Goal: Transaction & Acquisition: Purchase product/service

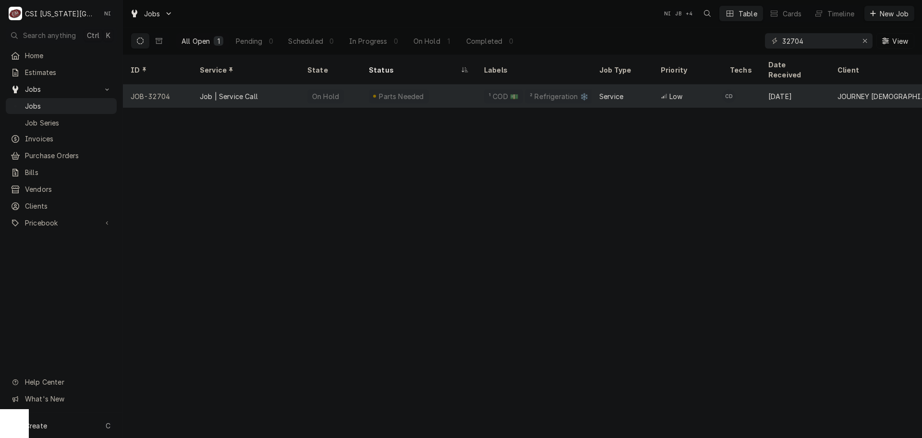
click at [434, 90] on div "Parts Needed" at bounding box center [418, 96] width 115 height 23
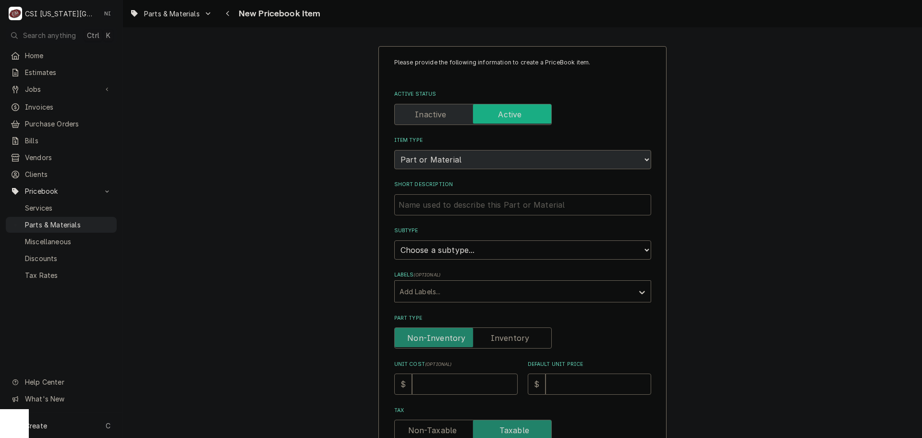
click at [480, 205] on input "Short Description" at bounding box center [522, 204] width 257 height 21
type textarea "x"
type input "c"
type textarea "x"
type input "co"
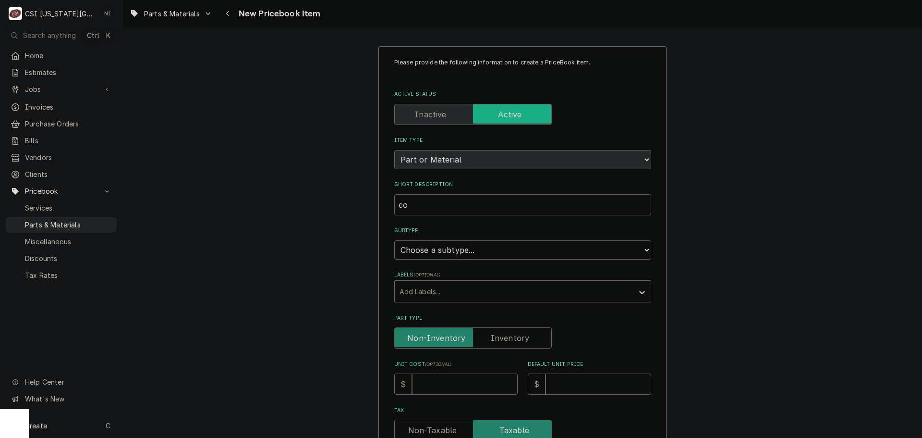
type textarea "x"
type input "con"
type textarea "x"
type input "cond"
type textarea "x"
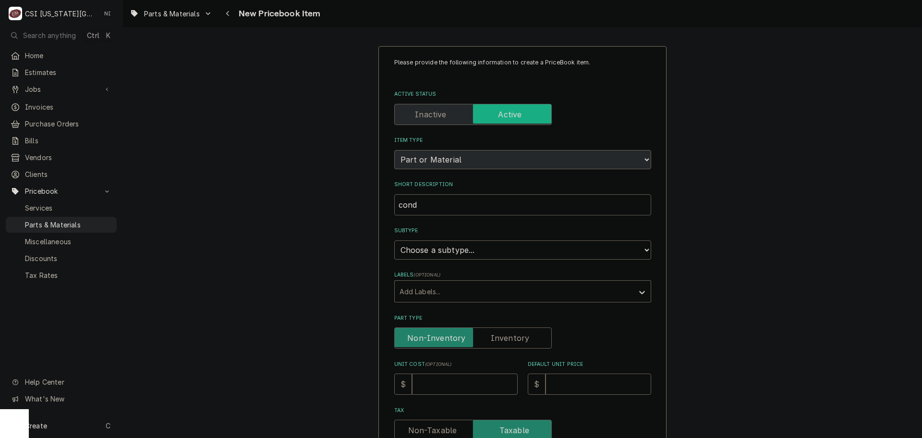
type input "conde"
type textarea "x"
type input "conden"
type textarea "x"
type input "condens"
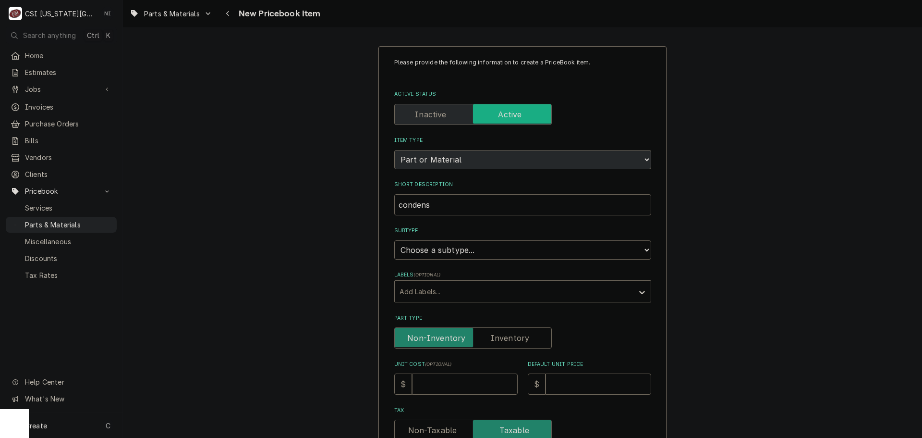
type textarea "x"
type input "condensi"
type textarea "x"
type input "condensin"
type textarea "x"
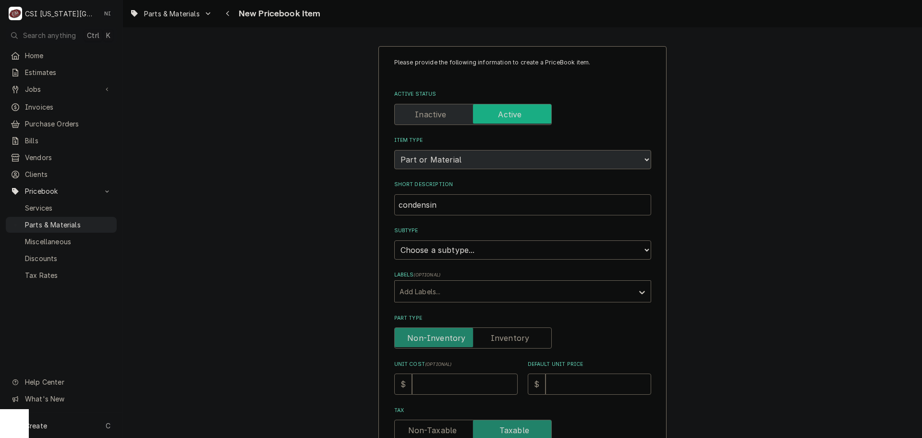
type input "condensing"
type textarea "x"
type input "condensing"
type textarea "x"
type input "condensing u"
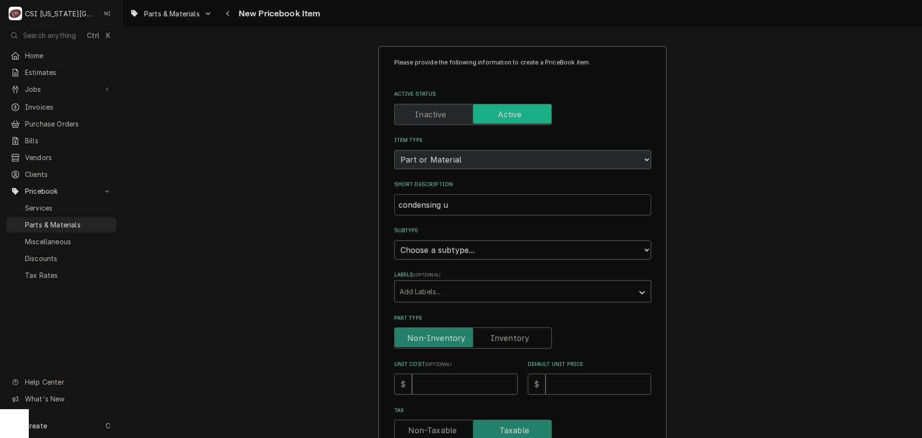
type textarea "x"
type input "condensing un"
type textarea "x"
type input "condensing uni"
type textarea "x"
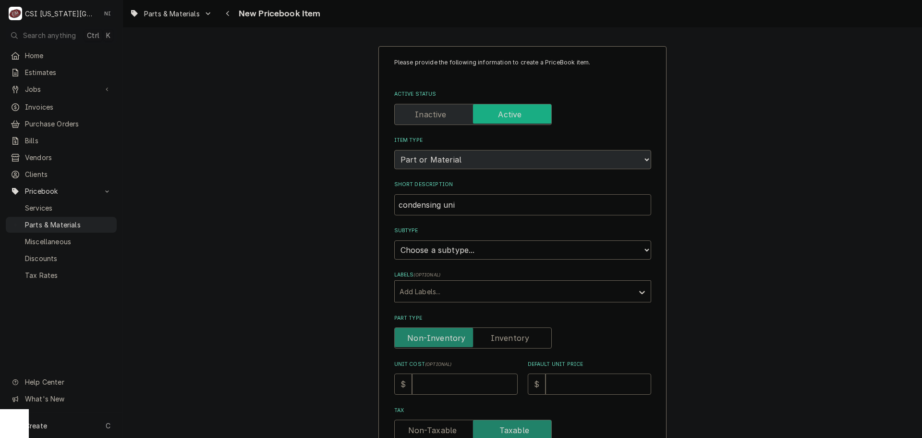
type input "condensing unit"
type textarea "x"
type input "condensing unit,"
type textarea "x"
type input "condensing unit,"
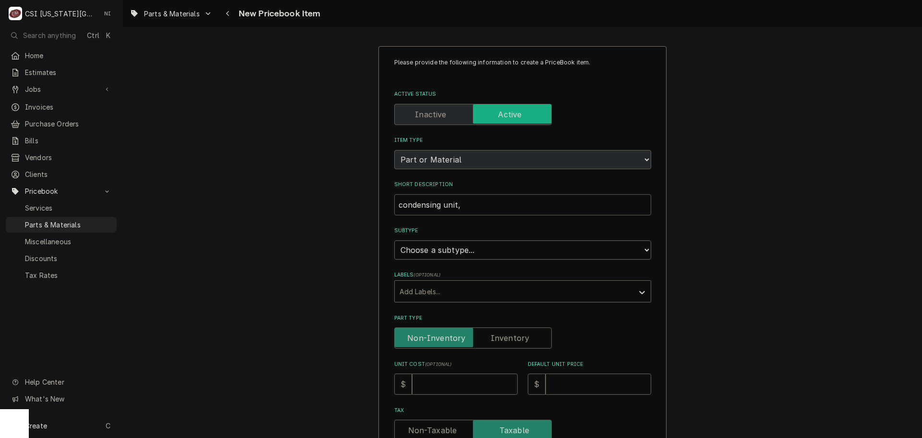
type textarea "x"
type input "condensing unit, h"
type textarea "x"
type input "condensing unit, ho"
type textarea "x"
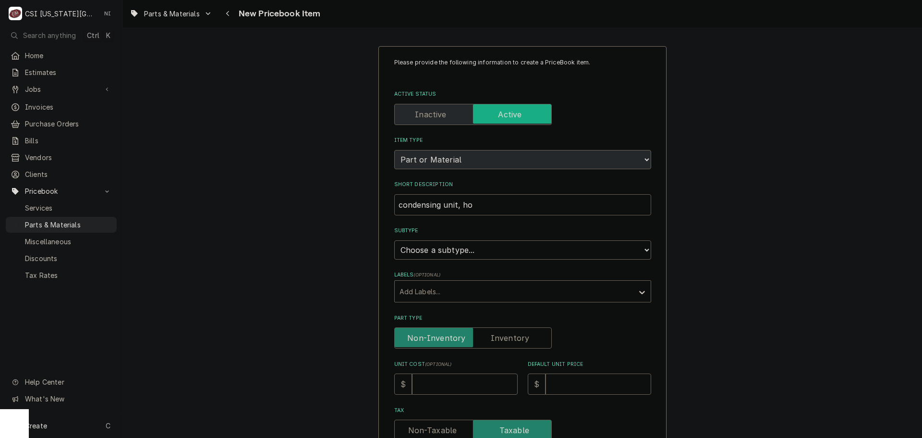
type input "condensing unit, hos"
type textarea "x"
type input "condensing unit, hosh"
type textarea "x"
type input "condensing unit, hoshi"
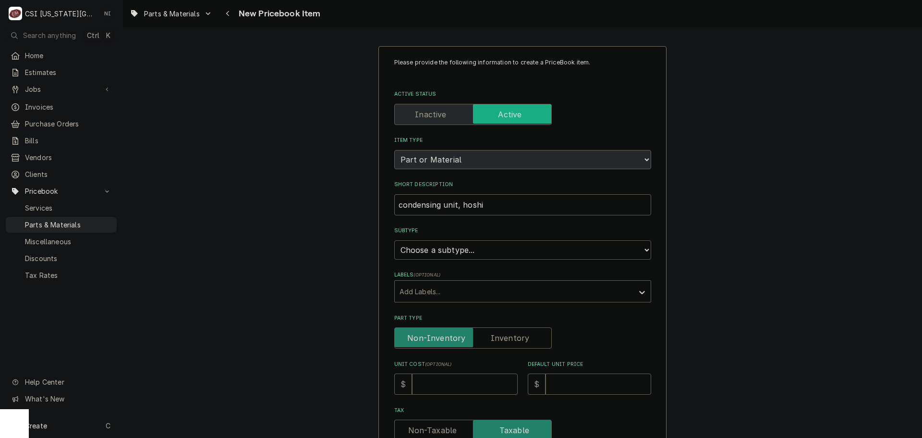
click at [439, 254] on select "Choose a subtype... [#2-DUAL] AFTERHRS-WH-CHG-2 [#2-DUAL] BEV-EQUIP [#2-DUAL] B…" at bounding box center [522, 249] width 257 height 19
select select "45"
click at [394, 240] on select "Choose a subtype... [#2-DUAL] AFTERHRS-WH-CHG-2 [#2-DUAL] BEV-EQUIP [#2-DUAL] B…" at bounding box center [522, 249] width 257 height 19
type textarea "x"
drag, startPoint x: 511, startPoint y: 334, endPoint x: 491, endPoint y: 364, distance: 36.1
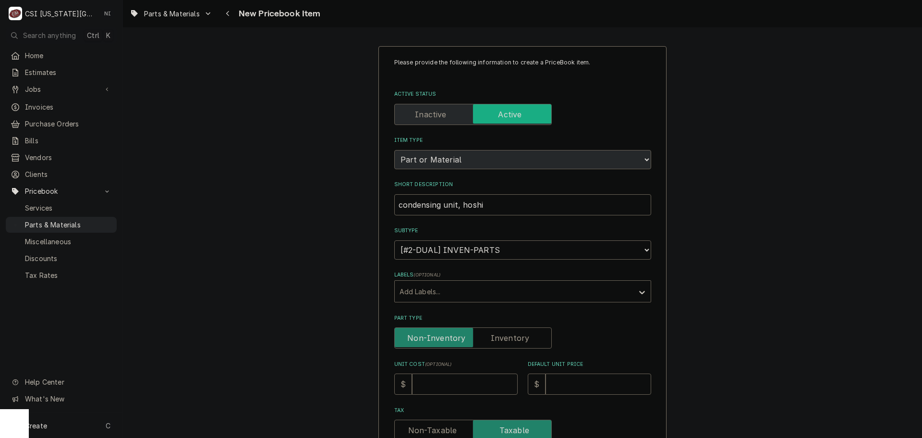
click at [511, 335] on label "Part Type" at bounding box center [473, 337] width 158 height 21
click at [511, 335] on input "Part Type" at bounding box center [473, 337] width 149 height 21
checkbox input "true"
click at [481, 379] on input "Unit Cost ( optional )" at bounding box center [465, 383] width 106 height 21
type textarea "x"
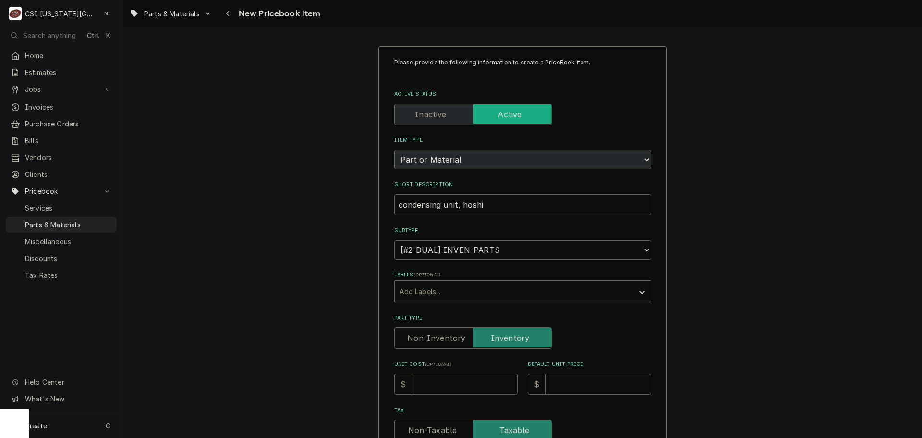
type input "1"
type textarea "x"
type input "16"
type textarea "x"
type input "162"
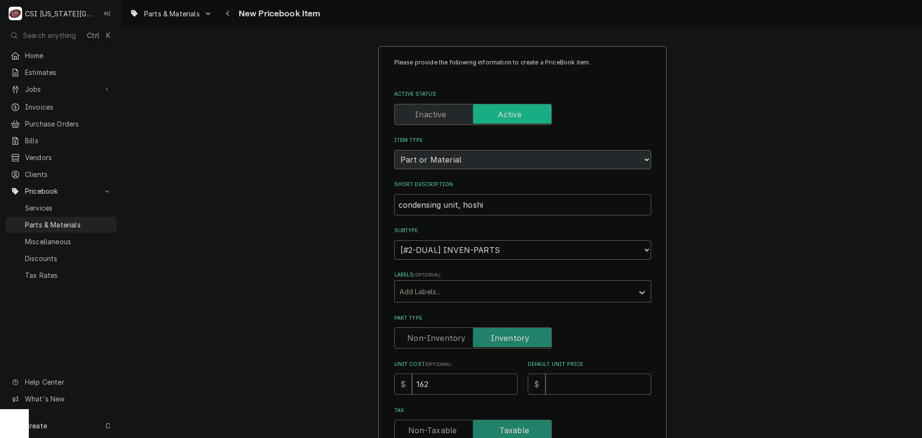
type textarea "x"
type input "1620"
type textarea "x"
type input "1620.8"
type textarea "x"
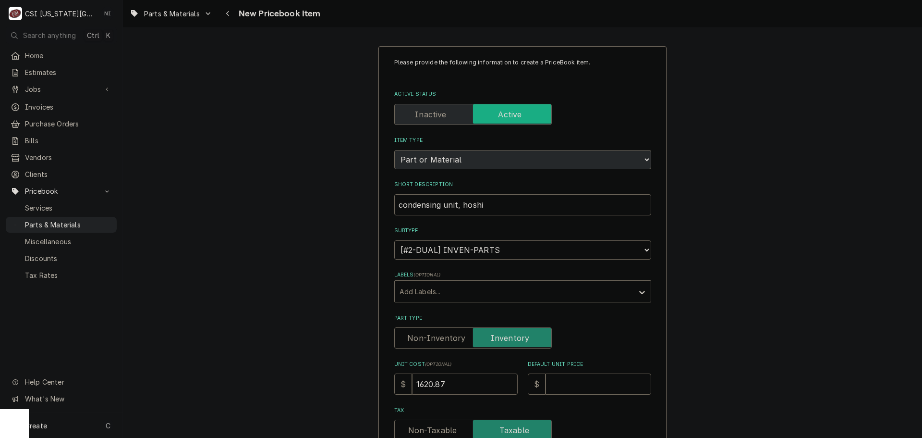
type input "1620.87"
click at [563, 387] on input "Default Unit Price" at bounding box center [599, 383] width 106 height 21
type textarea "x"
type input "1"
type textarea "x"
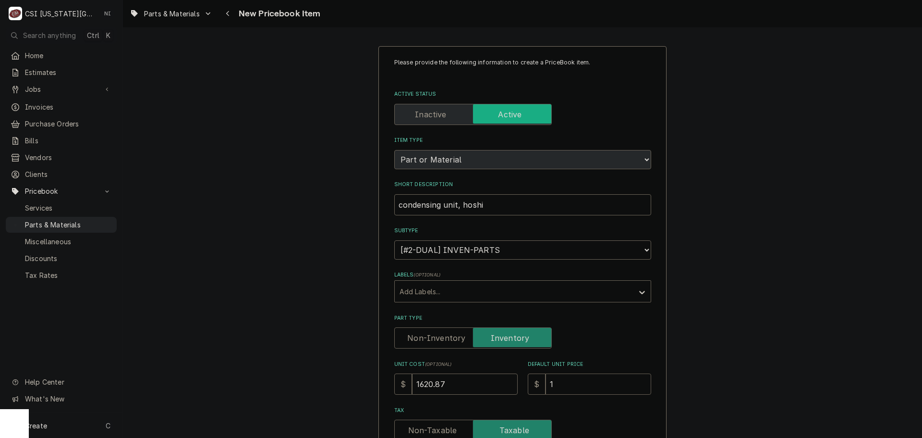
type input "19"
type textarea "x"
type input "190"
type textarea "x"
type input "1906"
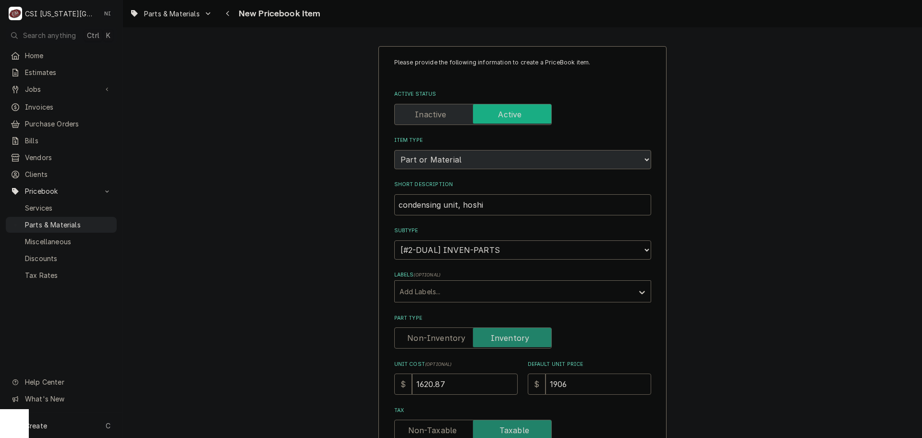
type textarea "x"
type input "1906.9"
type textarea "x"
type input "1906.90"
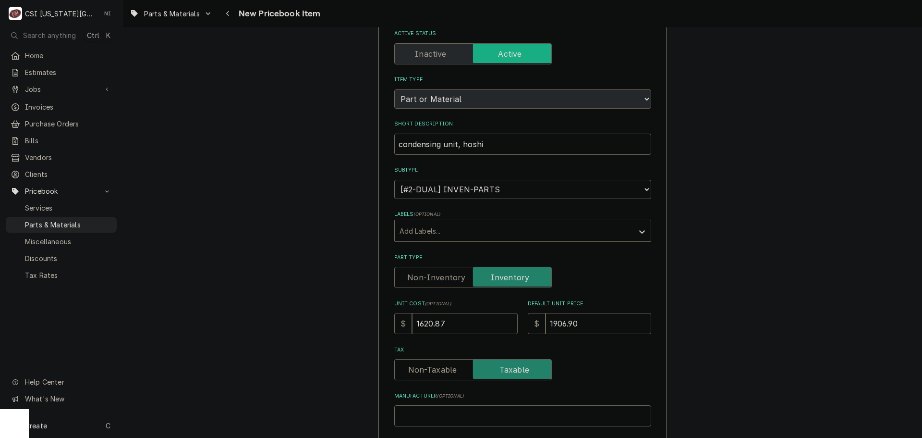
scroll to position [192, 0]
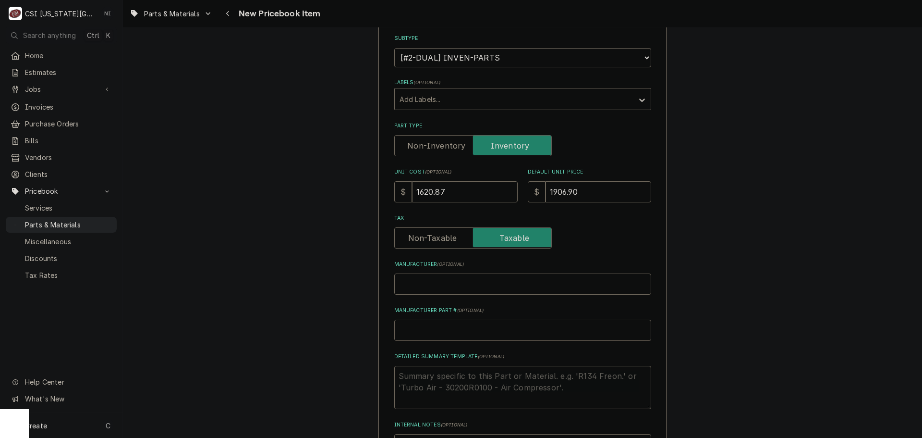
click at [468, 327] on input "Manufacturer Part # ( optional )" at bounding box center [522, 329] width 257 height 21
type textarea "x"
type input "H"
type textarea "x"
type input "HOS"
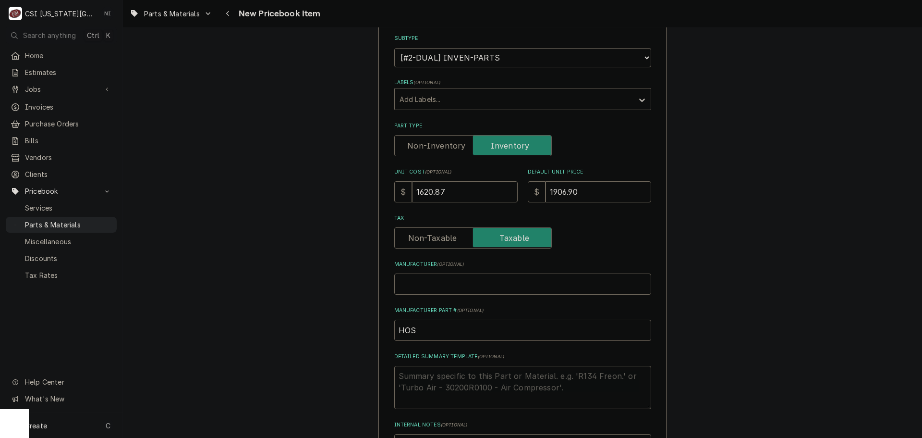
type textarea "x"
type input "HO"
type textarea "x"
type input "HO2"
type textarea "x"
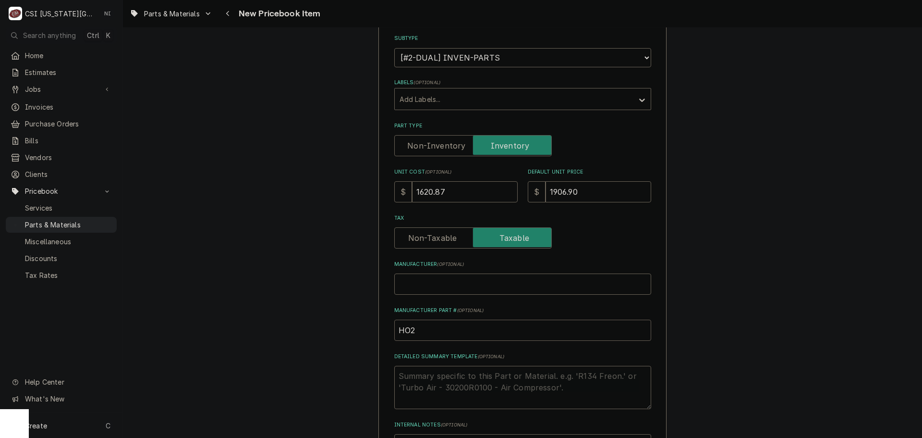
type input "HO2A"
type textarea "x"
type input "HO2A8"
type textarea "x"
type input "HO2A87"
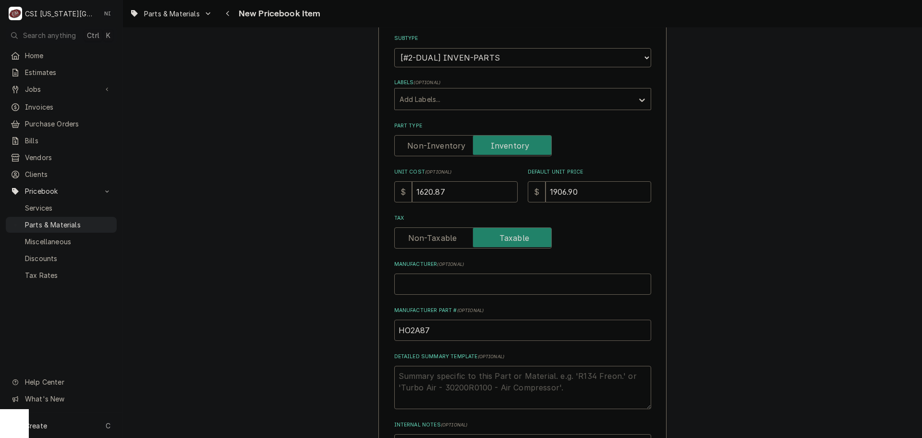
type textarea "x"
type input "HO2A8"
type textarea "x"
type input "HO2A"
type textarea "x"
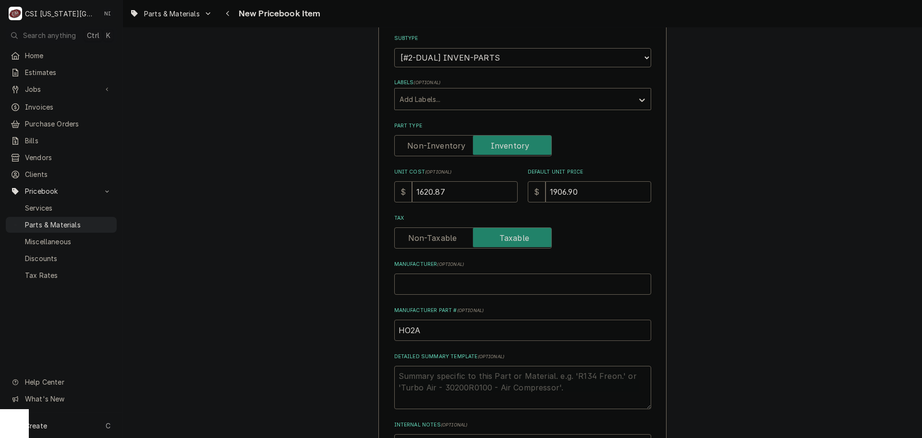
type input "HO2"
type textarea "x"
type input "HO"
type textarea "x"
type input "H"
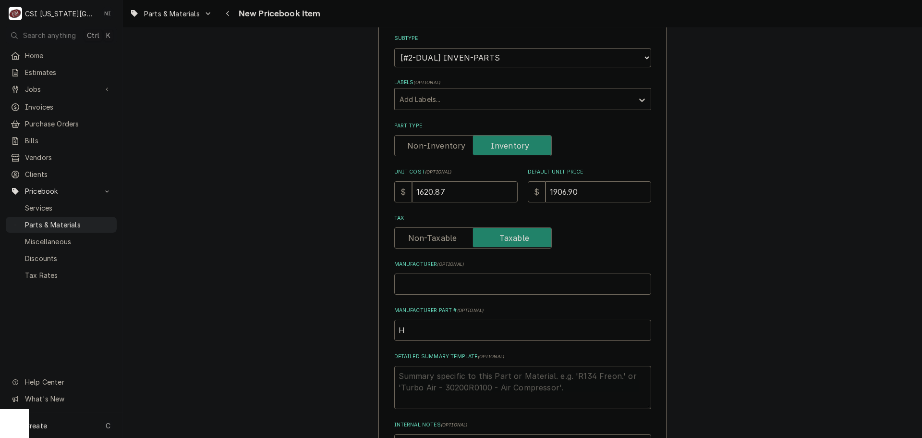
type textarea "x"
type input "H"
type textarea "x"
type input "HO"
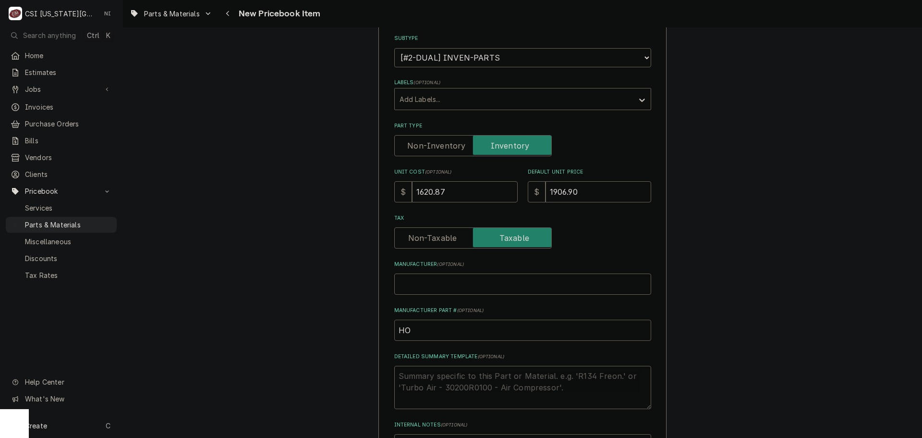
type textarea "x"
type input "HOS"
type textarea "x"
type input "HOS-"
type textarea "x"
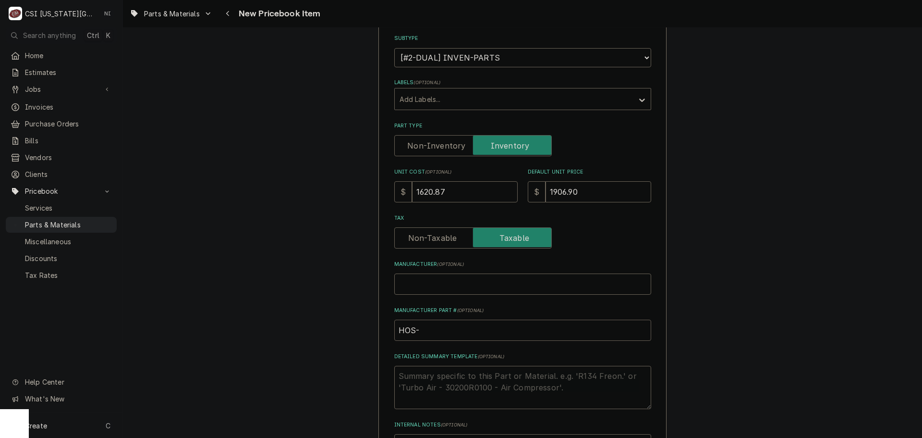
type input "HOS-2"
type textarea "x"
type input "HOS-2A"
type textarea "x"
type input "HOS-2A-"
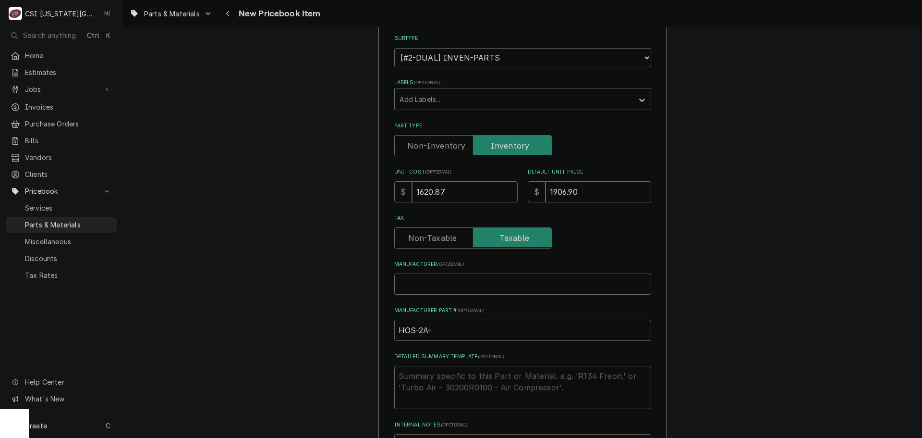
type textarea "x"
type input "HOS-2A-8"
type textarea "x"
type input "HOS-2A-87"
type textarea "x"
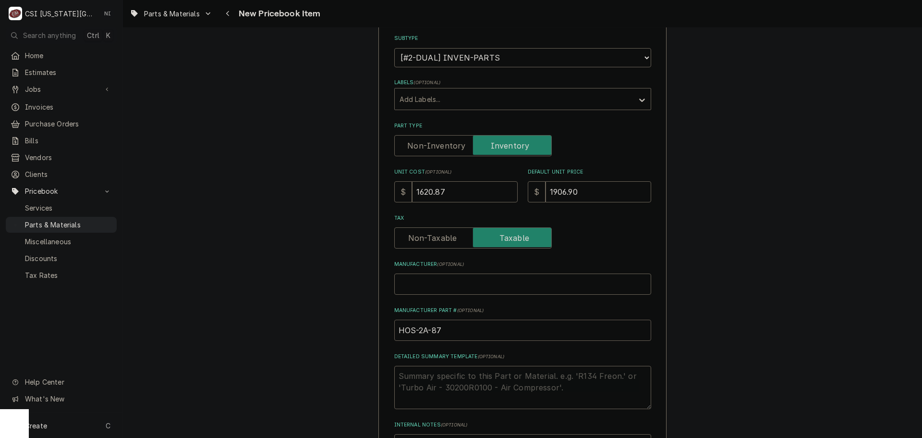
type input "HOS-2A-879"
type textarea "x"
type input "HOS-2A-8792"
type textarea "x"
type input "HOS-2A-8792-"
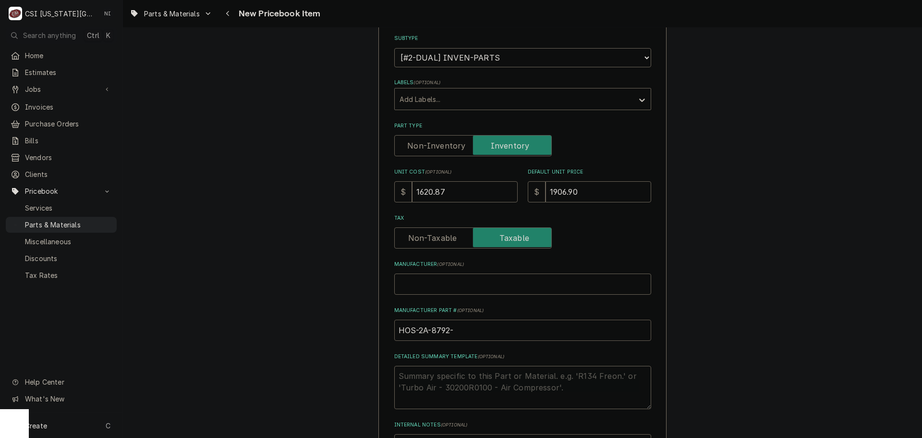
type textarea "x"
type input "HOS-2A-8792-0"
type textarea "x"
type input "HOS-2A-8792-01"
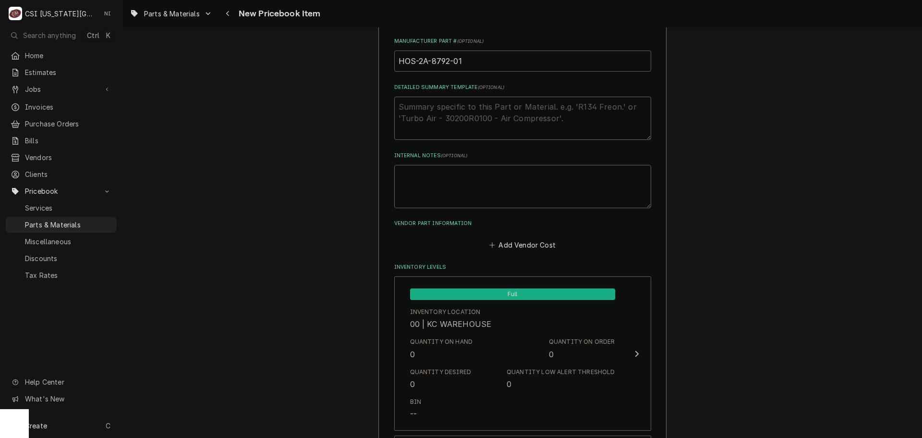
scroll to position [336, 0]
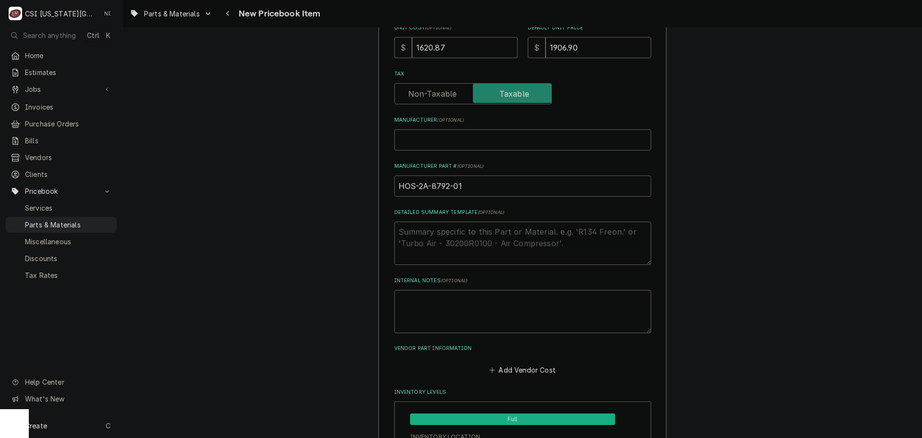
drag, startPoint x: 465, startPoint y: 190, endPoint x: 346, endPoint y: 191, distance: 119.1
click at [428, 186] on input "HOS-2A-8792-01" at bounding box center [522, 185] width 257 height 21
type textarea "x"
click at [479, 189] on input "HOS-2A8792-01" at bounding box center [522, 185] width 257 height 21
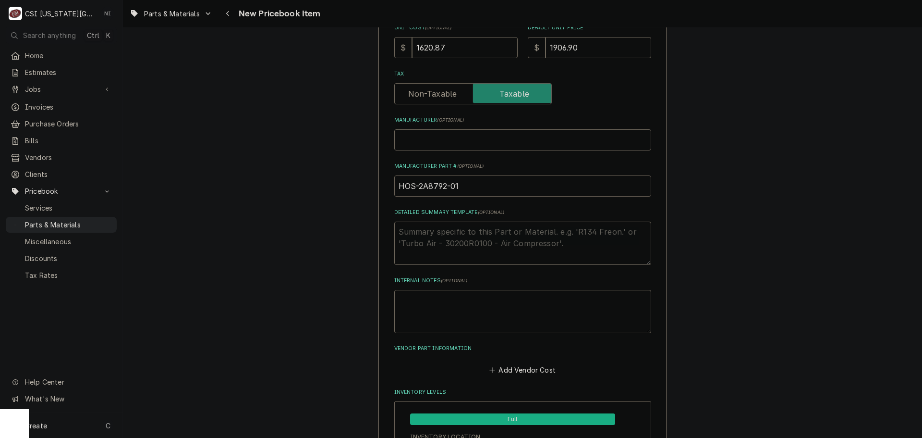
drag, startPoint x: 441, startPoint y: 188, endPoint x: 372, endPoint y: 187, distance: 69.2
type input "HOS-2A8792-01"
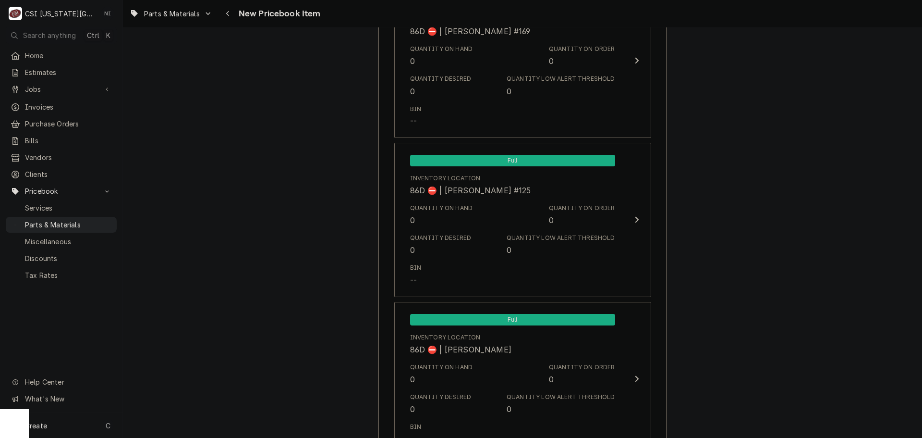
scroll to position [9097, 0]
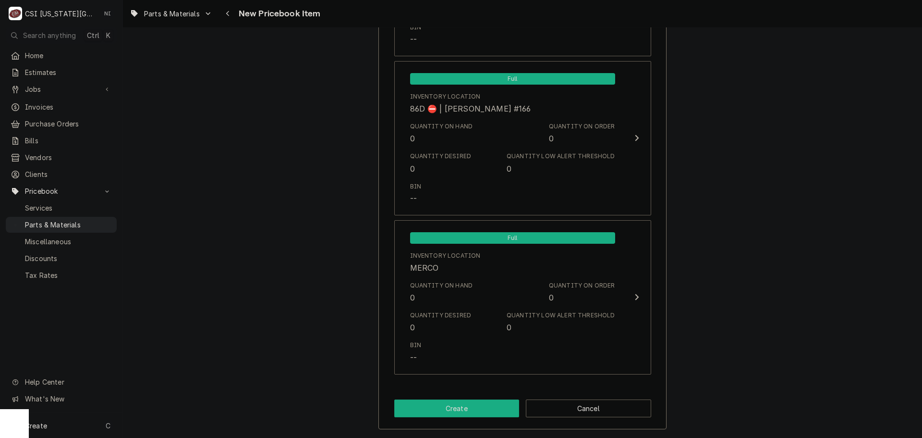
click at [438, 407] on button "Create" at bounding box center [456, 408] width 125 height 18
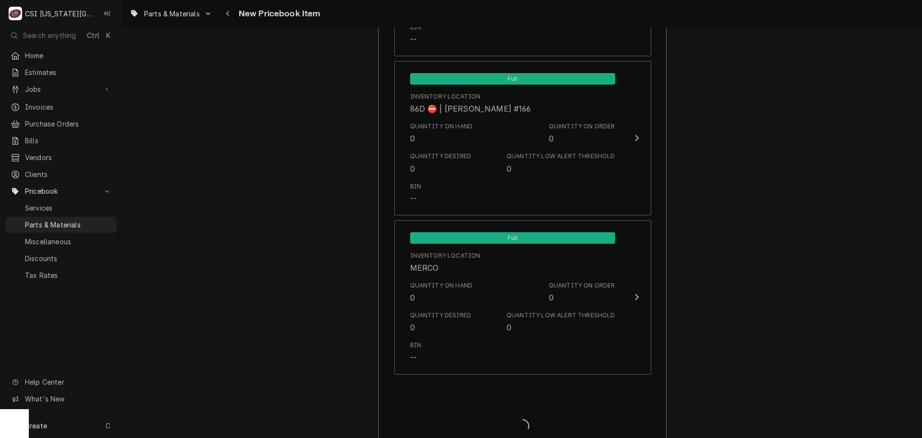
type textarea "x"
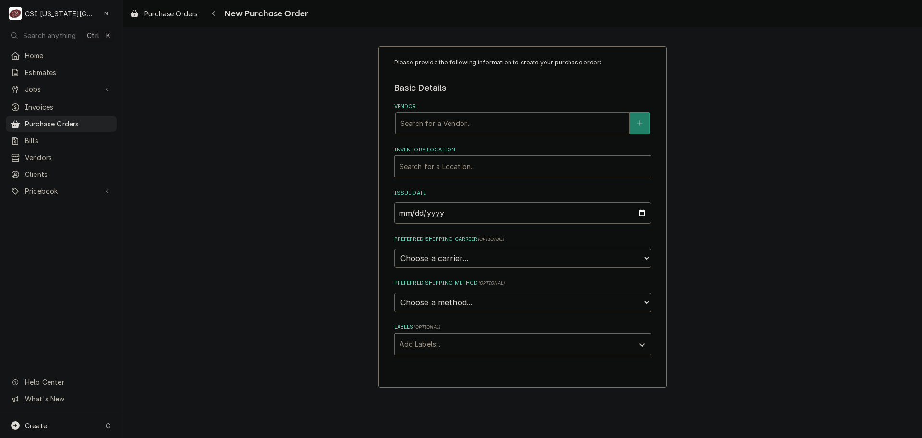
click at [496, 120] on div "Vendor" at bounding box center [513, 122] width 224 height 17
type input "HOSHI"
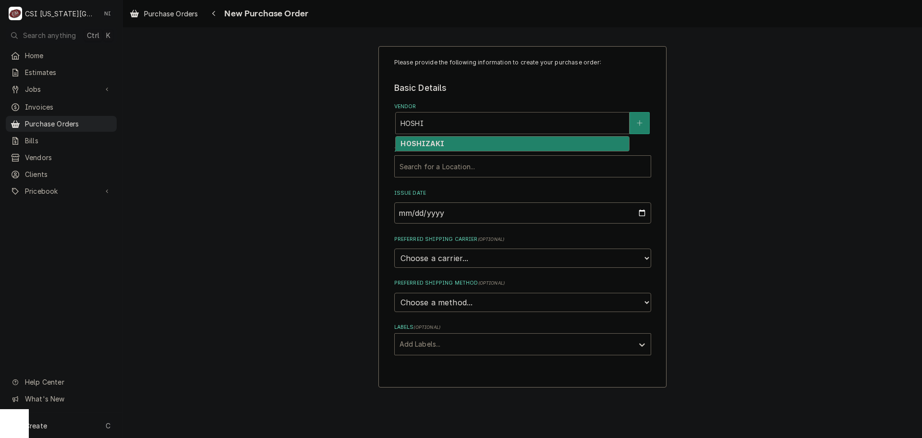
click at [479, 149] on div "HOSHIZAKI" at bounding box center [512, 143] width 233 height 15
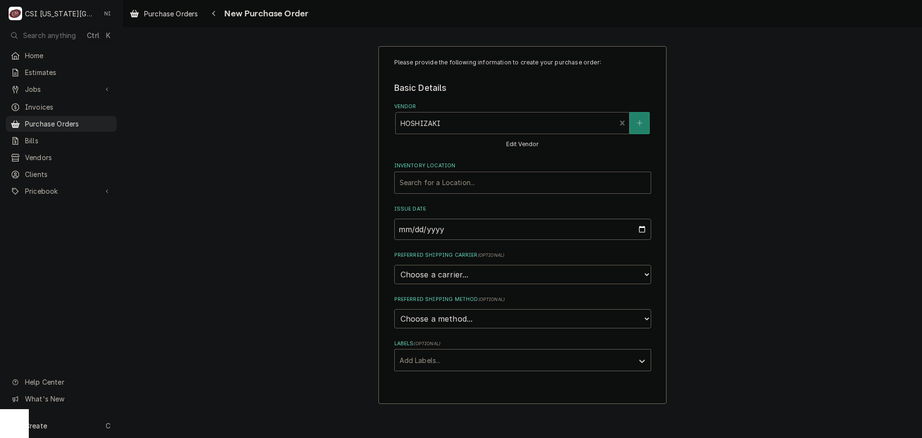
click at [467, 174] on div "Inventory Location" at bounding box center [523, 182] width 246 height 17
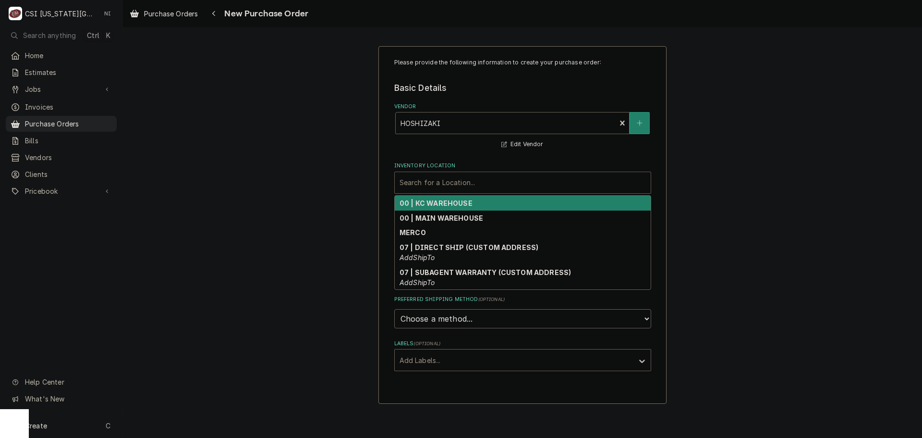
click at [461, 201] on strong "00 | KC WAREHOUSE" at bounding box center [436, 203] width 73 height 8
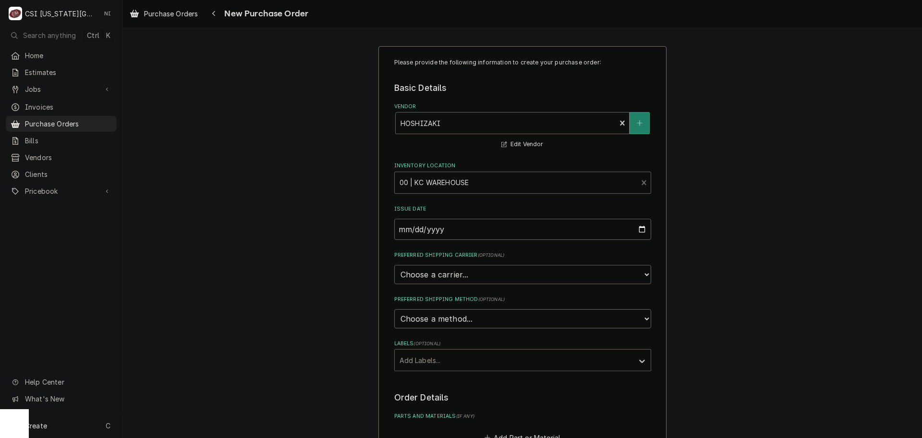
click at [433, 362] on div "Labels" at bounding box center [514, 359] width 229 height 17
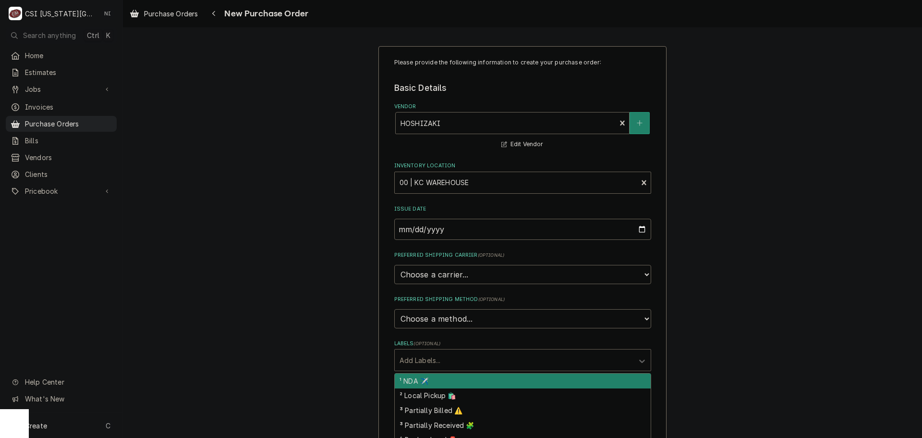
click at [759, 326] on div "Please provide the following information to create your purchase order: Basic D…" at bounding box center [522, 363] width 799 height 652
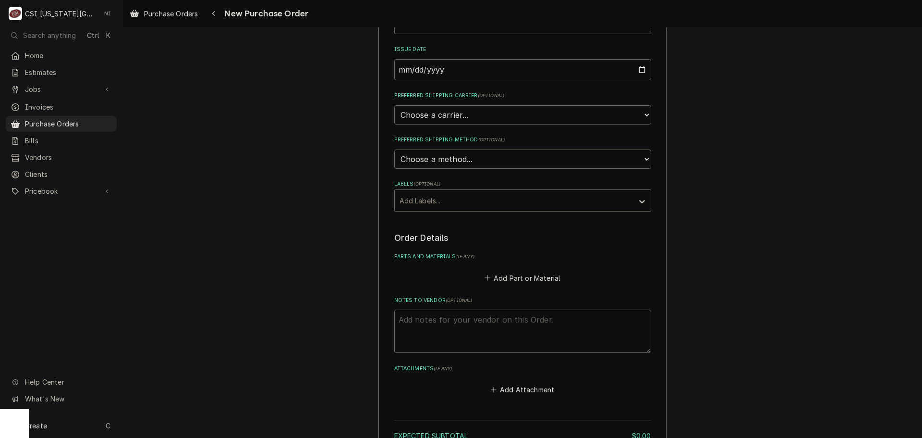
scroll to position [252, 0]
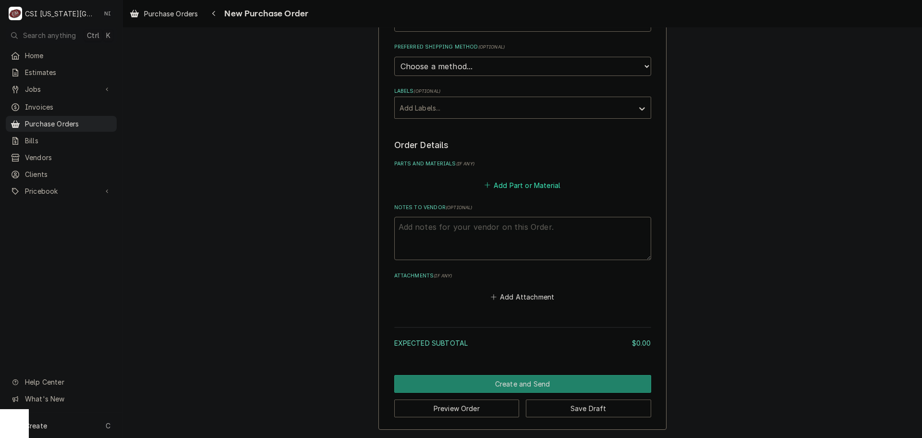
click at [489, 183] on button "Add Part or Material" at bounding box center [522, 184] width 79 height 13
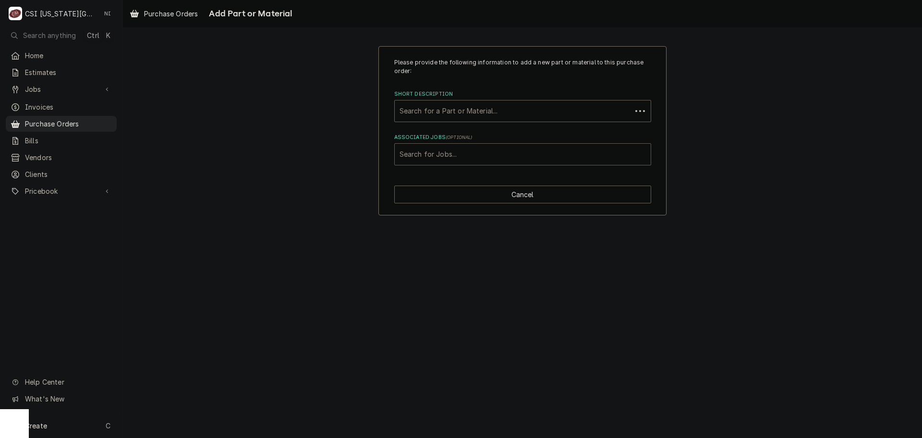
click at [475, 154] on div "Associated Jobs" at bounding box center [523, 154] width 246 height 17
type input "32704"
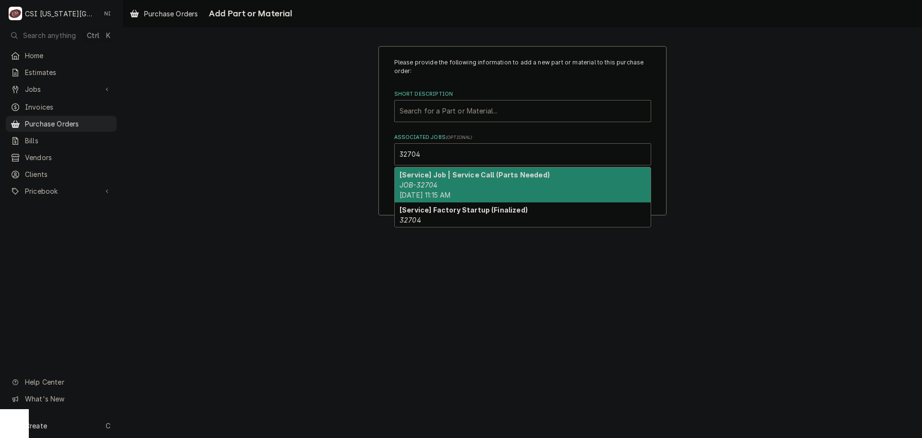
click at [436, 178] on strong "[Service] Job | Service Call (Parts Needed)" at bounding box center [475, 175] width 150 height 8
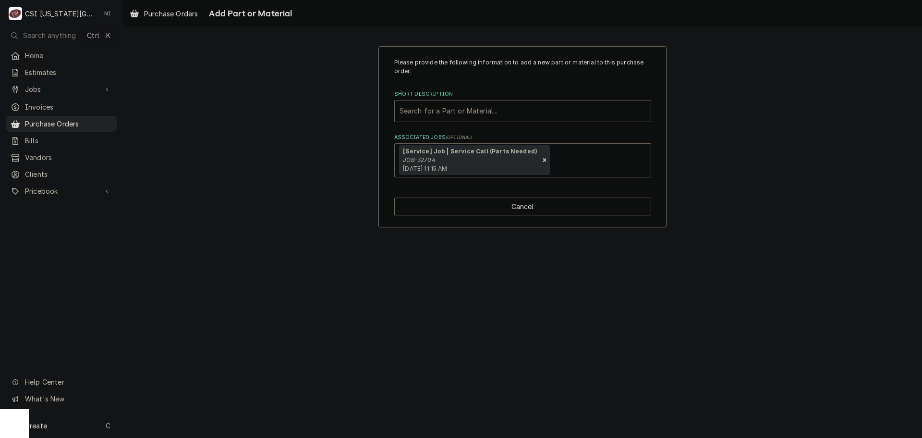
click at [442, 115] on div "Short Description" at bounding box center [523, 110] width 246 height 17
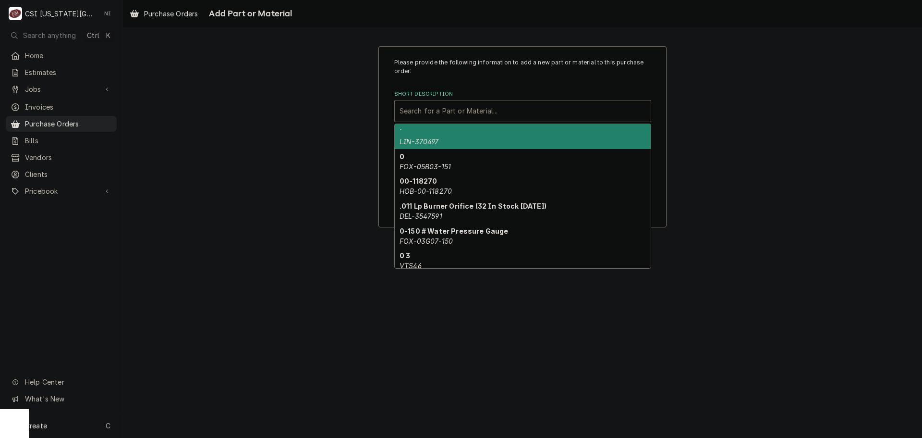
paste input "HOS-2A8792-01"
type input "HOS-2A8792-01"
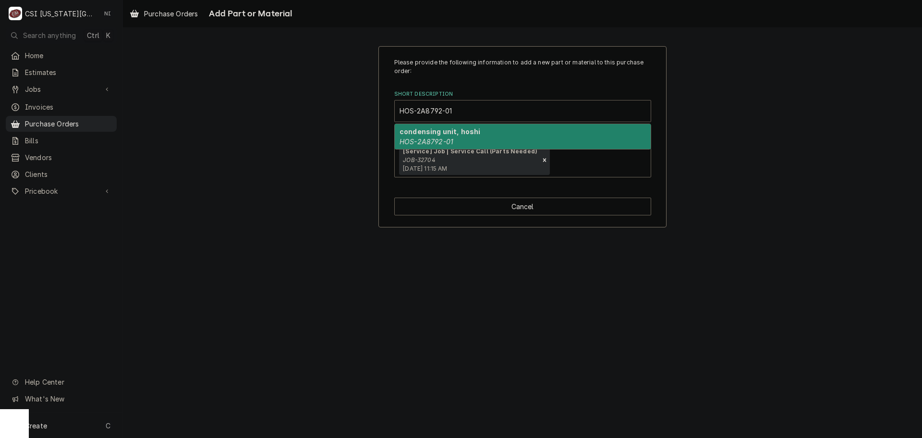
click at [444, 134] on strong "condensing unit, hoshi" at bounding box center [440, 131] width 81 height 8
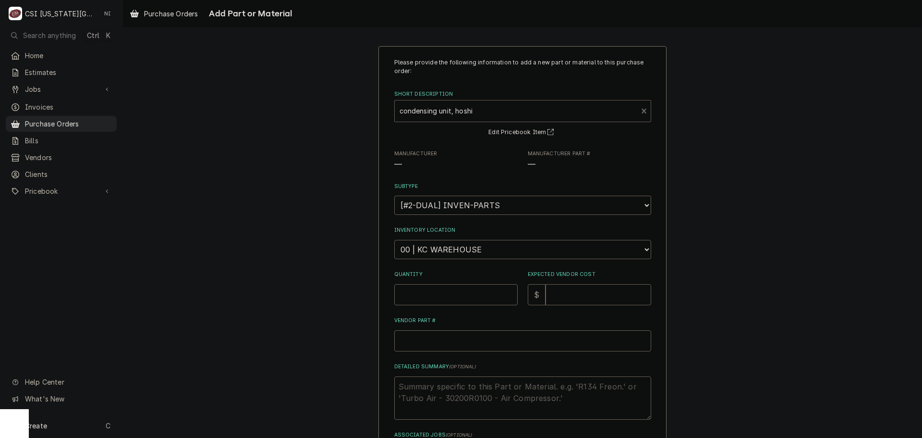
type textarea "x"
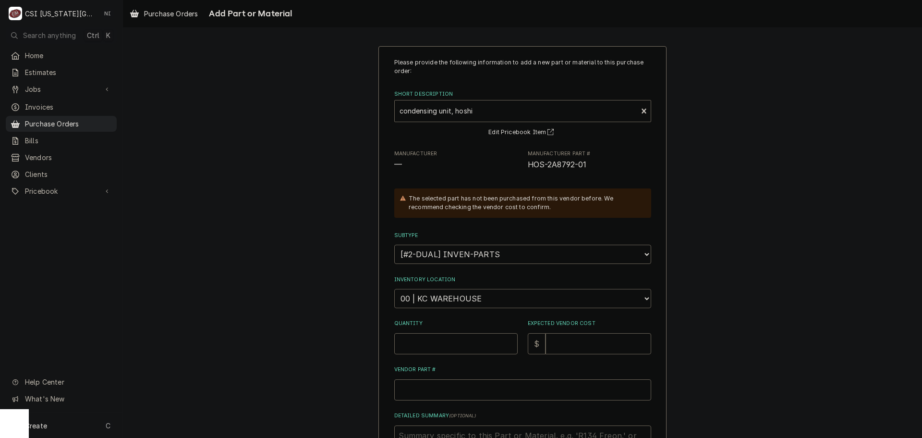
click at [449, 298] on select "Choose a location... 00 | KC WAREHOUSE 00 | MAIN WAREHOUSE 01 | BRIAN BREAZIER …" at bounding box center [522, 298] width 257 height 19
select select "2818"
click at [394, 289] on select "Choose a location... 00 | KC WAREHOUSE 00 | MAIN WAREHOUSE 01 | BRIAN BREAZIER …" at bounding box center [522, 298] width 257 height 19
click at [445, 336] on input "Quantity" at bounding box center [455, 343] width 123 height 21
type textarea "x"
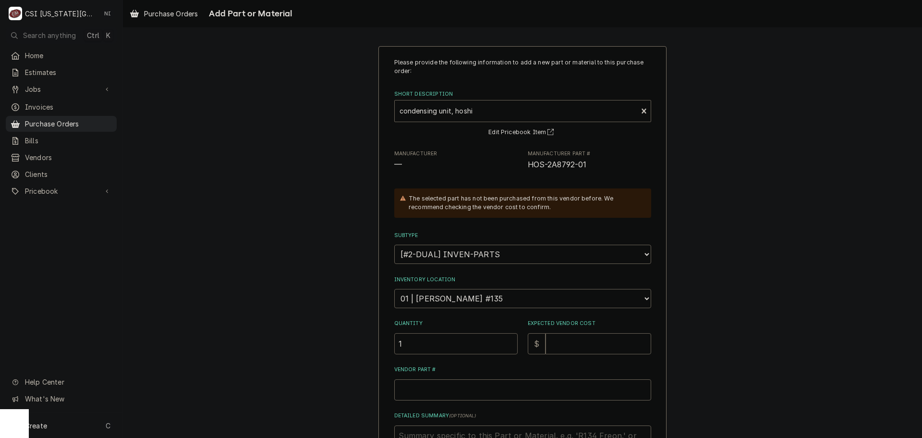
type input "1"
type textarea "x"
type input "1"
type textarea "x"
type input "16"
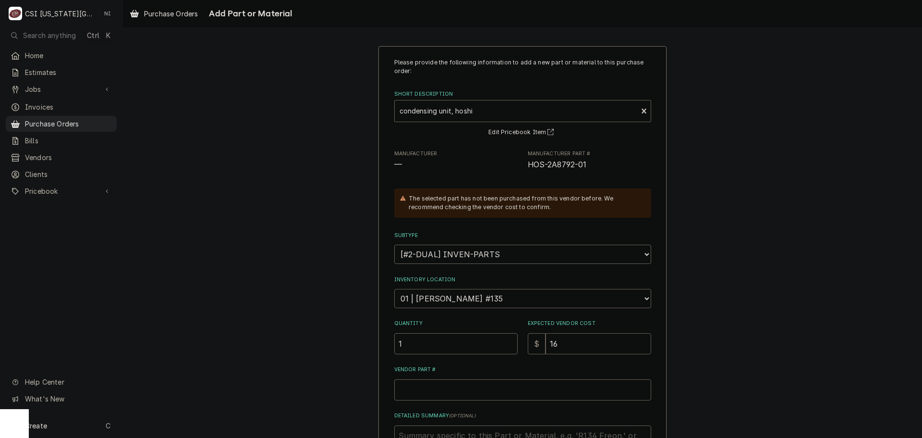
type textarea "x"
type input "162"
type textarea "x"
type input "1620"
type textarea "x"
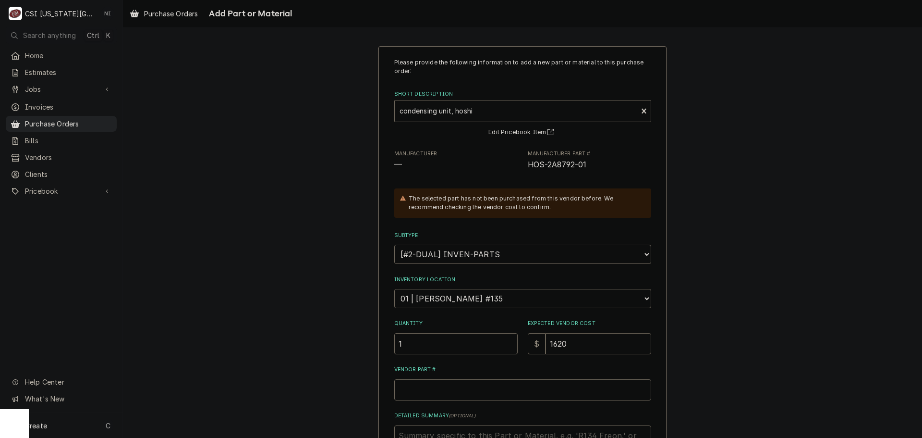
type input "1620.8"
type textarea "x"
type input "1620.87"
drag, startPoint x: 590, startPoint y: 164, endPoint x: 525, endPoint y: 167, distance: 65.4
click at [528, 167] on span "HOS-2A8792-01" at bounding box center [589, 165] width 123 height 12
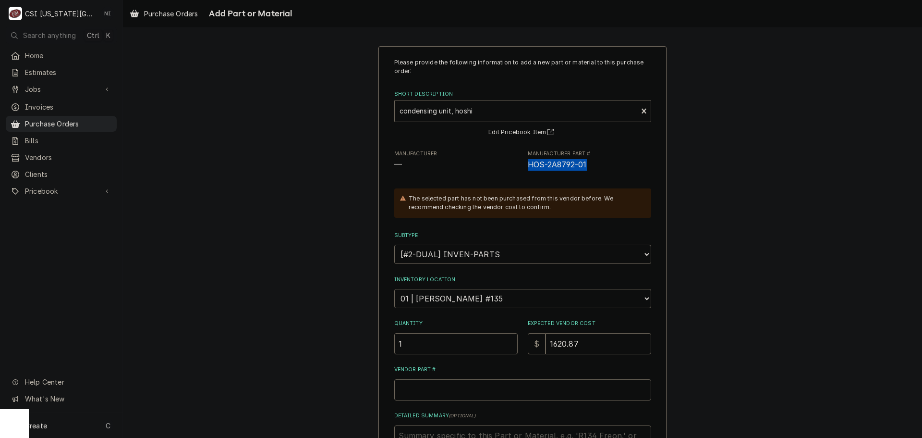
copy span "HOS-2A8792-01"
click at [496, 381] on input "Vendor Part #" at bounding box center [522, 389] width 257 height 21
paste input "HOS-2A8792-01"
type textarea "x"
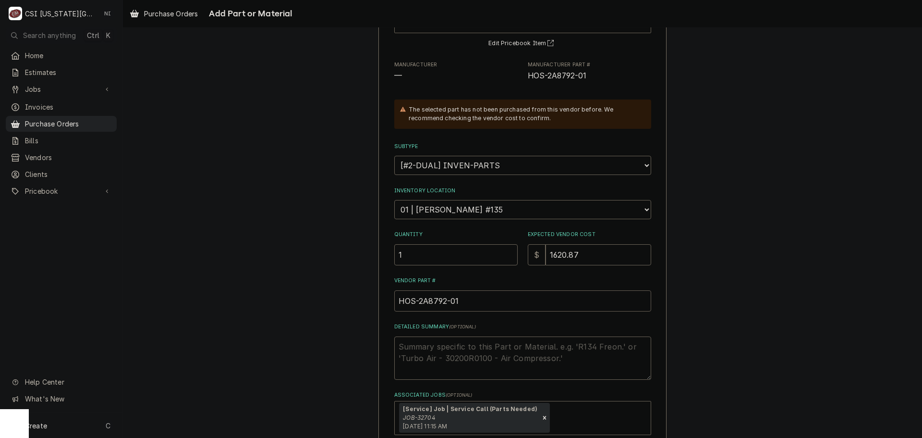
scroll to position [145, 0]
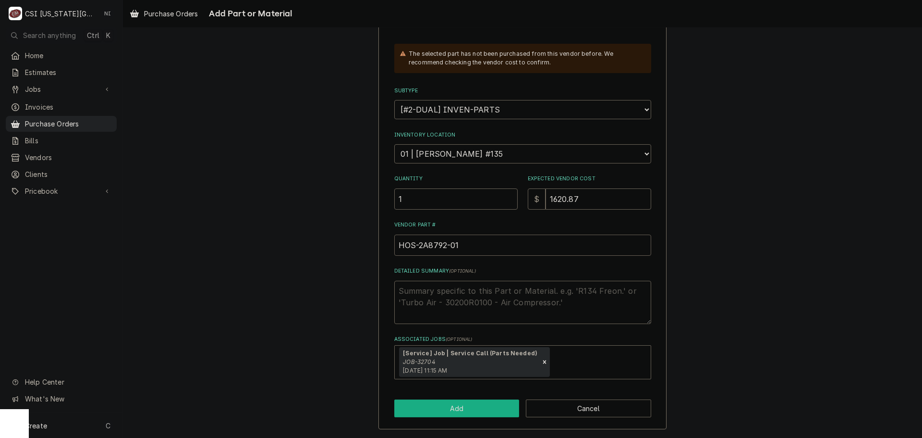
type input "HOS-2A8792-01"
click at [491, 408] on button "Add" at bounding box center [456, 408] width 125 height 18
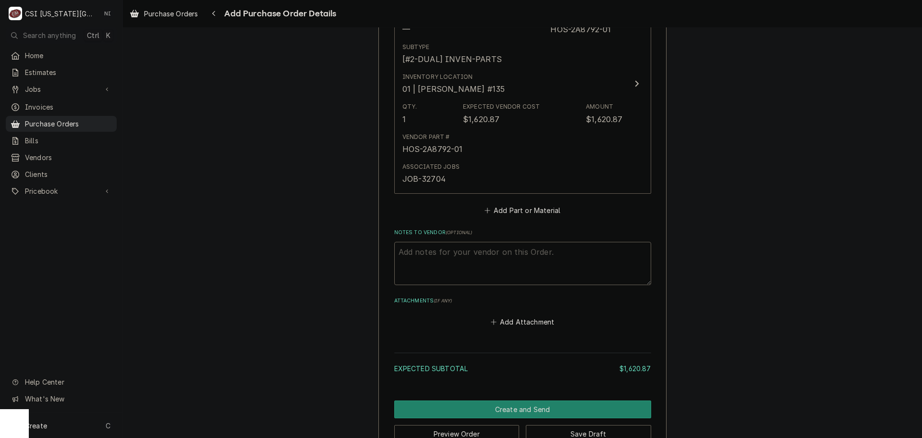
scroll to position [477, 0]
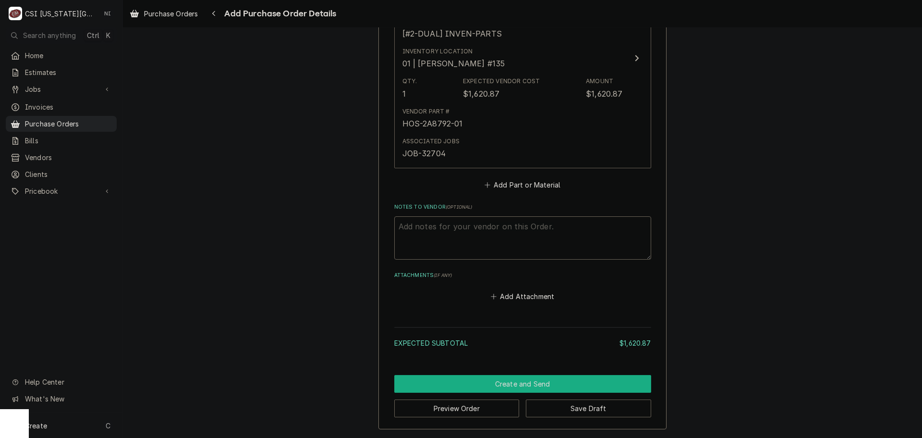
click at [543, 381] on button "Create and Send" at bounding box center [522, 384] width 257 height 18
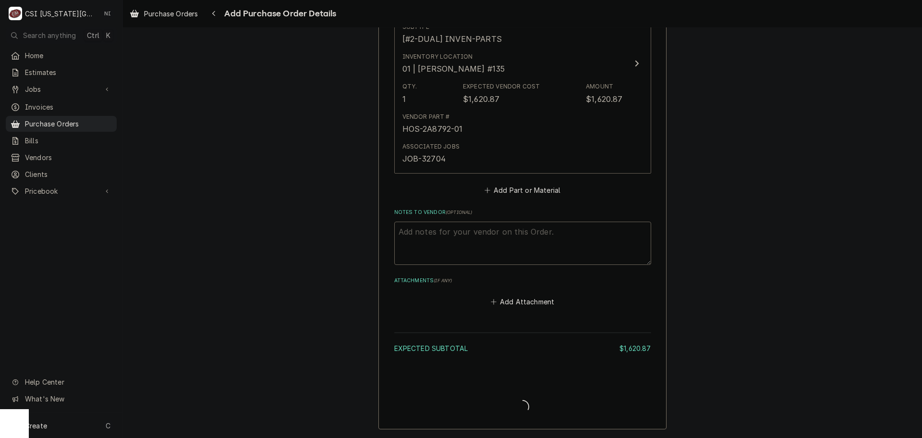
scroll to position [472, 0]
type textarea "x"
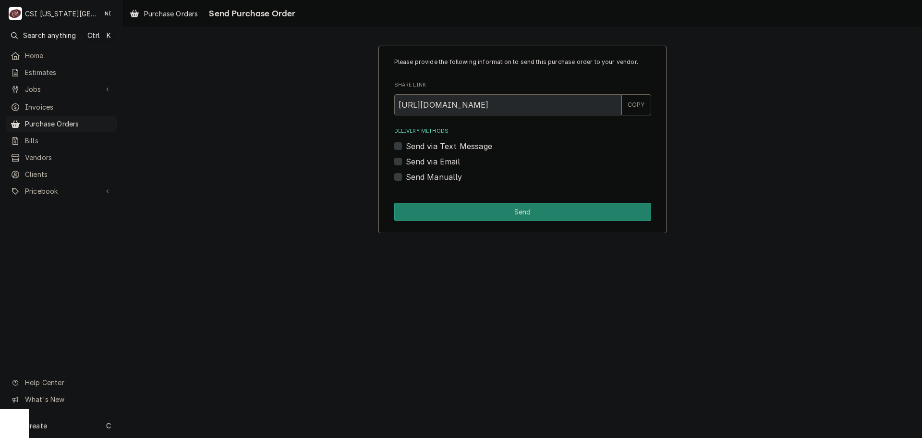
drag, startPoint x: 399, startPoint y: 159, endPoint x: 402, endPoint y: 168, distance: 9.0
click at [406, 159] on label "Send via Email" at bounding box center [433, 162] width 54 height 12
click at [406, 159] on input "Send via Email" at bounding box center [534, 166] width 257 height 21
checkbox input "true"
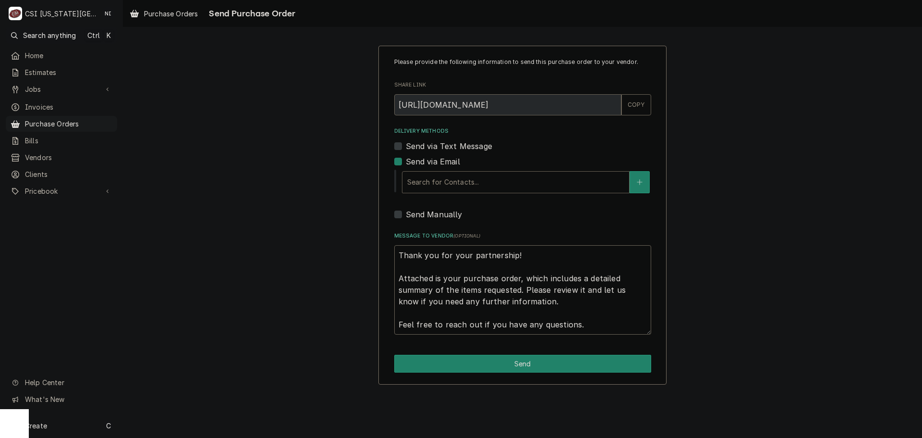
click at [459, 186] on div "Delivery Methods" at bounding box center [515, 181] width 217 height 17
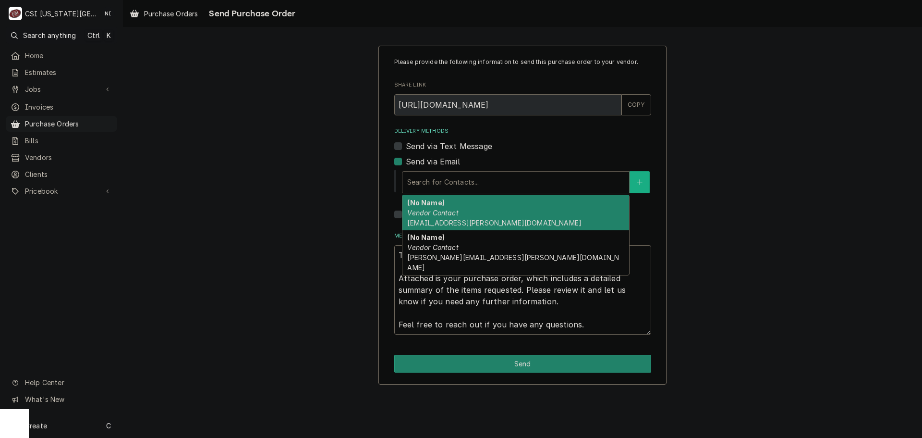
click at [640, 184] on icon "Create New Contact" at bounding box center [639, 181] width 5 height 5
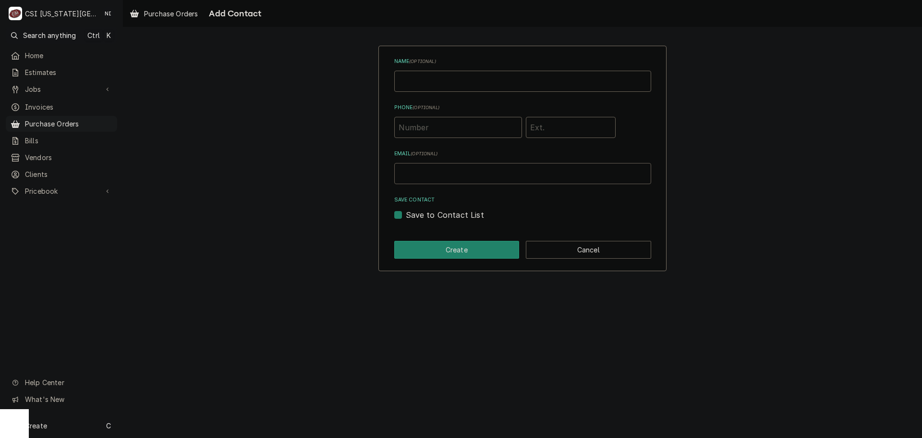
click at [455, 182] on input "Email ( optional )" at bounding box center [522, 173] width 257 height 21
type input "P"
click at [442, 242] on button "Create" at bounding box center [456, 250] width 125 height 18
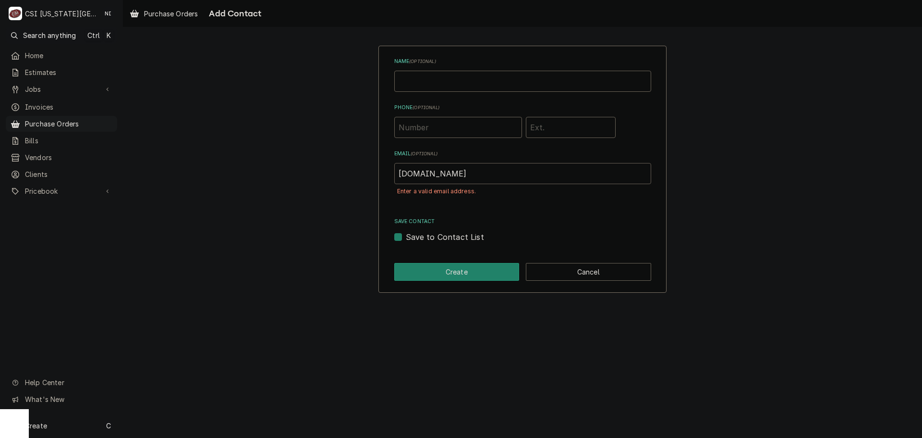
click at [431, 171] on input "partskc2csi1.com" at bounding box center [522, 173] width 257 height 21
type input "partskc@csi1.com"
click at [444, 269] on button "Create" at bounding box center [456, 272] width 125 height 18
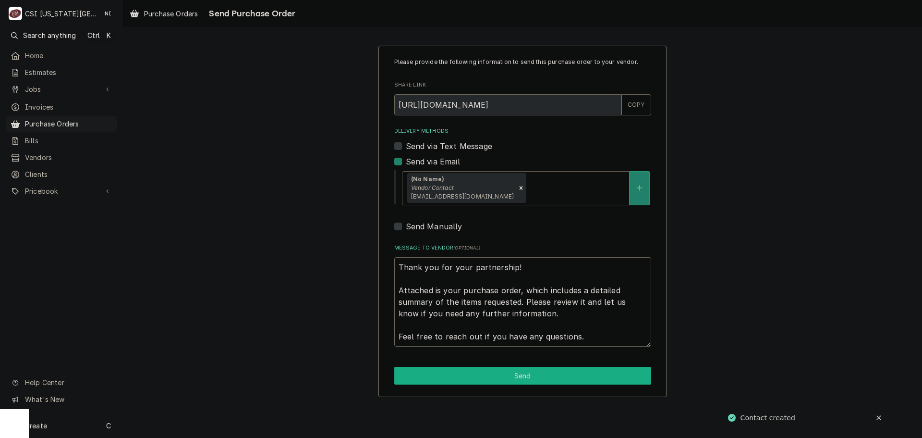
click at [527, 371] on button "Send" at bounding box center [522, 376] width 257 height 18
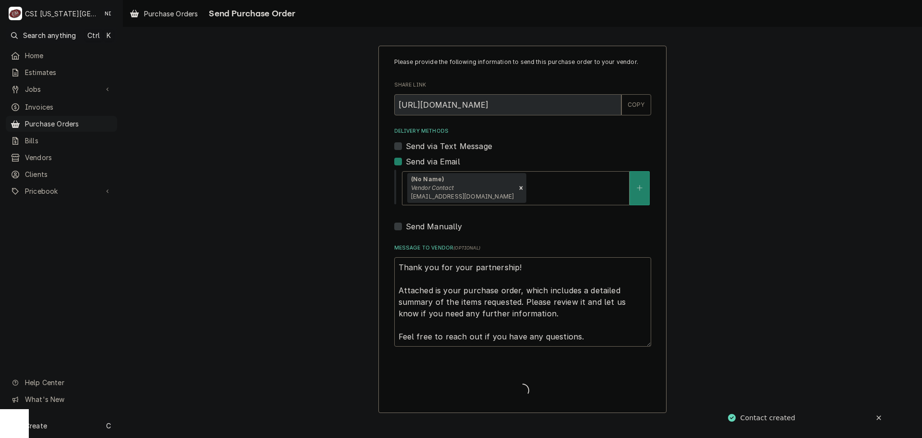
type textarea "x"
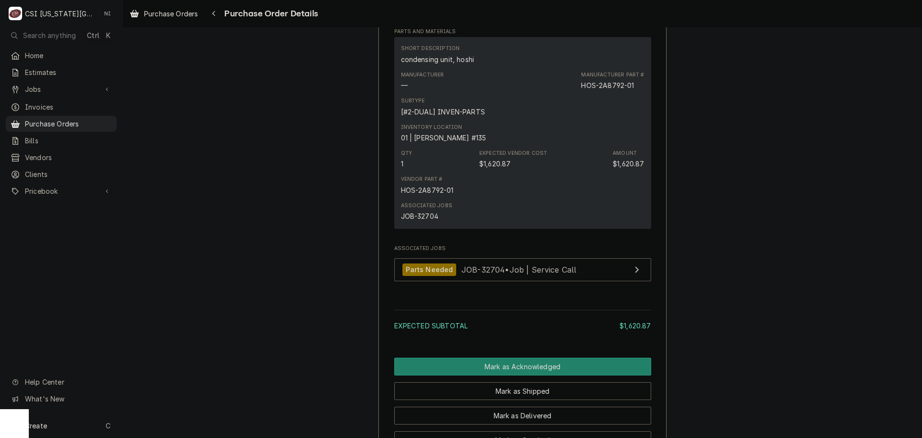
scroll to position [364, 0]
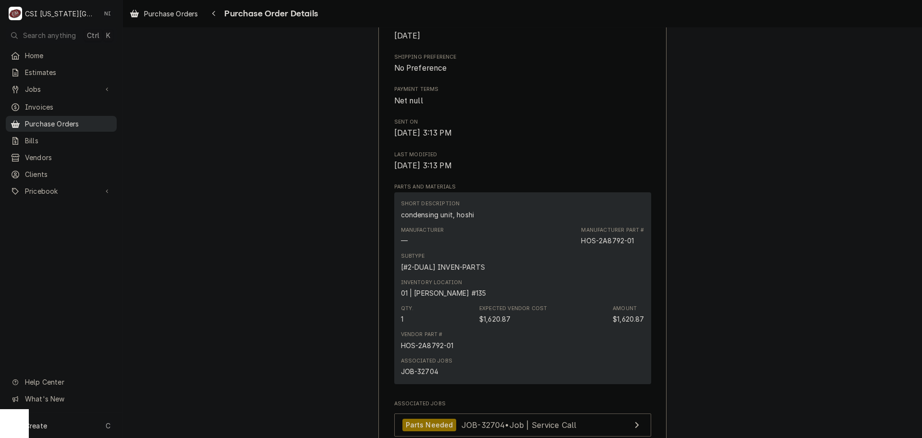
click at [69, 123] on span "Purchase Orders" at bounding box center [68, 124] width 87 height 10
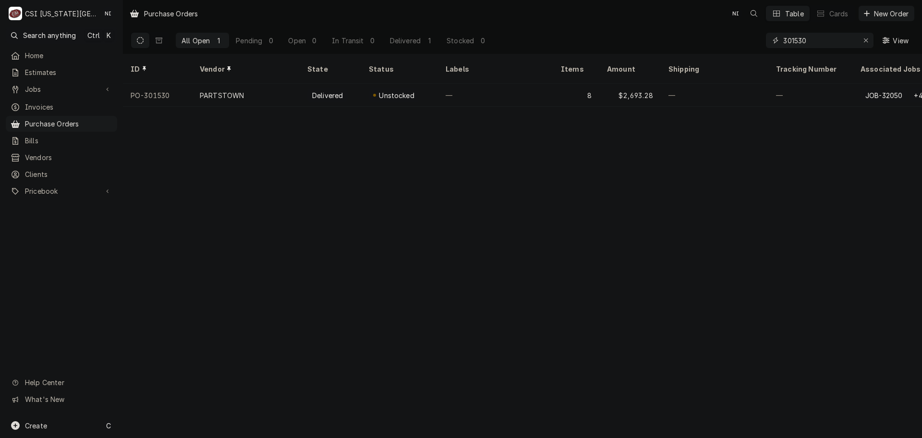
click at [811, 42] on input "301530" at bounding box center [819, 40] width 72 height 15
click at [811, 41] on input "301551" at bounding box center [819, 40] width 72 height 15
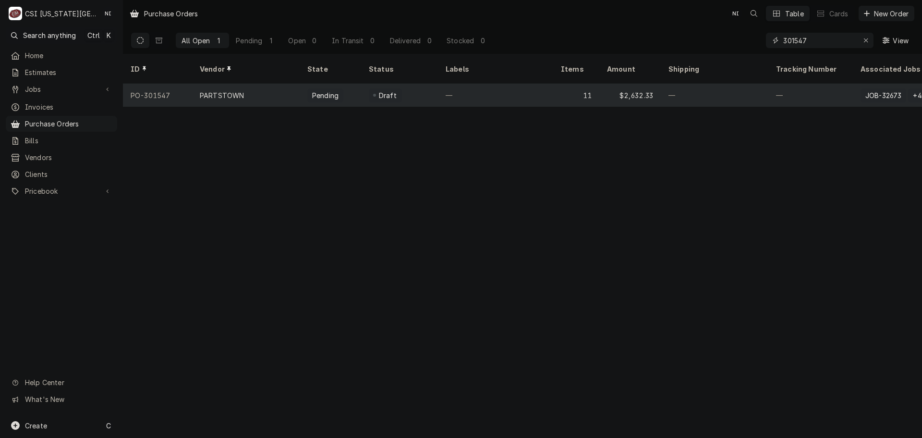
type input "301547"
click at [463, 88] on div "—" at bounding box center [495, 95] width 115 height 23
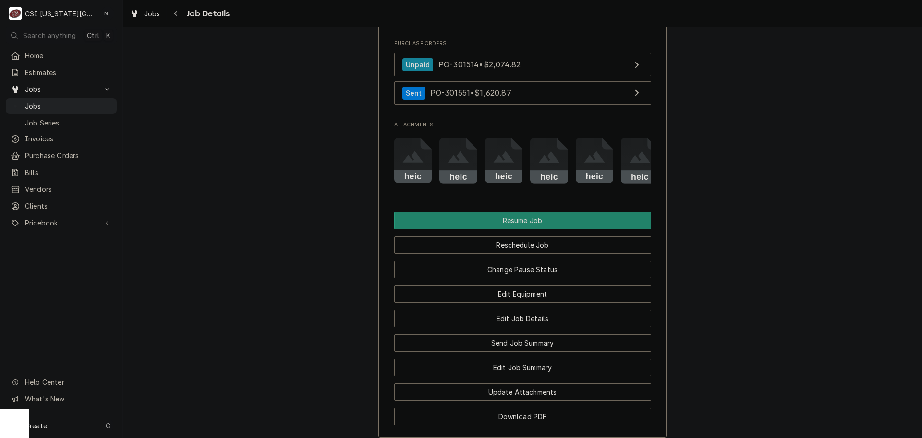
scroll to position [1441, 0]
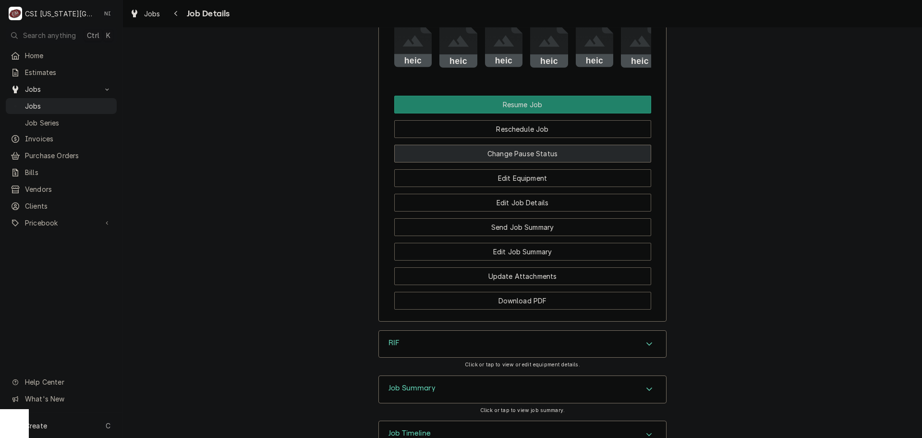
click at [546, 162] on button "Change Pause Status" at bounding box center [522, 154] width 257 height 18
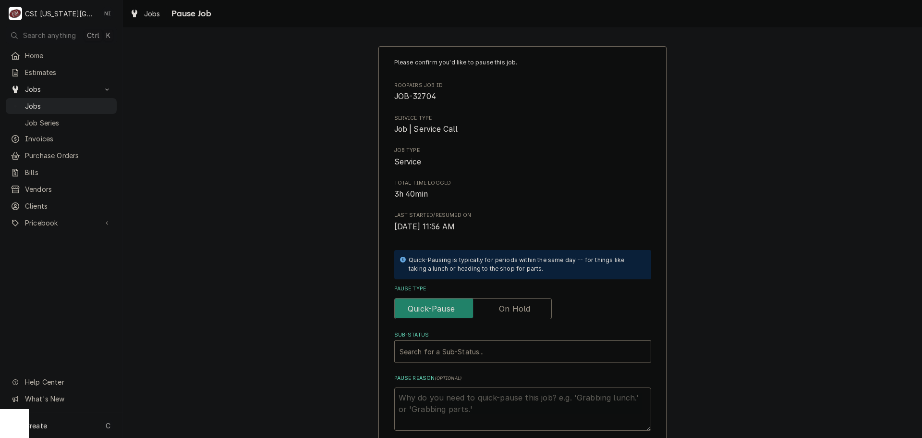
click at [518, 310] on label "Pause Type" at bounding box center [473, 308] width 158 height 21
click at [518, 310] on input "Pause Type" at bounding box center [473, 308] width 149 height 21
checkbox input "true"
click at [509, 347] on div "Sub-Status" at bounding box center [523, 350] width 246 height 17
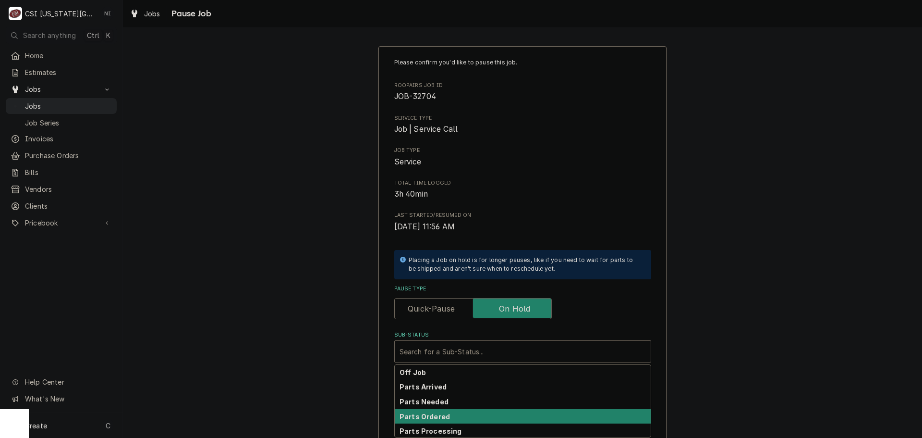
click at [443, 412] on div "Parts Ordered" at bounding box center [523, 416] width 256 height 15
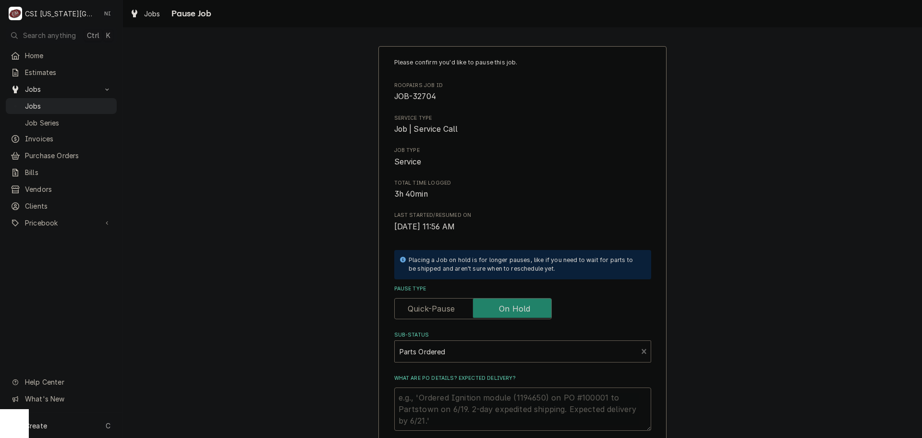
click at [440, 400] on textarea "What are PO details? Expected delivery?" at bounding box center [522, 408] width 257 height 43
type textarea "x"
type textarea "P"
type textarea "x"
type textarea "Pa"
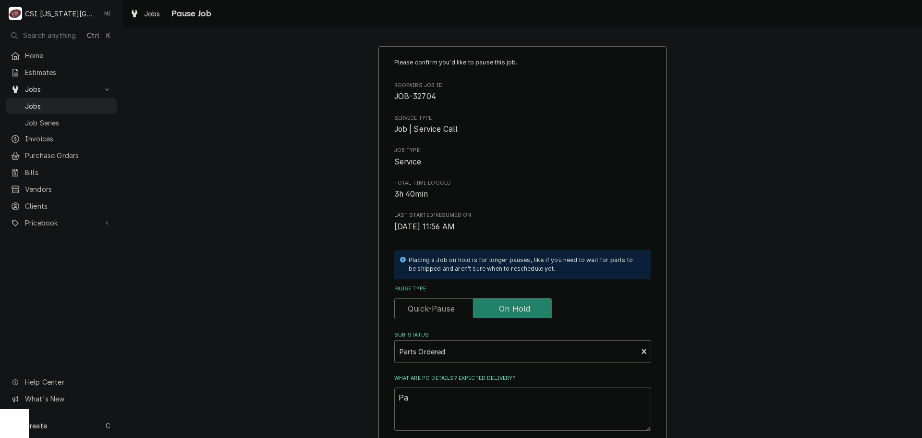
type textarea "x"
type textarea "Par"
type textarea "x"
type textarea "Part"
type textarea "x"
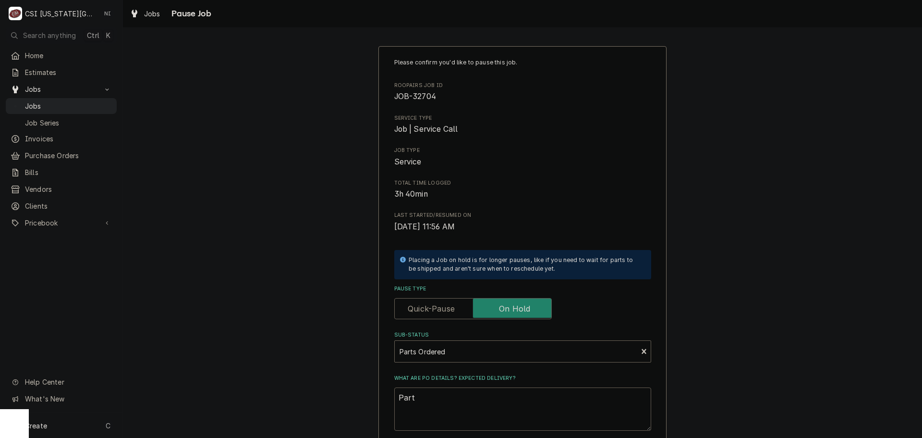
type textarea "Parts"
type textarea "x"
type textarea "Parts"
type textarea "x"
type textarea "Parts o"
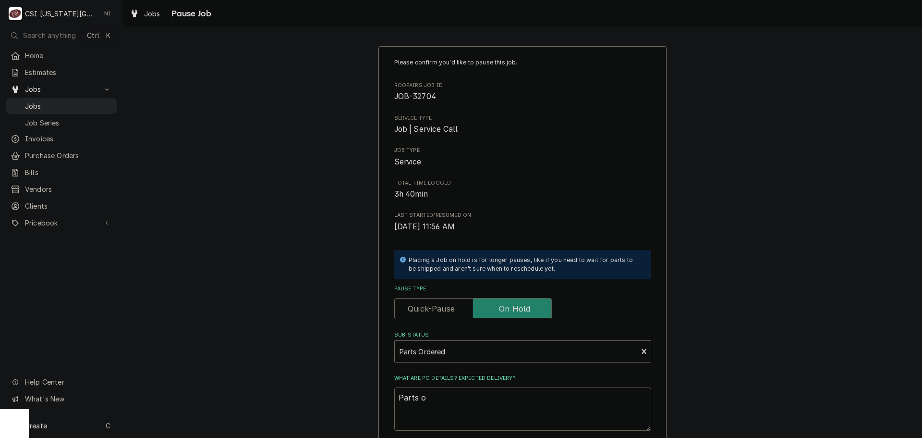
type textarea "x"
type textarea "Parts or"
type textarea "x"
type textarea "Parts ord"
type textarea "x"
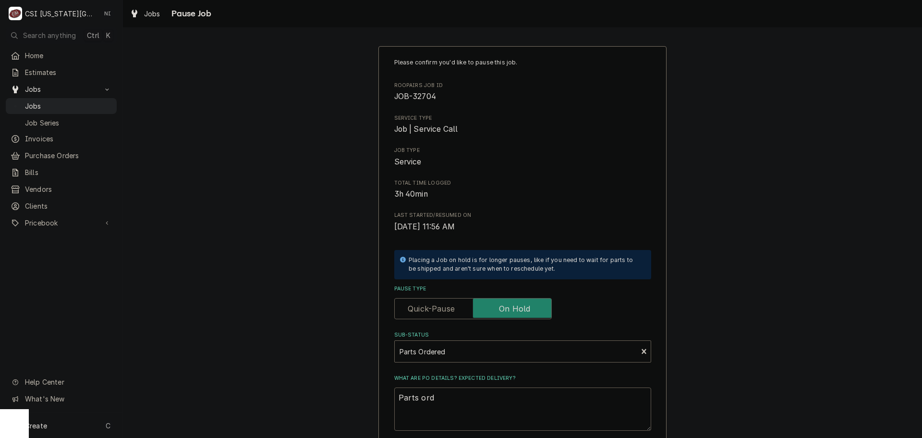
type textarea "Parts orde"
type textarea "x"
type textarea "Parts order"
type textarea "x"
type textarea "Parts ordere"
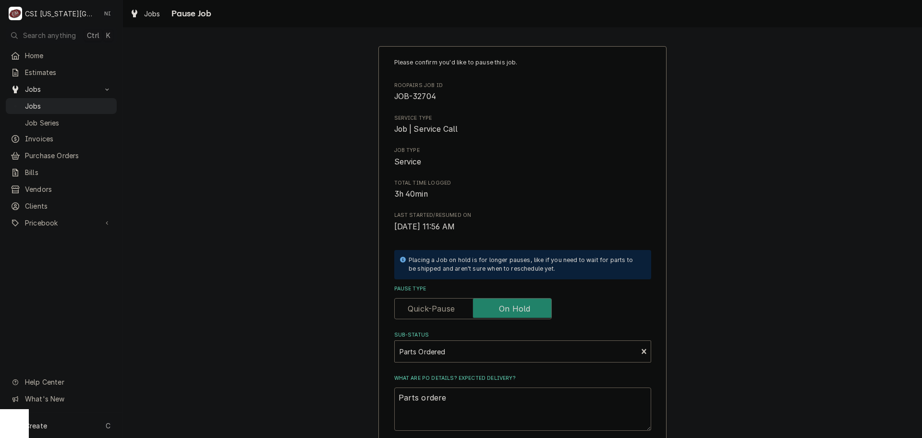
type textarea "x"
type textarea "Parts ordered"
type textarea "x"
type textarea "Parts ordered"
type textarea "x"
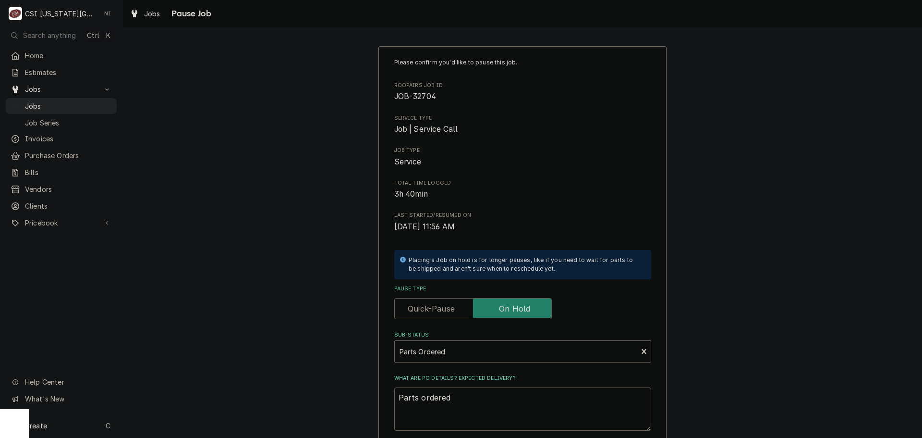
type textarea "Parts ordered o"
type textarea "x"
type textarea "Parts ordered on"
type textarea "x"
type textarea "Parts ordered on"
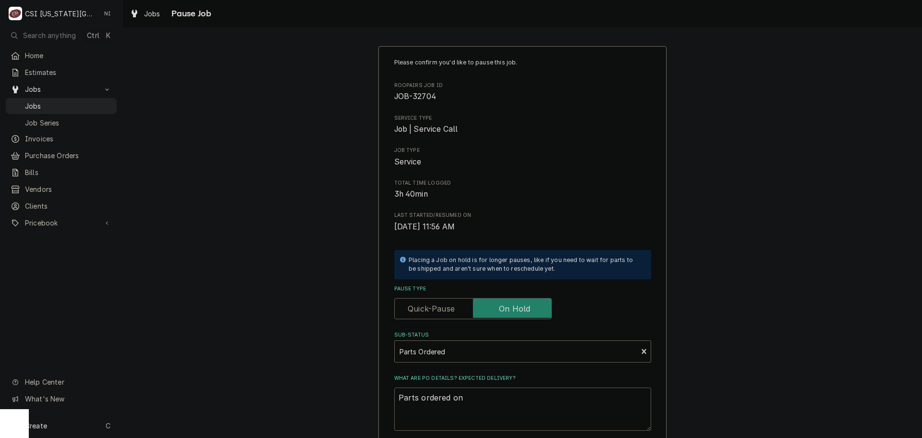
type textarea "x"
type textarea "Parts ordered on P"
type textarea "x"
type textarea "Parts ordered on Po"
type textarea "x"
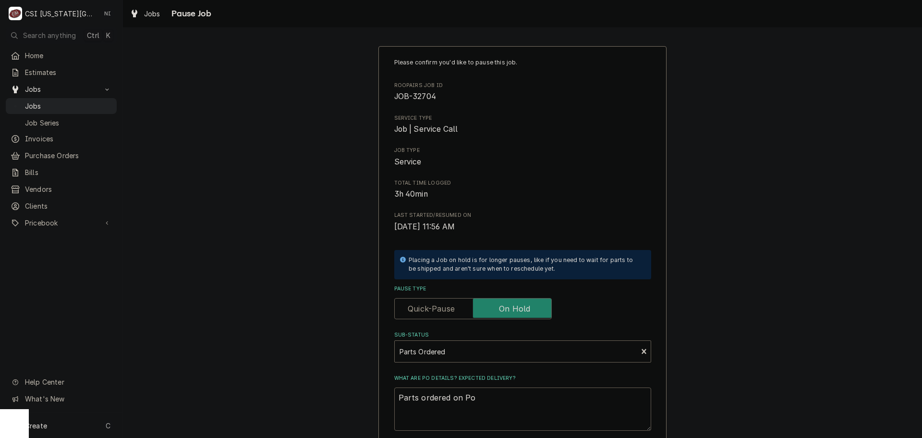
type textarea "Parts ordered on Po"
type textarea "x"
type textarea "Parts ordered on Po 3"
type textarea "x"
type textarea "Parts ordered on Po 30"
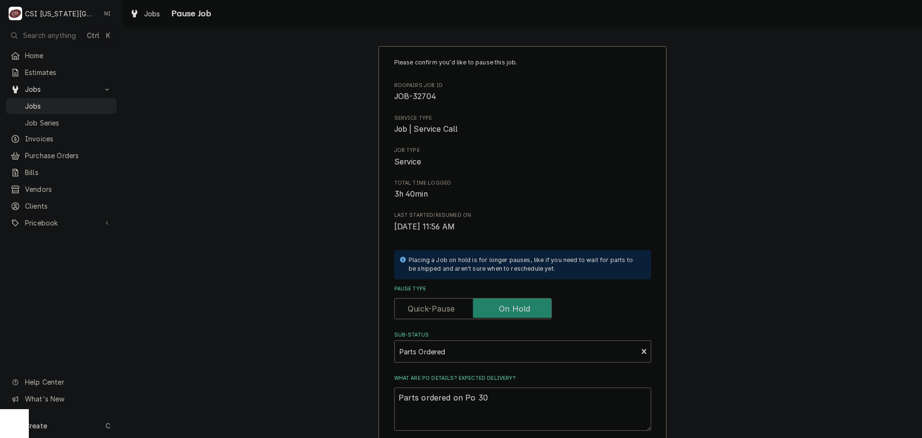
type textarea "x"
type textarea "Parts ordered on Po 301"
type textarea "x"
type textarea "Parts ordered on Po 3015"
type textarea "x"
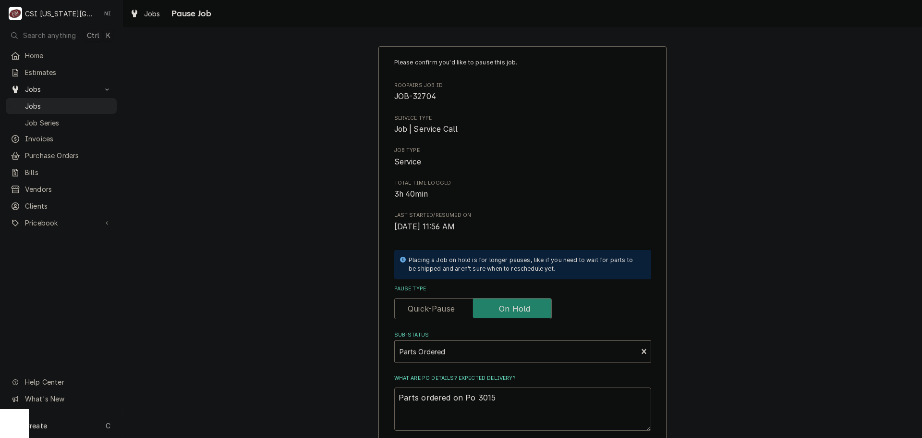
type textarea "Parts ordered on Po 30155"
type textarea "x"
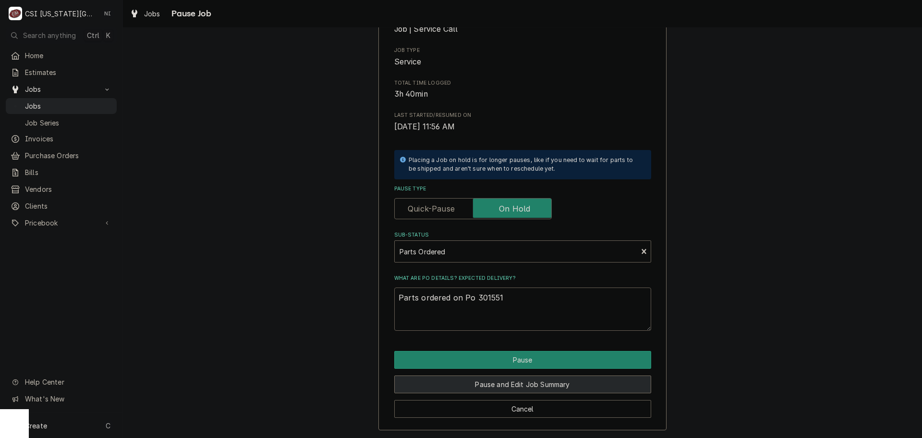
scroll to position [100, 0]
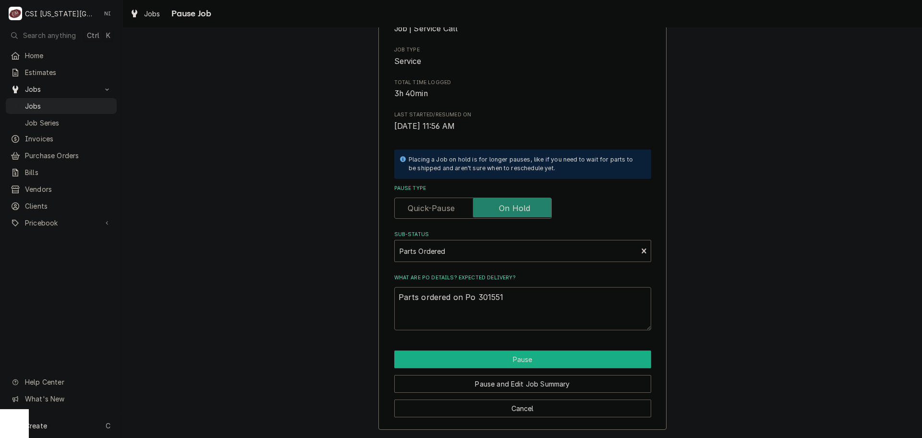
type textarea "Parts ordered on Po 301551"
click at [475, 362] on button "Pause" at bounding box center [522, 359] width 257 height 18
type textarea "x"
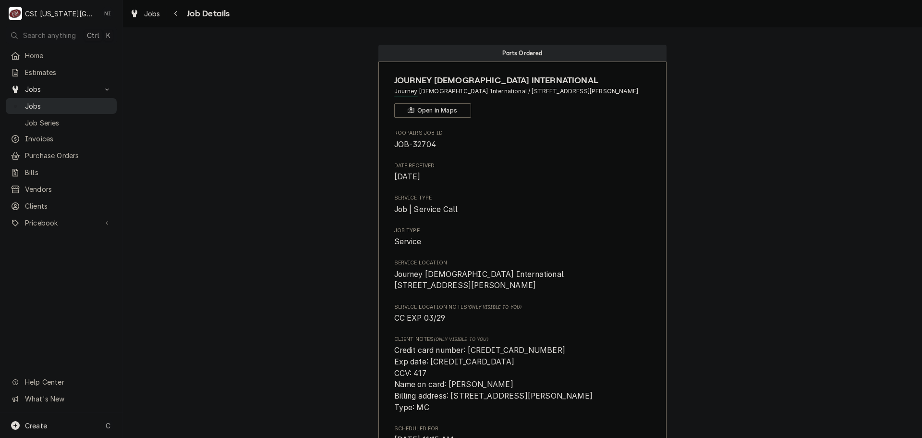
click at [94, 108] on div "Jobs" at bounding box center [61, 106] width 107 height 12
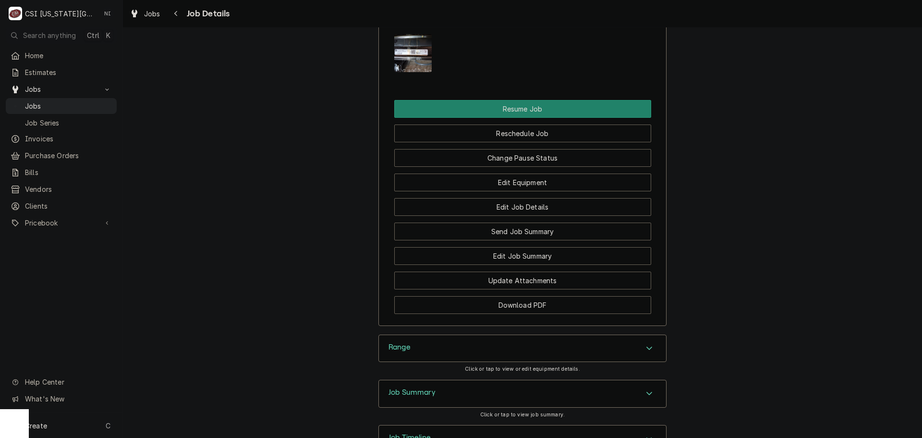
scroll to position [1531, 0]
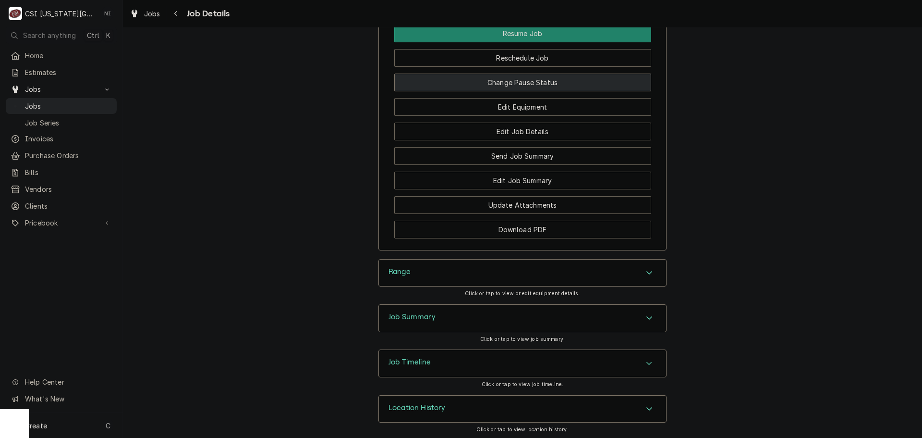
click at [506, 78] on button "Change Pause Status" at bounding box center [522, 82] width 257 height 18
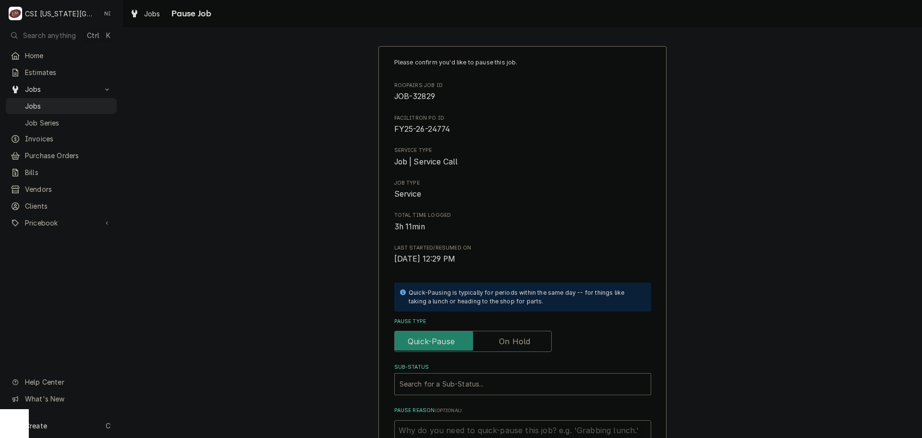
drag, startPoint x: 498, startPoint y: 338, endPoint x: 495, endPoint y: 360, distance: 21.8
click at [498, 340] on label "Pause Type" at bounding box center [473, 340] width 158 height 21
click at [498, 340] on input "Pause Type" at bounding box center [473, 340] width 149 height 21
checkbox input "true"
click at [490, 380] on div "Sub-Status" at bounding box center [513, 383] width 227 height 17
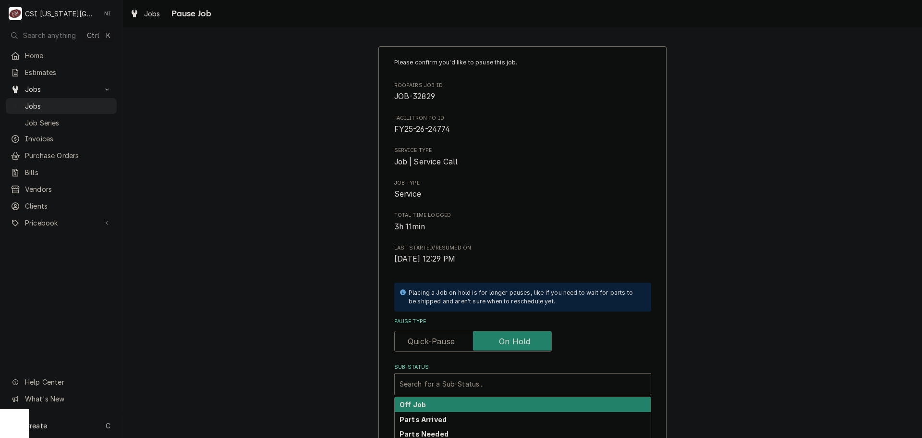
scroll to position [133, 0]
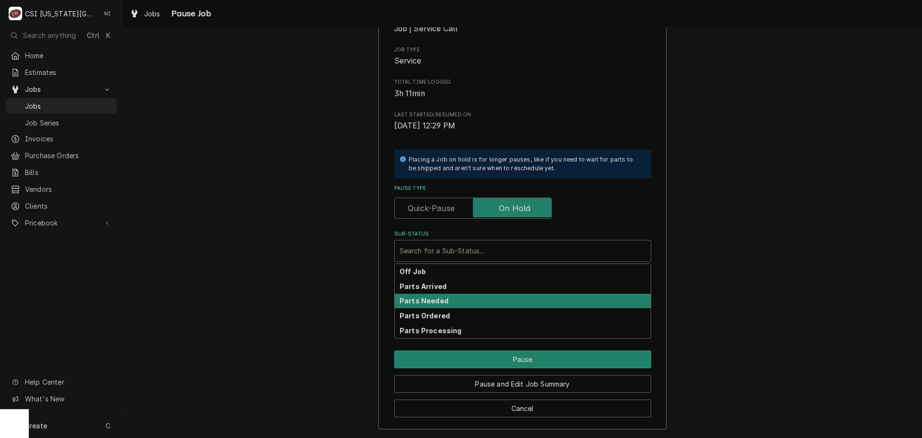
click at [450, 310] on div "Parts Ordered" at bounding box center [523, 315] width 256 height 15
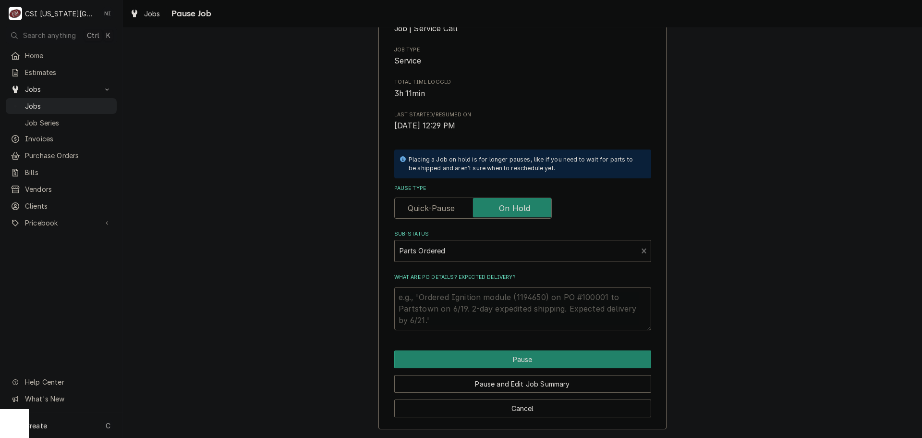
click at [449, 298] on textarea "What are PO details? Expected delivery?" at bounding box center [522, 308] width 257 height 43
type textarea "x"
type textarea "P"
type textarea "x"
type textarea "Pa"
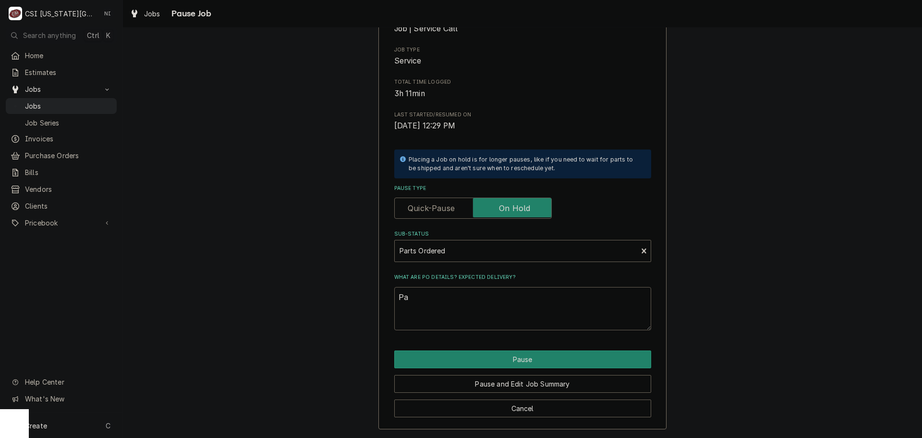
type textarea "x"
type textarea "Par"
type textarea "x"
type textarea "Part"
type textarea "x"
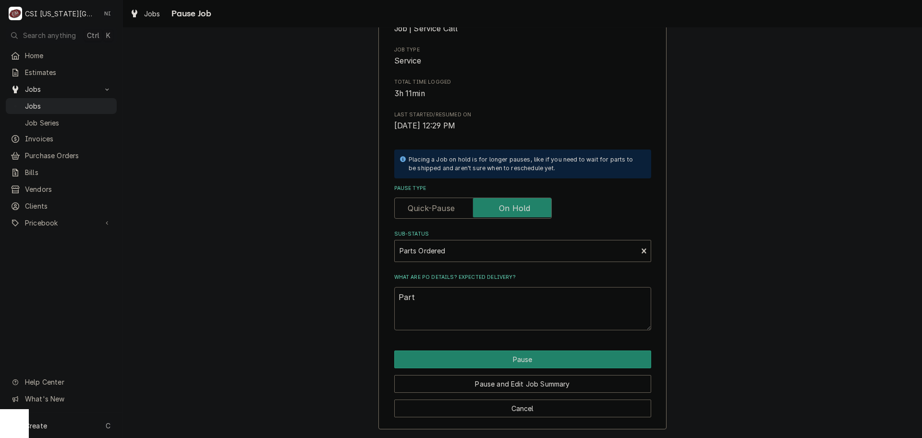
type textarea "Parts"
type textarea "x"
type textarea "Parts"
type textarea "x"
type textarea "Parts o"
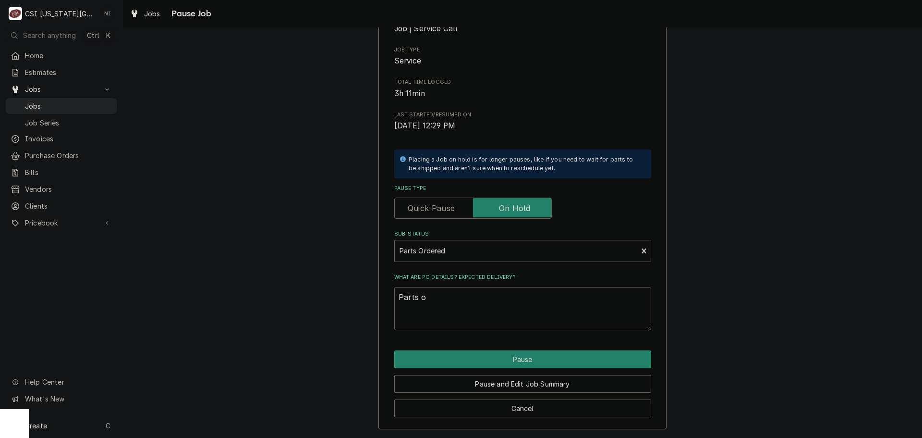
type textarea "x"
type textarea "Parts or"
type textarea "x"
type textarea "Parts ord"
type textarea "x"
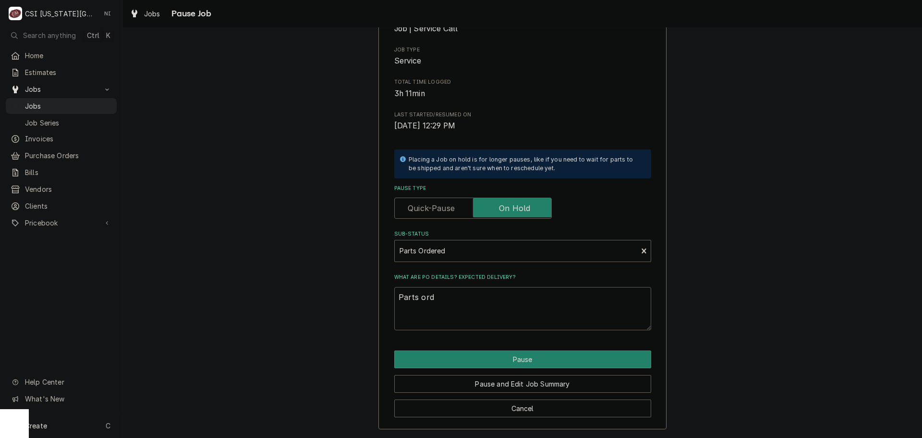
type textarea "Parts orde"
type textarea "x"
type textarea "Parts order"
type textarea "x"
type textarea "Parts ordere"
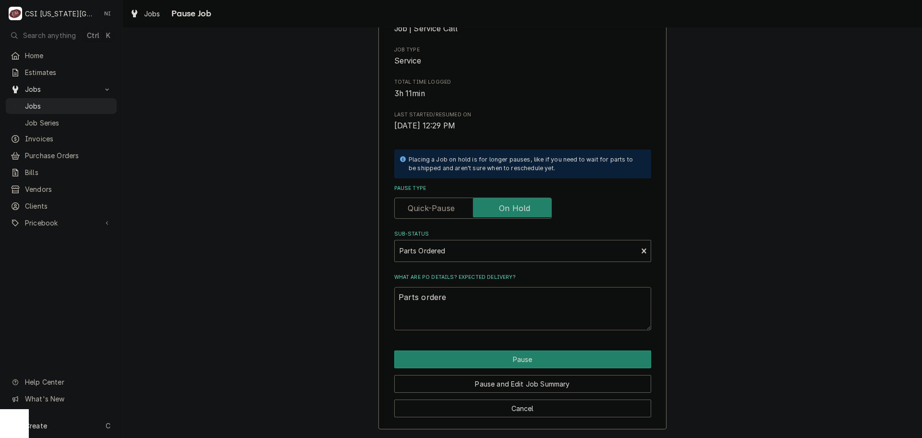
type textarea "x"
type textarea "Parts ordered"
type textarea "x"
type textarea "Parts ordered"
type textarea "x"
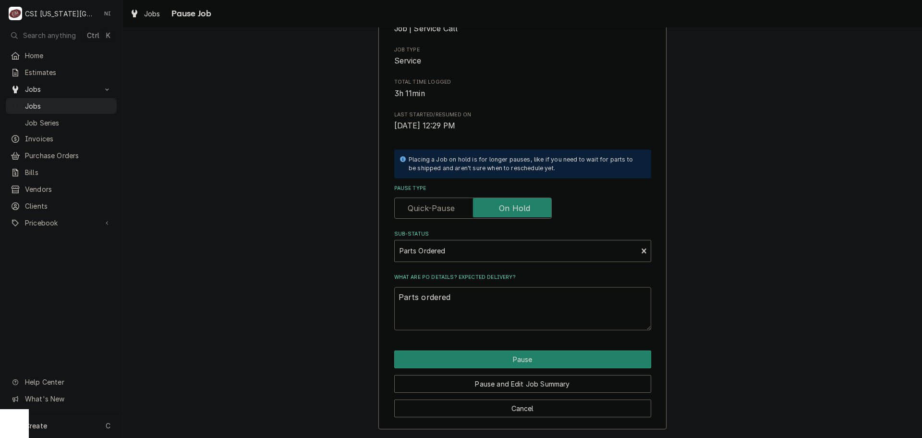
type textarea "Parts ordered o"
type textarea "x"
type textarea "Parts ordered on"
type textarea "x"
type textarea "Parts ordered on"
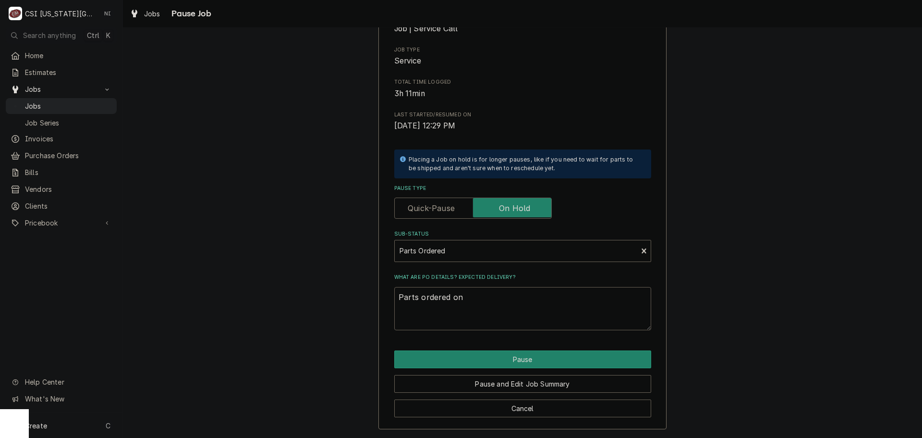
type textarea "x"
type textarea "Parts ordered on P"
type textarea "x"
type textarea "Parts ordered on Po"
type textarea "x"
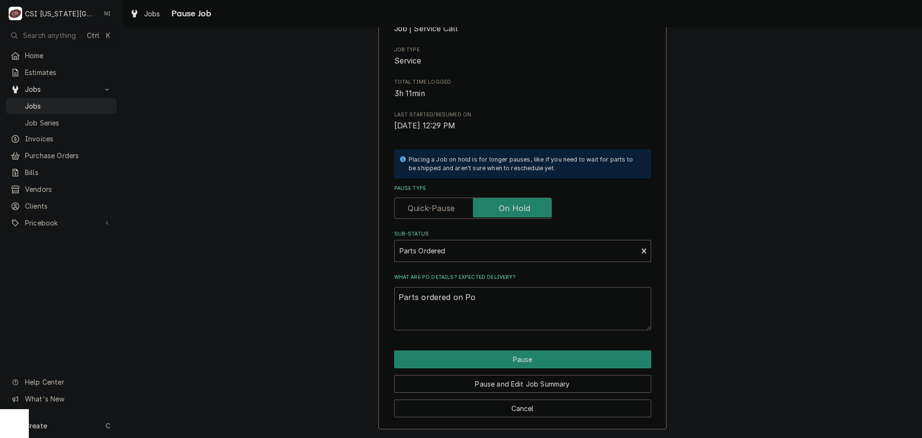
type textarea "Parts ordered on Po"
type textarea "x"
type textarea "Parts ordered on Po 3"
type textarea "x"
type textarea "Parts ordered on Po 30"
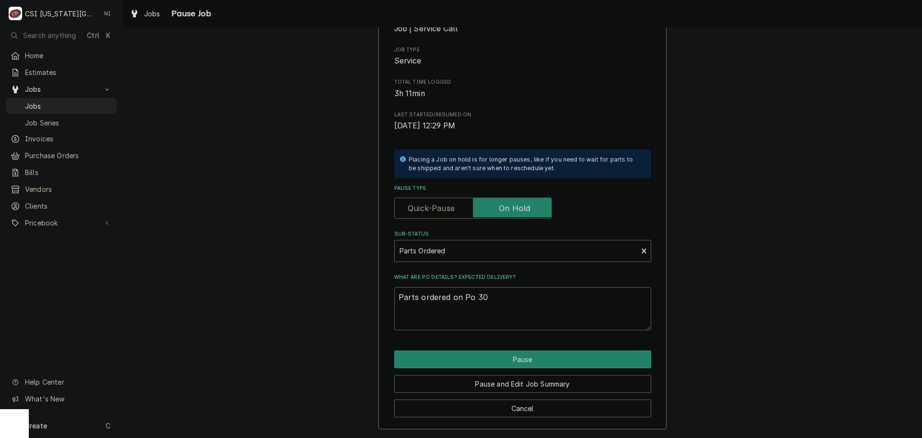
type textarea "x"
type textarea "Parts ordered on Po 301"
type textarea "x"
type textarea "Parts ordered on Po 3015"
type textarea "x"
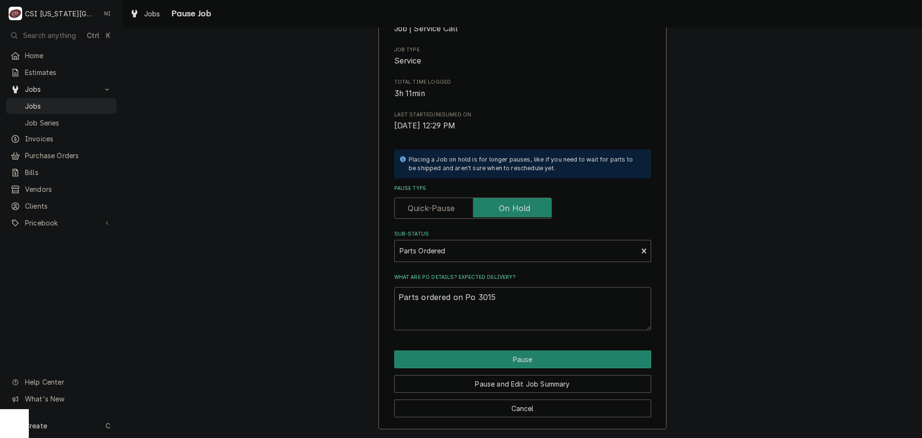
type textarea "Parts ordered on Po 30154"
type textarea "x"
type textarea "Parts ordered on Po 301547"
click at [525, 353] on button "Pause" at bounding box center [522, 359] width 257 height 18
type textarea "x"
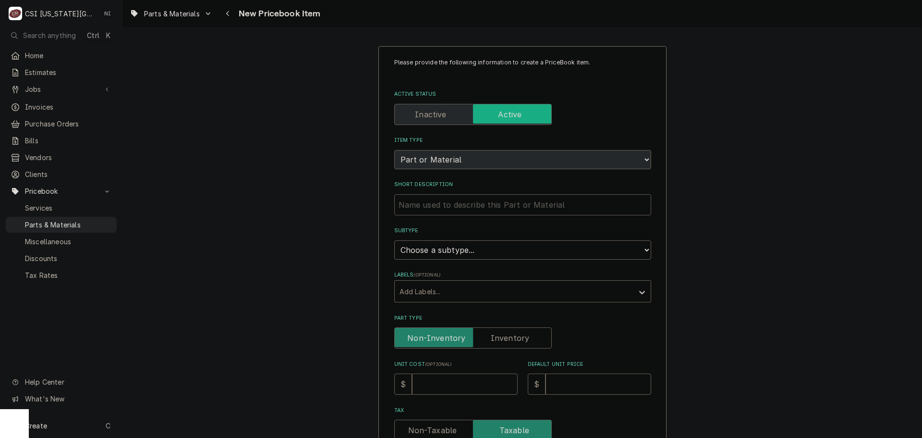
click at [506, 203] on input "Short Description" at bounding box center [522, 204] width 257 height 21
paste input "Oven Control and Overlay Assembly, Oven"
type textarea "x"
type input "Oven Control and Overlay Assembly, Oven"
click at [489, 251] on select "Choose a subtype... [#2-DUAL] AFTERHRS-WH-CHG-2 [#2-DUAL] [PERSON_NAME]-EQUIP […" at bounding box center [522, 249] width 257 height 19
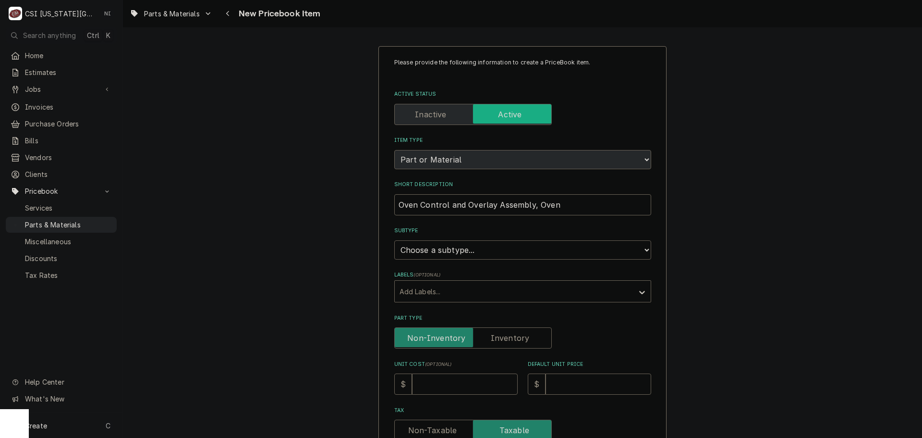
select select "45"
click at [394, 240] on select "Choose a subtype... [#2-DUAL] AFTERHRS-WH-CHG-2 [#2-DUAL] BEV-EQUIP [#2-DUAL] B…" at bounding box center [522, 249] width 257 height 19
type textarea "x"
drag, startPoint x: 487, startPoint y: 332, endPoint x: 471, endPoint y: 382, distance: 53.0
click at [487, 332] on input "Part Type" at bounding box center [473, 337] width 149 height 21
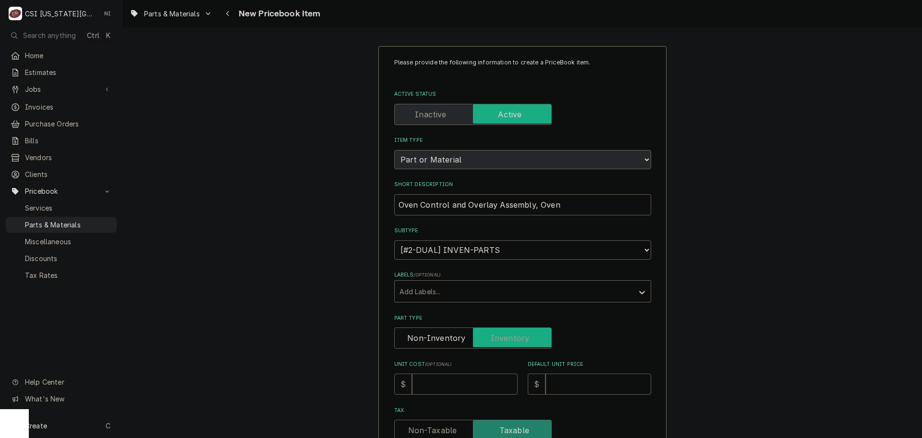
checkbox input "true"
click at [471, 383] on input "Unit Cost ( optional )" at bounding box center [465, 383] width 106 height 21
type textarea "x"
type input "2"
type textarea "x"
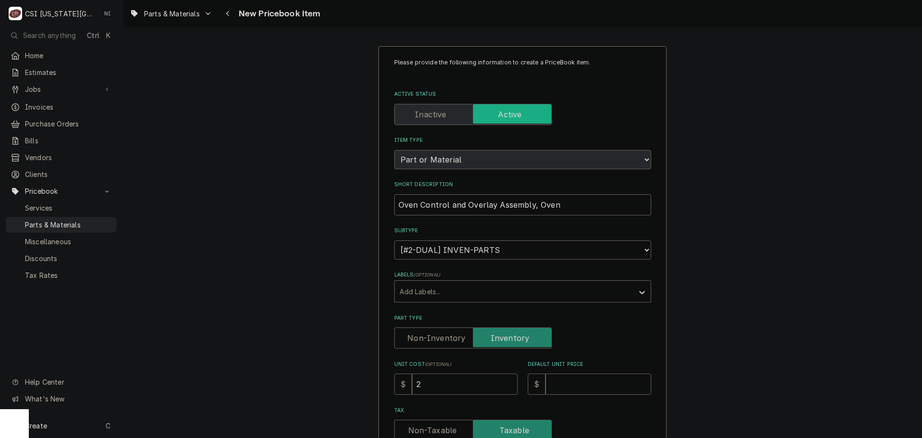
type input "25"
type textarea "x"
type input "255"
type textarea "x"
type input "255.9"
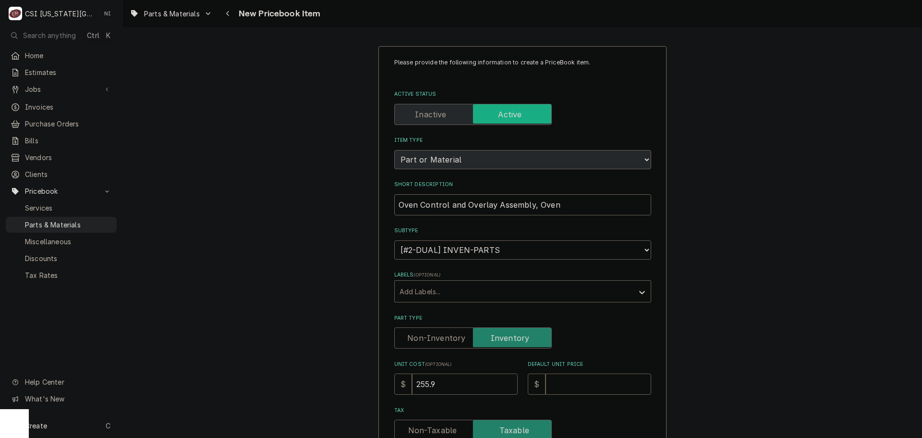
type textarea "x"
type input "255.95"
click at [594, 380] on input "Default Unit Price" at bounding box center [599, 383] width 106 height 21
type textarea "x"
type input "3"
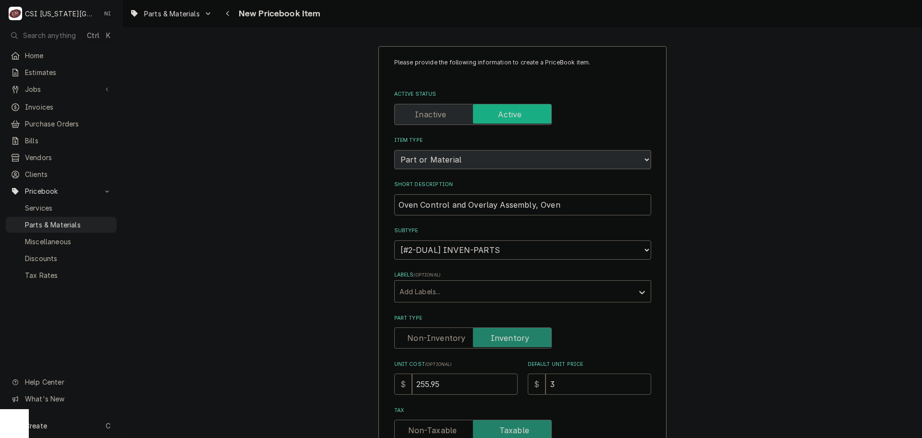
type textarea "x"
type input "34"
type textarea "x"
type input "341"
type textarea "x"
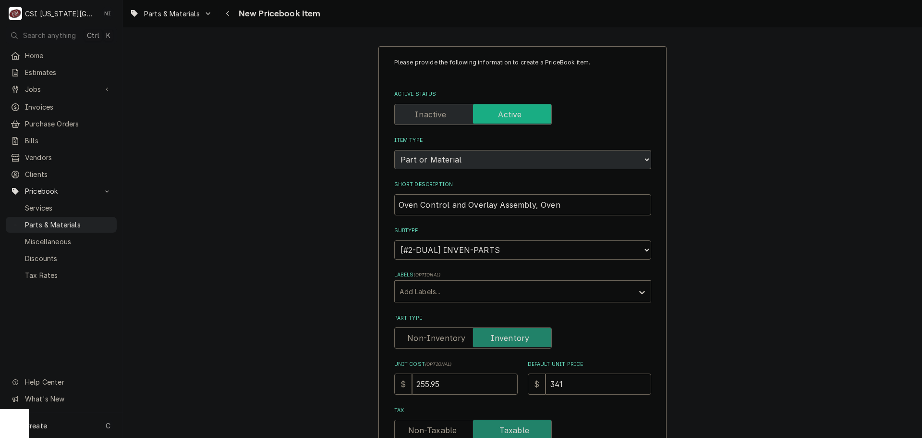
type input "341.2"
type textarea "x"
type input "341.27"
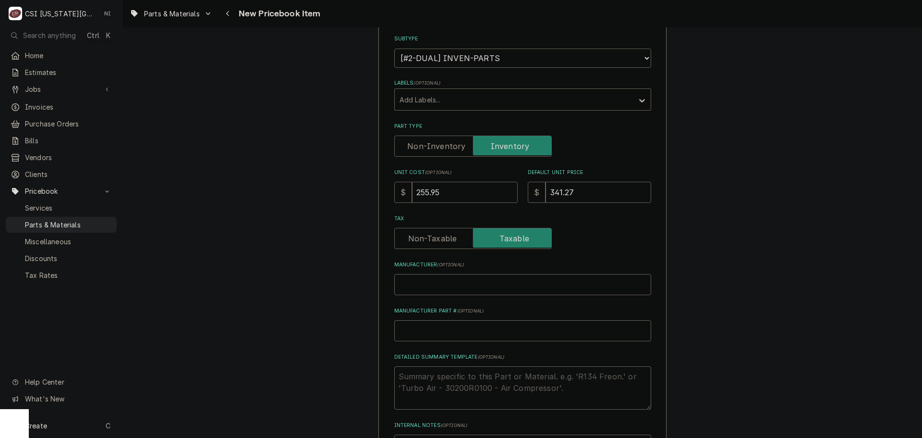
scroll to position [192, 0]
click at [451, 335] on input "Manufacturer Part # ( optional )" at bounding box center [522, 329] width 257 height 21
click at [498, 330] on input "Manufacturer Part # ( optional )" at bounding box center [522, 329] width 257 height 21
paste input "WB27X33125"
type textarea "x"
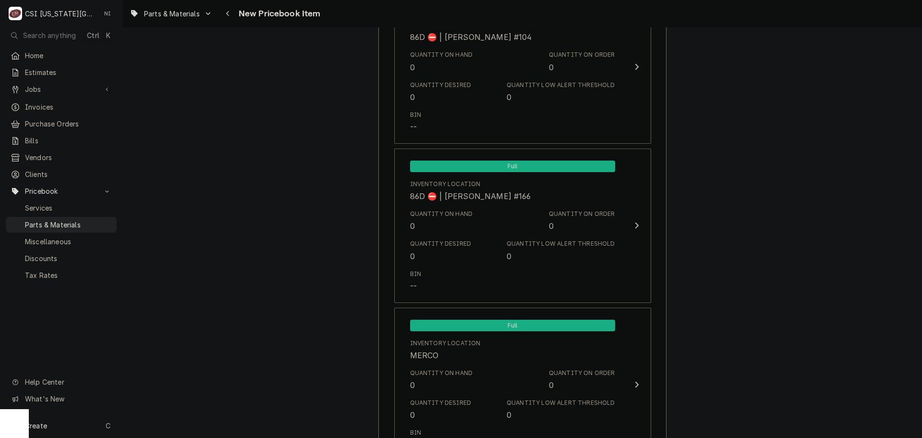
scroll to position [9097, 0]
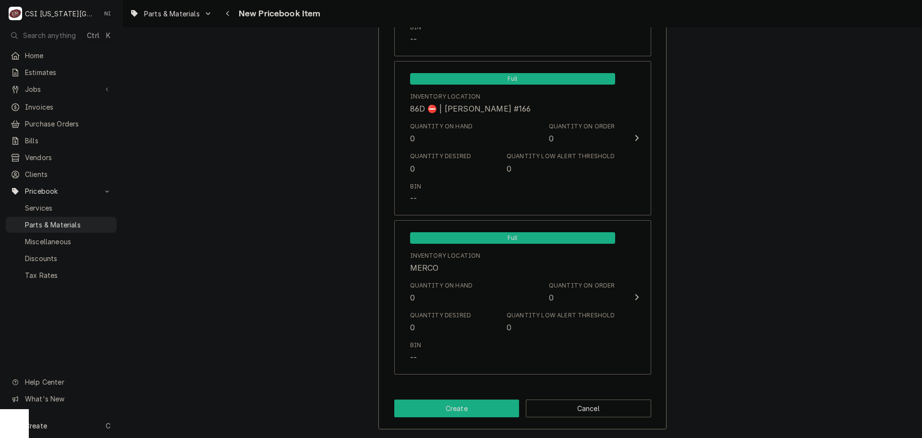
type input "WB27X33125"
drag, startPoint x: 444, startPoint y: 407, endPoint x: 371, endPoint y: 167, distance: 251.0
click at [444, 407] on button "Create" at bounding box center [456, 408] width 125 height 18
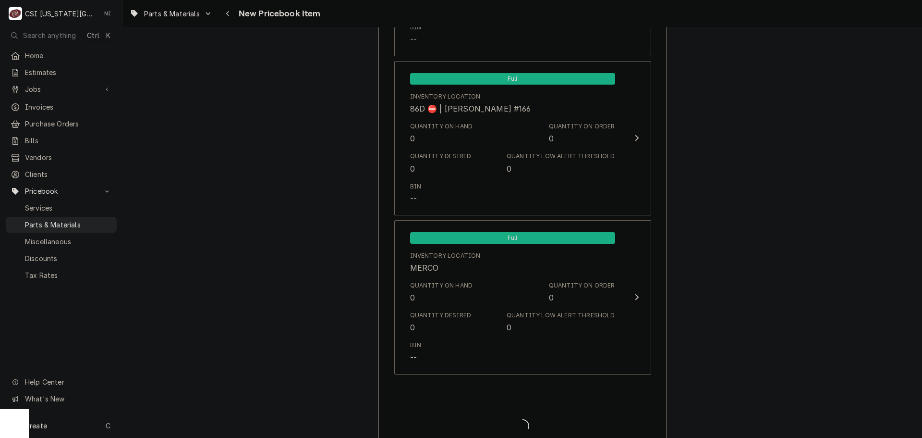
type textarea "x"
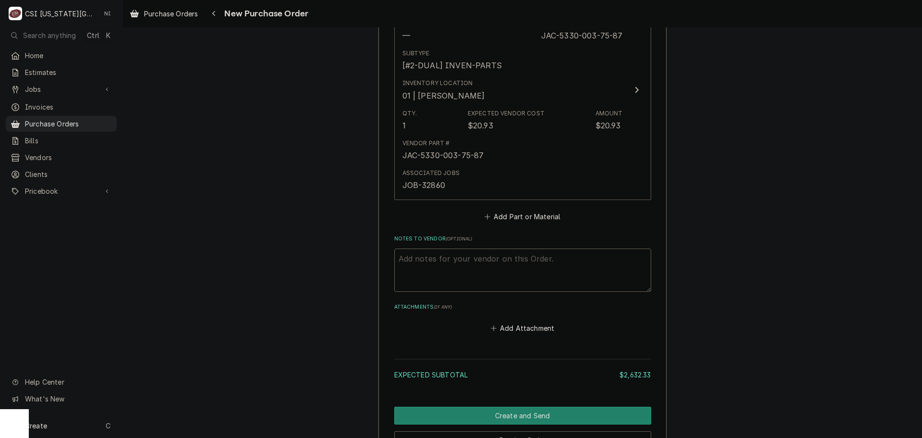
scroll to position [2791, 0]
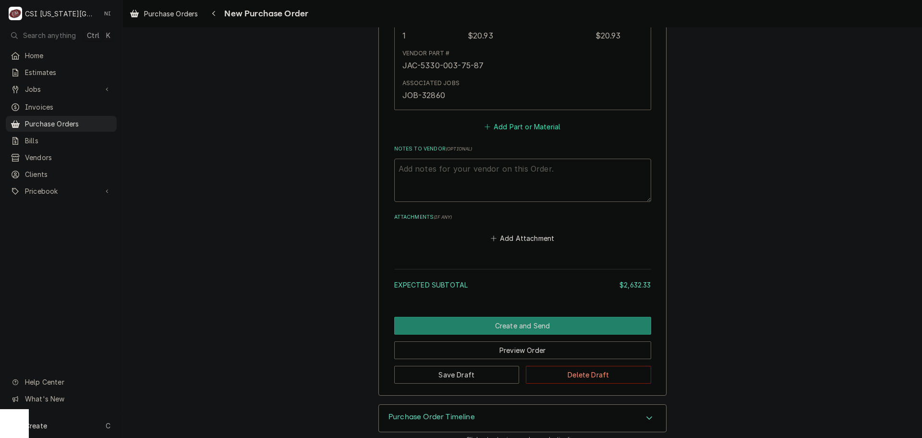
click at [517, 120] on button "Add Part or Material" at bounding box center [522, 126] width 79 height 13
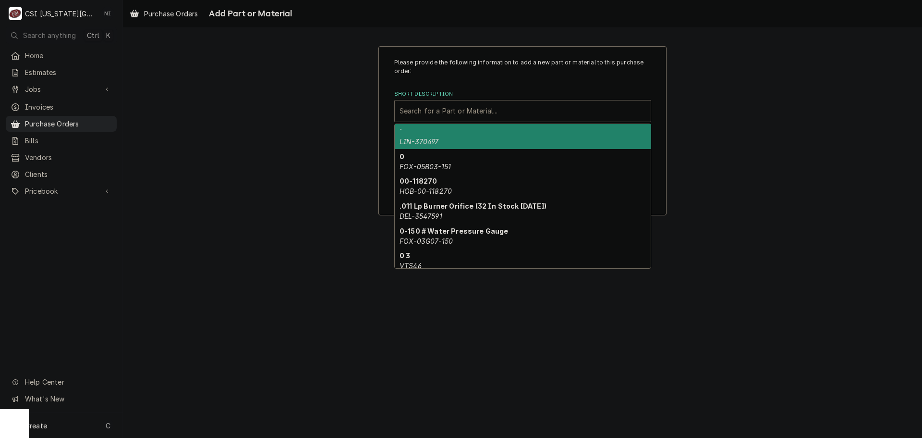
click at [489, 104] on div "Short Description" at bounding box center [523, 110] width 246 height 17
paste input "WB27X33125"
type input "WB27X33125"
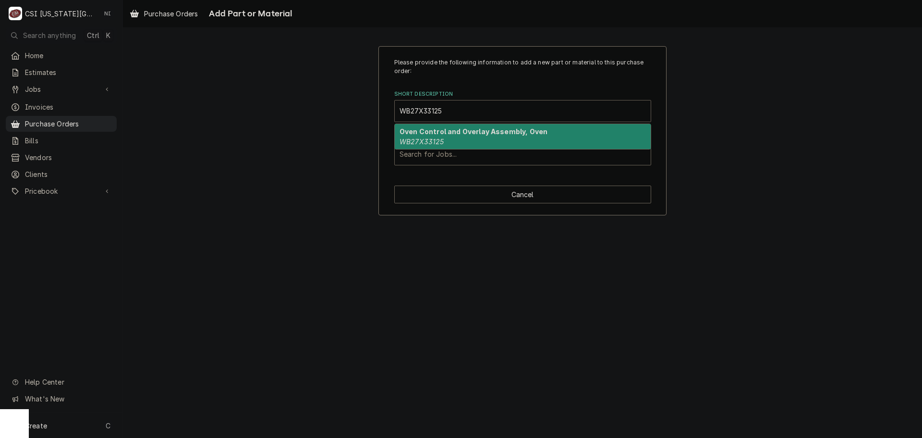
drag, startPoint x: 448, startPoint y: 133, endPoint x: 448, endPoint y: 138, distance: 5.3
click at [448, 134] on strong "Oven Control and Overlay Assembly, Oven" at bounding box center [474, 131] width 148 height 8
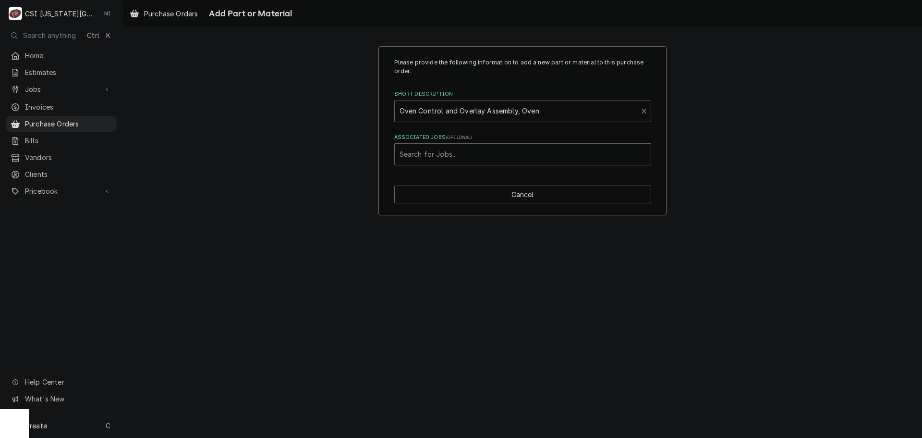
type textarea "x"
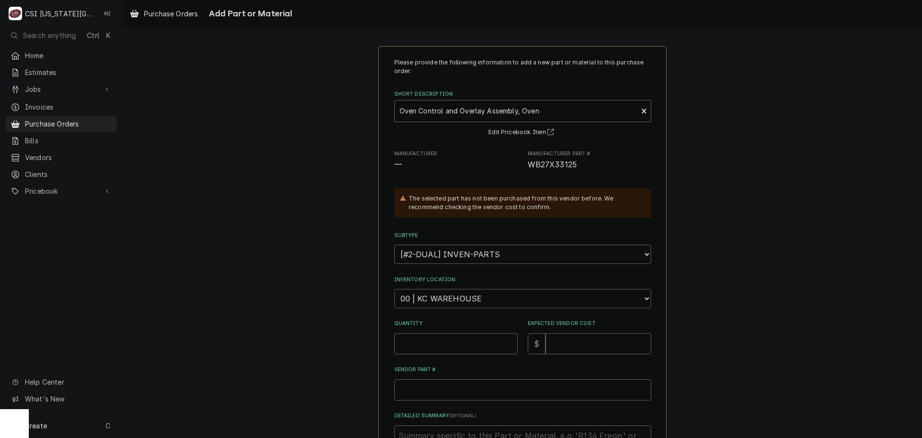
click at [466, 300] on select "Choose a location... 00 | KC WAREHOUSE 00 | MAIN WAREHOUSE 01 | BRIAN BREAZIER …" at bounding box center [522, 298] width 257 height 19
select select "2705"
click at [394, 289] on select "Choose a location... 00 | KC WAREHOUSE 00 | MAIN WAREHOUSE 01 | BRIAN BREAZIER …" at bounding box center [522, 298] width 257 height 19
click at [441, 342] on input "Quantity" at bounding box center [455, 343] width 123 height 21
type textarea "x"
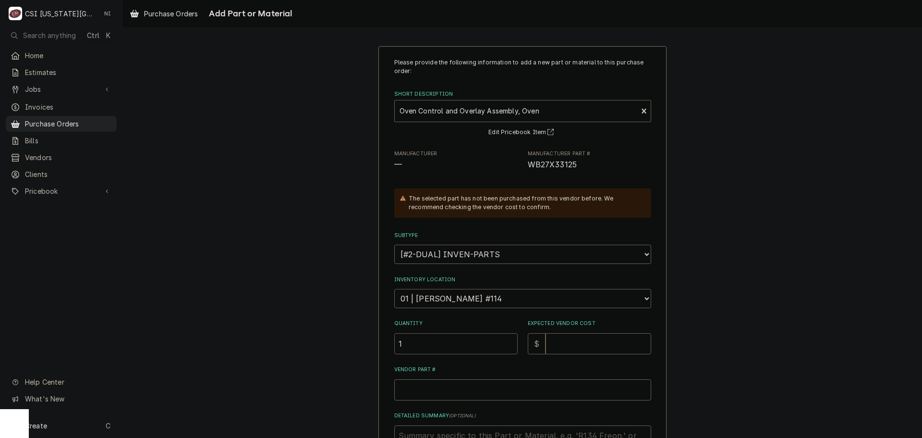
type input "1"
type textarea "x"
type input "2"
type textarea "x"
type input "25"
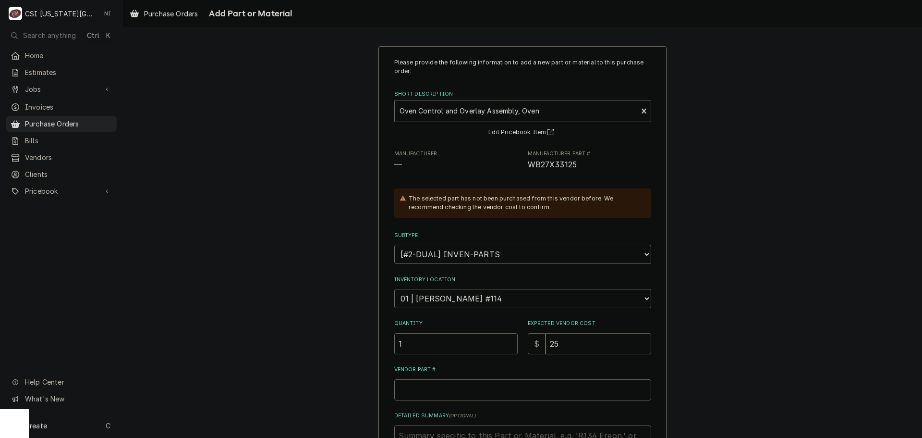
type textarea "x"
type input "255"
type textarea "x"
type input "255.9"
type textarea "x"
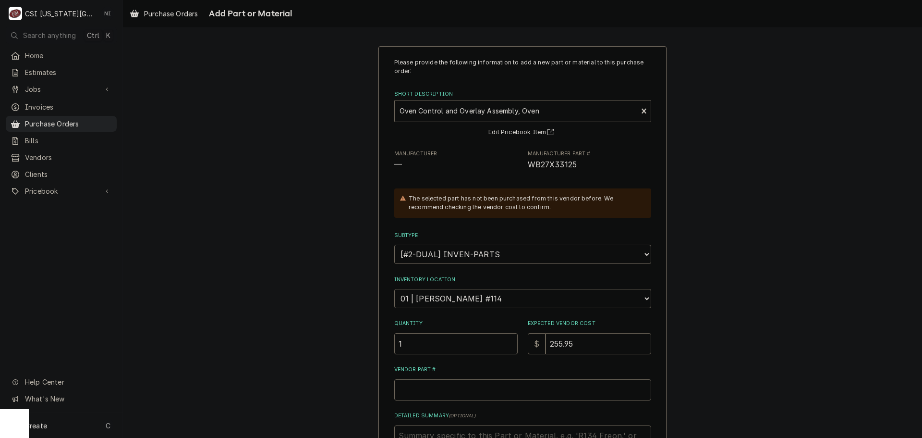
type input "255.95"
click at [548, 394] on input "Vendor Part #" at bounding box center [522, 389] width 257 height 21
paste input "WB27X33125"
type textarea "x"
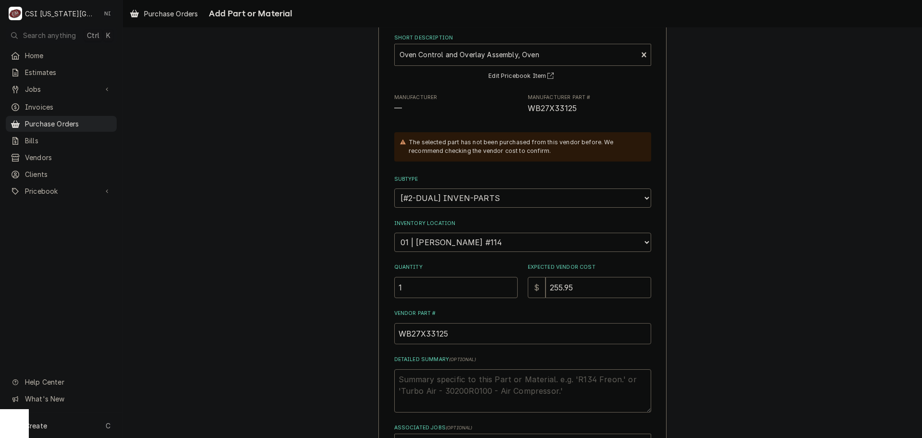
scroll to position [133, 0]
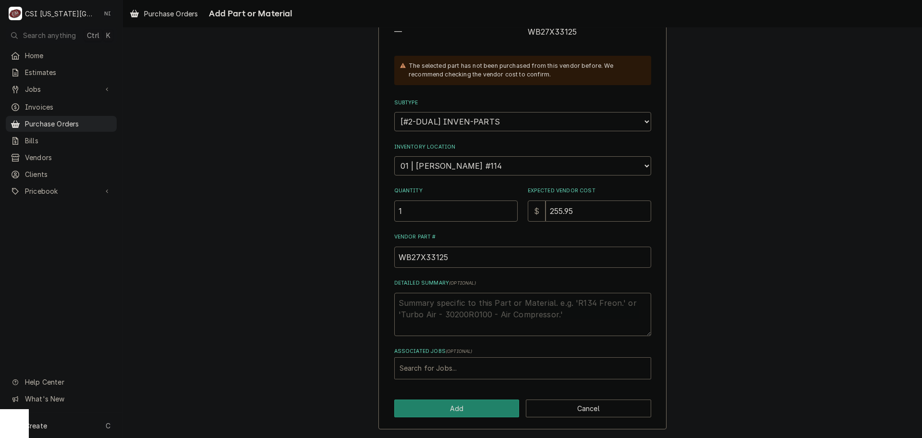
type input "WB27X33125"
click at [533, 367] on div "Associated Jobs" at bounding box center [523, 367] width 246 height 17
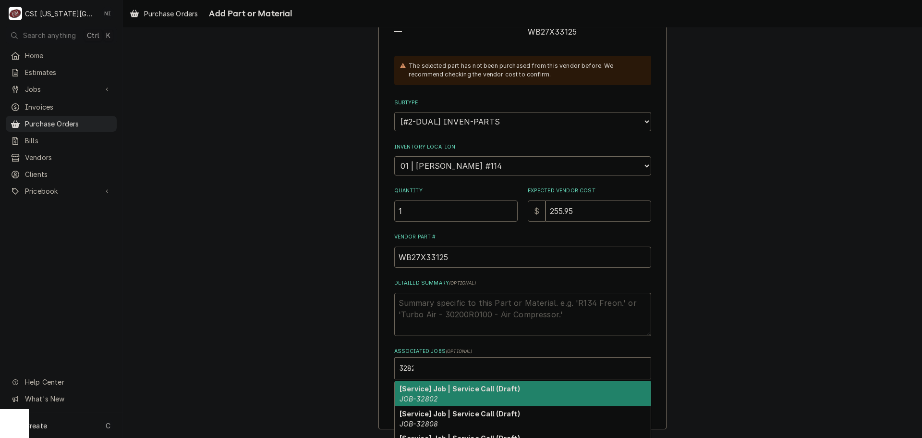
type input "32829"
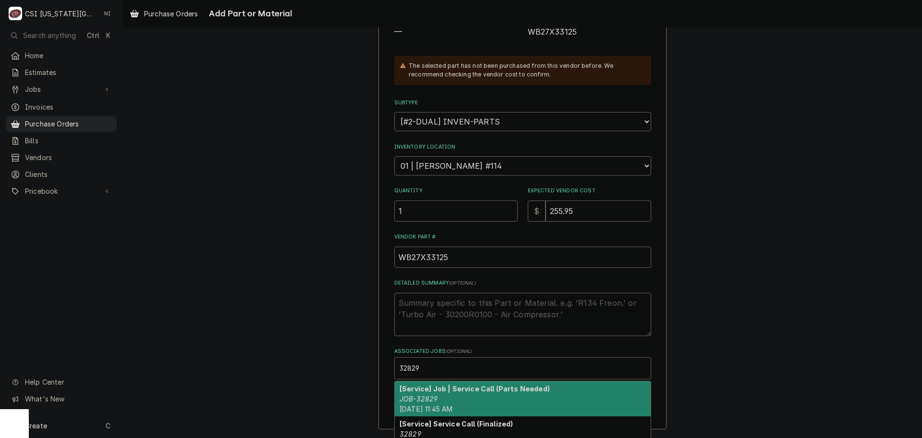
click at [424, 391] on strong "[Service] Job | Service Call (Parts Needed)" at bounding box center [475, 388] width 150 height 8
type textarea "x"
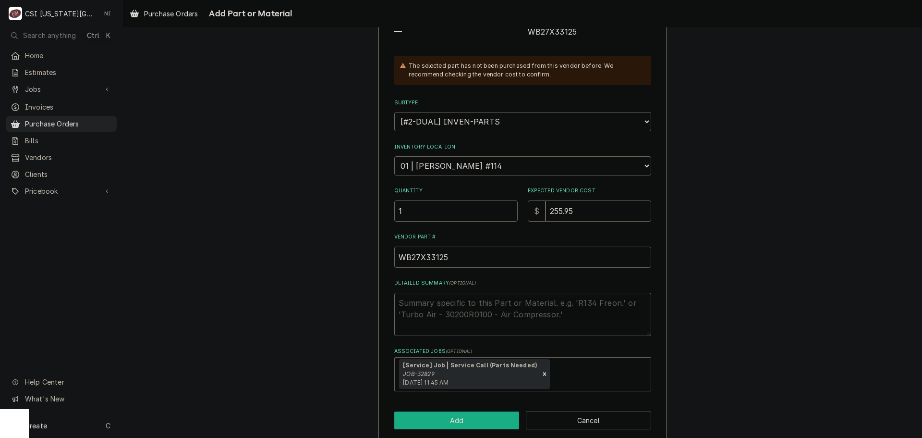
click at [456, 421] on button "Add" at bounding box center [456, 420] width 125 height 18
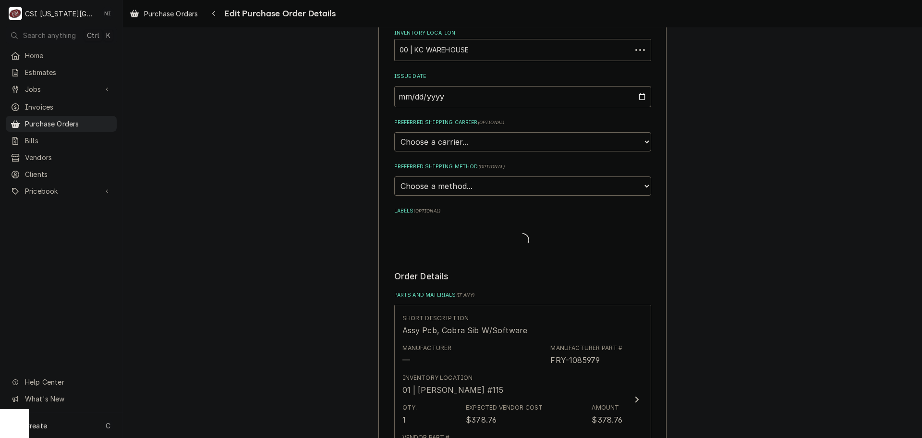
scroll to position [3014, 0]
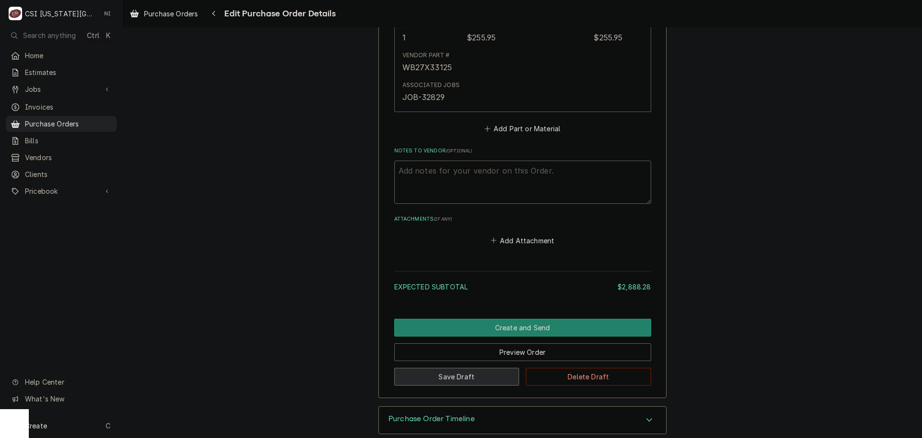
drag, startPoint x: 471, startPoint y: 367, endPoint x: 277, endPoint y: 9, distance: 407.3
click at [471, 367] on button "Save Draft" at bounding box center [456, 376] width 125 height 18
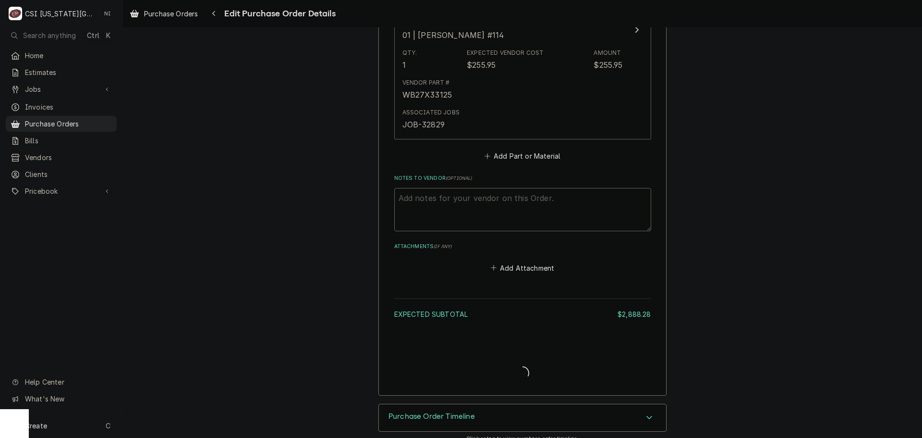
type textarea "x"
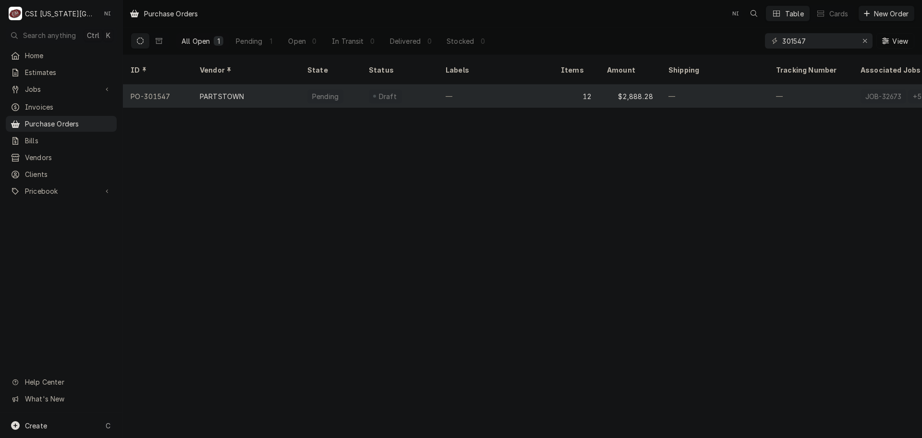
click at [518, 91] on div "—" at bounding box center [495, 96] width 115 height 23
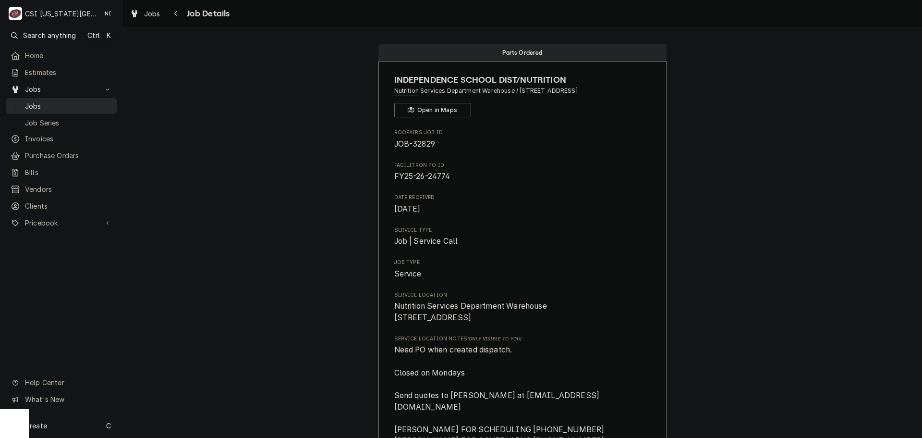
click at [82, 105] on span "Jobs" at bounding box center [68, 106] width 87 height 10
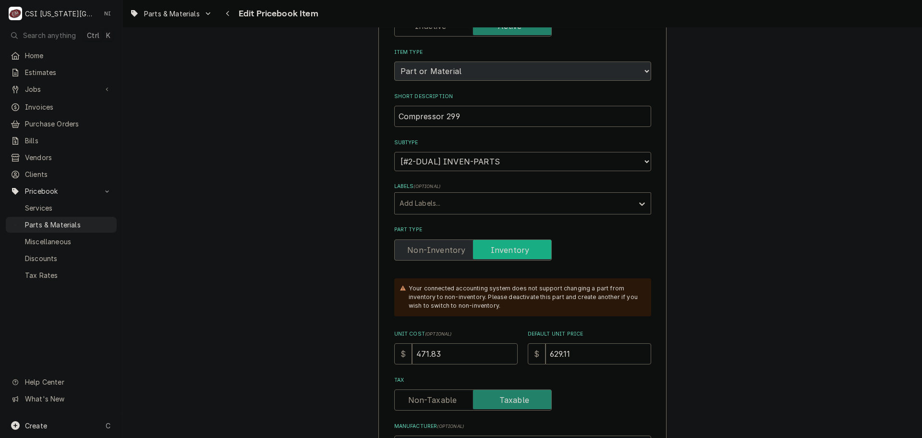
scroll to position [192, 0]
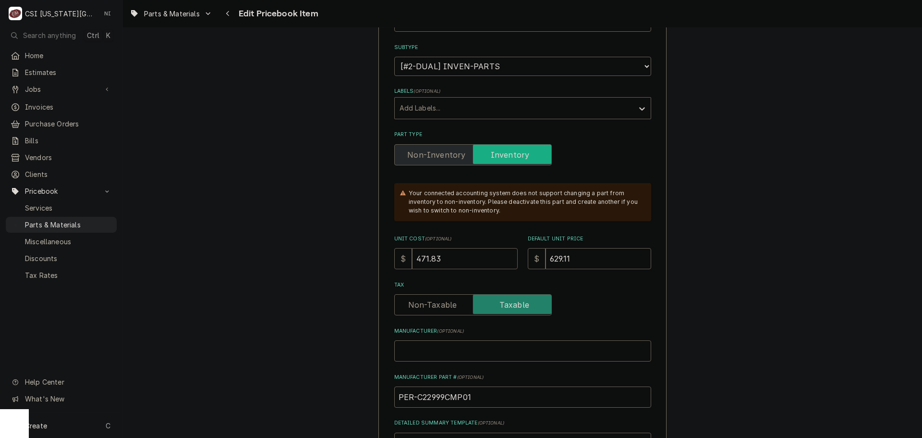
drag, startPoint x: 416, startPoint y: 263, endPoint x: 387, endPoint y: 263, distance: 28.8
click at [395, 263] on div "$ 471.83" at bounding box center [455, 258] width 123 height 21
type textarea "x"
type input "7"
type textarea "x"
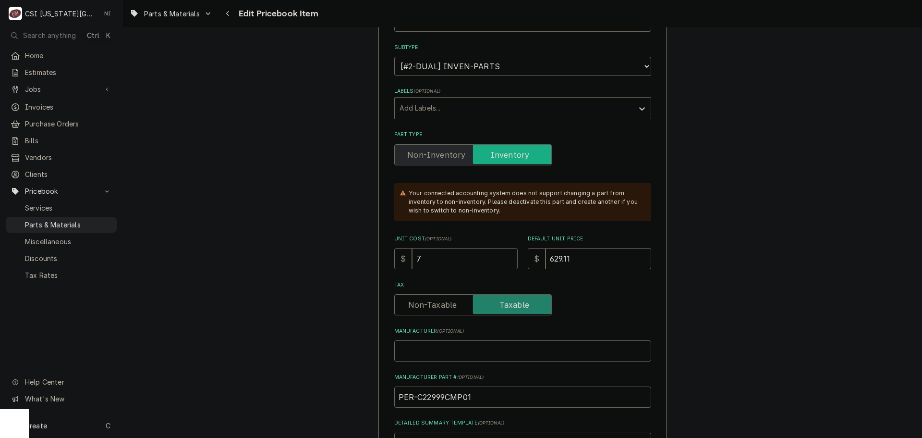
type input "78"
type textarea "x"
type input "780"
type textarea "x"
type input "1"
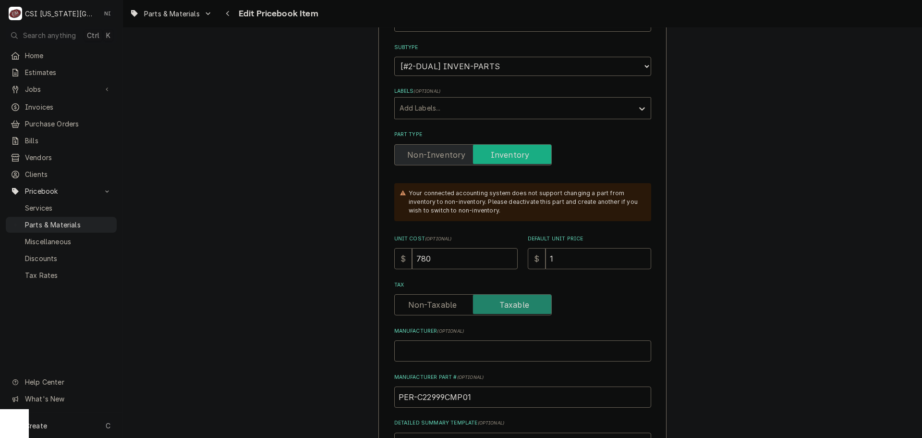
type textarea "x"
type input "10"
type textarea "x"
type input "100"
type textarea "x"
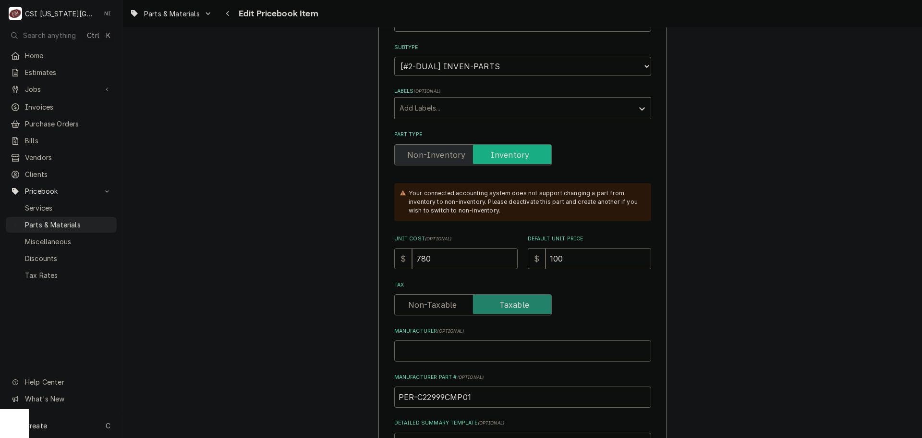
type input "1000"
type textarea "x"
type input "1000.0"
type textarea "x"
type input "1000.00"
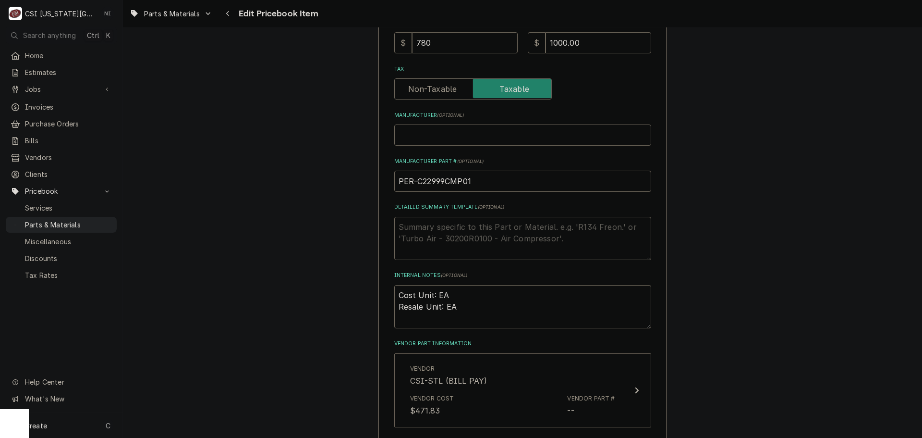
scroll to position [528, 0]
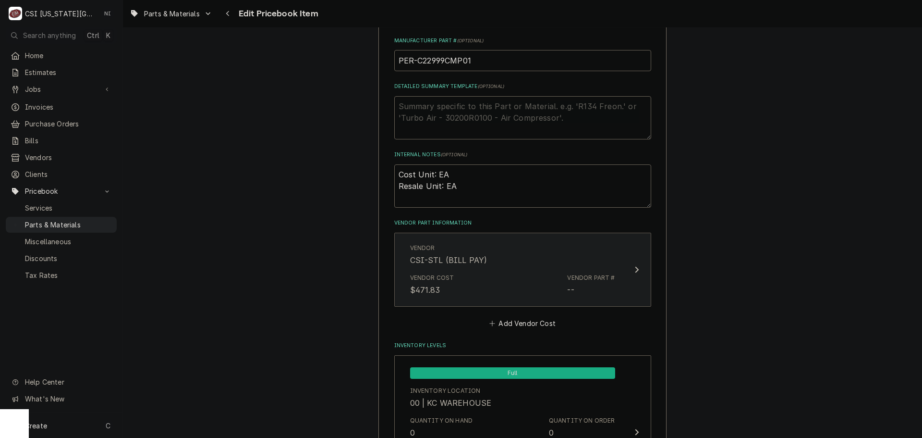
click at [517, 282] on div "Vendor Cost $471.83 Vendor Part # --" at bounding box center [512, 284] width 205 height 30
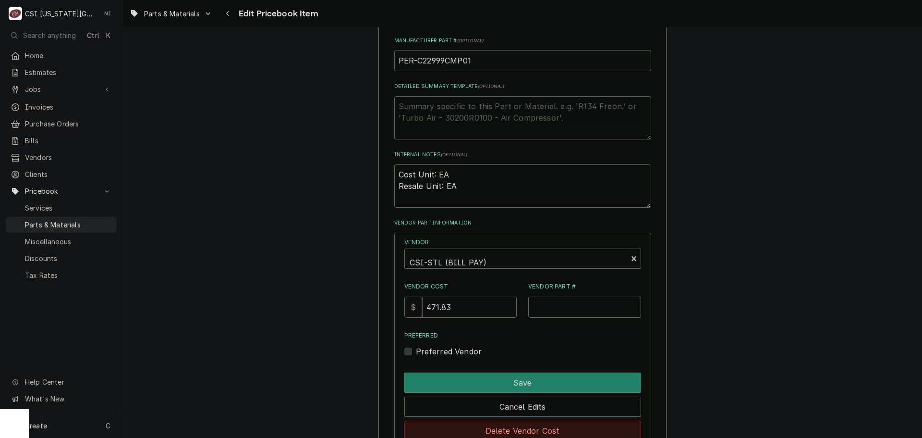
click at [528, 427] on button "Delete Vendor Cost" at bounding box center [522, 430] width 237 height 20
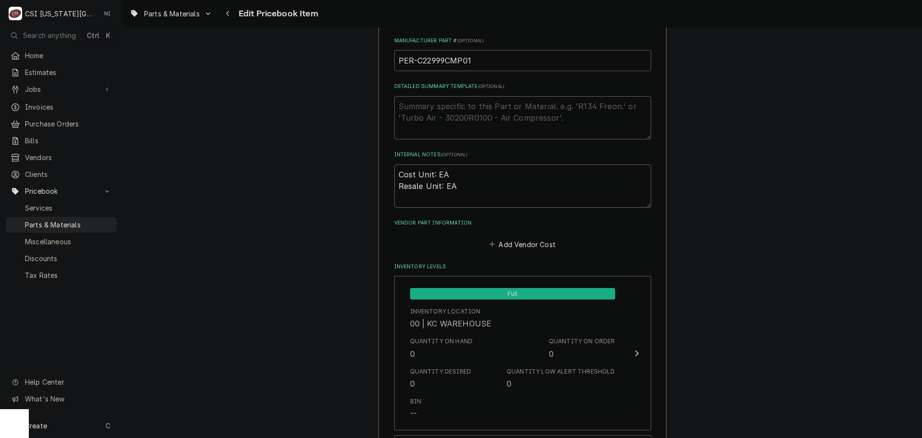
drag, startPoint x: 406, startPoint y: 68, endPoint x: 367, endPoint y: 68, distance: 38.4
drag, startPoint x: 683, startPoint y: 71, endPoint x: 732, endPoint y: 60, distance: 50.6
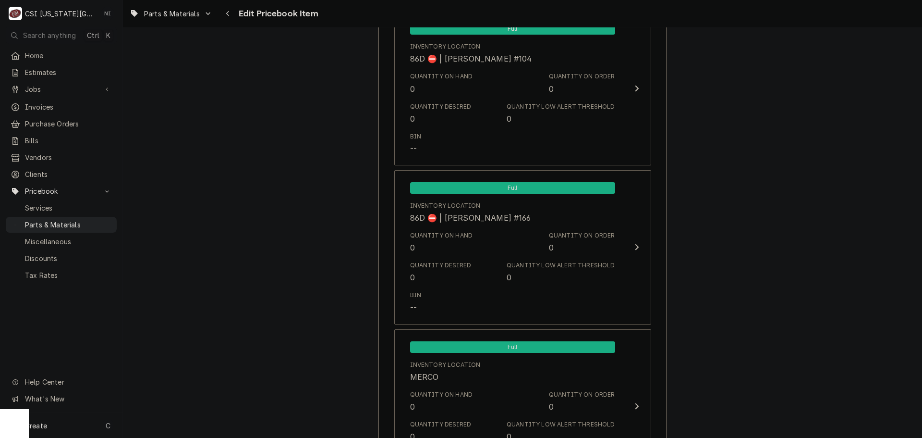
scroll to position [9311, 0]
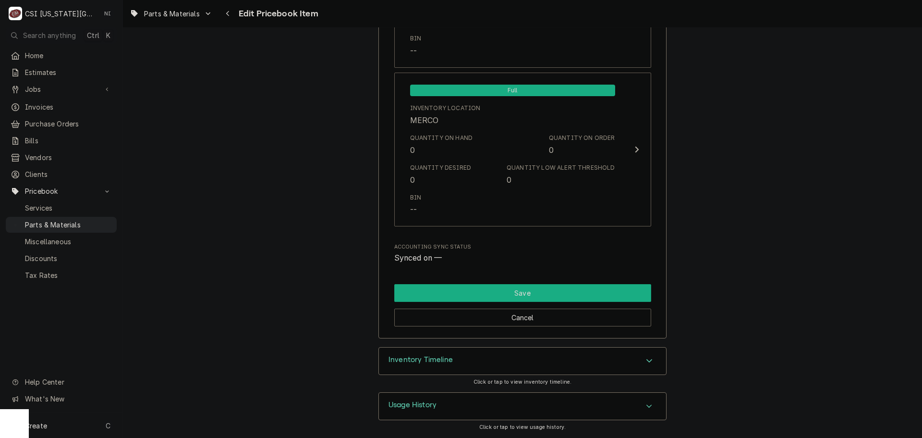
click at [495, 289] on button "Save" at bounding box center [522, 293] width 257 height 18
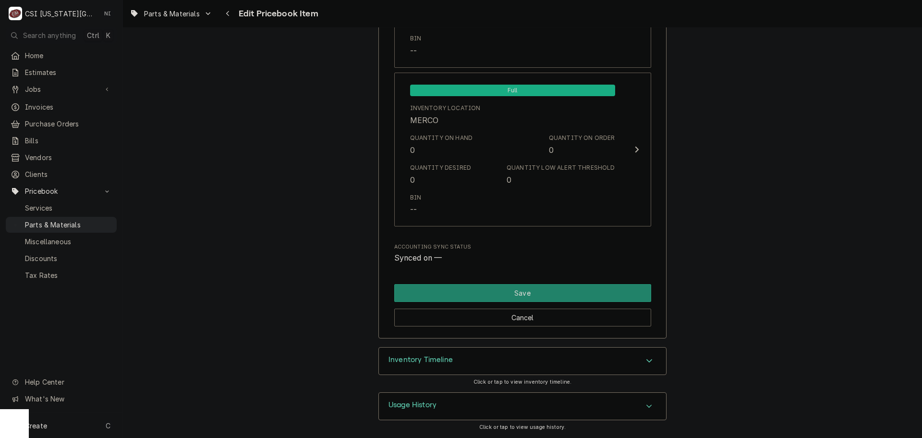
scroll to position [9306, 0]
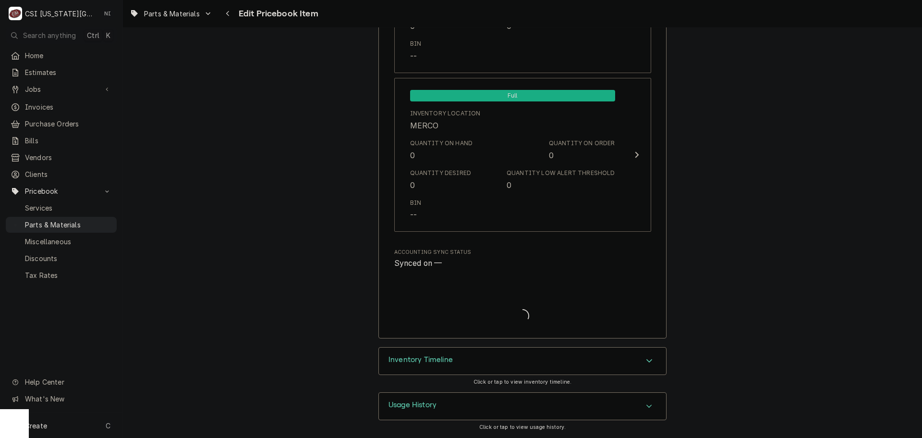
type textarea "x"
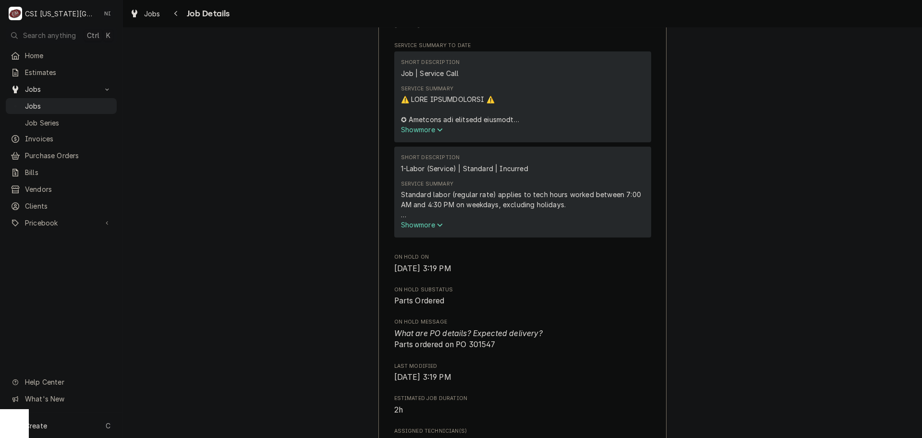
scroll to position [576, 0]
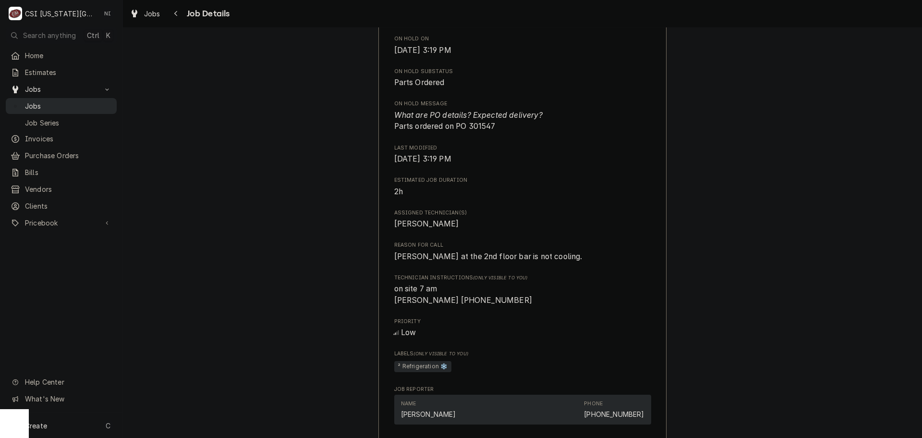
click at [98, 102] on span "Jobs" at bounding box center [68, 106] width 87 height 10
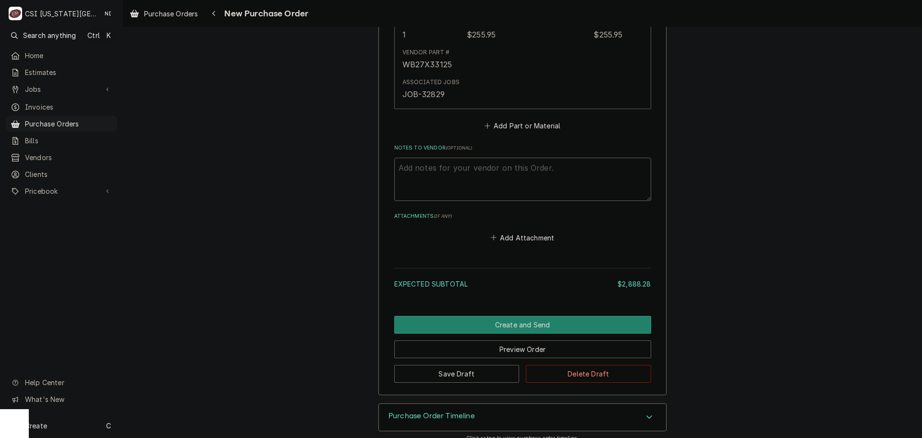
scroll to position [3007, 0]
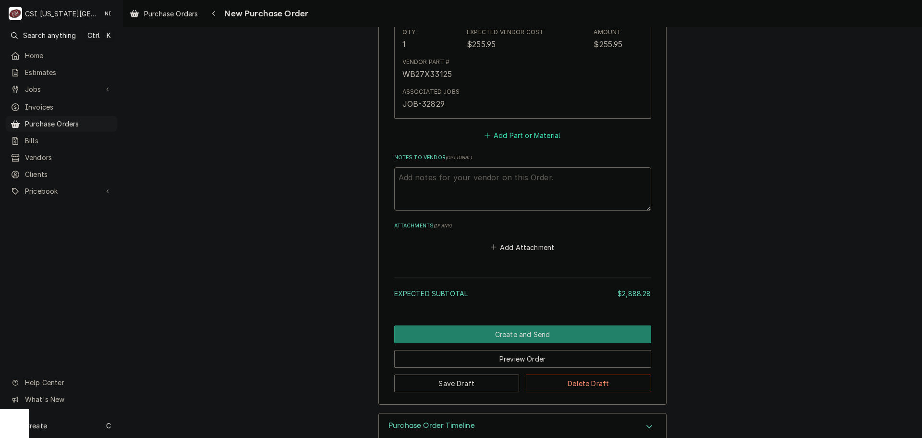
click at [530, 129] on button "Add Part or Material" at bounding box center [522, 135] width 79 height 13
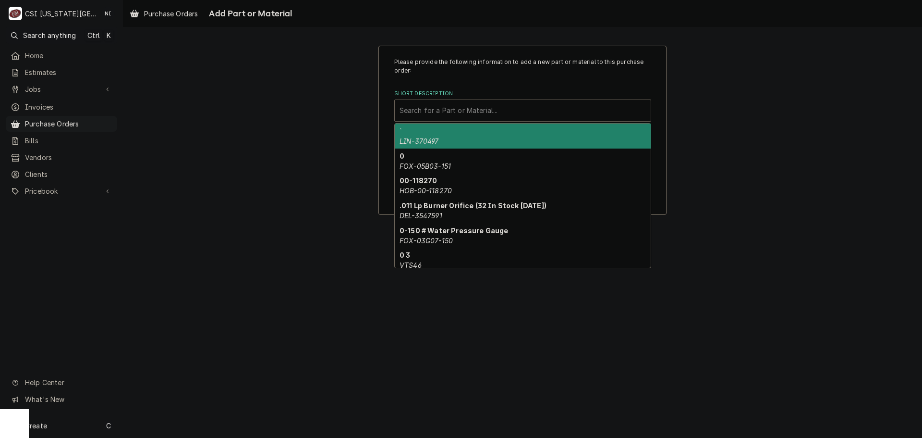
click at [481, 113] on div "Short Description" at bounding box center [523, 110] width 246 height 17
paste input "PER-C22999CMP01"
type input "PER-C22999CMP01"
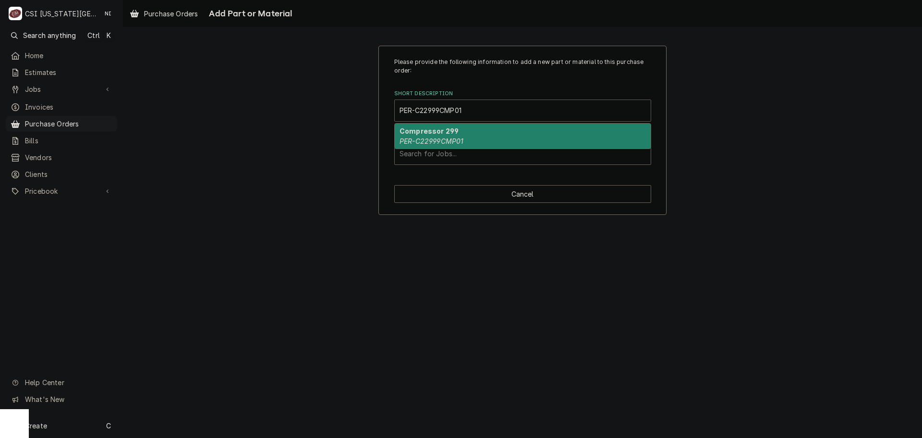
click at [465, 138] on div "Compressor 299 PER-C22999CMP01" at bounding box center [523, 135] width 256 height 25
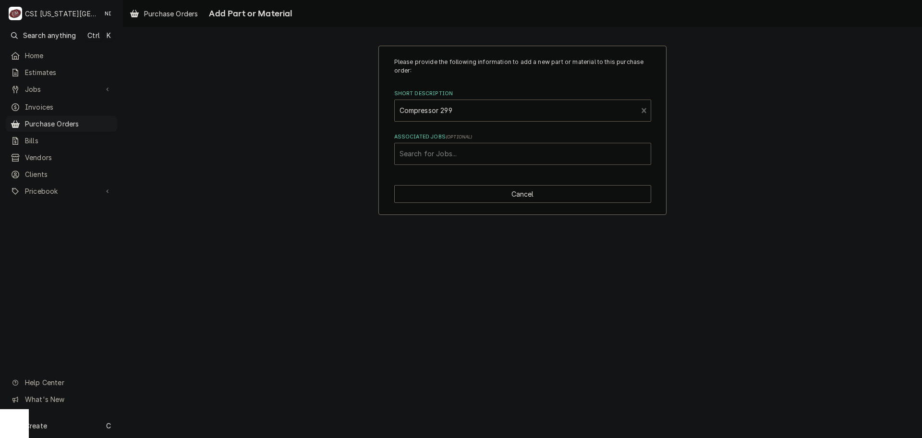
type textarea "x"
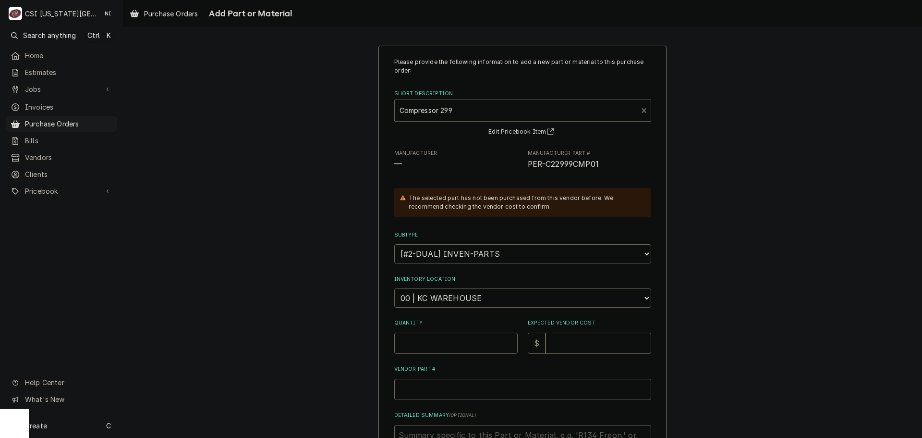
click at [457, 300] on select "Choose a location... 00 | KC WAREHOUSE 00 | MAIN WAREHOUSE 01 | BRIAN BREAZIER …" at bounding box center [522, 297] width 257 height 19
select select "2872"
click at [394, 288] on select "Choose a location... 00 | KC WAREHOUSE 00 | MAIN WAREHOUSE 01 | BRIAN BREAZIER …" at bounding box center [522, 297] width 257 height 19
click at [443, 338] on input "Quantity" at bounding box center [455, 342] width 123 height 21
type textarea "x"
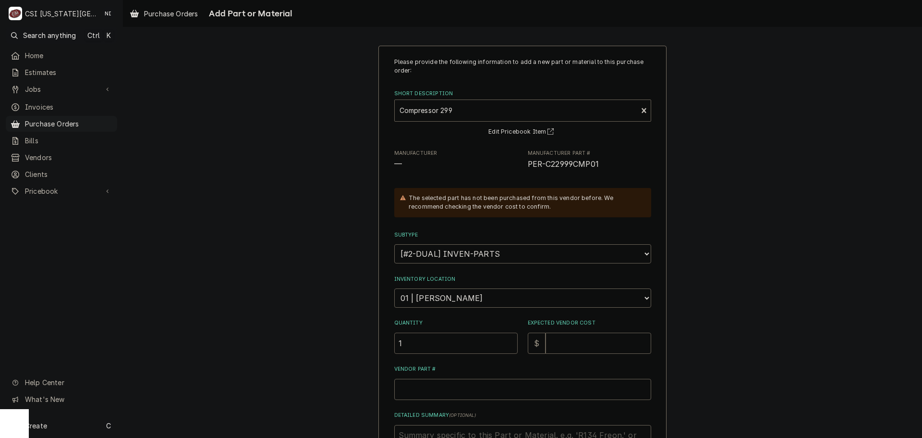
type input "1"
type textarea "x"
type input "7"
type textarea "x"
type input "78"
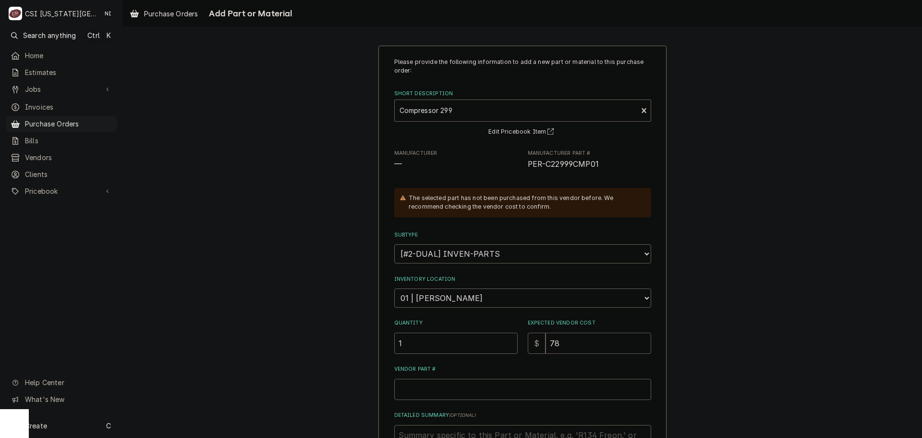
type textarea "x"
type input "780"
click at [493, 383] on input "Vendor Part #" at bounding box center [522, 389] width 257 height 21
paste input "PER-C22999CMP01"
type textarea "x"
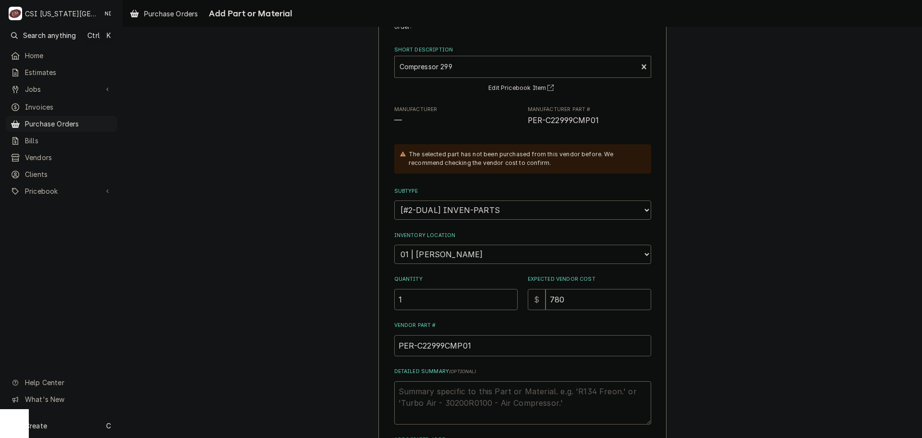
scroll to position [133, 0]
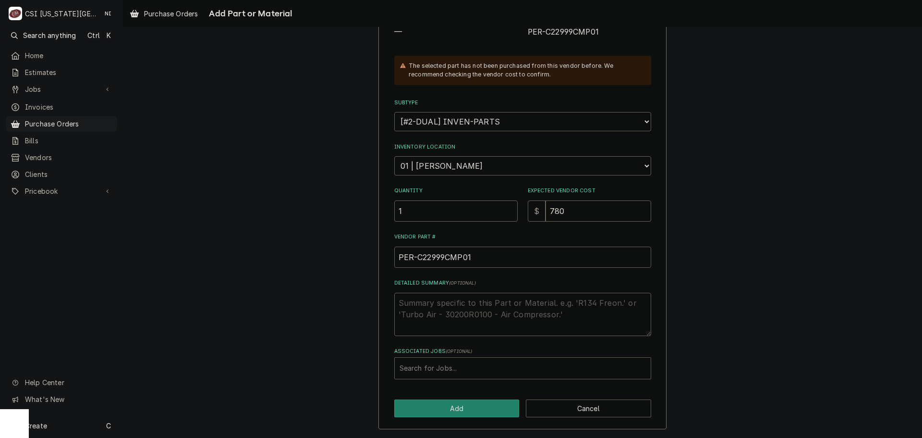
type input "PER-C22999CMP01"
click at [476, 368] on div "Associated Jobs" at bounding box center [523, 367] width 246 height 17
type input "32851"
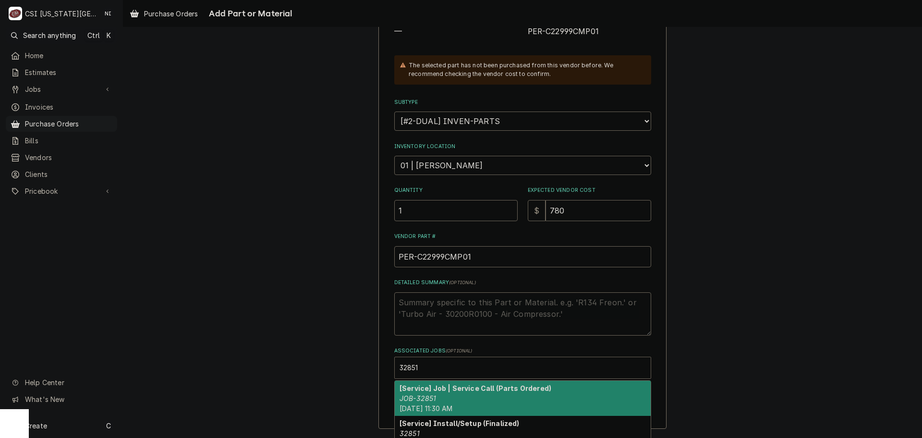
click at [461, 392] on strong "[Service] Job | Service Call (Parts Ordered)" at bounding box center [476, 388] width 152 height 8
type textarea "x"
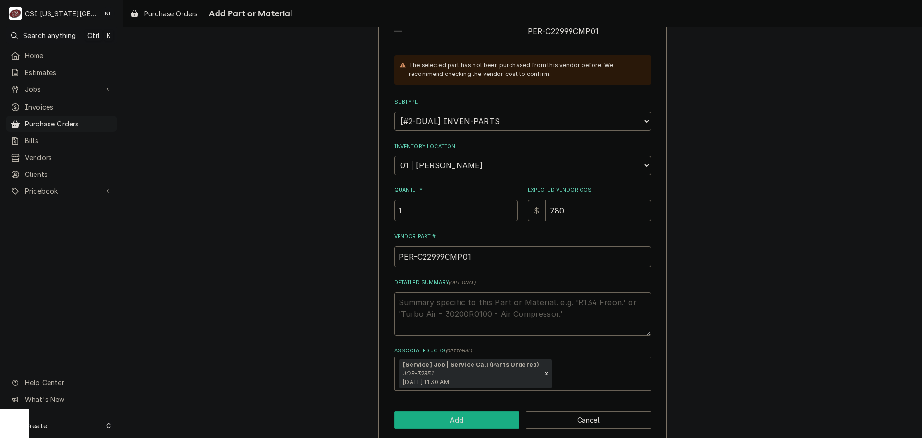
click at [453, 424] on button "Add" at bounding box center [456, 420] width 125 height 18
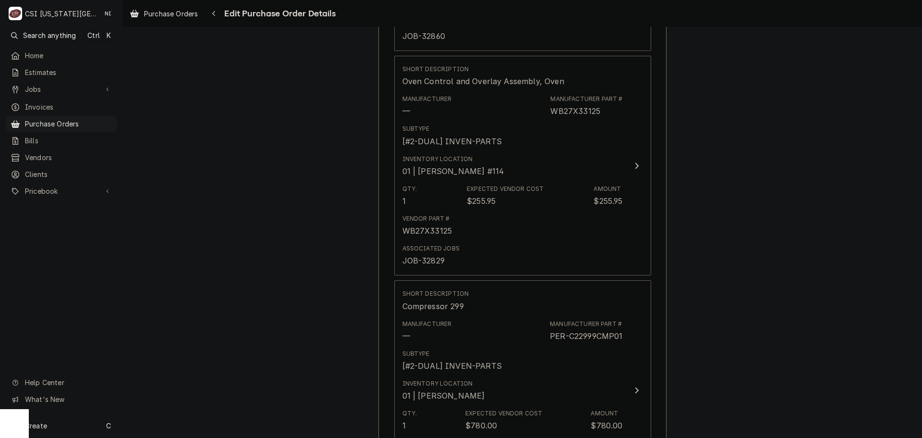
scroll to position [3238, 0]
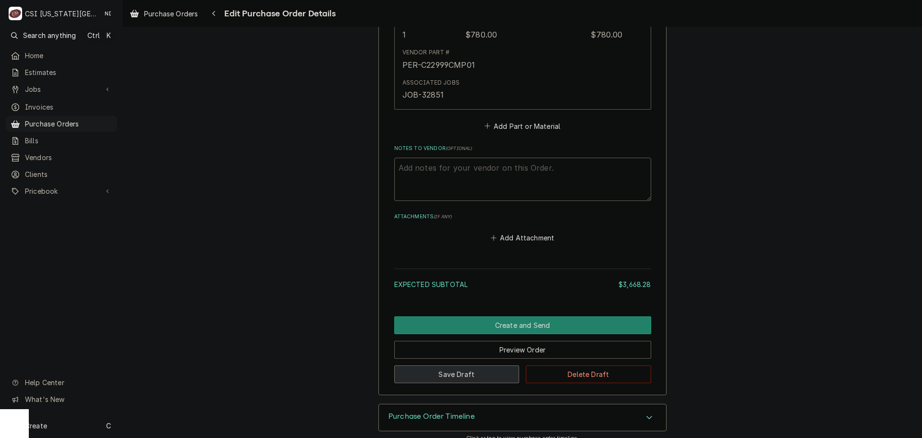
click at [447, 365] on button "Save Draft" at bounding box center [456, 374] width 125 height 18
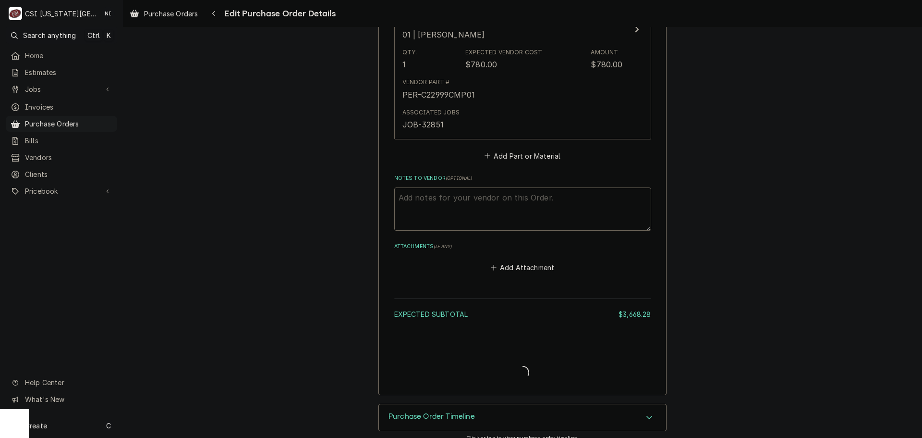
type textarea "x"
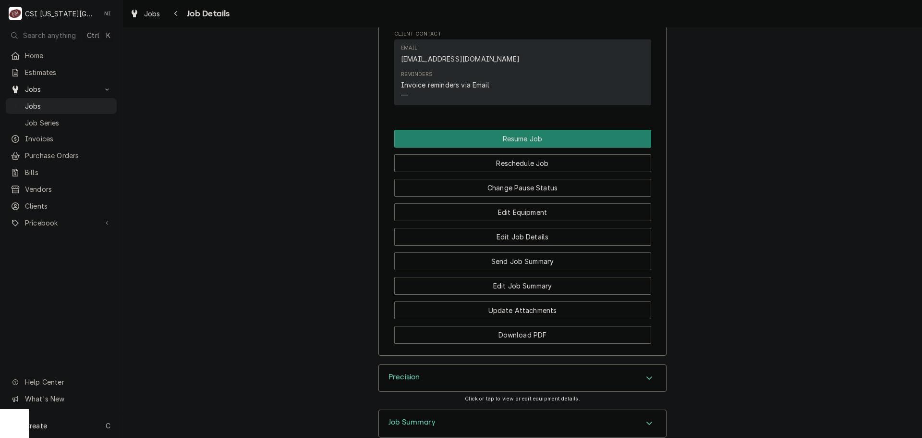
scroll to position [1345, 0]
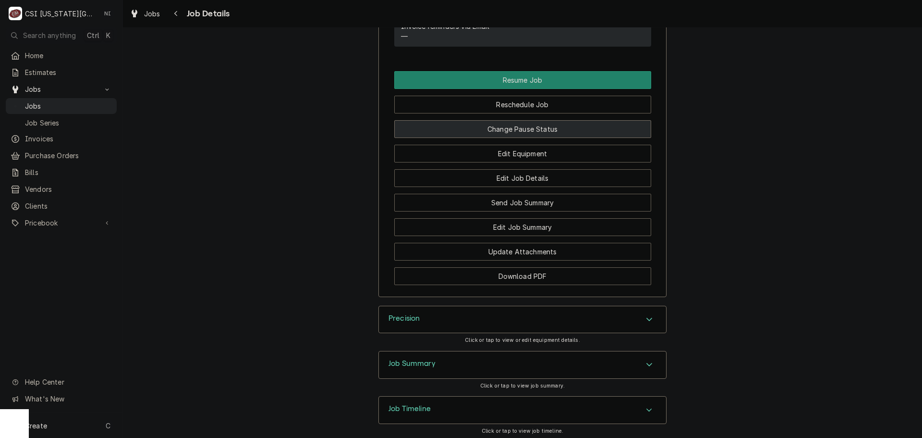
click at [539, 138] on button "Change Pause Status" at bounding box center [522, 129] width 257 height 18
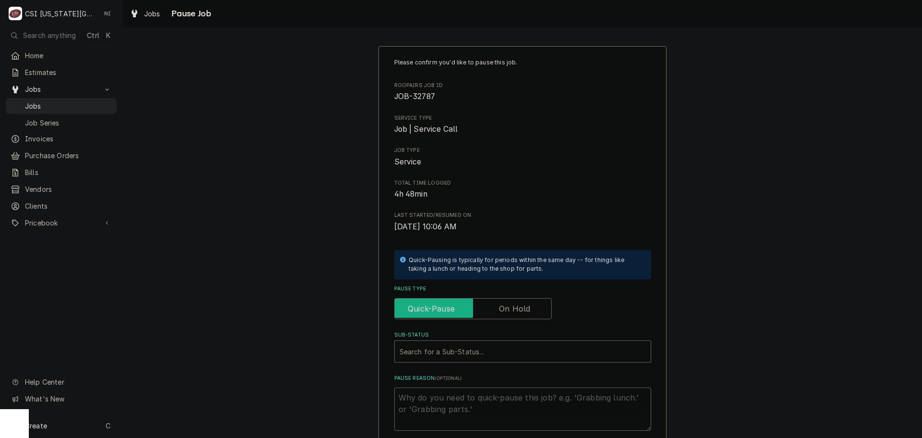
click at [512, 304] on label "Pause Type" at bounding box center [473, 308] width 158 height 21
click at [512, 304] on input "Pause Type" at bounding box center [473, 308] width 149 height 21
checkbox input "true"
click at [491, 352] on div "Sub-Status" at bounding box center [523, 350] width 246 height 17
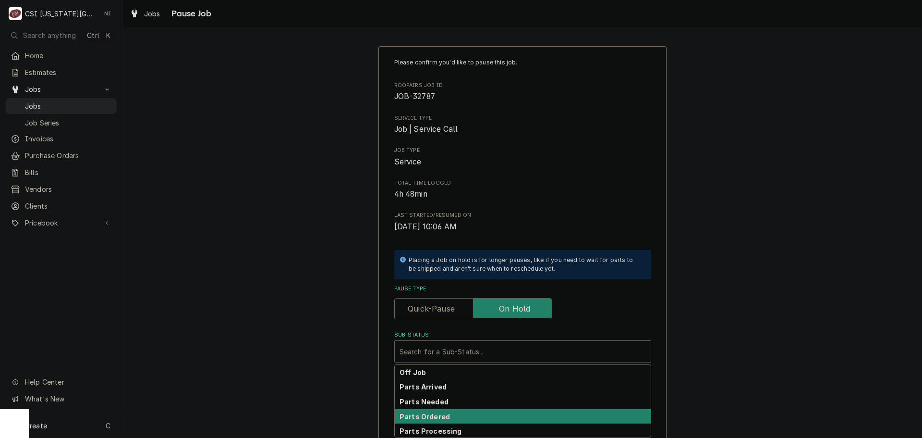
click at [468, 411] on div "Parts Ordered" at bounding box center [523, 416] width 256 height 15
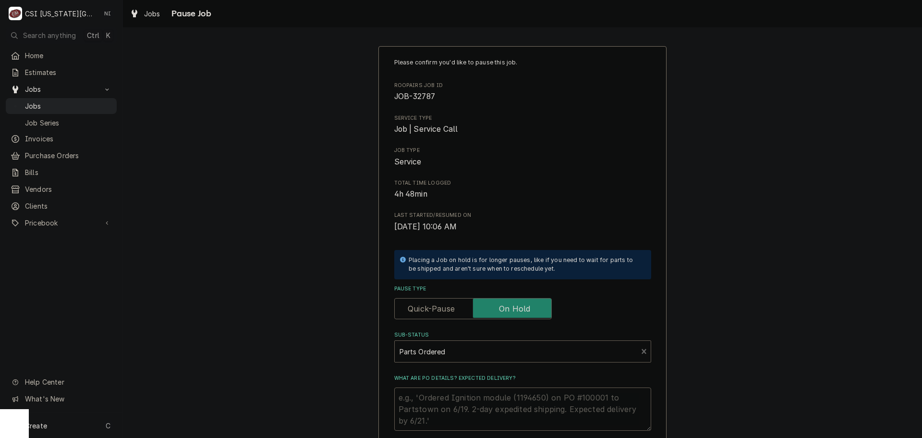
click at [459, 401] on textarea "What are PO details? Expected delivery?" at bounding box center [522, 408] width 257 height 43
type textarea "x"
type textarea "P"
type textarea "x"
type textarea "Pa"
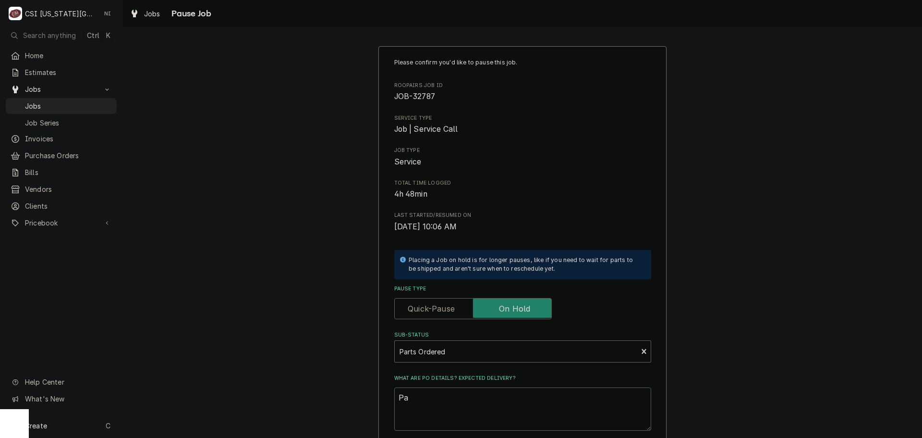
type textarea "x"
type textarea "Par"
type textarea "x"
type textarea "Part"
type textarea "x"
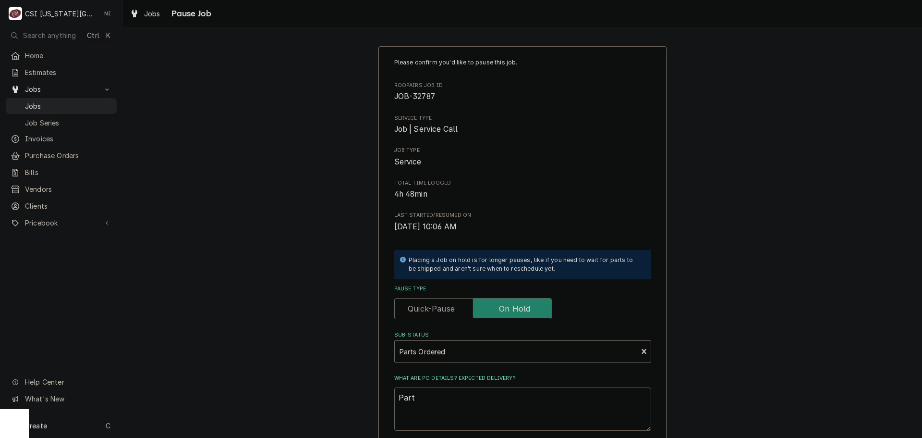
type textarea "Parts"
type textarea "x"
type textarea "Parts or"
type textarea "x"
type textarea "Parts ord"
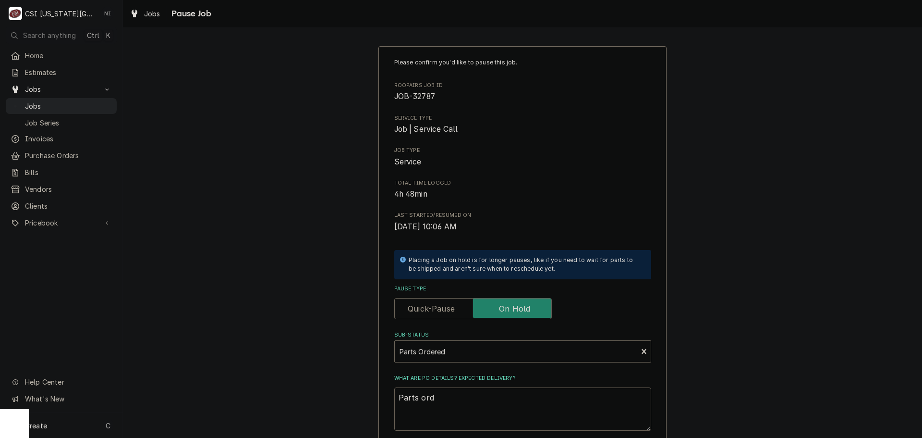
type textarea "x"
type textarea "Parts orde"
type textarea "x"
type textarea "Parts order"
type textarea "x"
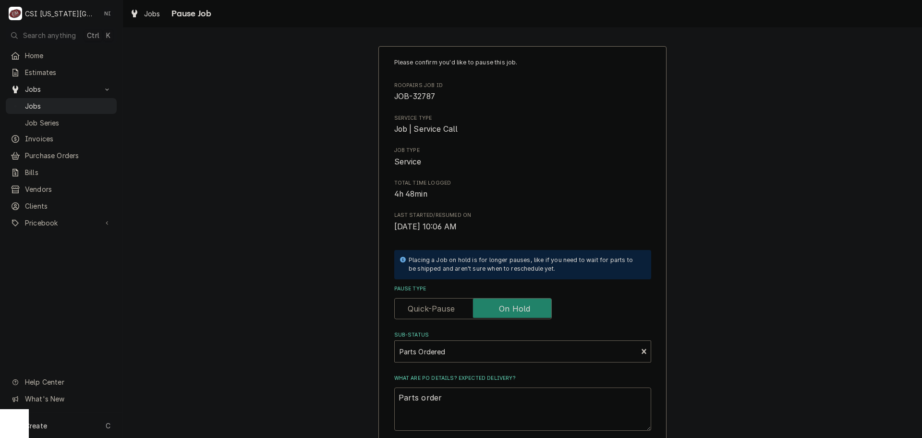
type textarea "Parts ordere"
type textarea "x"
type textarea "Parts ordered"
type textarea "x"
type textarea "Parts ordered"
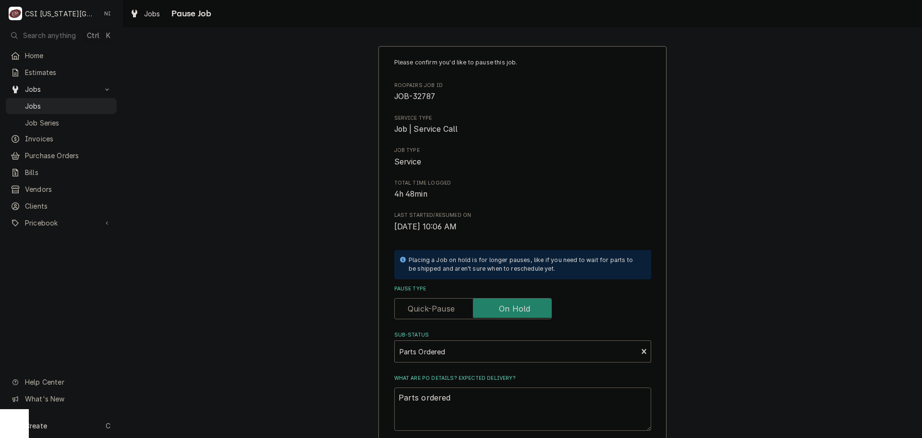
type textarea "x"
type textarea "Parts ordered o"
type textarea "x"
type textarea "Parts ordered on"
type textarea "x"
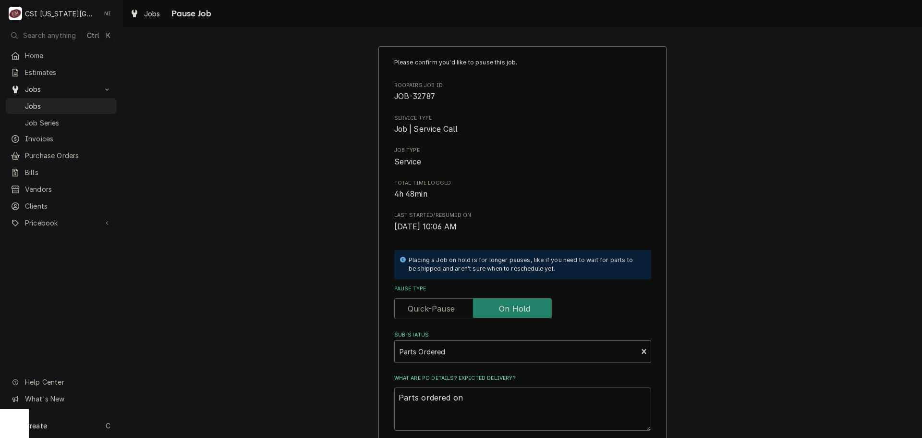
type textarea "Parts ordered on"
type textarea "x"
type textarea "Parts ordered on P"
type textarea "x"
type textarea "Parts ordered on PO"
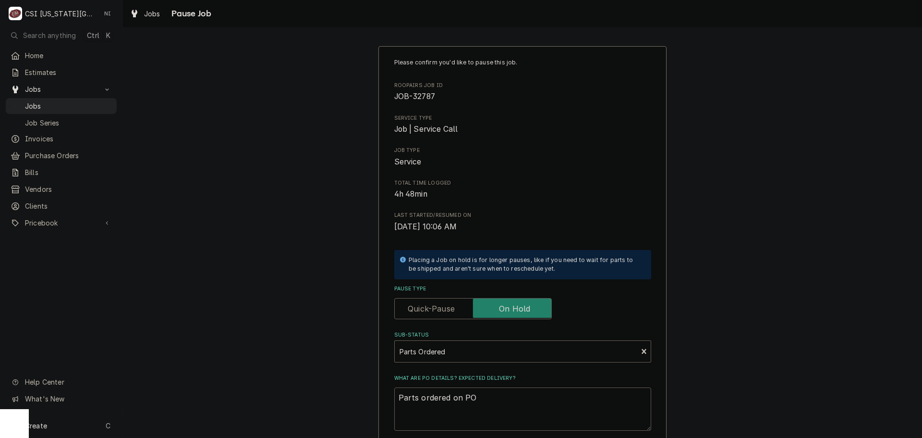
type textarea "x"
type textarea "Parts ordered on PO"
type textarea "x"
type textarea "Parts ordered on PO 3"
type textarea "x"
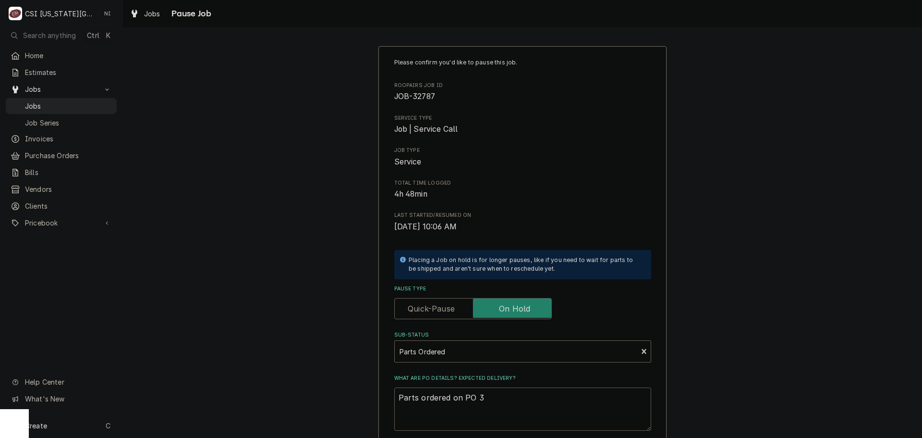
type textarea "Parts ordered on PO 30"
type textarea "x"
type textarea "Parts ordered on PO 301"
type textarea "x"
type textarea "Parts ordered on PO 3015"
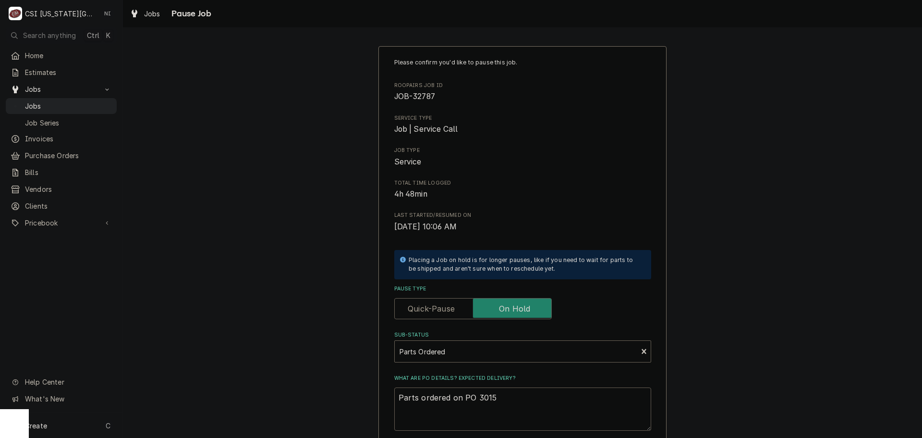
type textarea "x"
type textarea "Parts ordered on PO 30155"
type textarea "x"
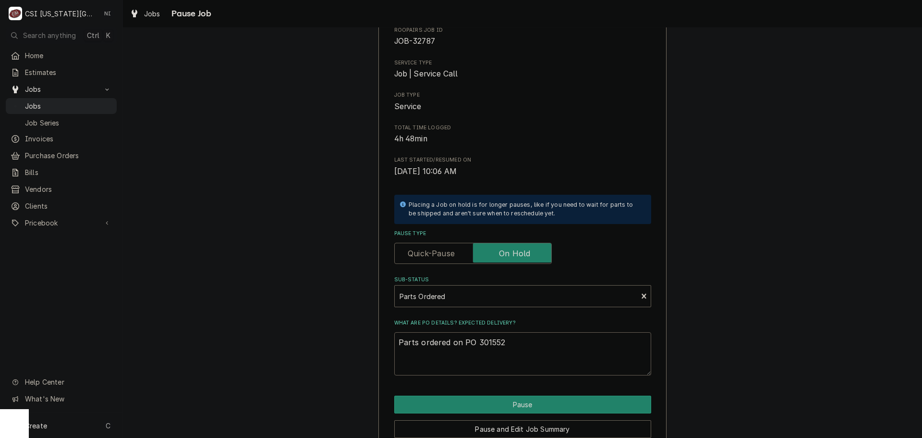
scroll to position [100, 0]
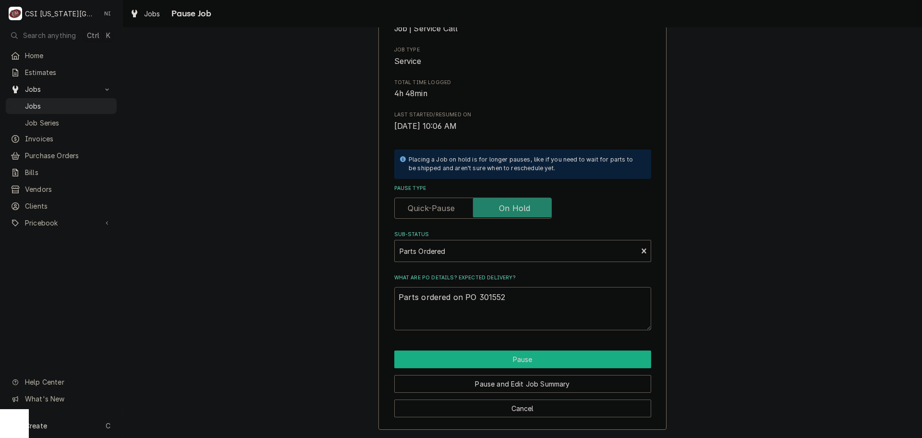
type textarea "Parts ordered on PO 301552"
click at [516, 363] on button "Pause" at bounding box center [522, 359] width 257 height 18
type textarea "x"
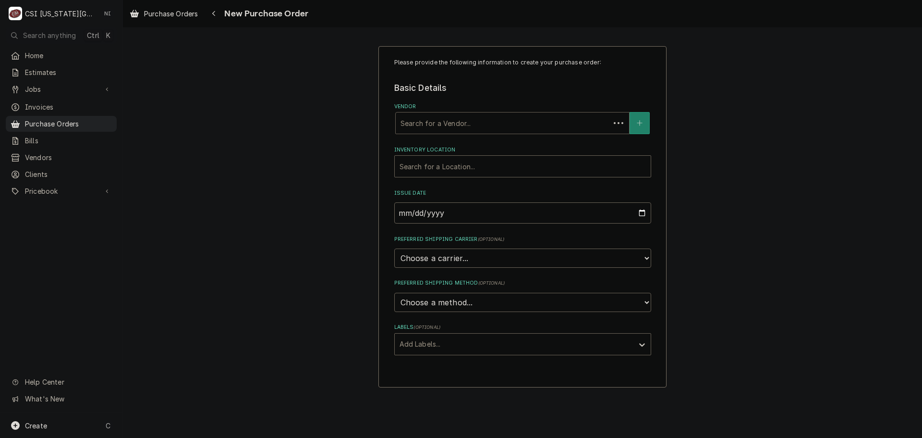
click at [471, 122] on div "Vendor" at bounding box center [503, 122] width 205 height 17
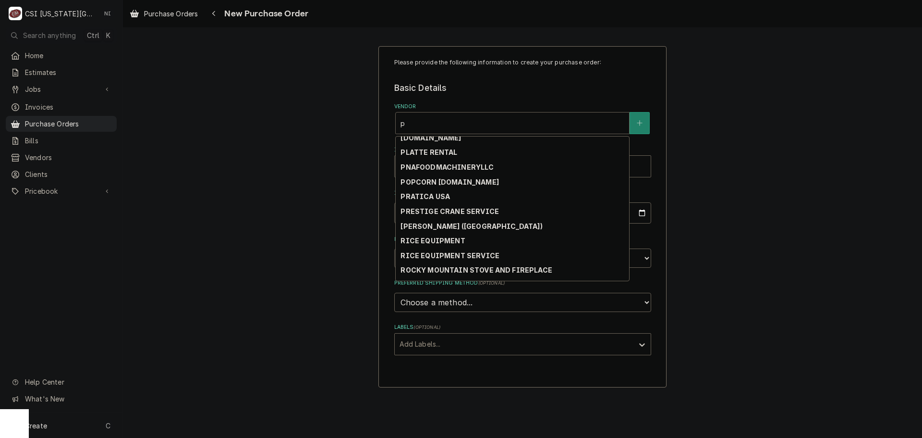
scroll to position [2011, 0]
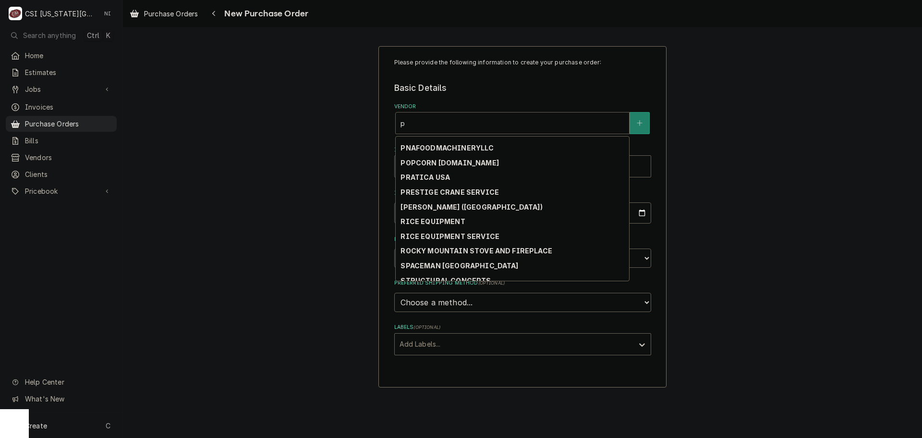
type input "p"
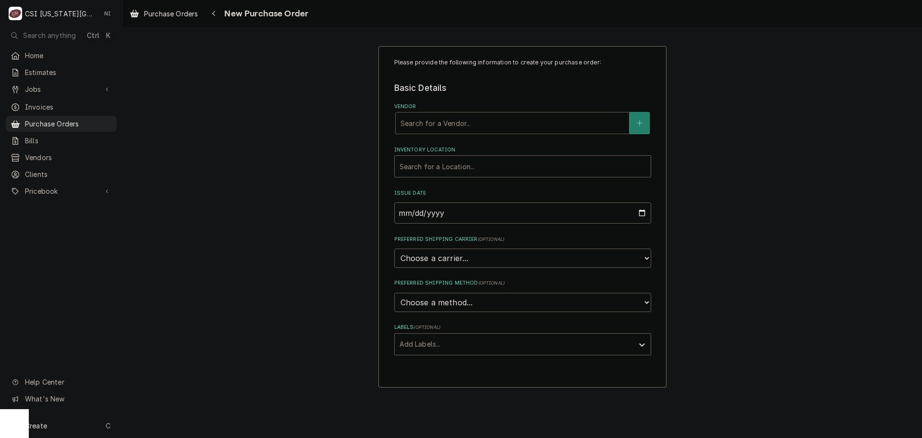
click at [472, 124] on div "Vendor" at bounding box center [513, 122] width 224 height 17
type input "pna"
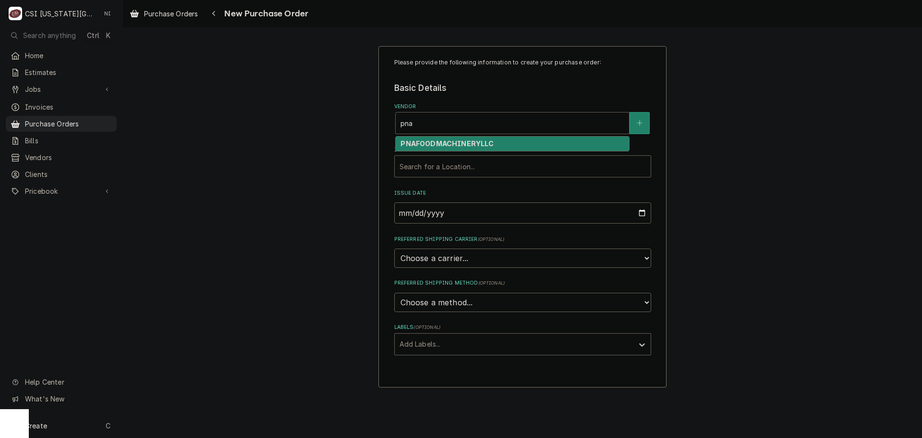
click at [481, 148] on div "PNAFOODMACHINERYLLC" at bounding box center [512, 143] width 233 height 15
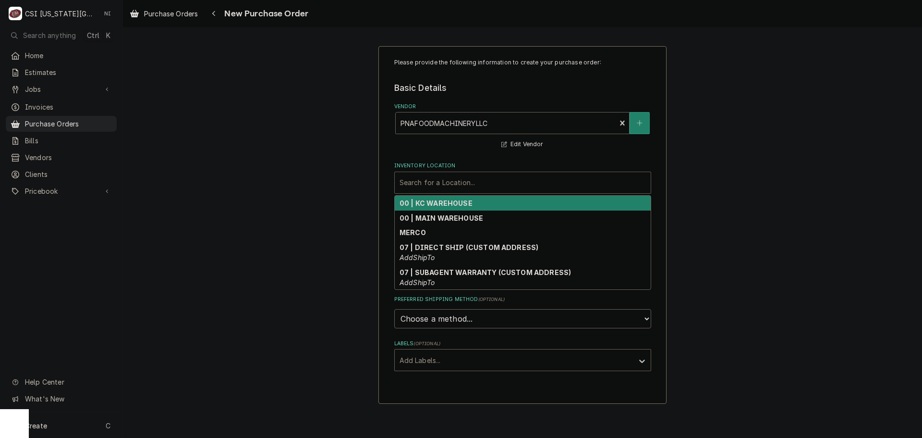
drag, startPoint x: 450, startPoint y: 183, endPoint x: 459, endPoint y: 178, distance: 10.1
click at [452, 182] on div "Inventory Location" at bounding box center [523, 182] width 246 height 17
click at [460, 200] on strong "00 | KC WAREHOUSE" at bounding box center [436, 203] width 73 height 8
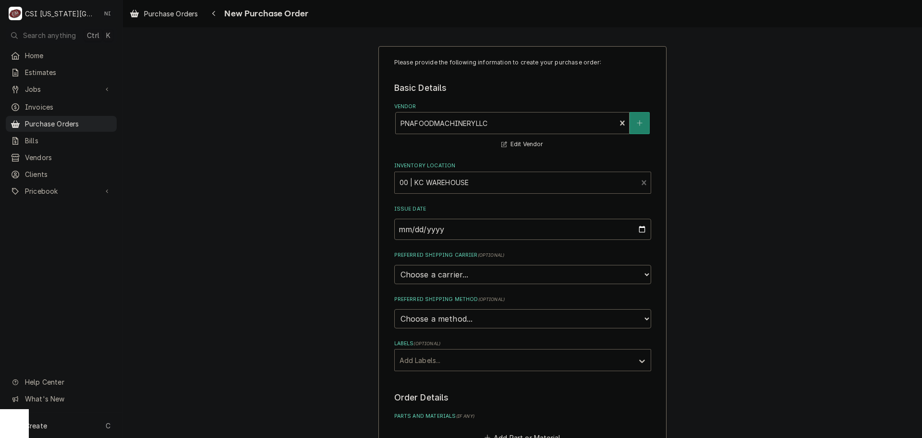
click at [443, 357] on div "Labels" at bounding box center [514, 359] width 229 height 17
drag, startPoint x: 701, startPoint y: 283, endPoint x: 714, endPoint y: 254, distance: 31.9
click at [701, 282] on div "Please provide the following information to create your purchase order: Basic D…" at bounding box center [522, 363] width 799 height 652
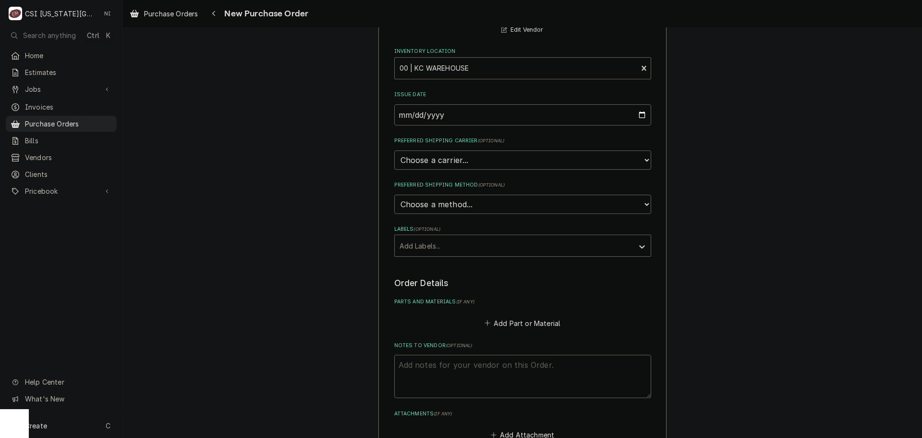
scroll to position [192, 0]
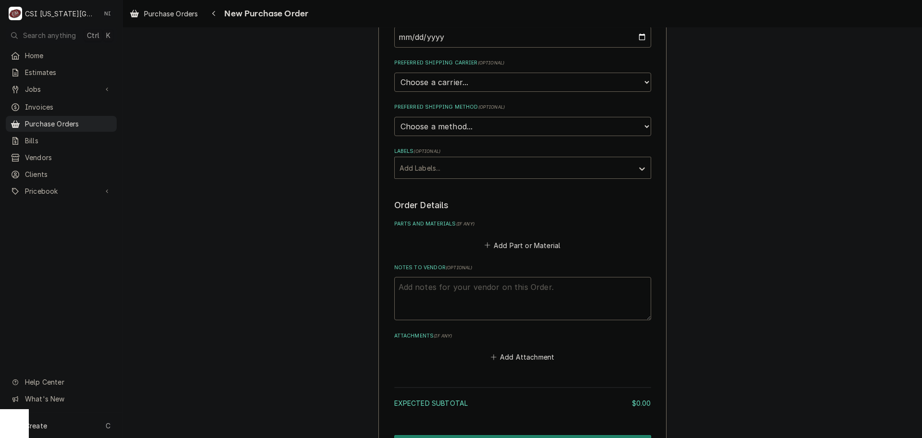
type textarea "x"
click at [517, 248] on button "Add Part or Material" at bounding box center [522, 244] width 79 height 13
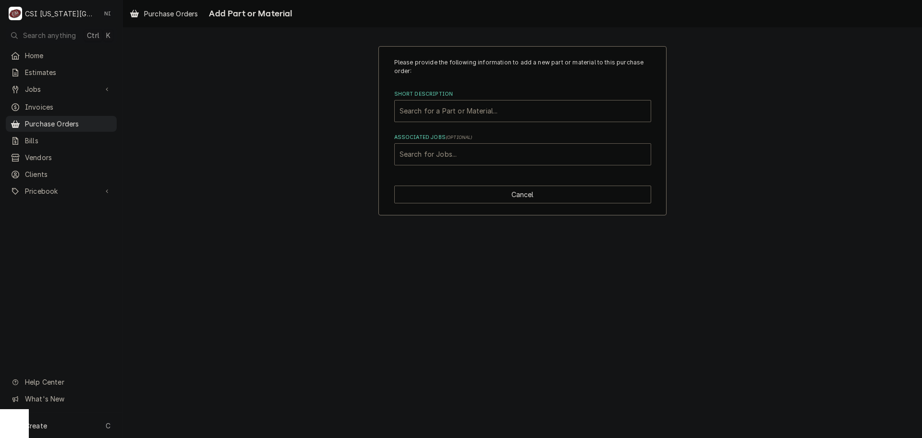
click at [454, 152] on div "Associated Jobs" at bounding box center [523, 154] width 246 height 17
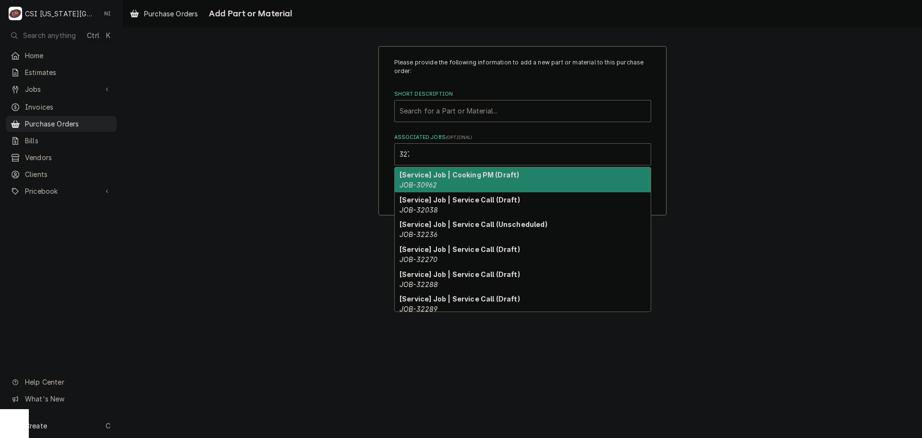
type input "32787"
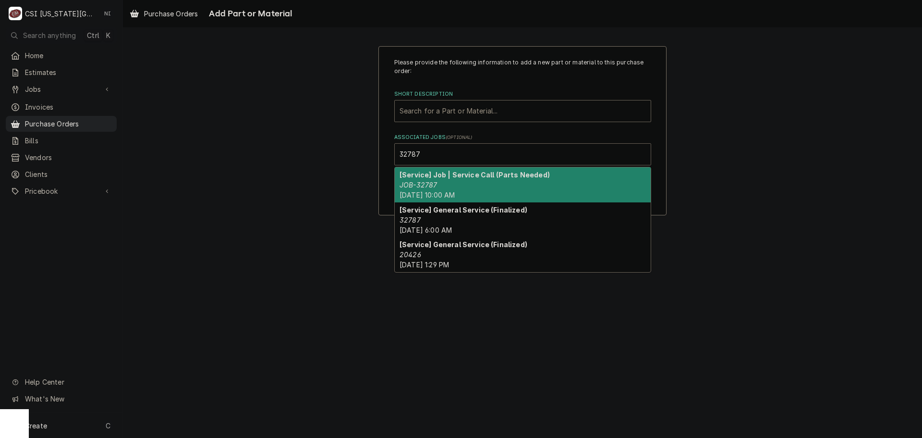
click at [450, 188] on div "[Service] Job | Service Call (Parts Needed) JOB-32787 Tue, Sep 16th, 2025 - 10:…" at bounding box center [523, 184] width 256 height 35
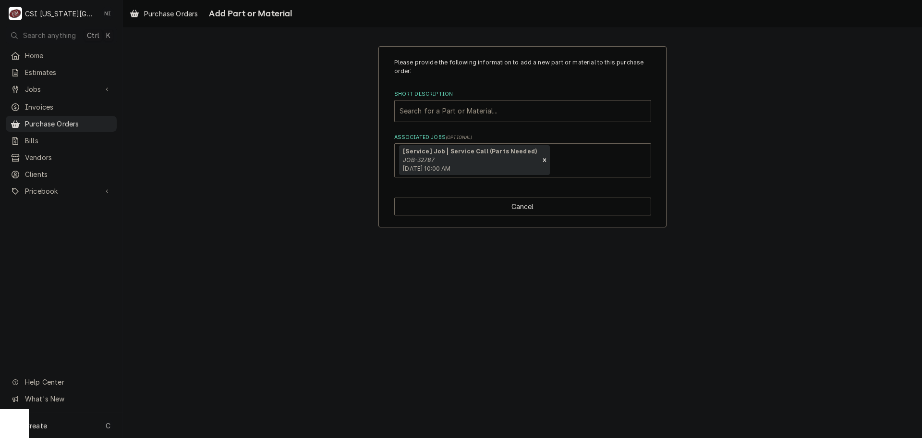
click at [444, 111] on div "Short Description" at bounding box center [523, 110] width 246 height 17
paste input "PER-GB-H60-026"
type input "PER-GB-H60-026"
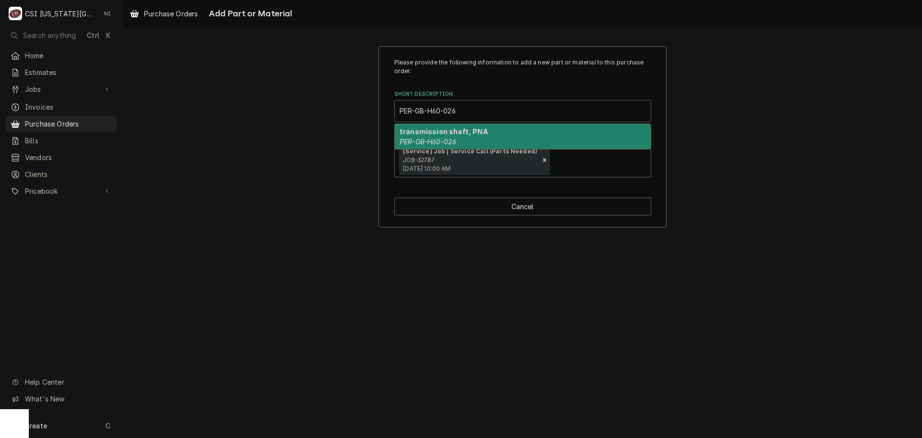
click at [423, 128] on strong "transmission shaft, PNA" at bounding box center [444, 131] width 88 height 8
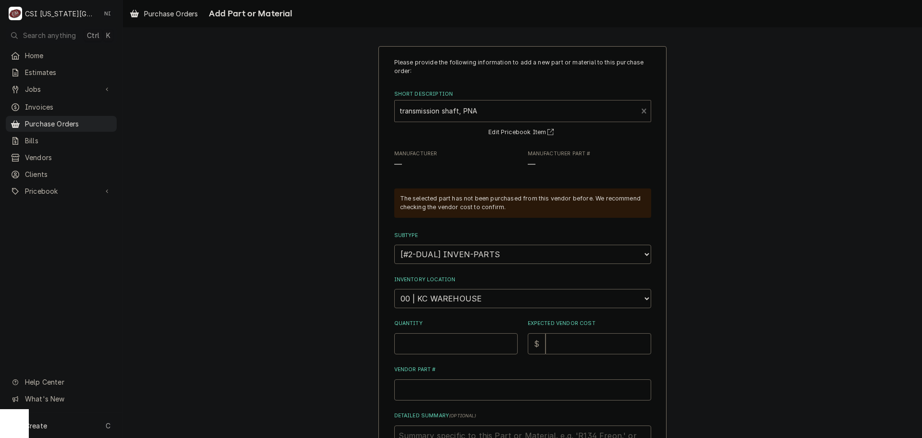
type textarea "x"
click at [436, 303] on select "Choose a location... 00 | KC WAREHOUSE 00 | MAIN WAREHOUSE 01 | BRIAN BREAZIER …" at bounding box center [522, 298] width 257 height 19
select select "2772"
click at [394, 289] on select "Choose a location... 00 | KC WAREHOUSE 00 | MAIN WAREHOUSE 01 | BRIAN BREAZIER …" at bounding box center [522, 298] width 257 height 19
click at [430, 343] on input "Quantity" at bounding box center [455, 343] width 123 height 21
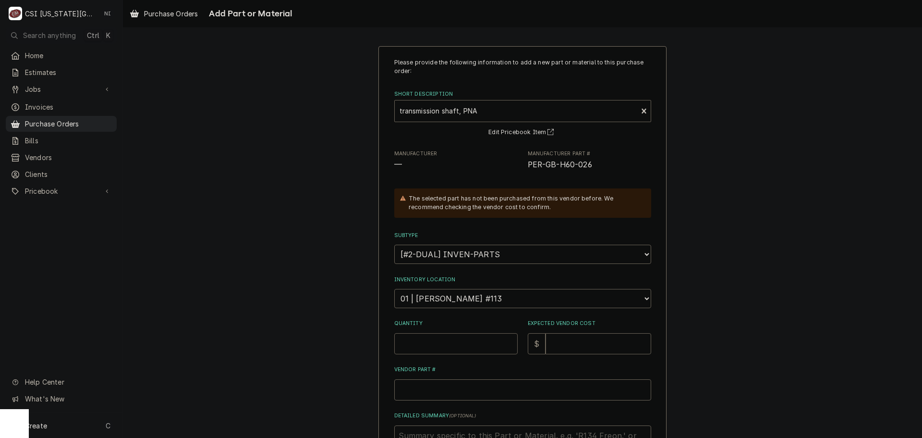
type textarea "x"
type input "1"
type textarea "x"
type input "1"
type textarea "x"
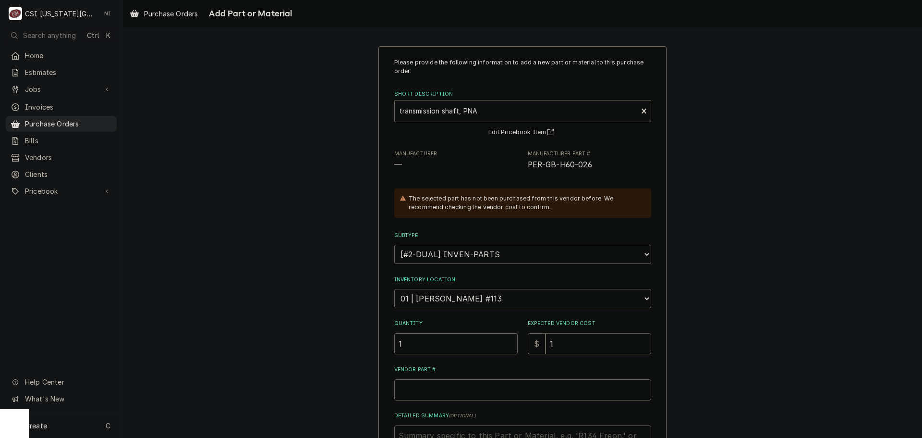
type input "16"
type textarea "x"
type input "167"
type textarea "x"
type input "167.9"
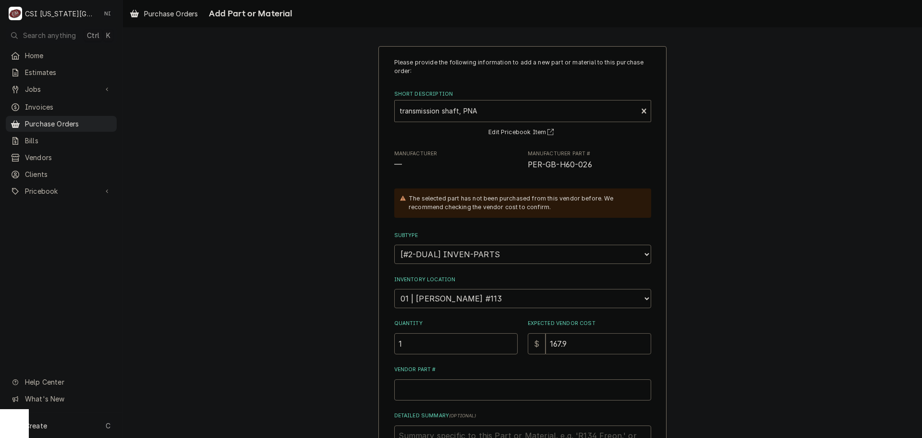
type textarea "x"
type input "167.95"
click at [501, 389] on input "Vendor Part #" at bounding box center [522, 389] width 257 height 21
paste input "PER-GB-H60-026"
type textarea "x"
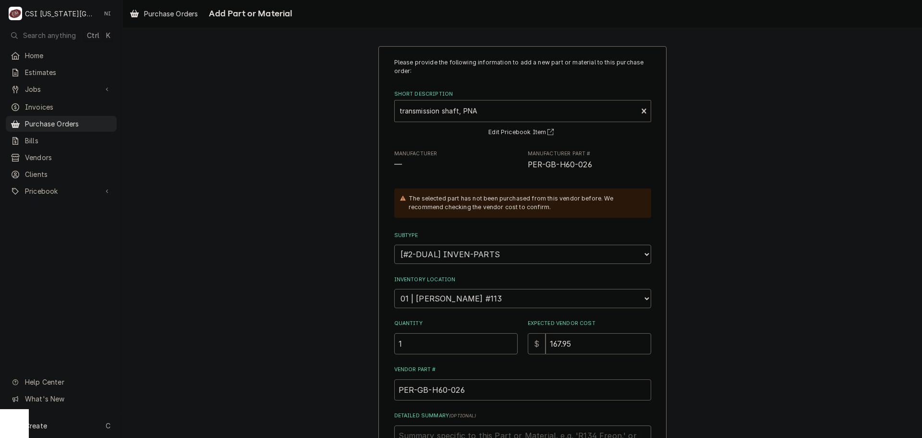
scroll to position [145, 0]
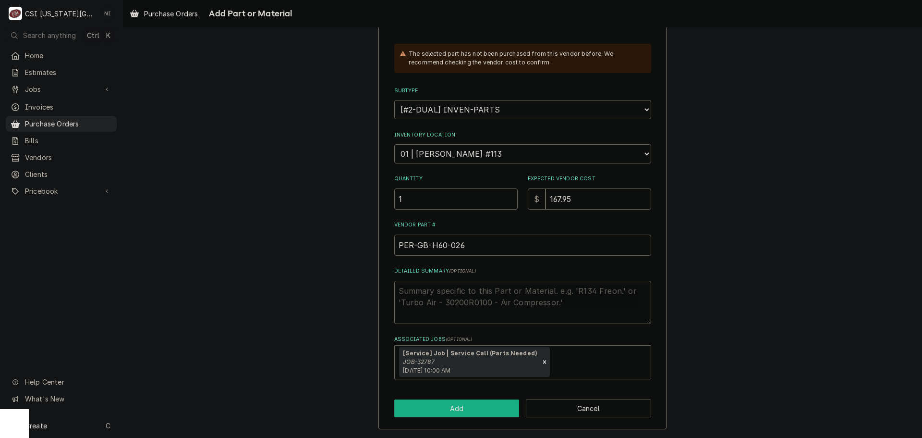
type input "PER-GB-H60-026"
click at [489, 404] on button "Add" at bounding box center [456, 408] width 125 height 18
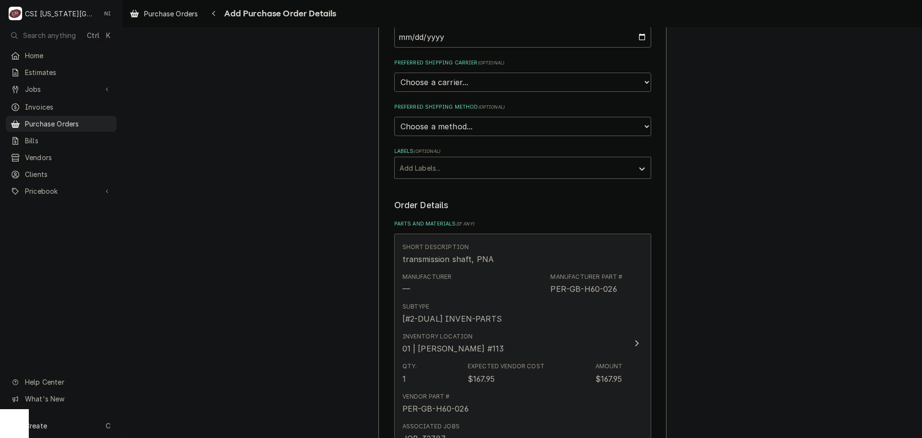
scroll to position [384, 0]
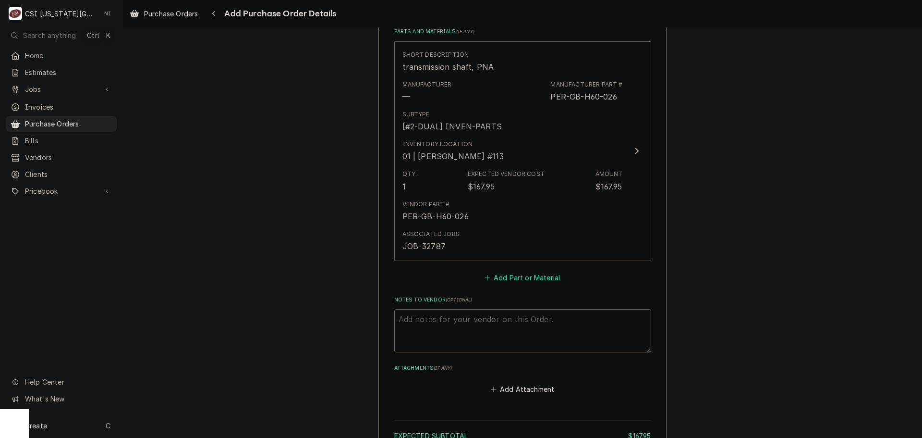
type textarea "x"
click at [501, 278] on button "Add Part or Material" at bounding box center [522, 276] width 79 height 13
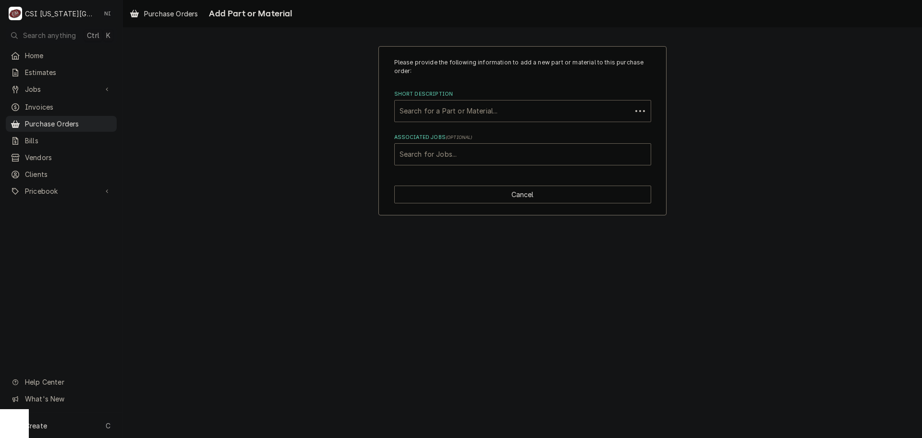
click at [458, 109] on div "Short Description" at bounding box center [513, 110] width 227 height 17
paste input "PER-GB-H60-022"
type input "PER-GB-H60-022"
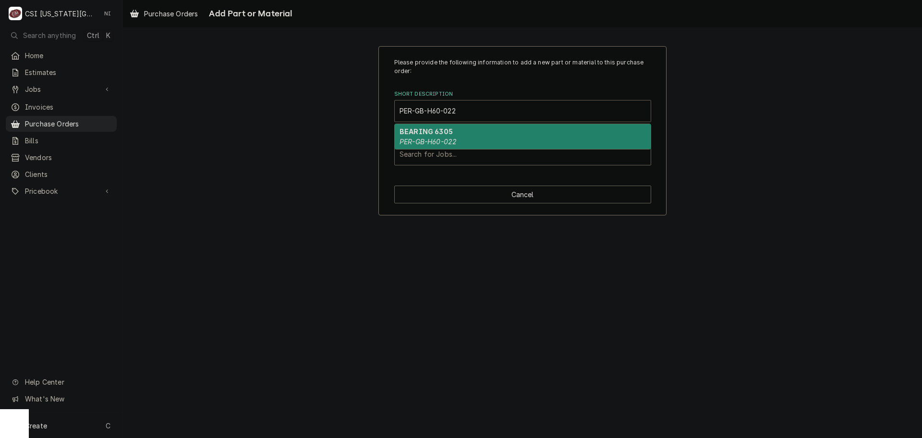
click at [434, 132] on strong "BEARING 6305" at bounding box center [426, 131] width 53 height 8
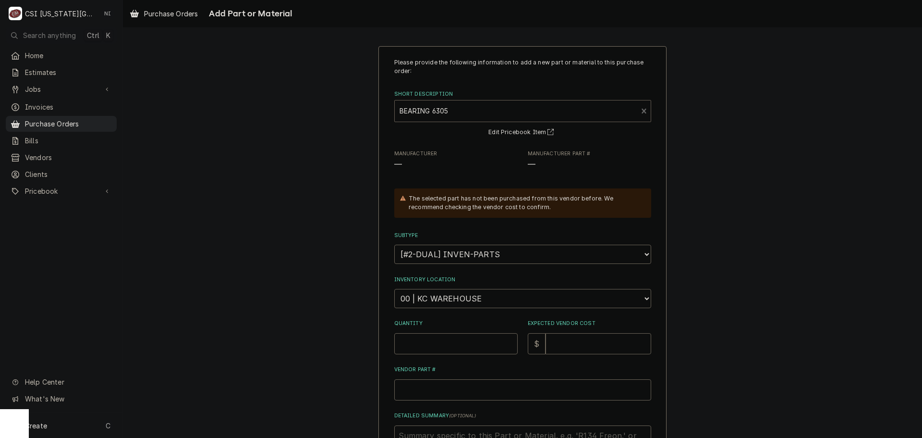
type textarea "x"
click at [442, 296] on select "Choose a location... 00 | KC WAREHOUSE 00 | MAIN WAREHOUSE 01 | BRIAN BREAZIER …" at bounding box center [522, 298] width 257 height 19
select select "2772"
click at [394, 289] on select "Choose a location... 00 | KC WAREHOUSE 00 | MAIN WAREHOUSE 01 | BRIAN BREAZIER …" at bounding box center [522, 298] width 257 height 19
click at [446, 342] on input "Quantity" at bounding box center [455, 343] width 123 height 21
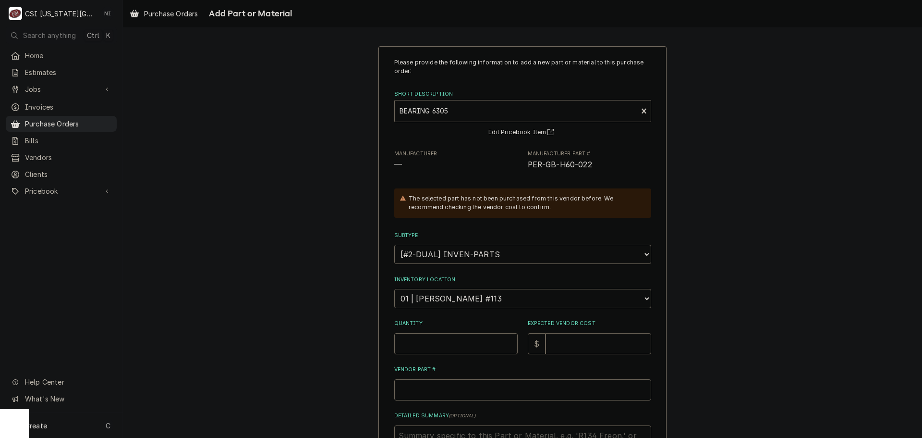
type textarea "x"
type input "2"
drag, startPoint x: 446, startPoint y: 342, endPoint x: 440, endPoint y: 343, distance: 6.1
click at [440, 343] on input "Quantity" at bounding box center [455, 343] width 123 height 21
type textarea "x"
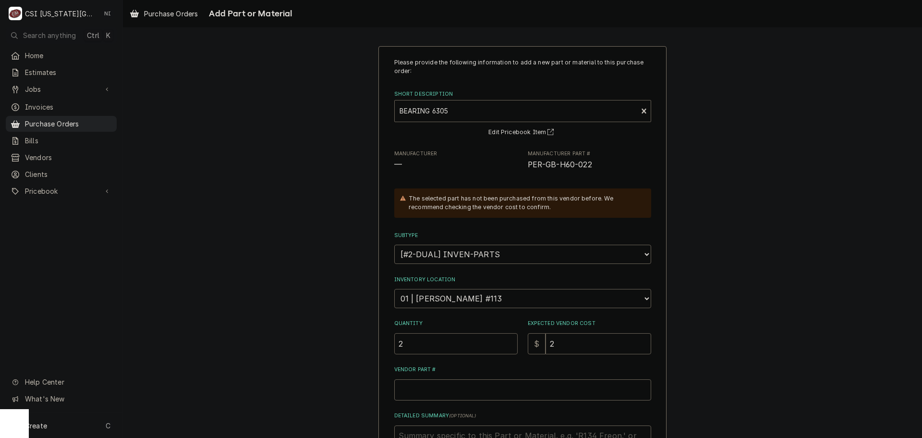
type input "2"
type textarea "x"
type input "3"
type textarea "x"
type input "31"
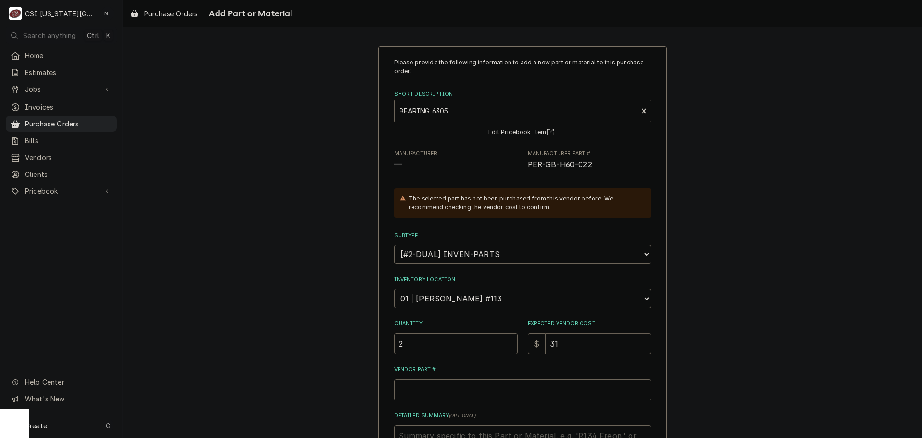
type textarea "x"
type input "31.3"
type textarea "x"
type input "31.33"
click at [444, 396] on input "Vendor Part #" at bounding box center [522, 389] width 257 height 21
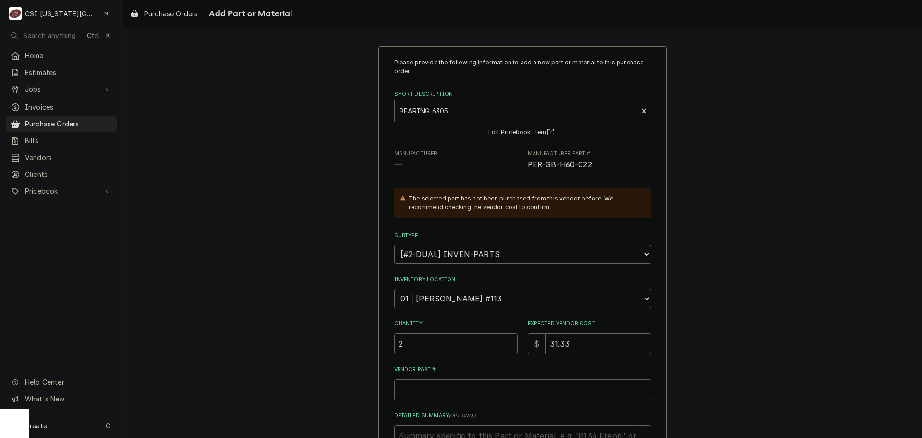
paste input "PER-GB-H60-022"
type textarea "x"
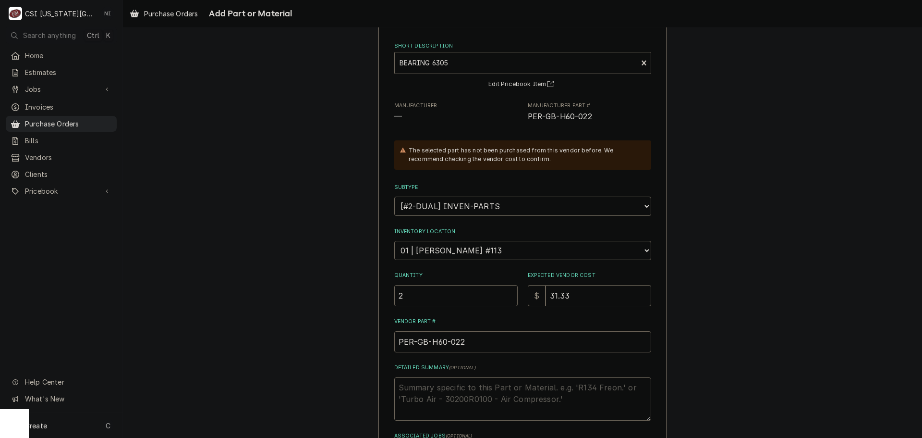
scroll to position [133, 0]
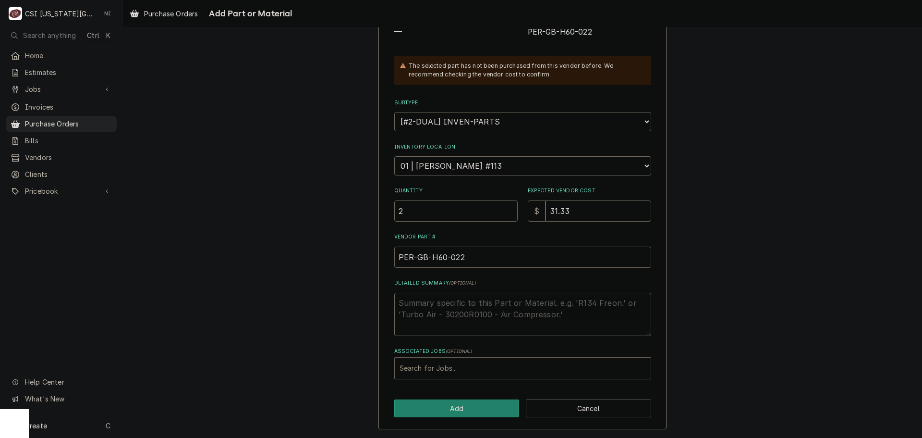
type input "PER-GB-H60-022"
click at [449, 367] on div "Associated Jobs" at bounding box center [523, 367] width 246 height 17
type input "32787"
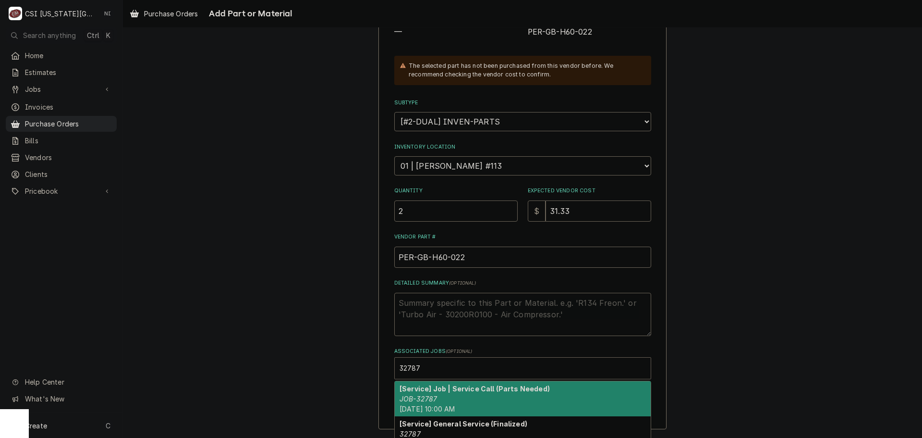
click at [429, 388] on strong "[Service] Job | Service Call (Parts Needed)" at bounding box center [475, 388] width 150 height 8
type textarea "x"
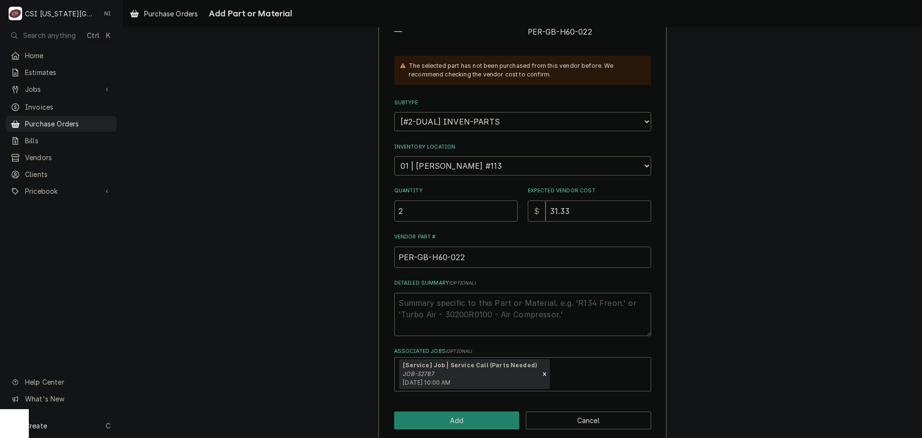
click at [448, 404] on div "Please provide the following information to add a new part or material to this …" at bounding box center [523, 178] width 288 height 528
click at [452, 427] on button "Add" at bounding box center [456, 420] width 125 height 18
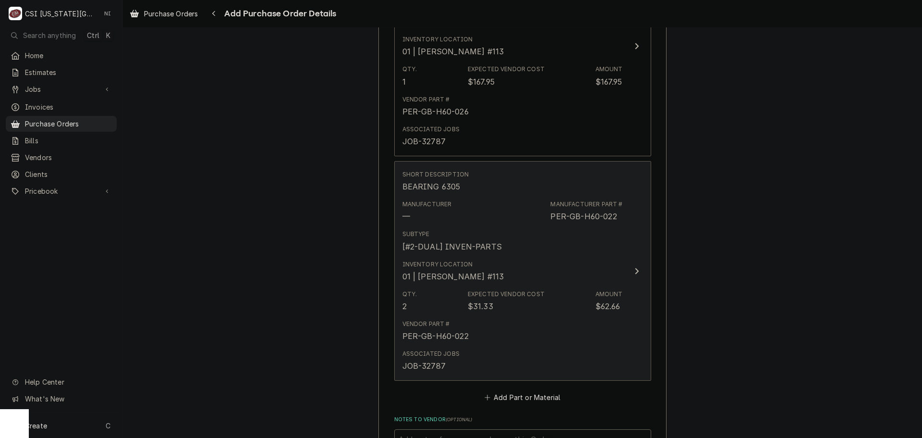
scroll to position [613, 0]
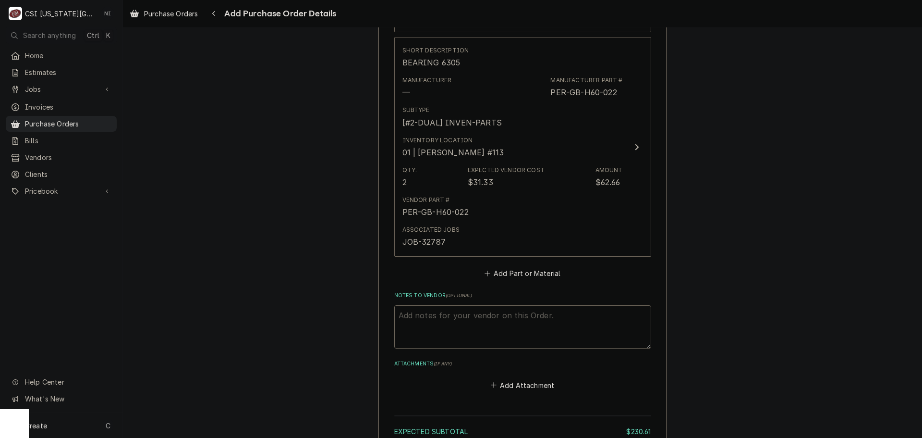
type textarea "x"
click at [550, 271] on button "Add Part or Material" at bounding box center [522, 273] width 79 height 13
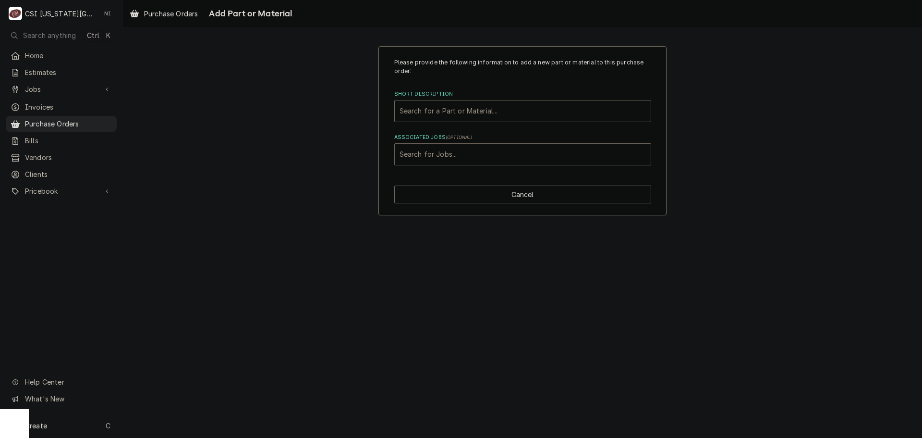
click at [537, 153] on div "Associated Jobs" at bounding box center [523, 154] width 246 height 17
type input "32787"
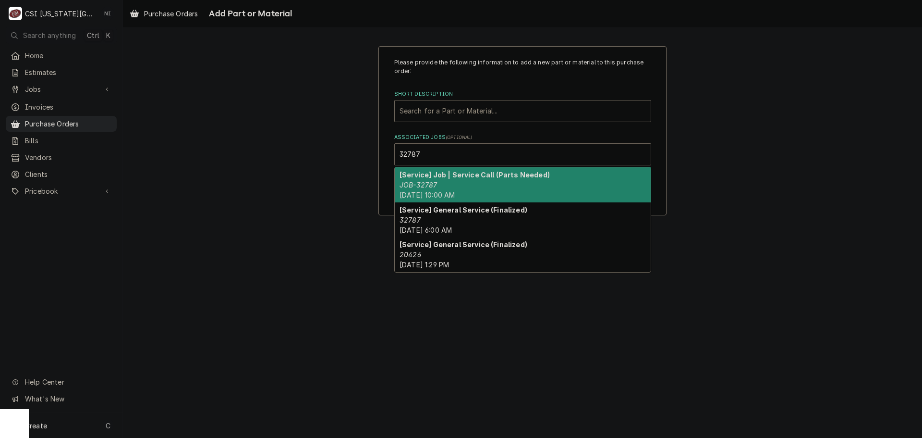
click at [443, 187] on div "[Service] Job | Service Call (Parts Needed) JOB-32787 Tue, Sep 16th, 2025 - 10:…" at bounding box center [523, 184] width 256 height 35
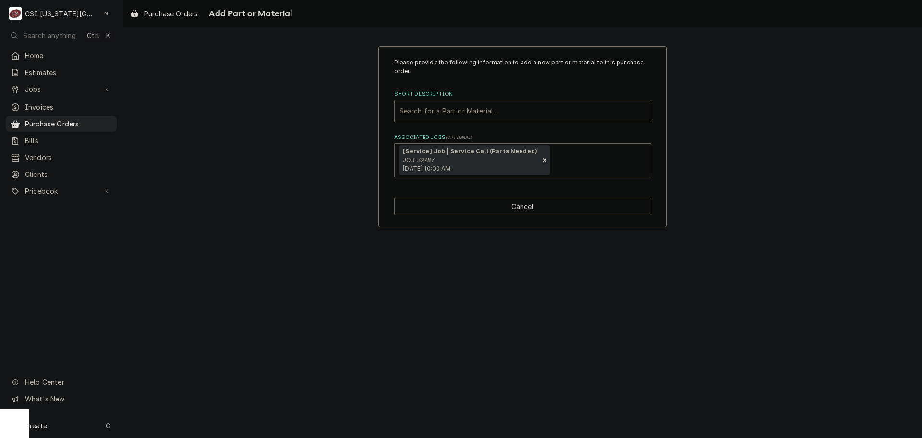
click at [442, 110] on div "Short Description" at bounding box center [523, 110] width 246 height 17
paste input "PER-GB-H60-024"
type input "PER-GB-H60-024"
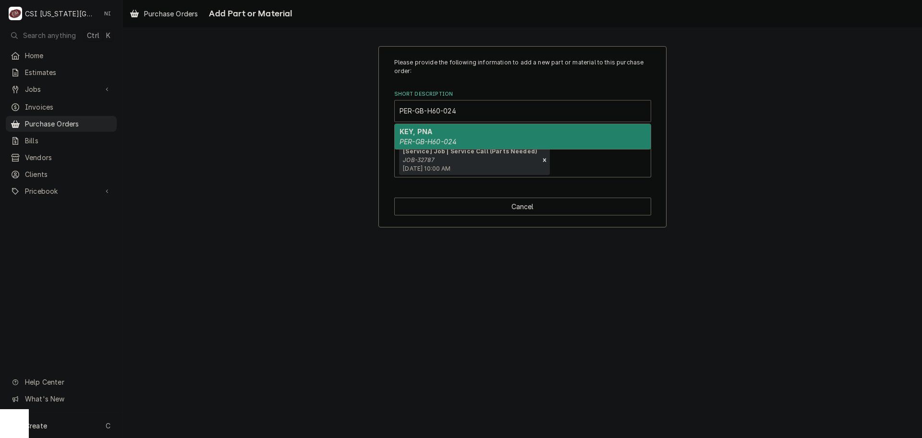
click at [453, 128] on div "KEY, PNA PER-GB-H60-024" at bounding box center [523, 136] width 256 height 25
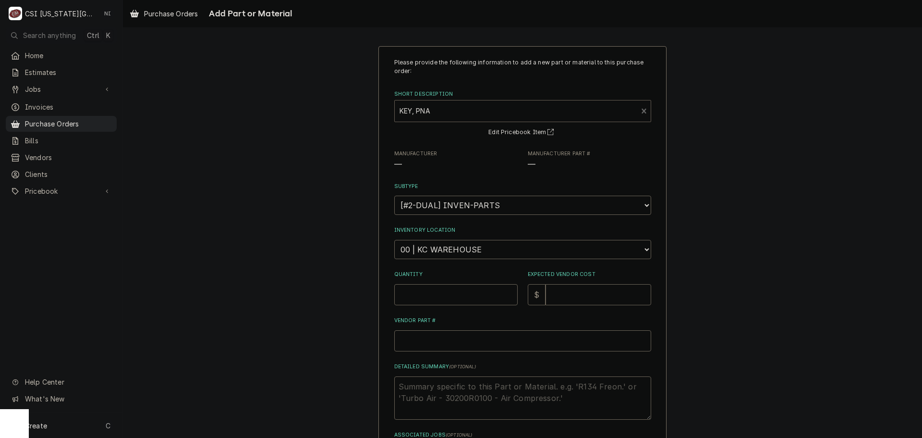
type textarea "x"
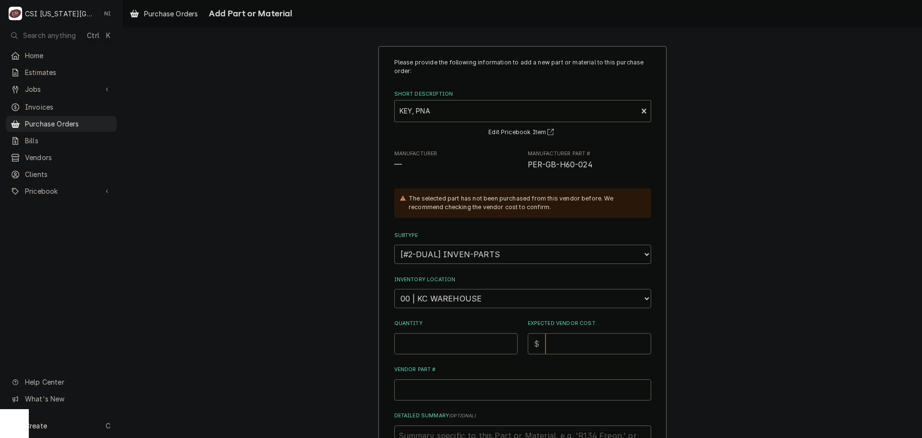
click at [463, 300] on select "Choose a location... 00 | KC WAREHOUSE 00 | MAIN WAREHOUSE 01 | BRIAN BREAZIER …" at bounding box center [522, 298] width 257 height 19
select select "2772"
click at [394, 289] on select "Choose a location... 00 | KC WAREHOUSE 00 | MAIN WAREHOUSE 01 | BRIAN BREAZIER …" at bounding box center [522, 298] width 257 height 19
click at [451, 341] on input "Quantity" at bounding box center [455, 343] width 123 height 21
type textarea "x"
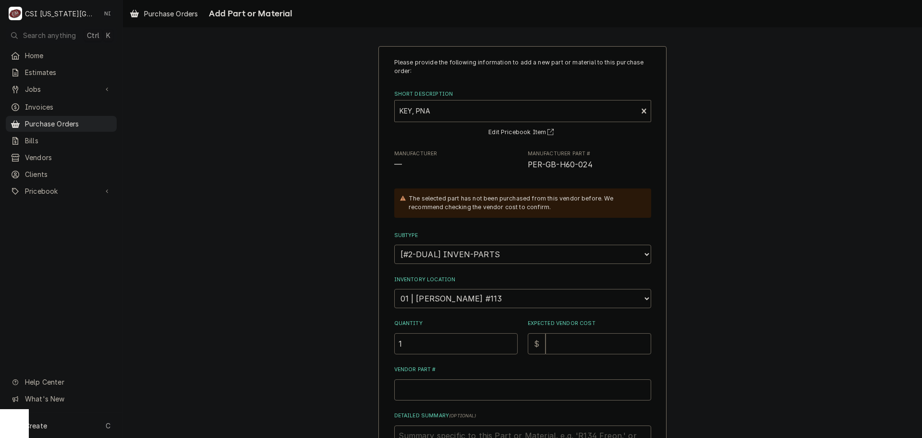
type input "1"
type textarea "x"
type input "3"
type textarea "x"
type input "3.7"
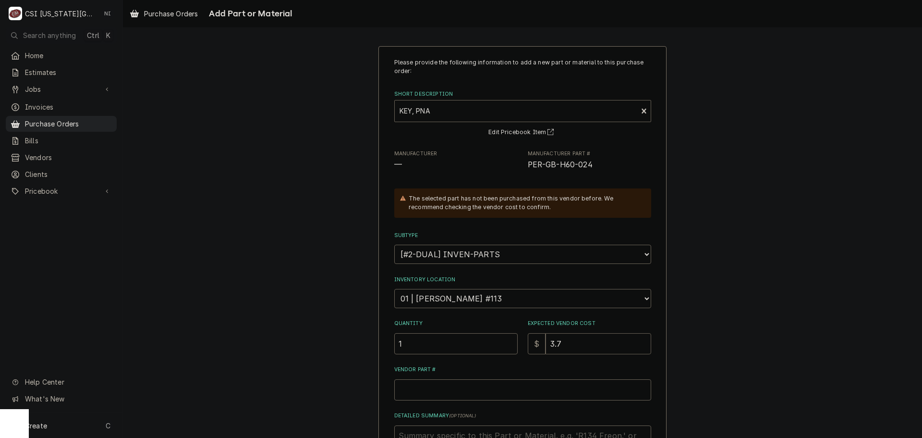
type textarea "x"
type input "3.71"
paste input "PER-GB-H60-024"
type textarea "x"
click at [464, 389] on input "PER-GB-H60-024" at bounding box center [522, 389] width 257 height 21
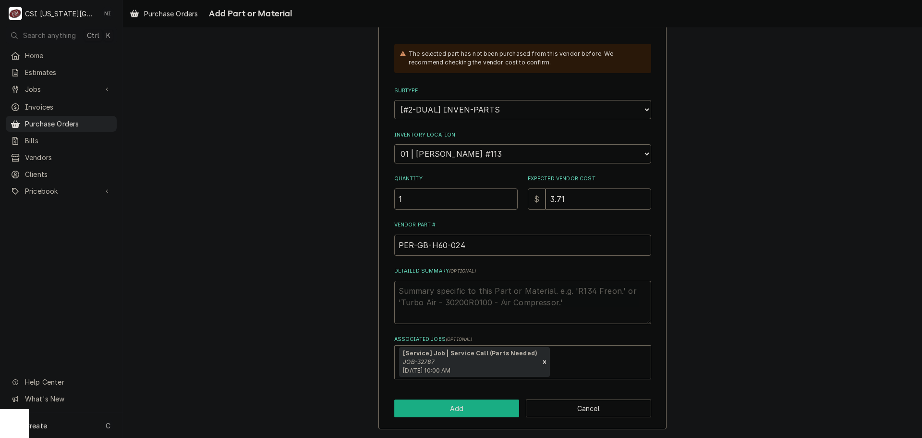
type input "PER-GB-H60-024"
click at [463, 405] on button "Add" at bounding box center [456, 408] width 125 height 18
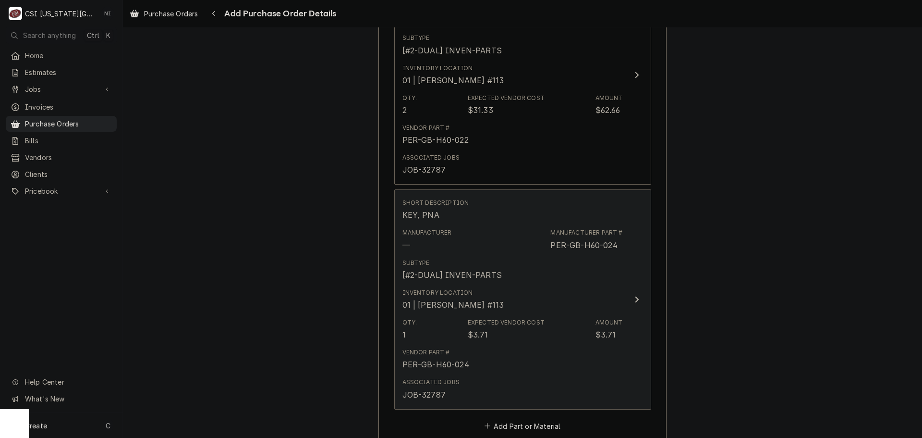
scroll to position [871, 0]
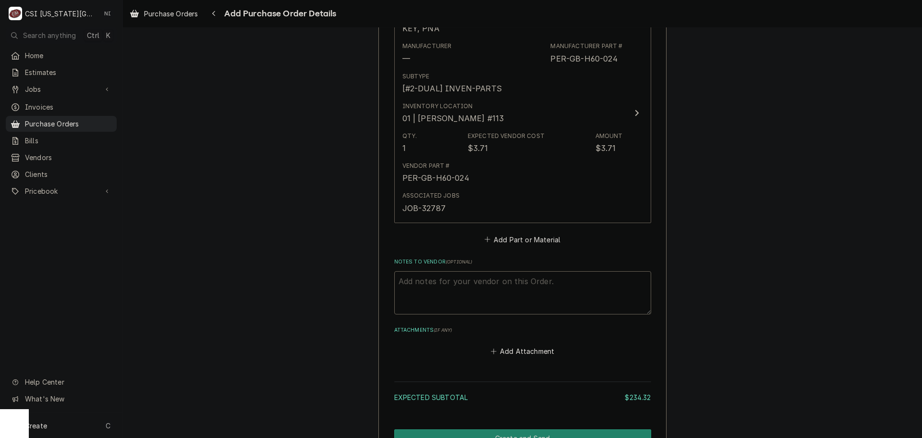
type textarea "x"
click at [500, 238] on button "Add Part or Material" at bounding box center [522, 238] width 79 height 13
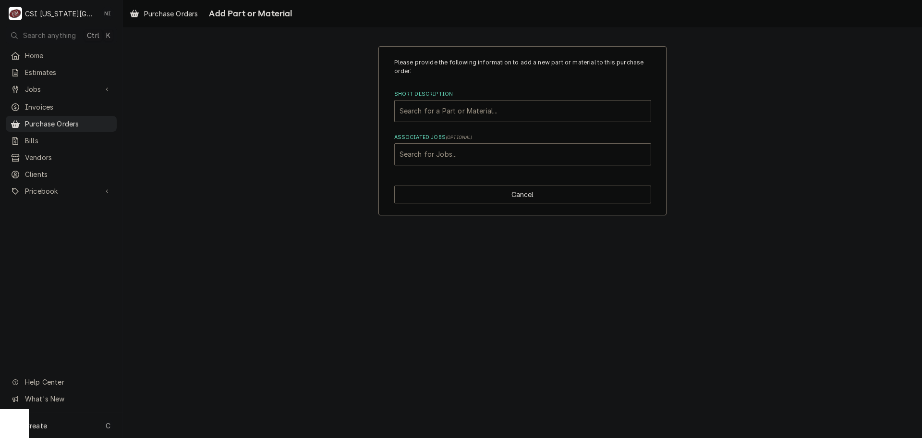
click at [460, 154] on div "Associated Jobs" at bounding box center [523, 154] width 246 height 17
type input "32787"
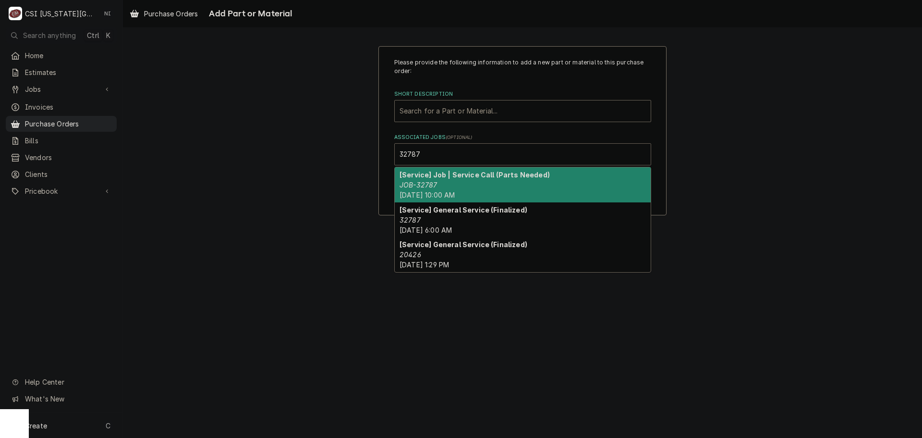
click at [441, 179] on div "[Service] Job | Service Call (Parts Needed) JOB-32787 Tue, Sep 16th, 2025 - 10:…" at bounding box center [523, 184] width 256 height 35
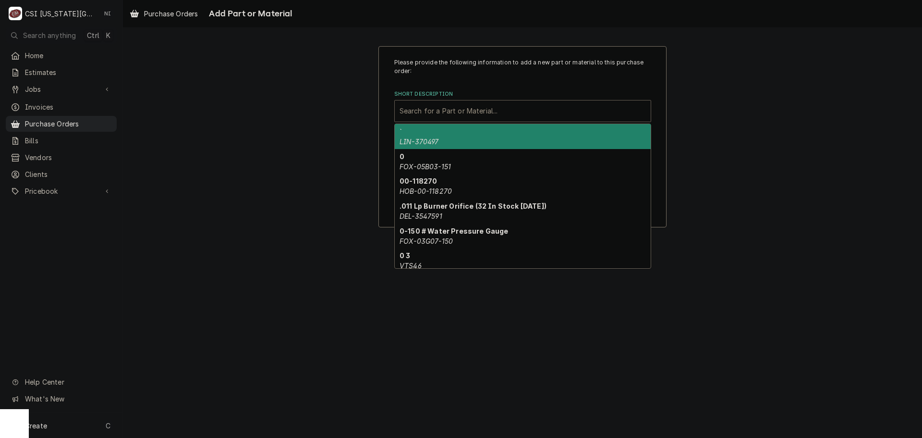
click at [449, 105] on div "Short Description" at bounding box center [523, 110] width 246 height 17
paste input "PER-GB-H60-025"
type input "PER-GB-H60-025"
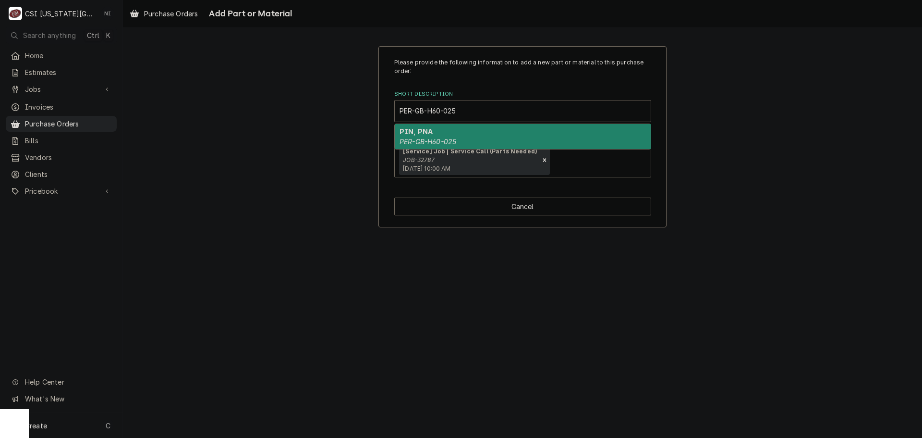
click at [422, 141] on em "PER-GB-H60-025" at bounding box center [428, 141] width 57 height 8
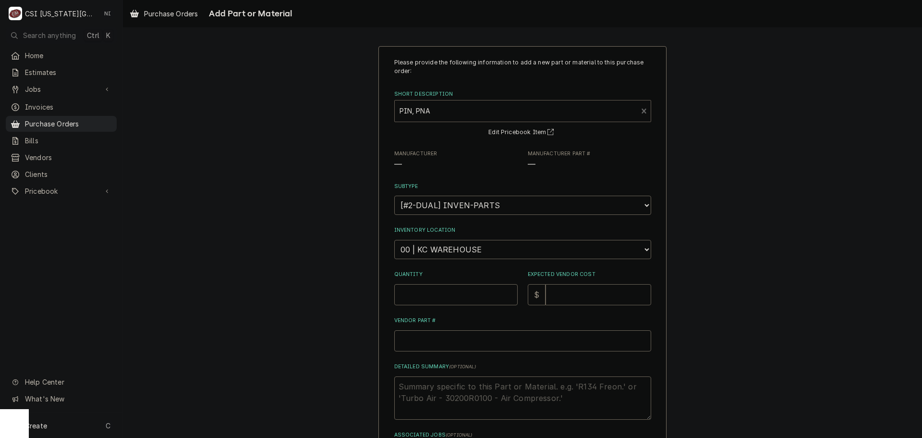
type textarea "x"
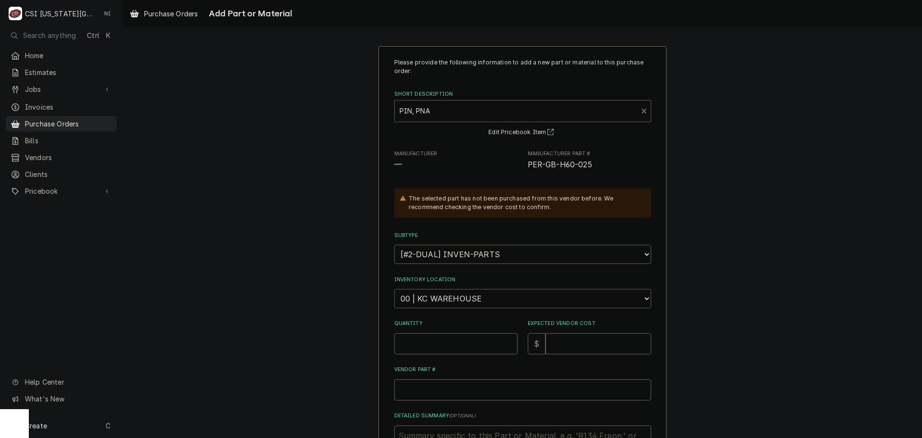
drag, startPoint x: 447, startPoint y: 292, endPoint x: 450, endPoint y: 303, distance: 11.4
click at [447, 293] on select "Choose a location... 00 | KC WAREHOUSE 00 | MAIN WAREHOUSE 01 | BRIAN BREAZIER …" at bounding box center [522, 298] width 257 height 19
select select "2772"
click at [394, 289] on select "Choose a location... 00 | KC WAREHOUSE 00 | MAIN WAREHOUSE 01 | BRIAN BREAZIER …" at bounding box center [522, 298] width 257 height 19
click at [434, 388] on input "Vendor Part #" at bounding box center [522, 389] width 257 height 21
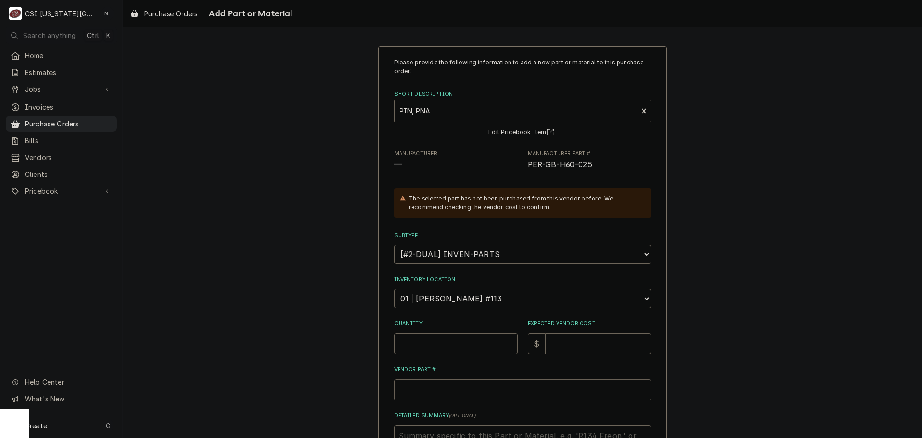
paste input "PER-GB-H60-025"
type textarea "x"
type input "PER-GB-H60-025"
click at [437, 343] on input "Quantity" at bounding box center [455, 343] width 123 height 21
type textarea "x"
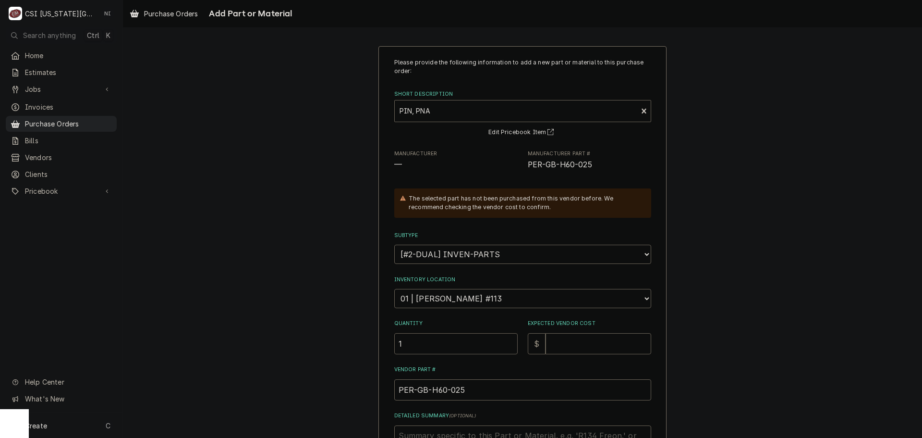
type input "1"
type textarea "x"
type input "8"
type textarea "x"
type input "8.1"
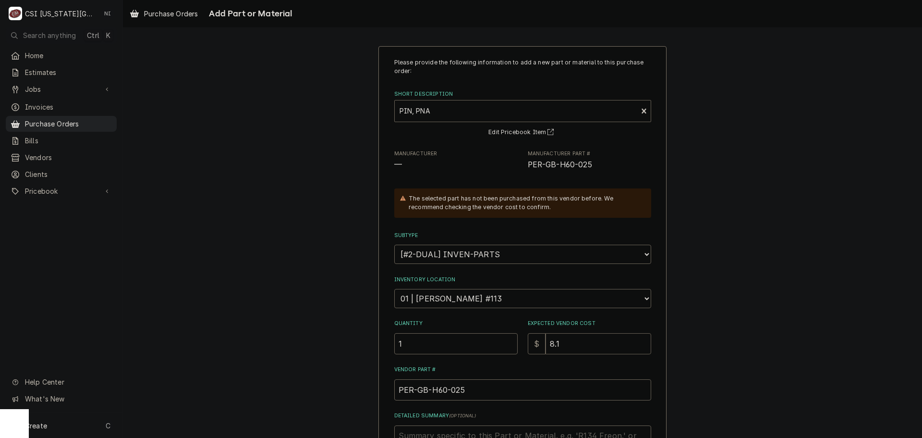
type textarea "x"
type input "8.10"
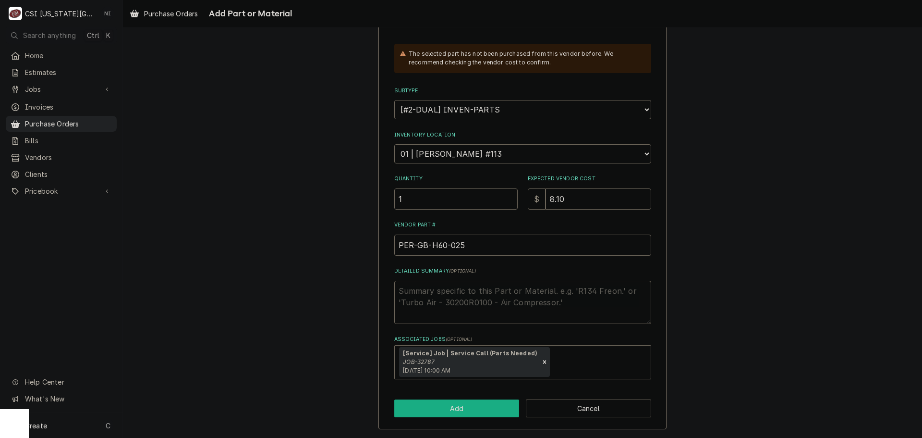
click at [485, 407] on button "Add" at bounding box center [456, 408] width 125 height 18
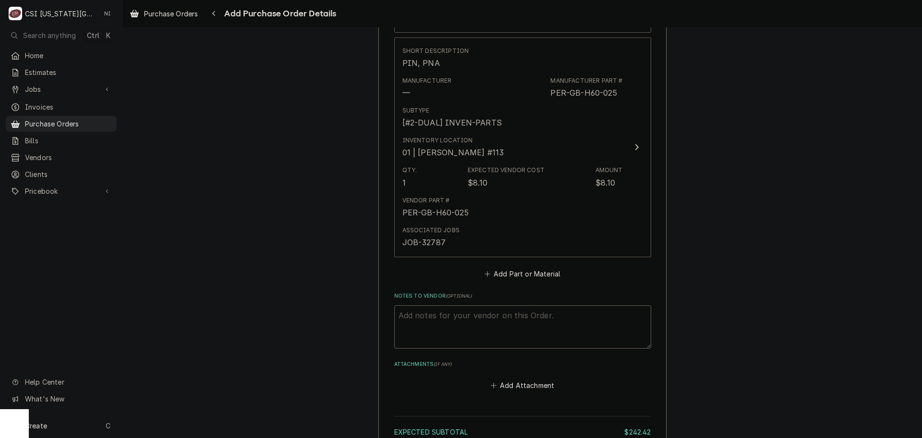
scroll to position [1150, 0]
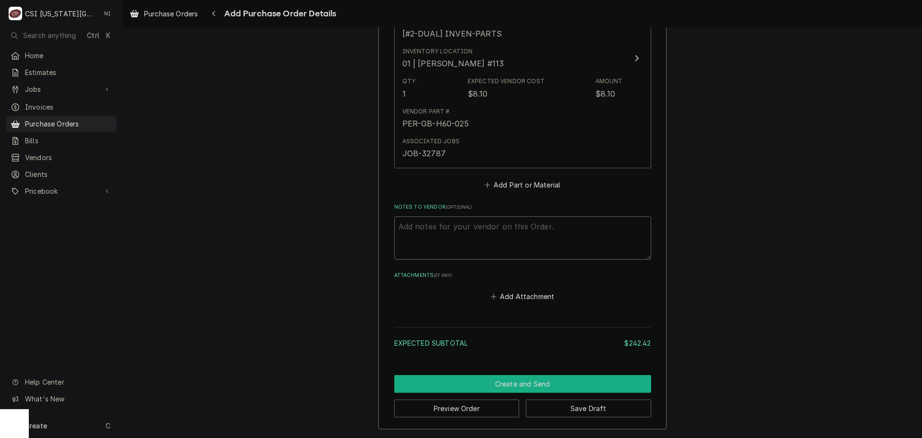
click at [545, 380] on button "Create and Send" at bounding box center [522, 384] width 257 height 18
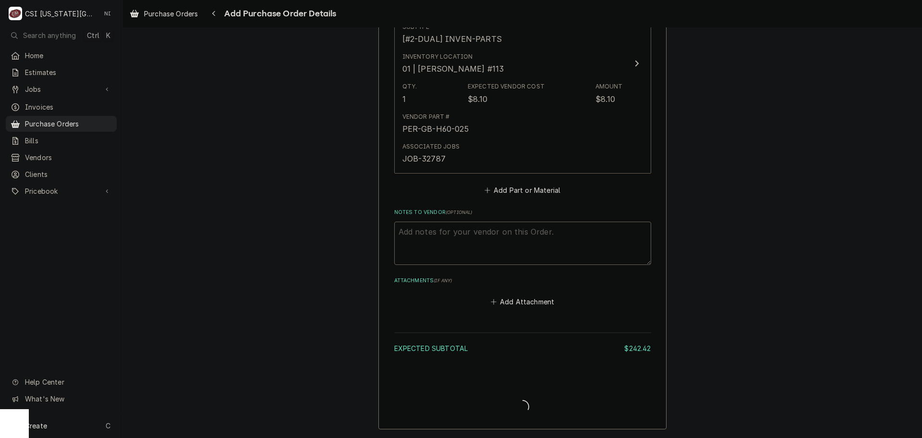
type textarea "x"
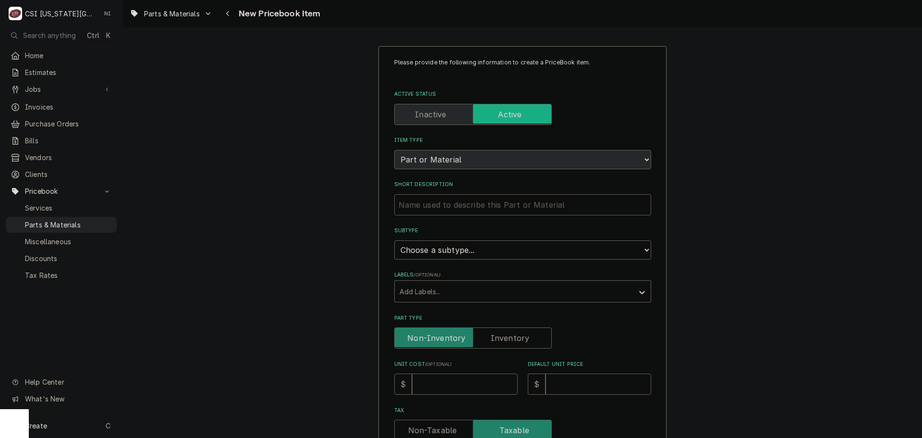
click at [474, 209] on input "Short Description" at bounding box center [522, 204] width 257 height 21
type textarea "x"
type input "t"
type textarea "x"
type input "tr"
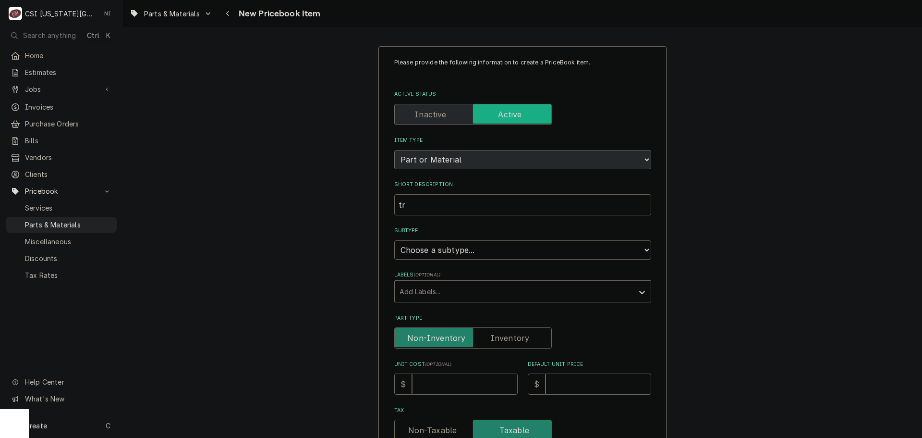
type textarea "x"
type input "tra"
type textarea "x"
type input "[PERSON_NAME]"
type textarea "x"
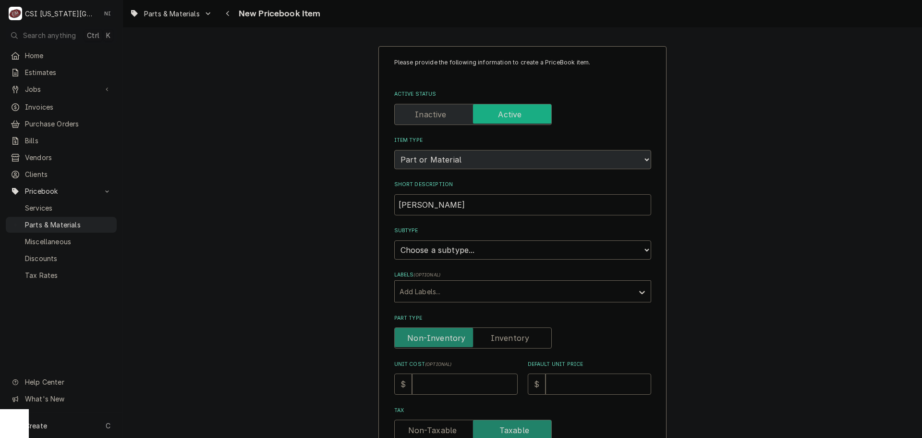
type input "trans"
type textarea "x"
type input "transm"
type textarea "x"
type input "transmi"
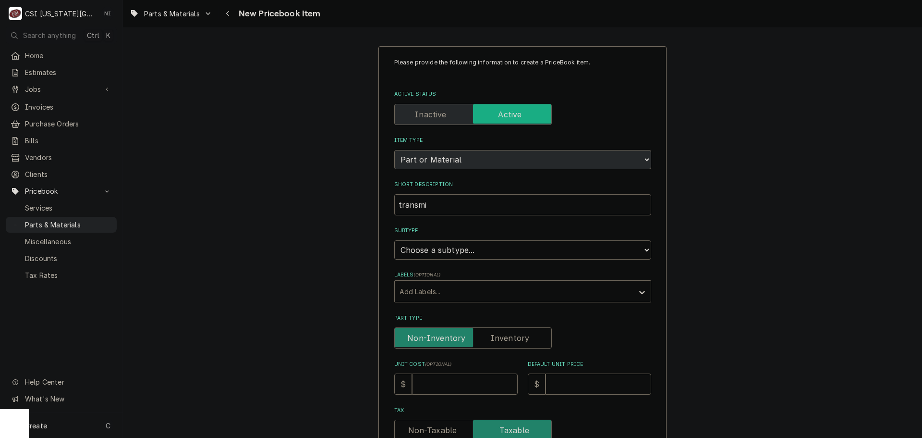
type textarea "x"
type input "transmis"
type textarea "x"
type input "transmiss"
type textarea "x"
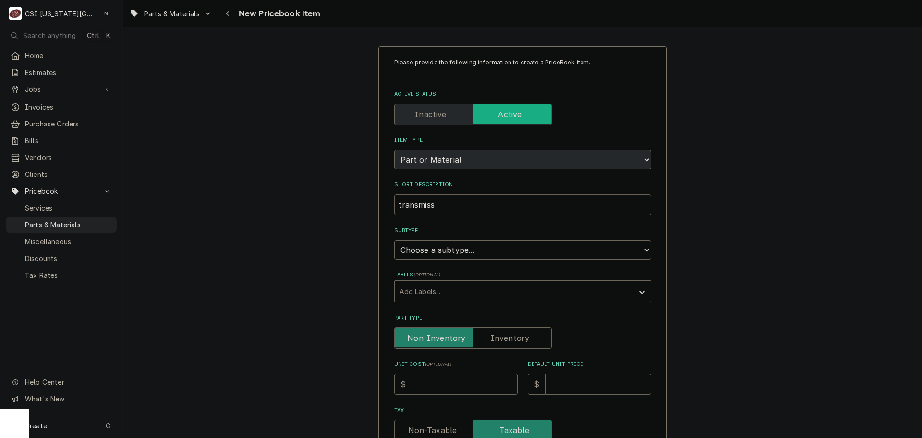
type input "transmisso"
type textarea "x"
type input "transmisson"
type textarea "x"
type input "transmisson"
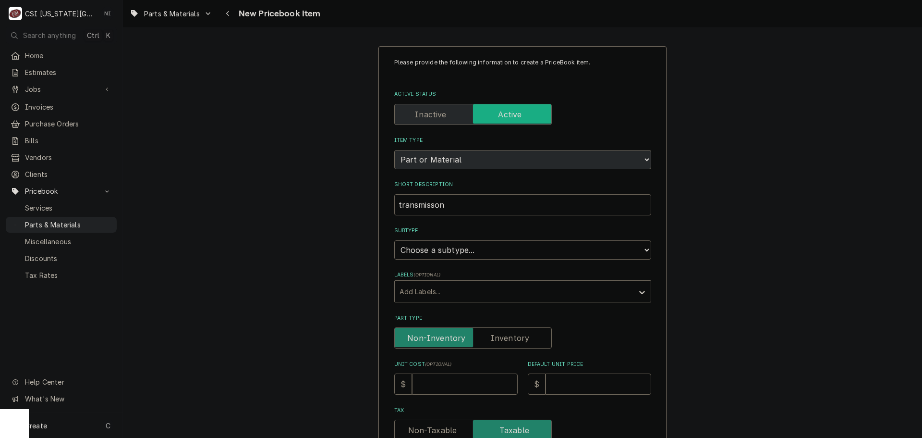
type textarea "x"
type input "transmisson"
type textarea "x"
type input "transmisso"
type textarea "x"
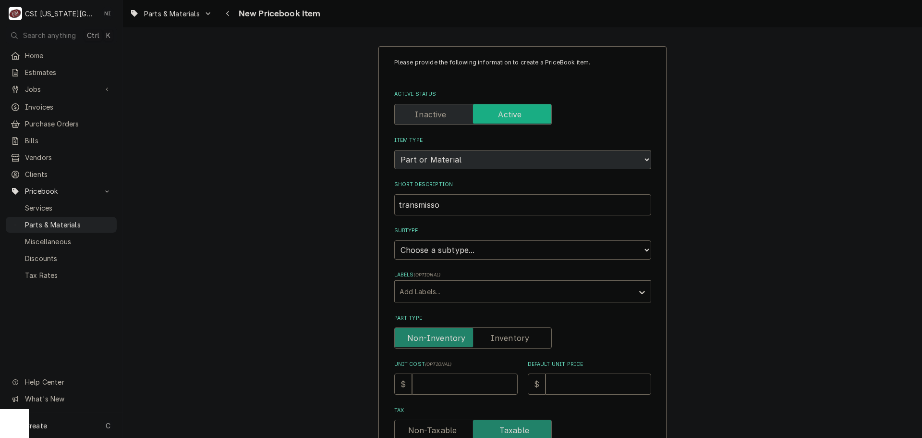
type input "transmiss"
type textarea "x"
type input "transmis"
type textarea "x"
type input "transmiss"
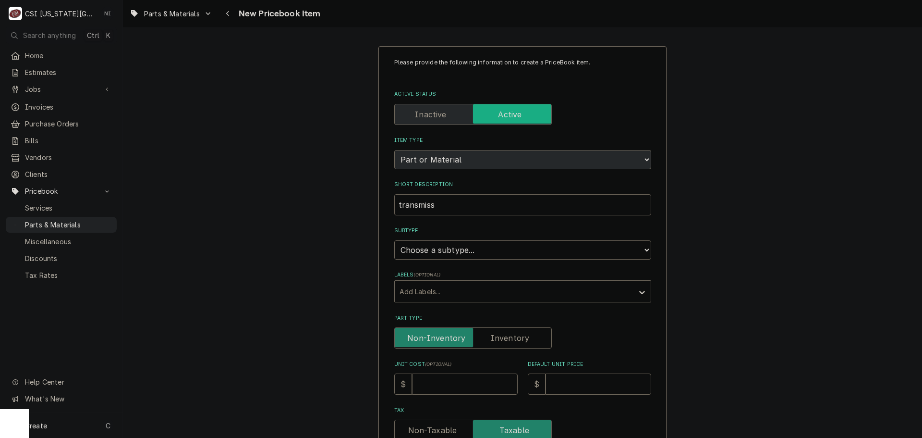
type textarea "x"
type input "transmissi"
type textarea "x"
type input "transmissio"
type textarea "x"
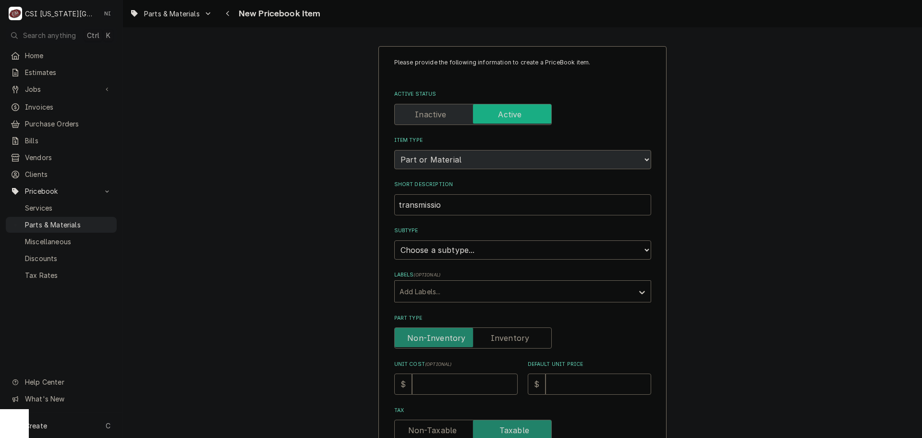
type input "transmission"
type textarea "x"
type input "transmission"
type textarea "x"
type input "transmission s"
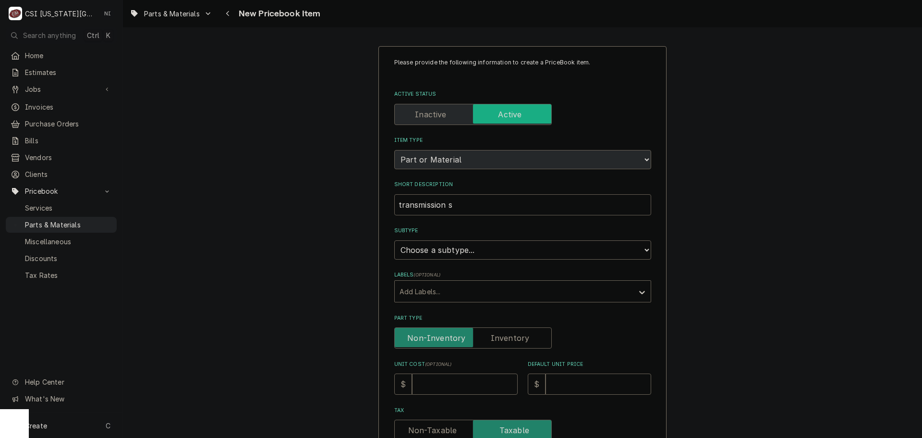
type textarea "x"
type input "transmission sh"
type textarea "x"
type input "transmission shf"
type textarea "x"
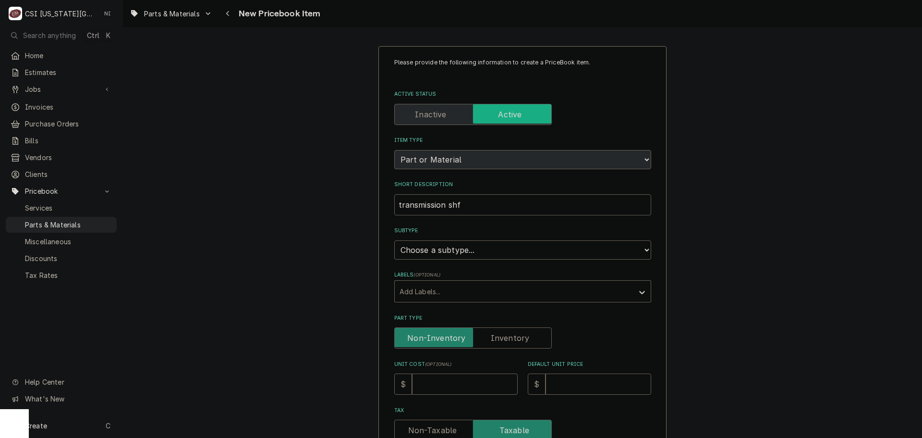
type input "transmission shfa"
type textarea "x"
type input "transmission shfaf"
type textarea "x"
type input "transmission shfa"
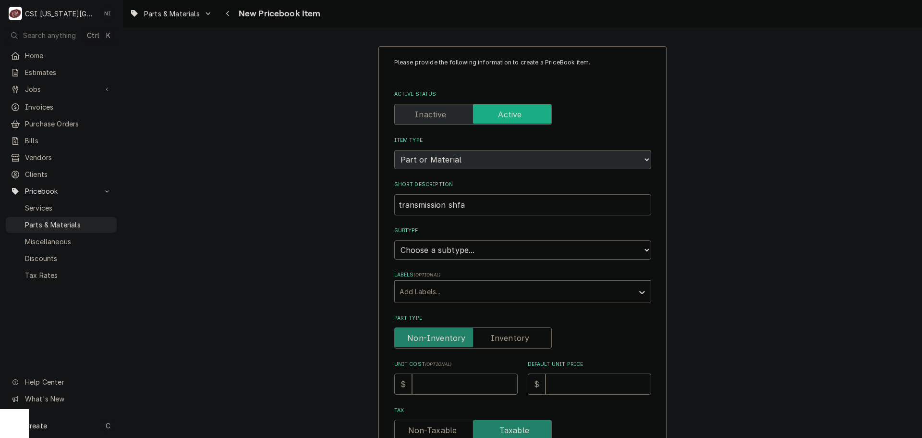
type textarea "x"
type input "transmission shf"
type textarea "x"
type input "transmission sh"
type textarea "x"
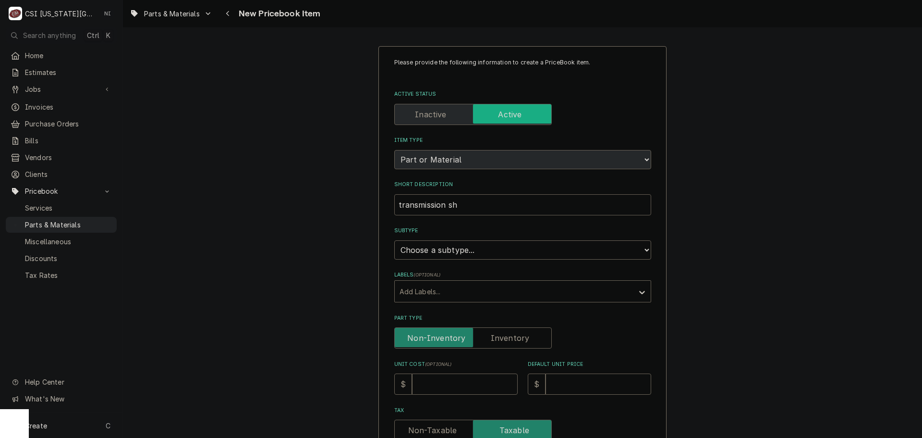
type input "transmission sha"
type textarea "x"
type input "transmission shaf"
type textarea "x"
type input "transmission shaft"
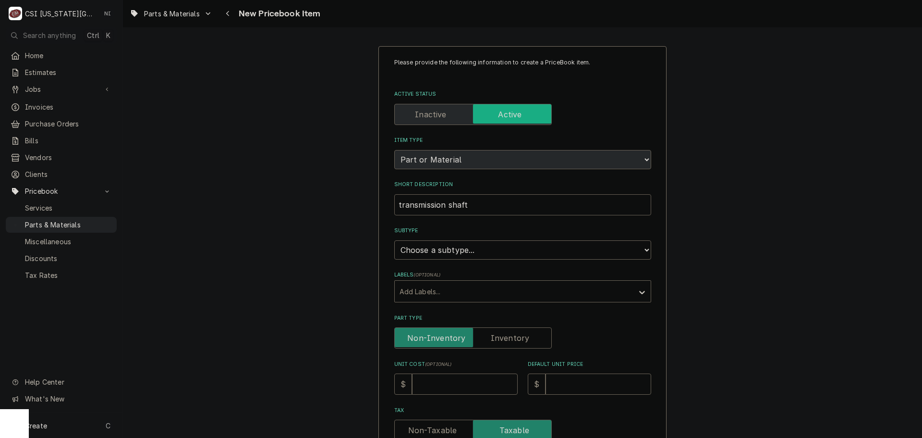
type textarea "x"
type input "transmission shaft,"
type textarea "x"
type input "transmission shaft,"
type textarea "x"
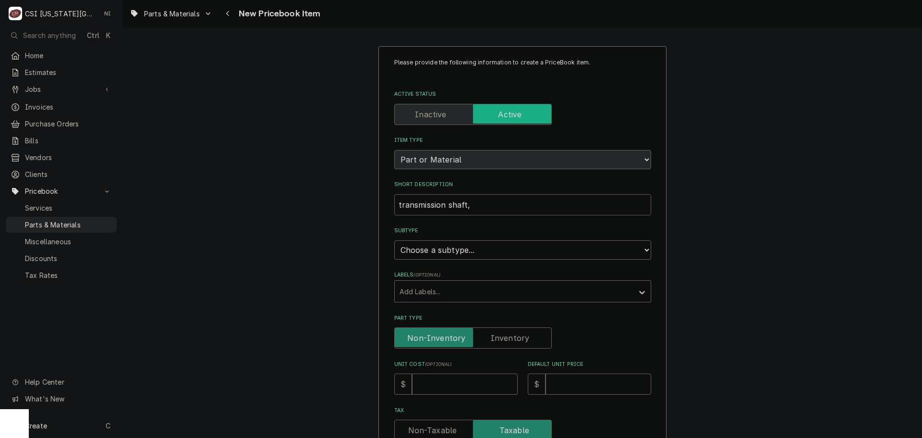
type input "transmission shaft, p"
type textarea "x"
type input "transmission shaft,"
type textarea "x"
type input "transmission shaft, P"
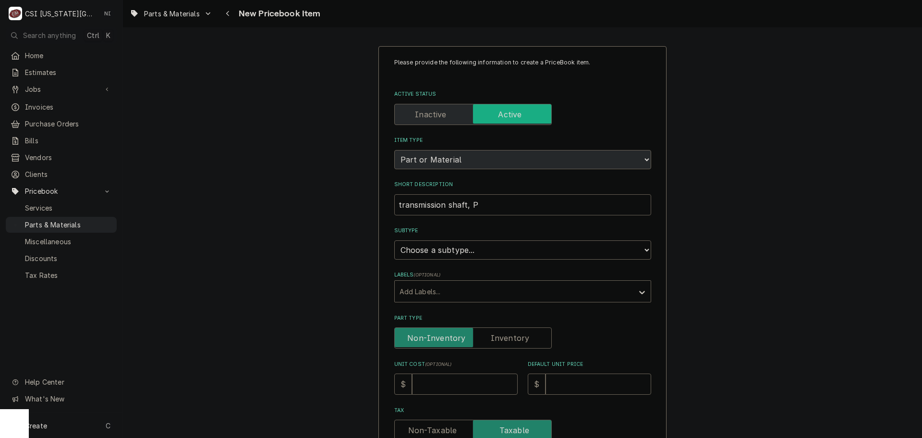
type textarea "x"
type input "transmission shaft, PN"
type textarea "x"
type input "transmission shaft, PNA"
click at [471, 251] on select "Choose a subtype... [#2-DUAL] AFTERHRS-WH-CHG-2 [#2-DUAL] [PERSON_NAME]-EQUIP […" at bounding box center [522, 249] width 257 height 19
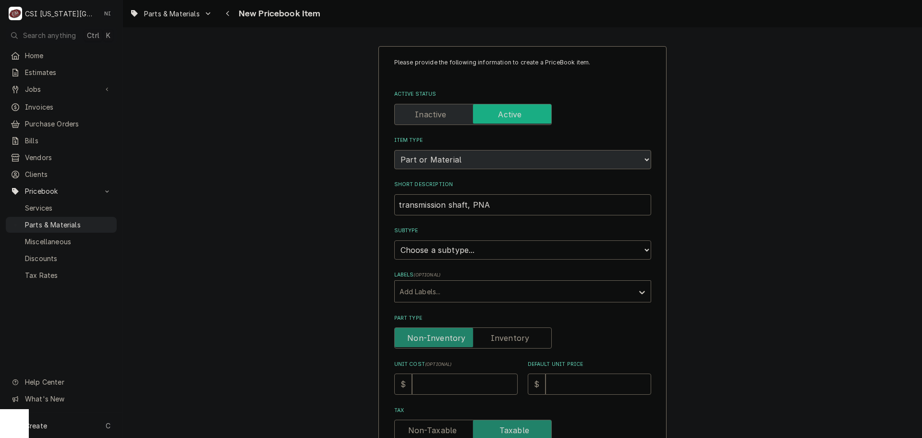
select select "45"
click at [394, 240] on select "Choose a subtype... [#2-DUAL] AFTERHRS-WH-CHG-2 [#2-DUAL] [PERSON_NAME]-EQUIP […" at bounding box center [522, 249] width 257 height 19
type textarea "x"
click at [494, 344] on input "Part Type" at bounding box center [473, 337] width 149 height 21
checkbox input "true"
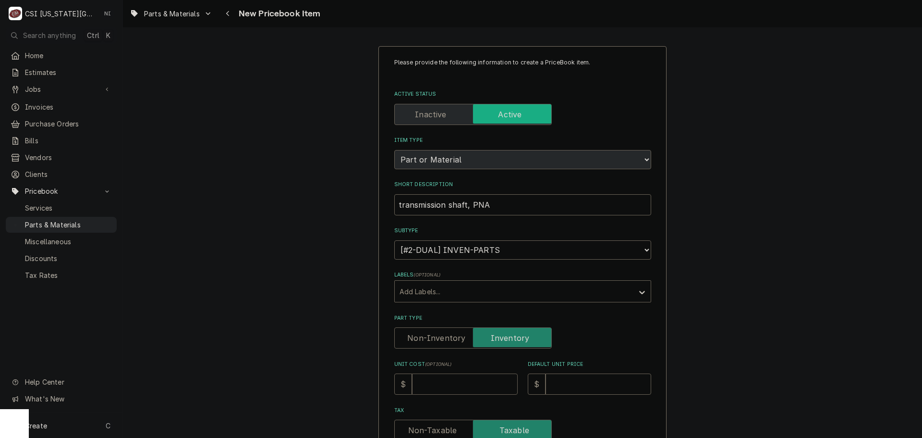
click at [484, 382] on input "Unit Cost ( optional )" at bounding box center [465, 383] width 106 height 21
type textarea "x"
type input "1"
type textarea "x"
type input "16"
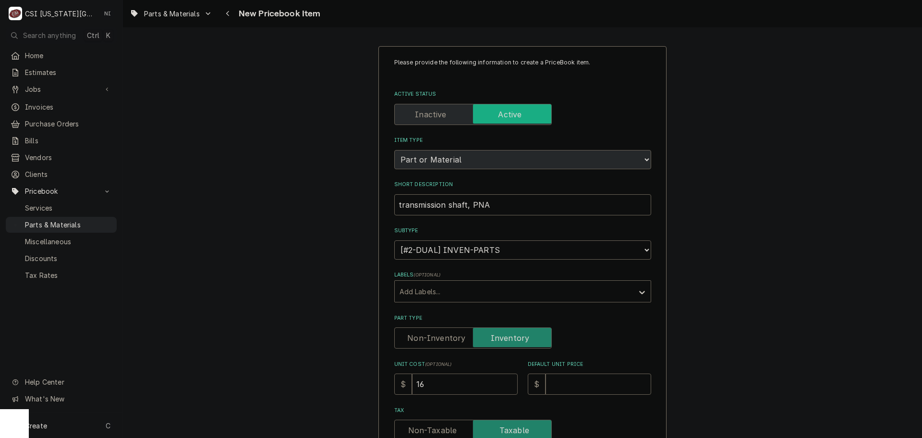
type textarea "x"
type input "167"
type textarea "x"
type input "167.9"
type textarea "x"
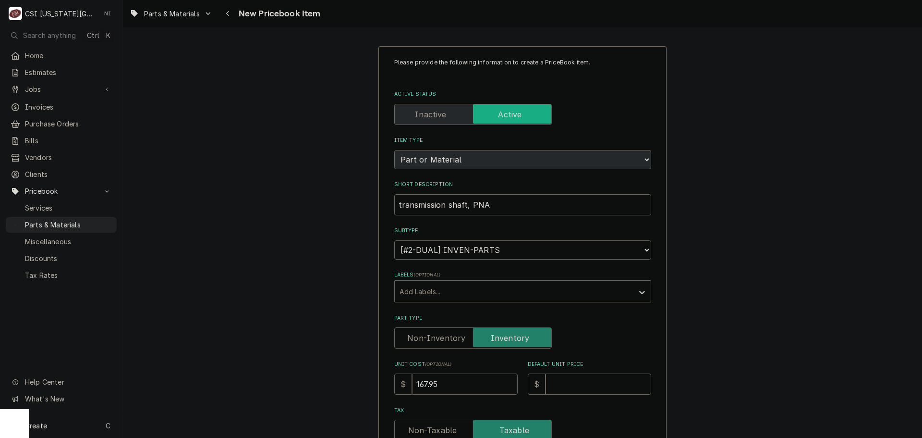
type input "167.95"
click at [565, 387] on input "Default Unit Price" at bounding box center [599, 383] width 106 height 21
type textarea "x"
type input "2"
type textarea "x"
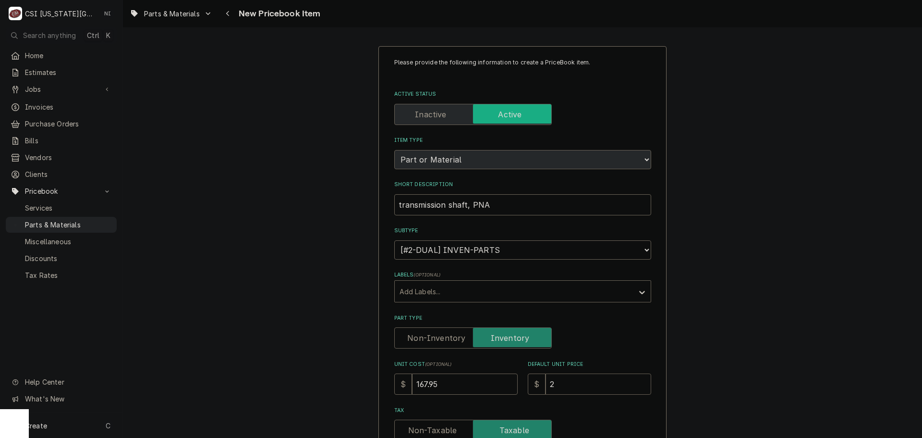
type input "23"
type textarea "x"
type input "233"
type textarea "x"
type input "23"
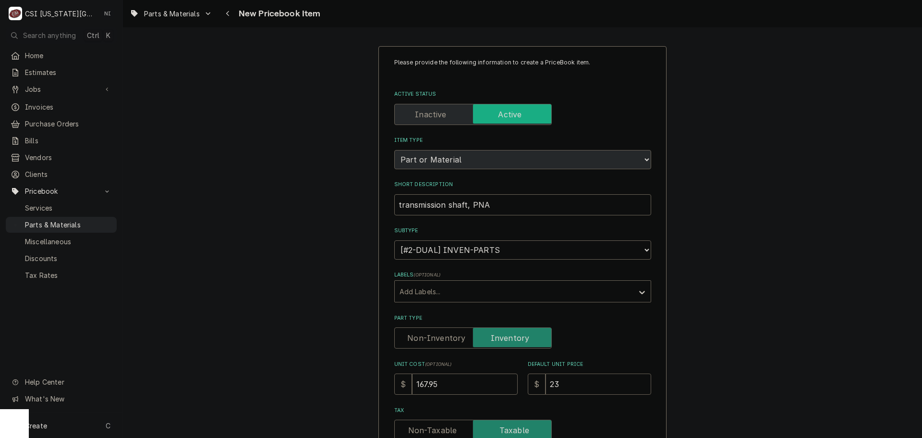
type textarea "x"
type input "2"
type textarea "x"
type input "2"
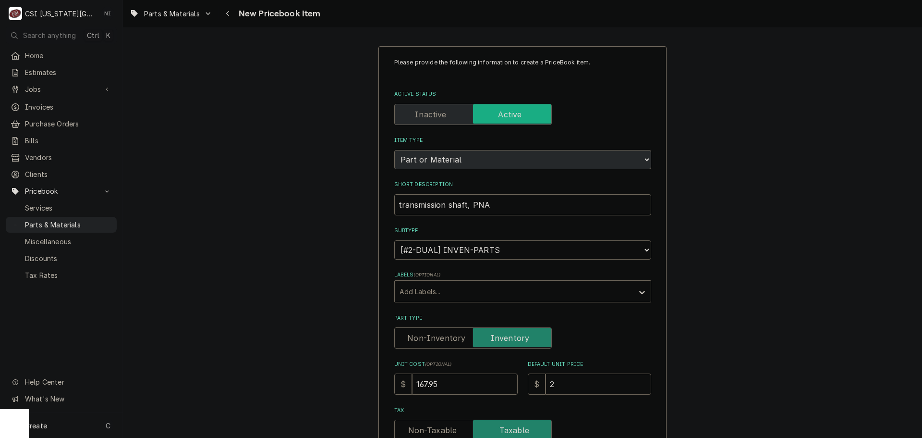
type textarea "x"
type input "23"
type textarea "x"
type input "239"
type textarea "x"
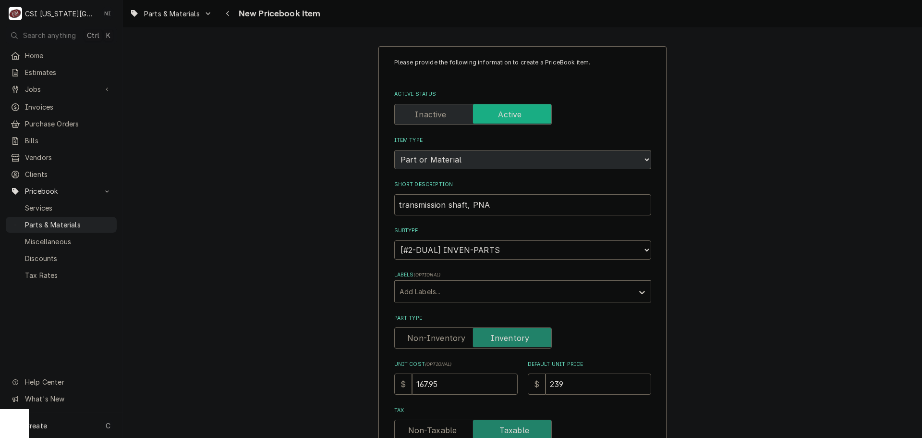
type input "239.9"
type textarea "x"
type input "239.92"
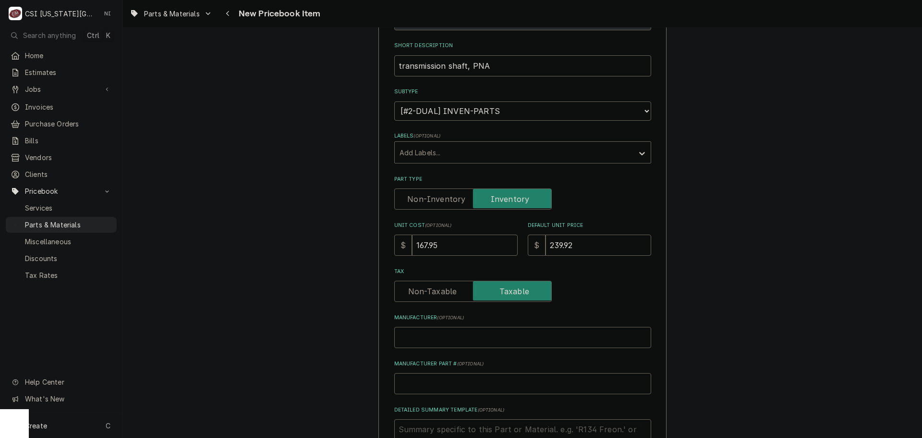
scroll to position [192, 0]
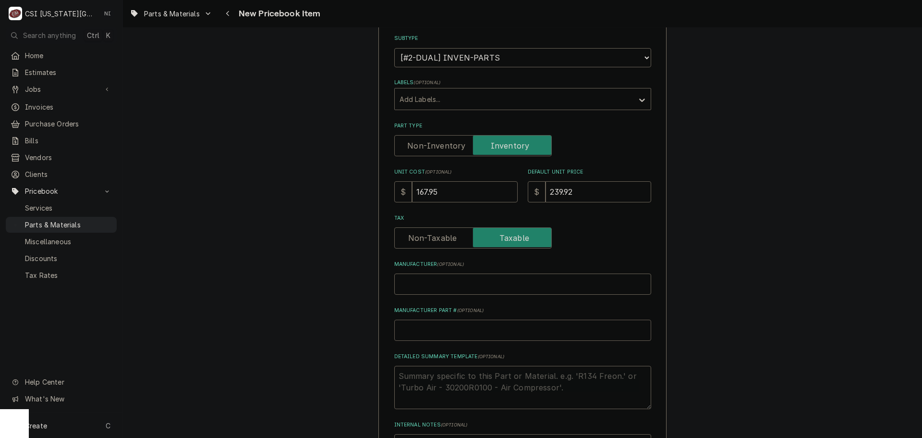
click at [469, 333] on input "Manufacturer Part # ( optional )" at bounding box center [522, 329] width 257 height 21
paste input "GB-H60-026"
type textarea "x"
type input "GB-H60-026"
click at [394, 329] on input "GB-H60-026" at bounding box center [522, 329] width 257 height 21
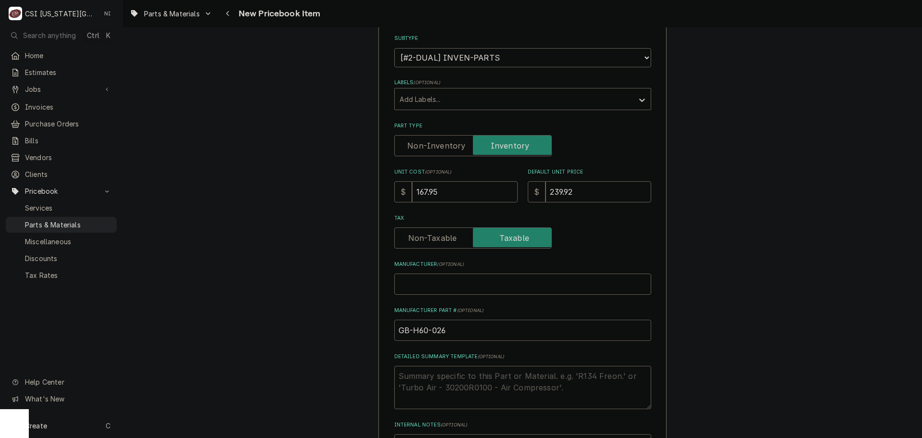
type textarea "x"
type input "PGB-H60-026"
type textarea "x"
type input "PEGB-H60-026"
type textarea "x"
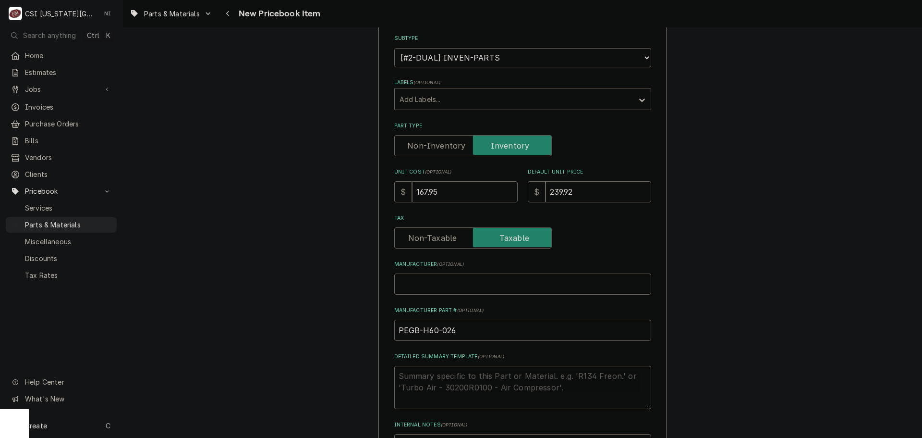
type input "PERGB-H60-026"
type textarea "x"
type input "PEGB-H60-026"
type textarea "x"
type input "PERGB-H60-026"
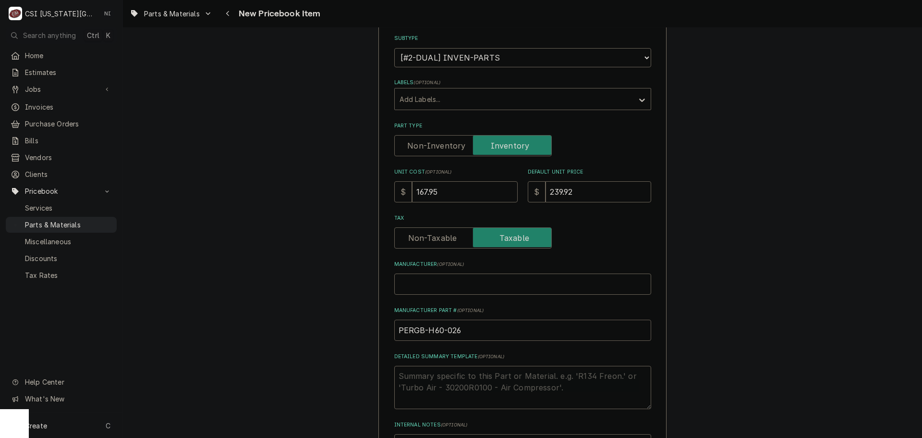
type textarea "x"
drag, startPoint x: 483, startPoint y: 329, endPoint x: 341, endPoint y: 336, distance: 142.4
type input "PER-GB-H60-026"
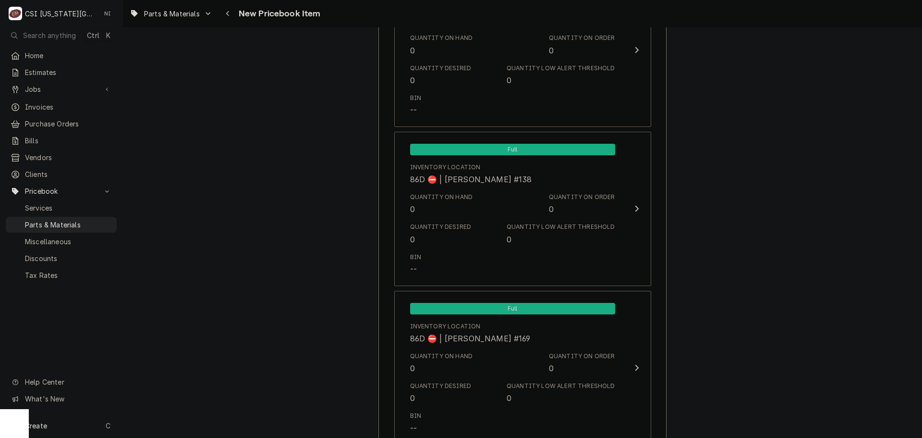
scroll to position [9097, 0]
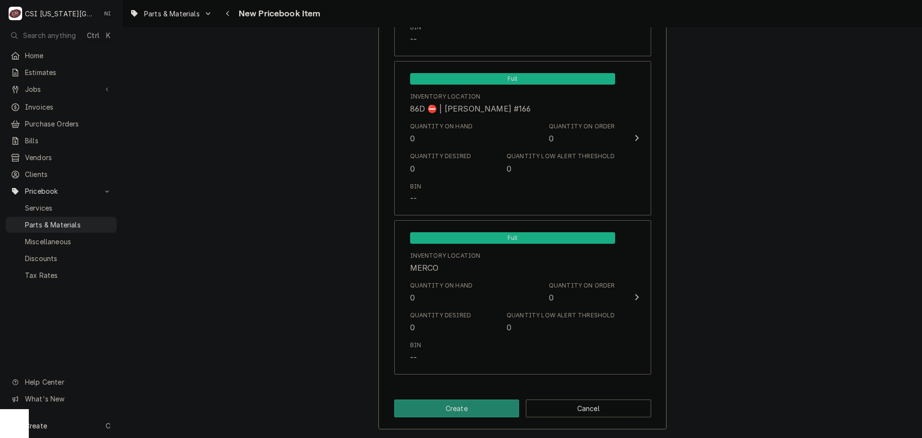
click at [493, 407] on button "Create" at bounding box center [456, 408] width 125 height 18
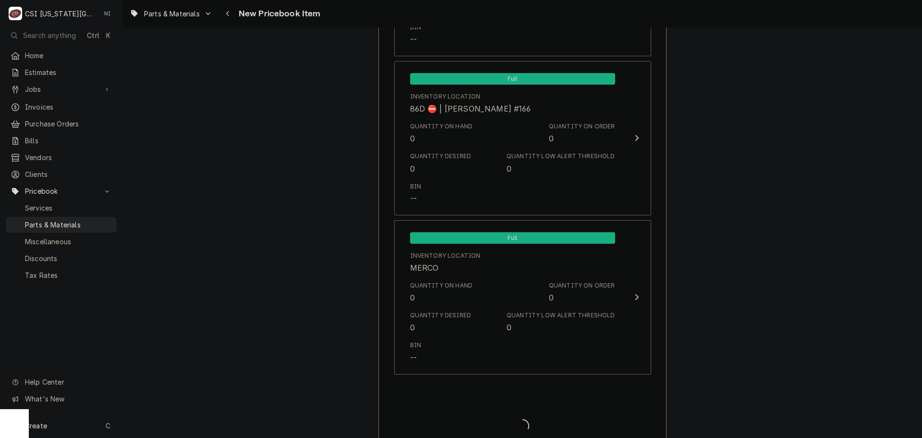
type textarea "x"
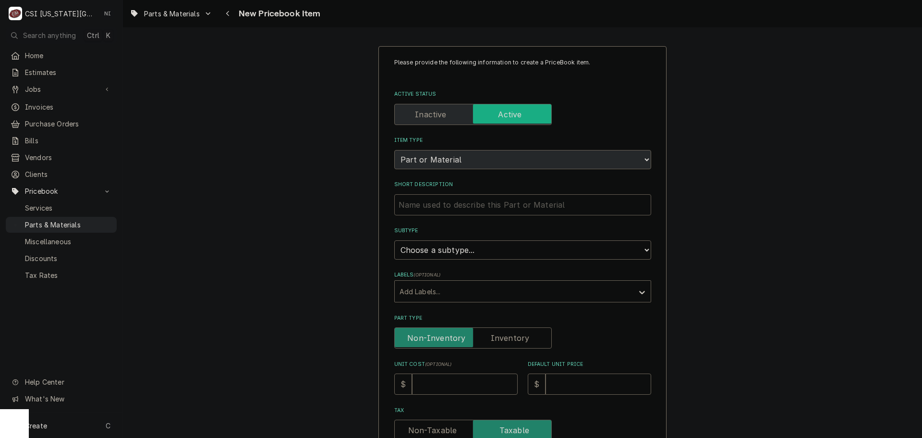
click at [468, 206] on input "Short Description" at bounding box center [522, 204] width 257 height 21
type input "B"
type textarea "x"
type input "BE"
type textarea "x"
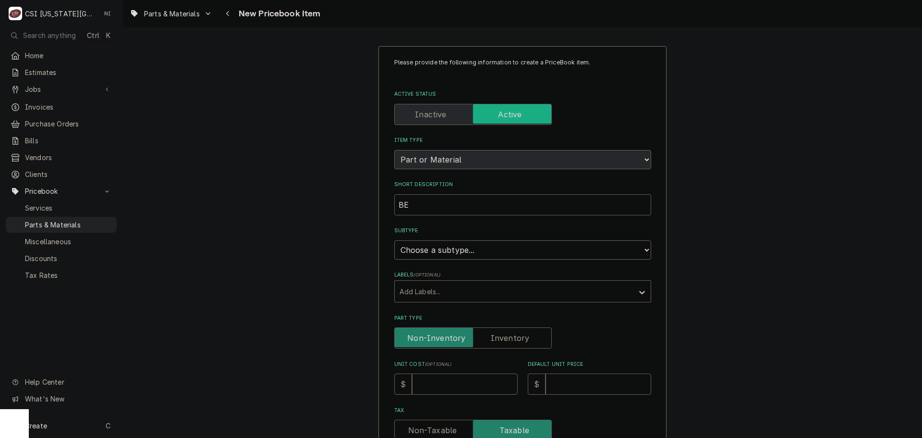
type input "BEA"
type textarea "x"
type input "BEAR"
type textarea "x"
type input "BEARI"
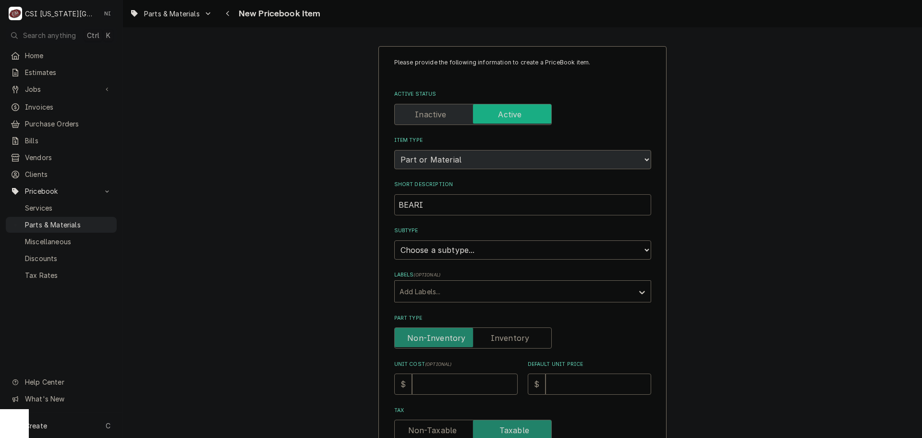
type textarea "x"
type input "BEARIN"
type textarea "x"
type input "BEARING"
type textarea "x"
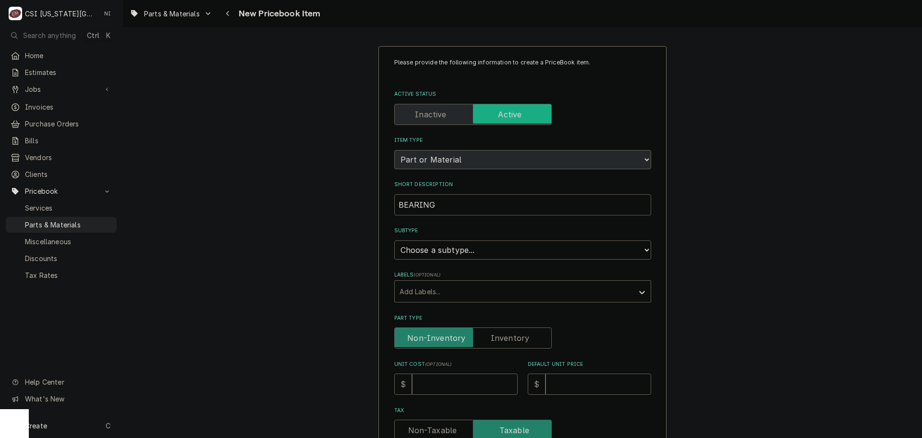
type input "BEARING"
type textarea "x"
type input "BEARING 6"
type textarea "x"
type input "BEARING 63"
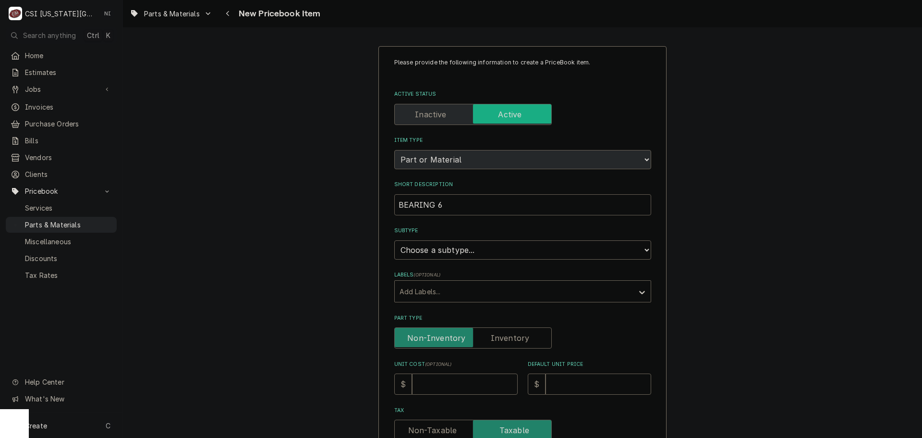
type textarea "x"
type input "BEARING 630"
type textarea "x"
type input "BEARING 6305"
type textarea "x"
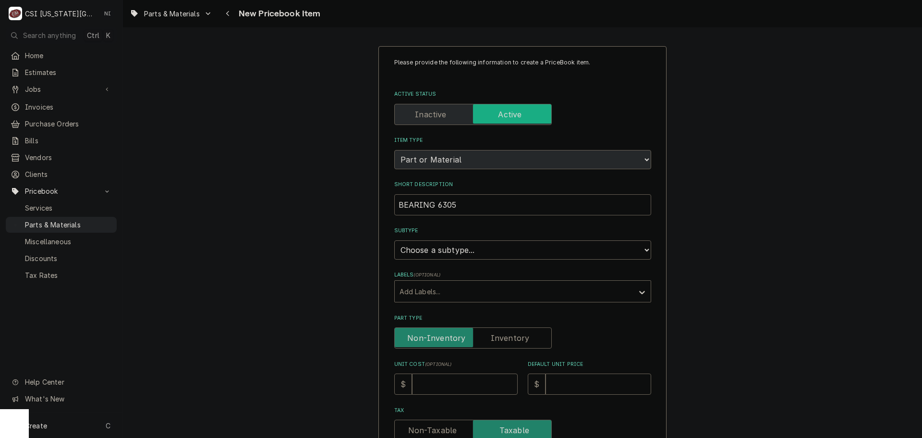
type input "BEARING 6305"
click at [494, 250] on select "Choose a subtype... [#2-DUAL] AFTERHRS-WH-CHG-2 [#2-DUAL] [PERSON_NAME]-EQUIP […" at bounding box center [522, 249] width 257 height 19
select select "45"
click at [394, 240] on select "Choose a subtype... [#2-DUAL] AFTERHRS-WH-CHG-2 [#2-DUAL] [PERSON_NAME]-EQUIP […" at bounding box center [522, 249] width 257 height 19
type textarea "x"
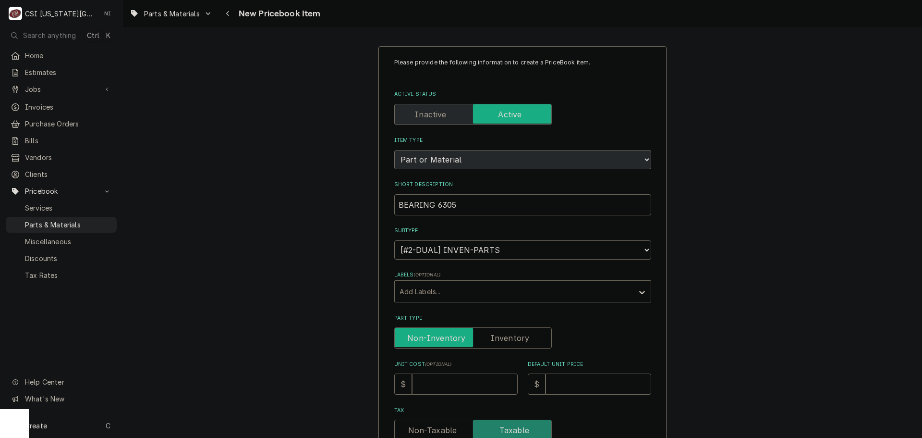
click at [488, 344] on input "Part Type" at bounding box center [473, 337] width 149 height 21
checkbox input "true"
type textarea "x"
click at [483, 380] on input "Unit Cost ( optional )" at bounding box center [465, 383] width 106 height 21
type input "3"
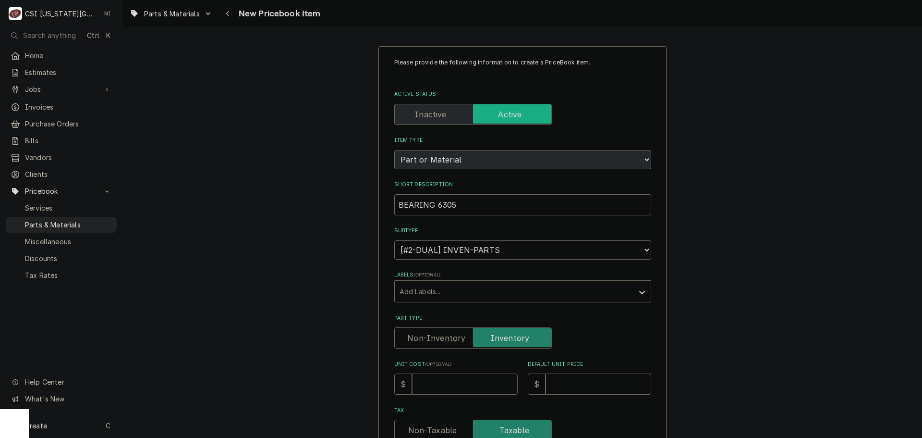
type textarea "x"
type input "31"
type textarea "x"
type input "31.3"
type textarea "x"
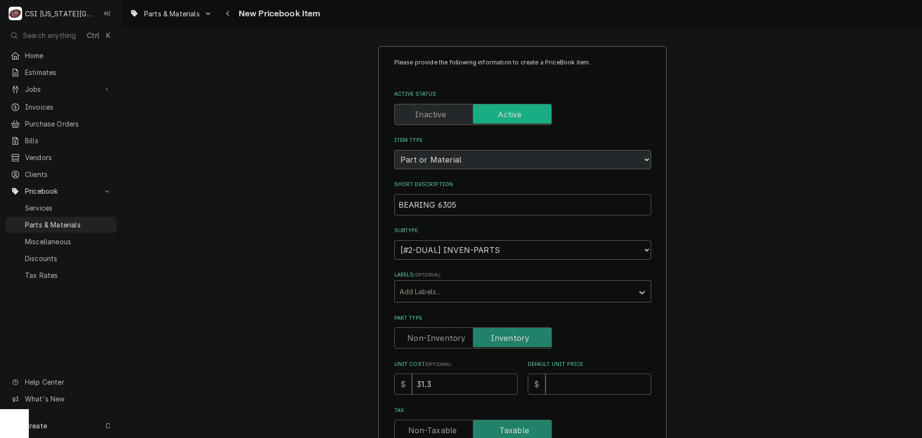
type input "31.33"
type textarea "x"
type input "31.33"
type input "4"
type textarea "x"
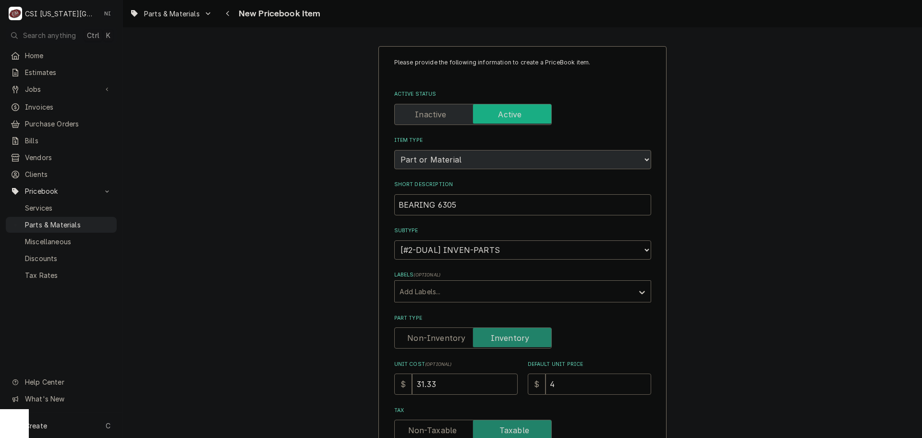
type input "44"
type textarea "x"
type input "44.7"
type textarea "x"
type input "44.75"
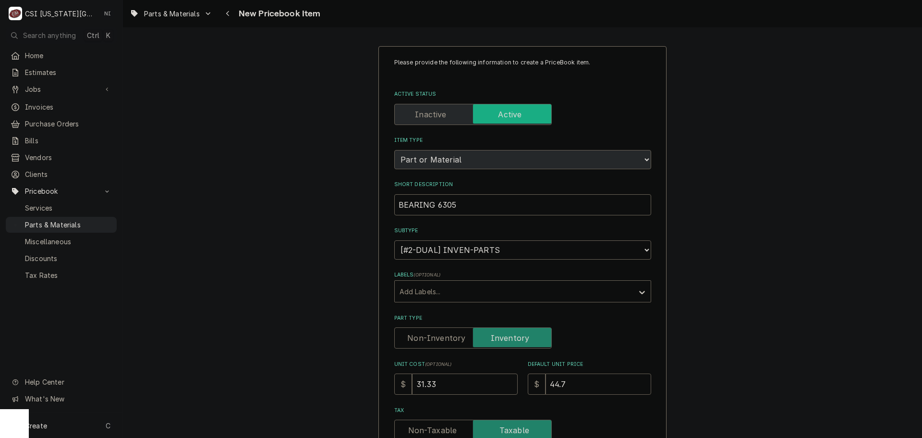
type textarea "x"
type input "44.75"
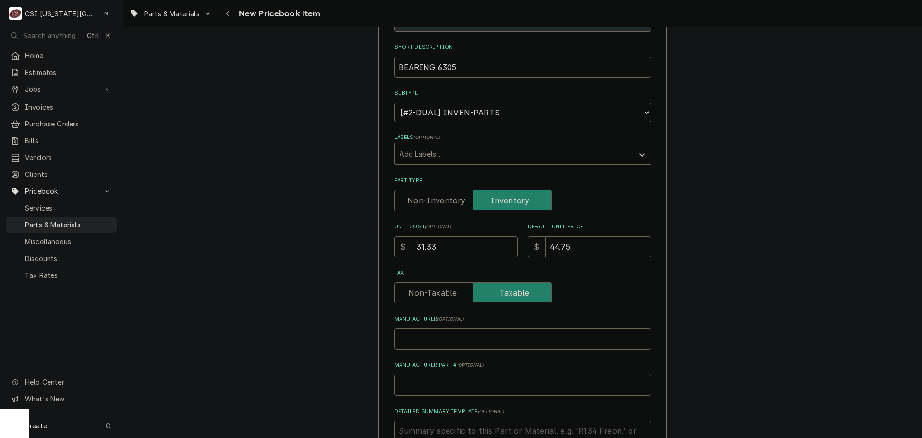
scroll to position [288, 0]
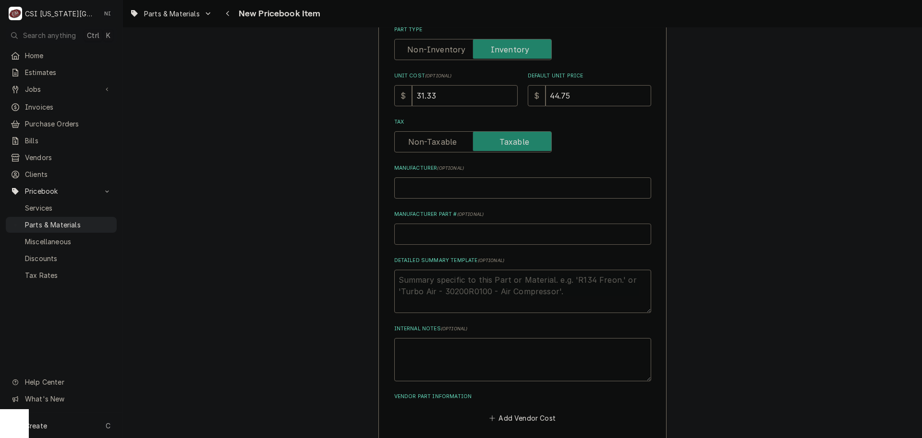
click at [450, 239] on input "Manufacturer Part # ( optional )" at bounding box center [522, 233] width 257 height 21
paste input "GB-H60-022"
type input "GB-H60-022"
type textarea "x"
click at [395, 233] on input "GB-H60-022" at bounding box center [522, 233] width 257 height 21
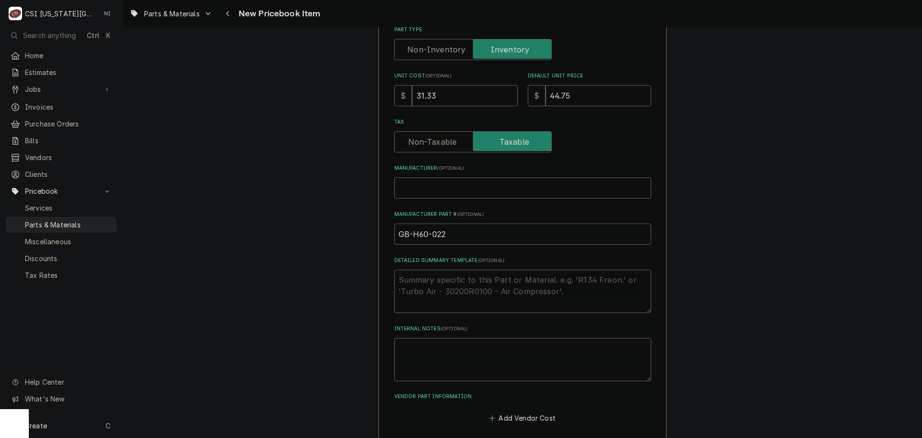
type input "PGB-H60-022"
type textarea "x"
type input "PERGB-H60-022"
type textarea "x"
type input "PER-GB-H60-022"
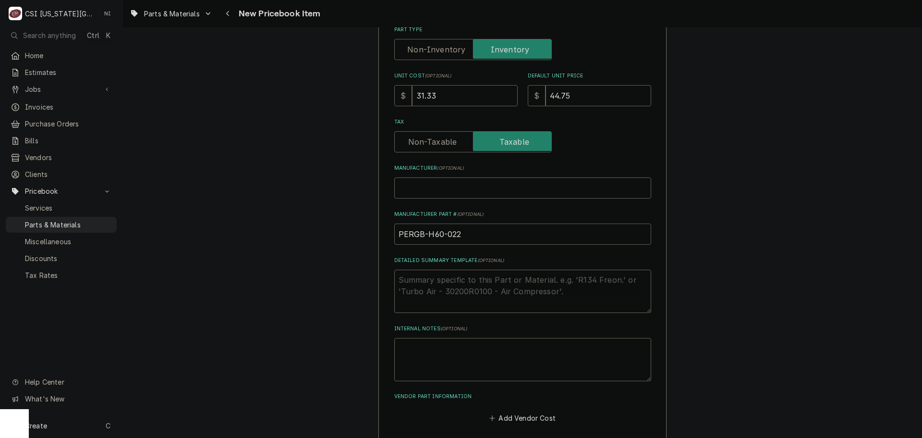
type textarea "x"
drag, startPoint x: 485, startPoint y: 241, endPoint x: 375, endPoint y: 240, distance: 109.5
type input "PER-GB-H60-022"
drag, startPoint x: 831, startPoint y: 237, endPoint x: 859, endPoint y: 178, distance: 65.3
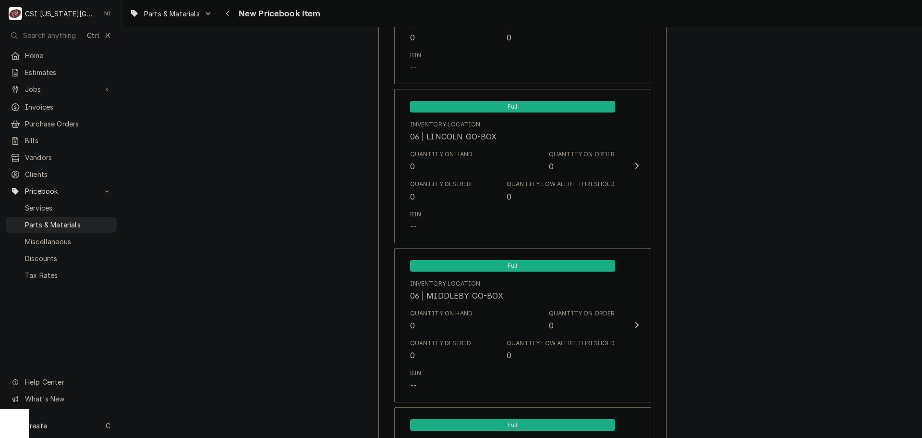
scroll to position [9097, 0]
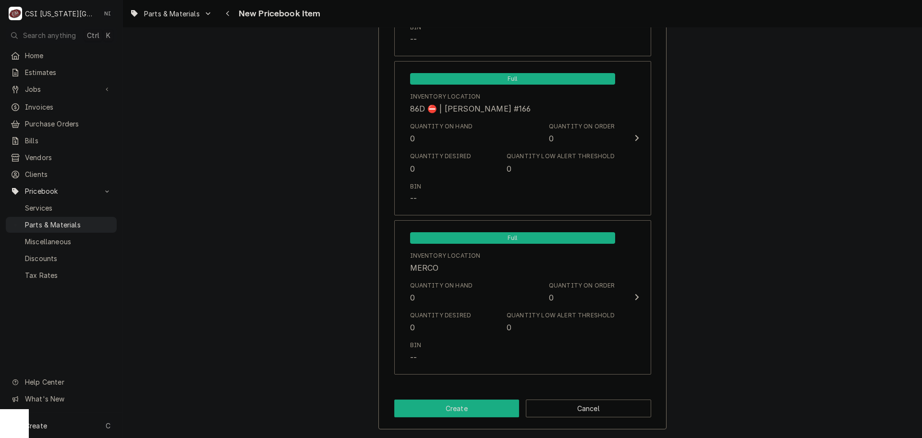
click at [471, 408] on button "Create" at bounding box center [456, 408] width 125 height 18
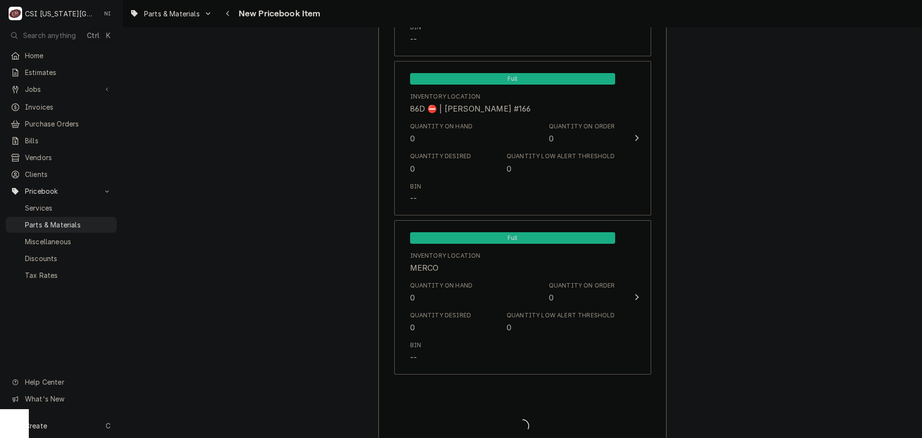
type textarea "x"
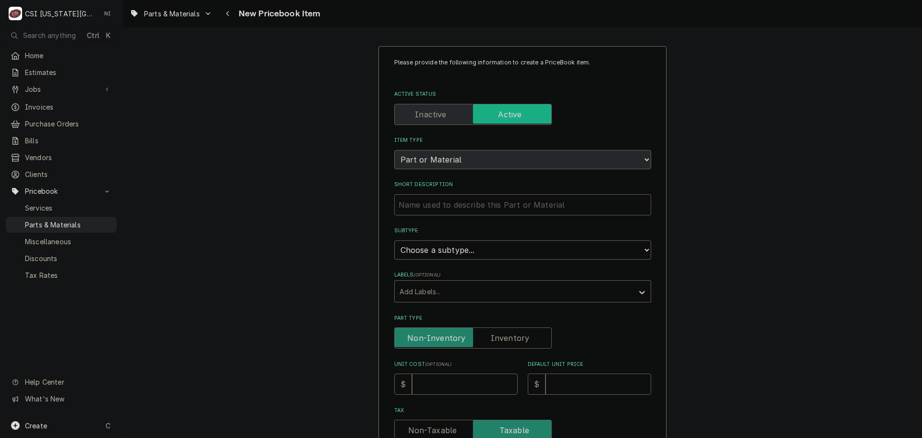
click at [465, 201] on input "Short Description" at bounding box center [522, 204] width 257 height 21
type input "K"
type textarea "x"
type input "KE"
type textarea "x"
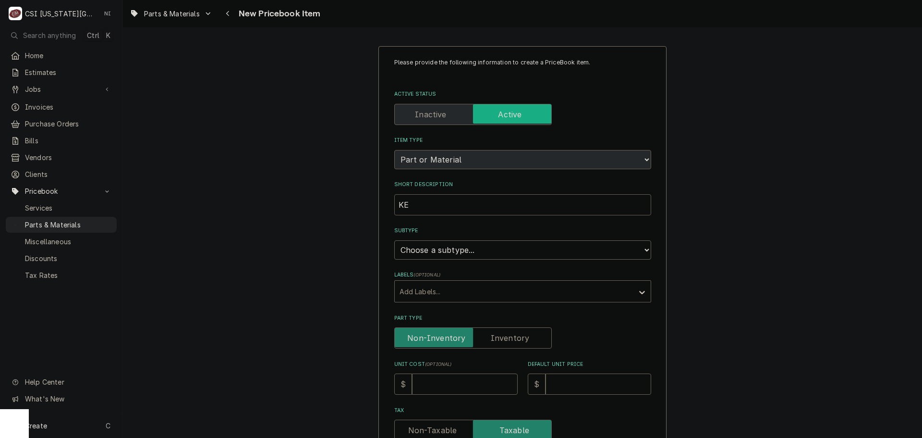
type input "KEY"
type textarea "x"
type input "KEY,"
type textarea "x"
type input "KEY,"
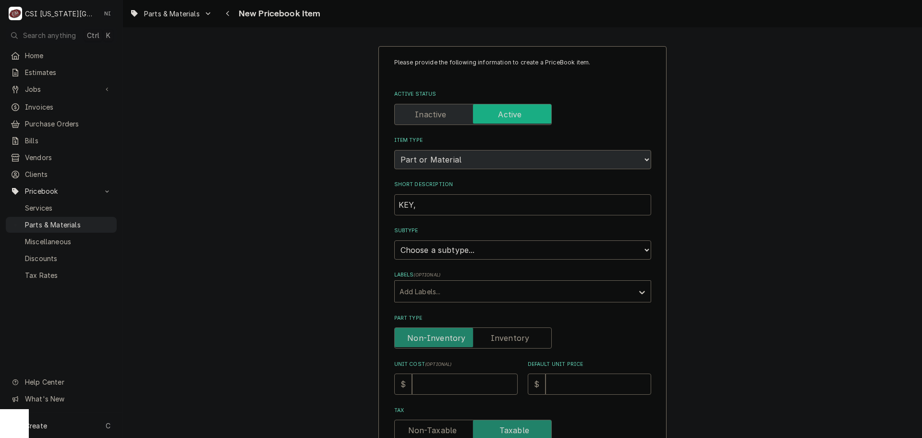
type textarea "x"
type input "KEY, P"
type textarea "x"
type input "KEY, [GEOGRAPHIC_DATA]"
type textarea "x"
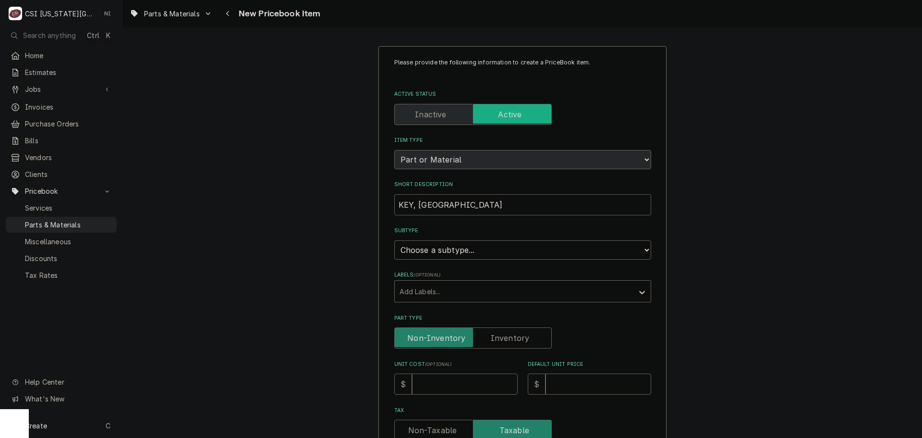
type input "KEY, PNA"
type textarea "x"
type input "KEY, PNA"
click at [509, 254] on select "Choose a subtype... [#2-DUAL] AFTERHRS-WH-CHG-2 [#2-DUAL] [PERSON_NAME]-EQUIP […" at bounding box center [522, 249] width 257 height 19
select select "45"
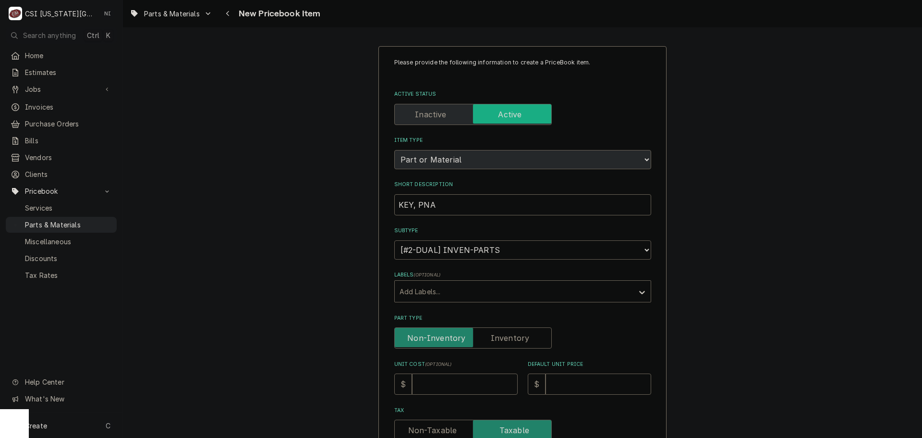
click at [394, 240] on select "Choose a subtype... [#2-DUAL] AFTERHRS-WH-CHG-2 [#2-DUAL] [PERSON_NAME]-EQUIP […" at bounding box center [522, 249] width 257 height 19
type textarea "x"
click at [501, 343] on label "Part Type" at bounding box center [473, 337] width 158 height 21
click at [501, 343] on input "Part Type" at bounding box center [473, 337] width 149 height 21
checkbox input "true"
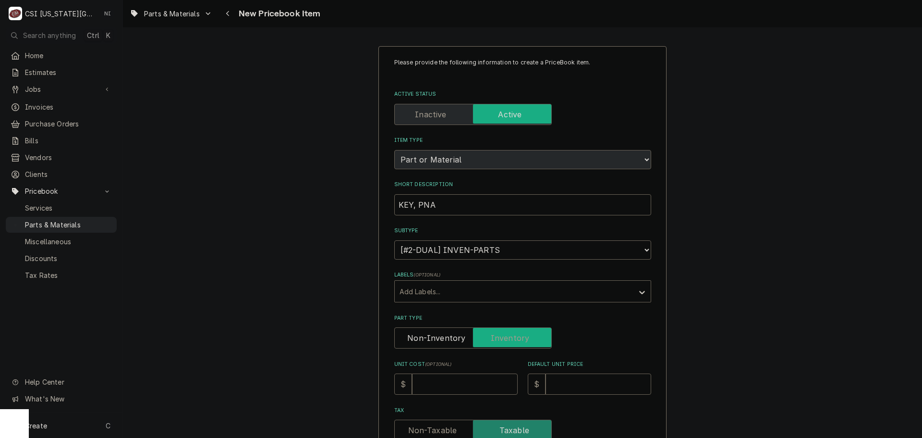
type textarea "x"
click at [475, 385] on input "Unit Cost ( optional )" at bounding box center [465, 383] width 106 height 21
type input "3"
type textarea "x"
type input "3.7"
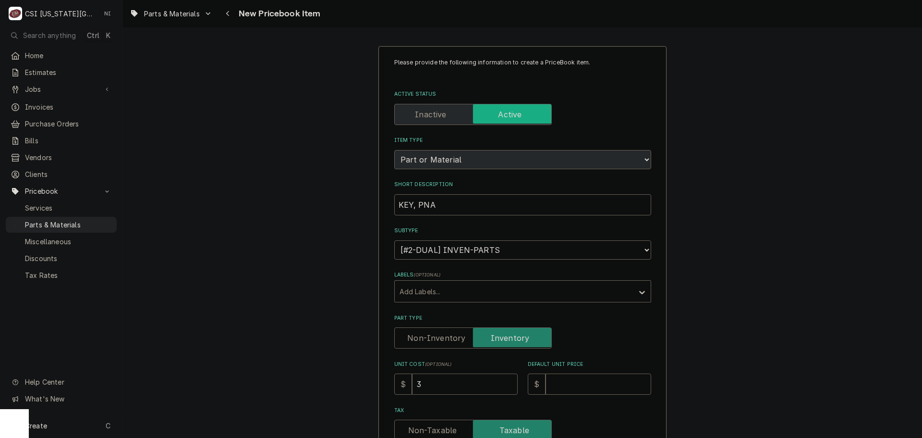
type textarea "x"
type input "3.71"
type textarea "x"
type input "3.71"
type input "56"
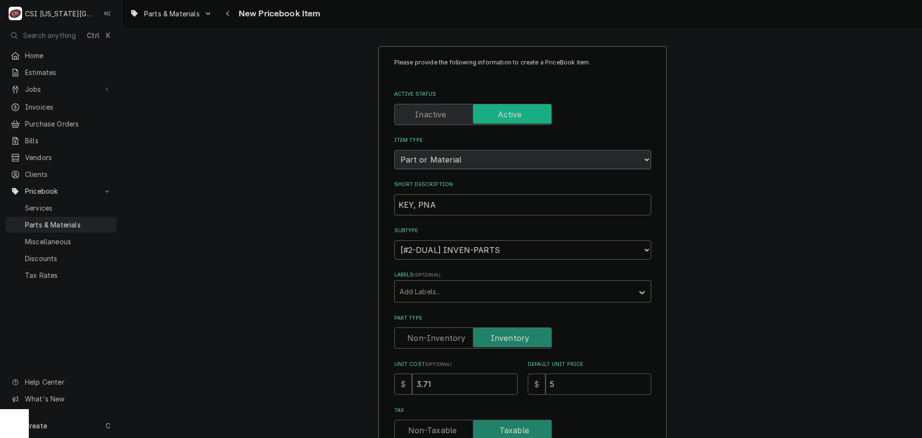
type textarea "x"
type input "56.2"
type textarea "x"
type input "56"
type textarea "x"
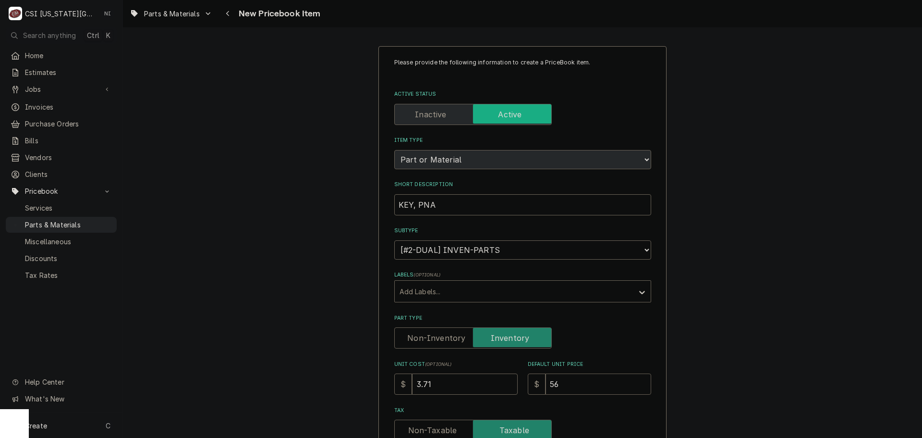
type input "5"
type textarea "x"
type input "5.2"
type textarea "x"
type input "5.29"
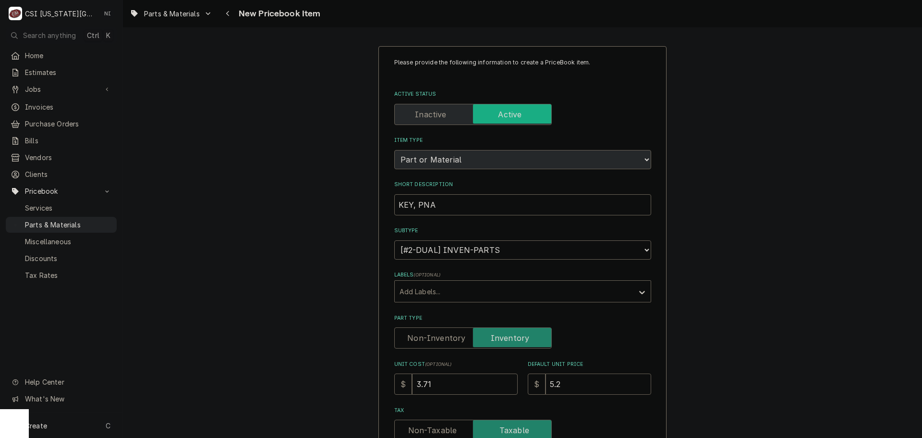
type textarea "x"
type input "5.29"
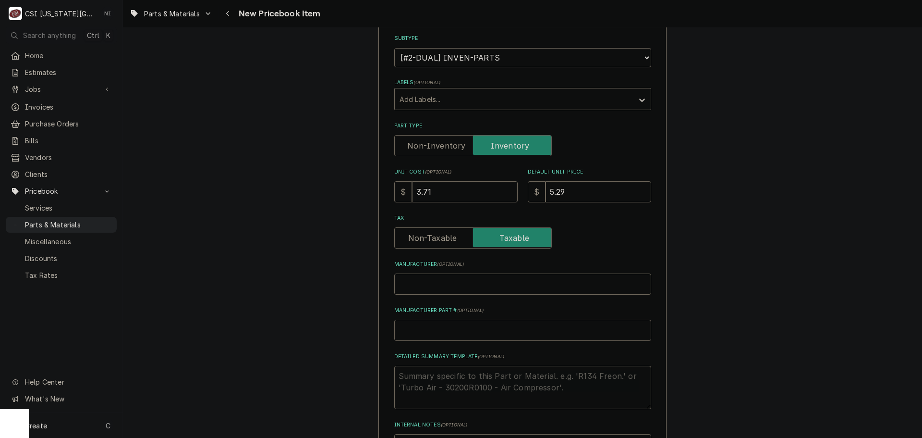
click at [452, 328] on input "Manufacturer Part # ( optional )" at bounding box center [522, 329] width 257 height 21
type input "P"
type textarea "x"
type input "PE"
type textarea "x"
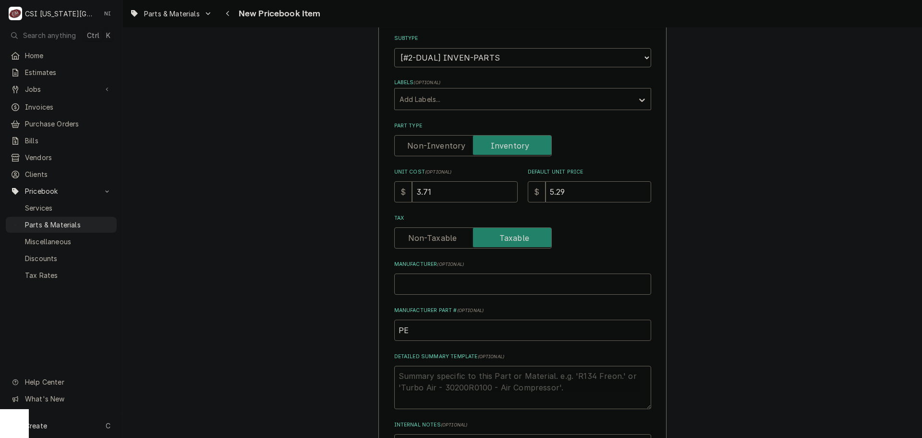
type input "PER"
type textarea "x"
type input "PER-"
type textarea "x"
paste input "GB-H60-024"
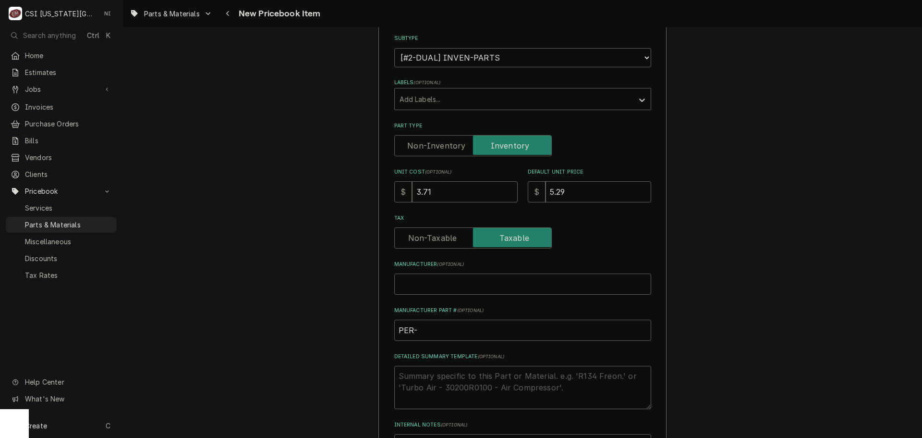
type input "PER-GB-H60-024"
type textarea "x"
drag, startPoint x: 469, startPoint y: 328, endPoint x: 316, endPoint y: 328, distance: 153.2
type input "PER-GB-H60-024"
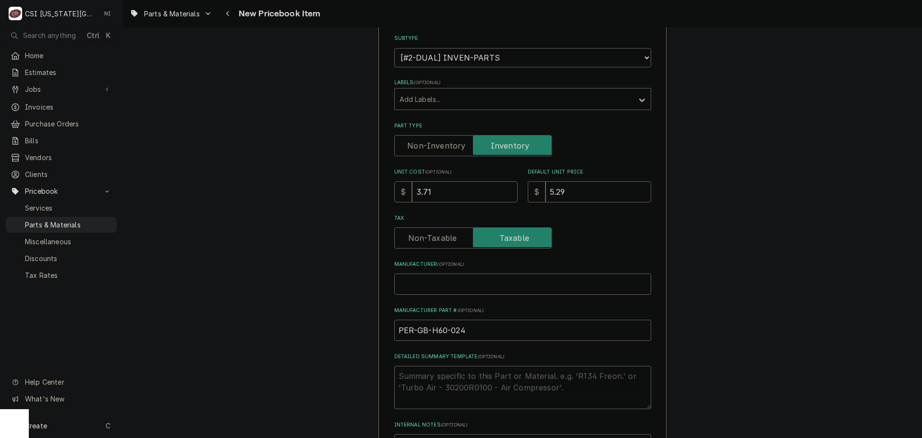
drag, startPoint x: 703, startPoint y: 297, endPoint x: 709, endPoint y: 295, distance: 6.7
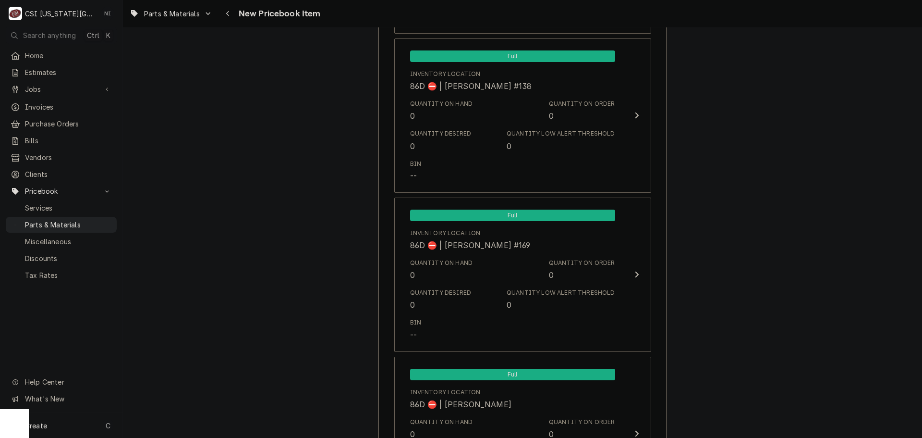
scroll to position [9097, 0]
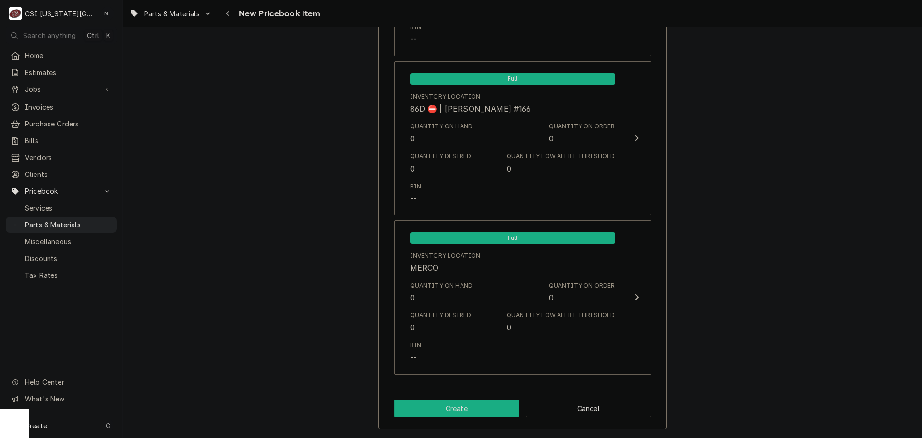
click at [470, 404] on button "Create" at bounding box center [456, 408] width 125 height 18
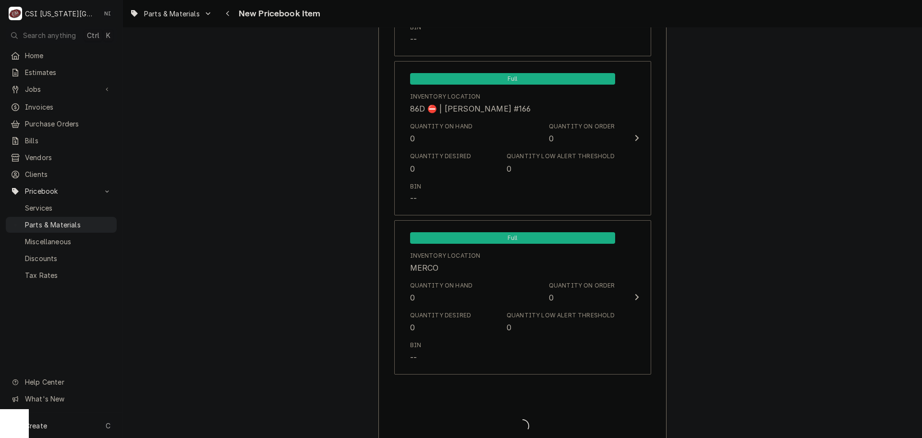
type textarea "x"
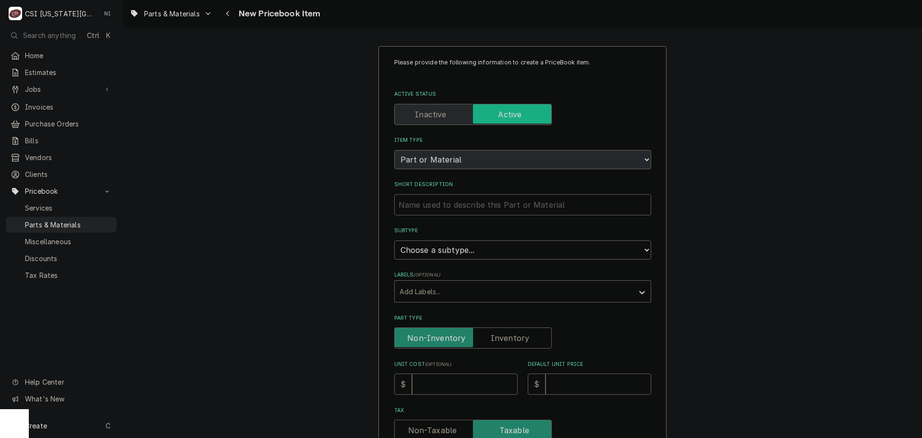
click at [465, 207] on input "Short Description" at bounding box center [522, 204] width 257 height 21
type textarea "x"
type input "P"
type textarea "x"
type input "PI"
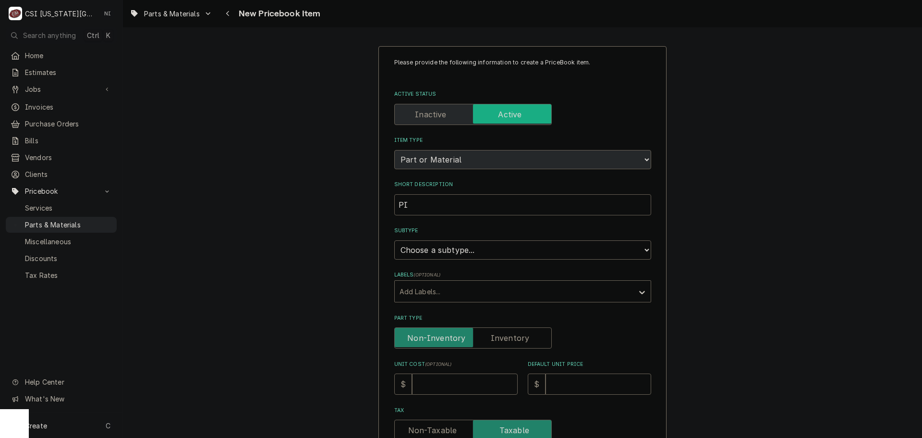
type textarea "x"
type input "PIN"
type textarea "x"
type input "PIN,"
type textarea "x"
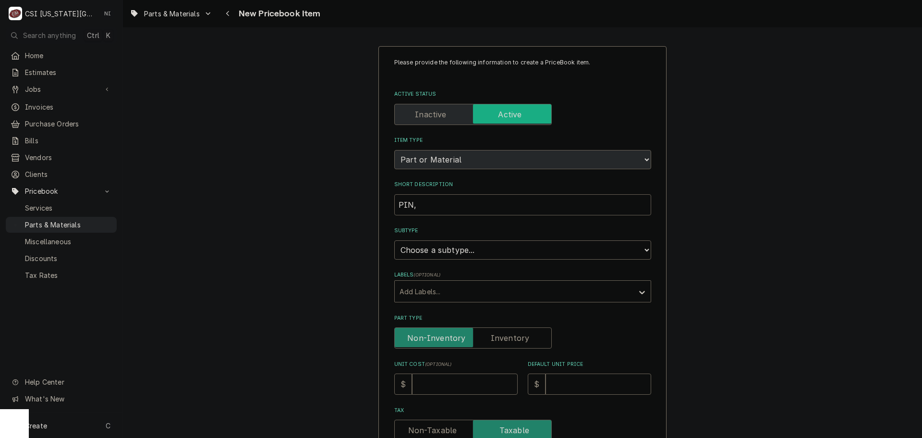
type input "PIN,"
type textarea "x"
type input "PIN, P"
type textarea "x"
type input "PIN, PN"
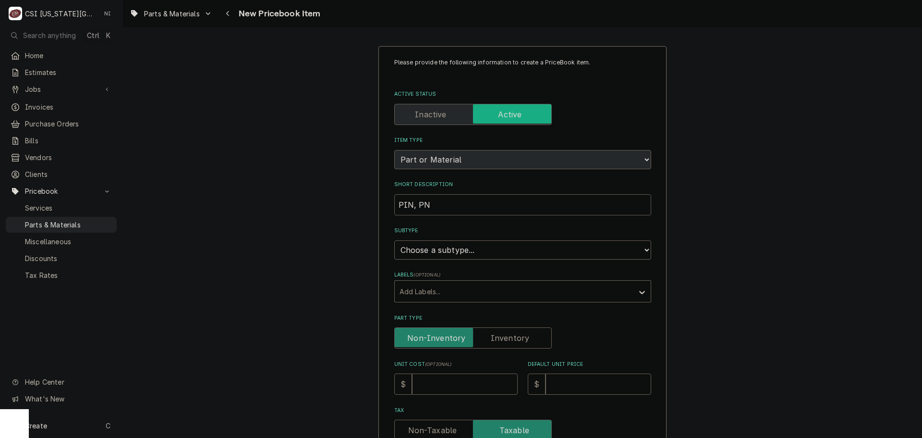
type textarea "x"
type input "PIN, PNA"
click at [500, 247] on select "Choose a subtype... [#2-DUAL] AFTERHRS-WH-CHG-2 [#2-DUAL] BEV-EQUIP [#2-DUAL] B…" at bounding box center [522, 249] width 257 height 19
select select "45"
click at [394, 240] on select "Choose a subtype... [#2-DUAL] AFTERHRS-WH-CHG-2 [#2-DUAL] BEV-EQUIP [#2-DUAL] B…" at bounding box center [522, 249] width 257 height 19
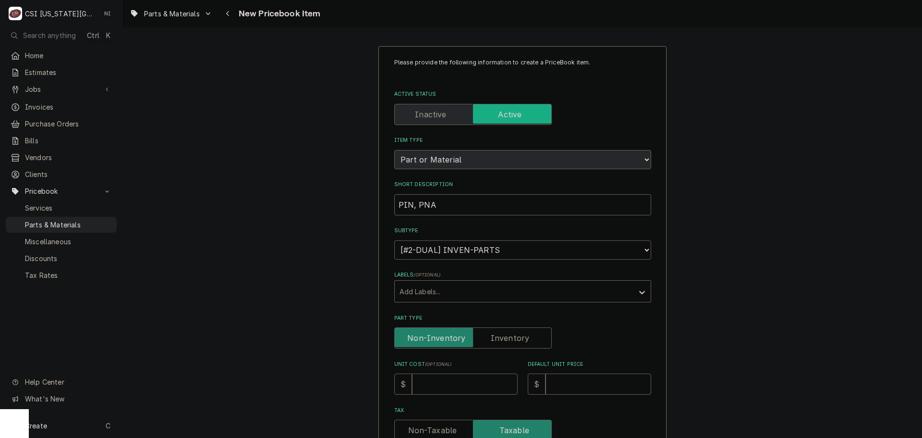
type textarea "x"
click at [501, 339] on label "Part Type" at bounding box center [473, 337] width 158 height 21
click at [501, 339] on input "Part Type" at bounding box center [473, 337] width 149 height 21
checkbox input "true"
click at [472, 386] on input "Unit Cost ( optional )" at bounding box center [465, 383] width 106 height 21
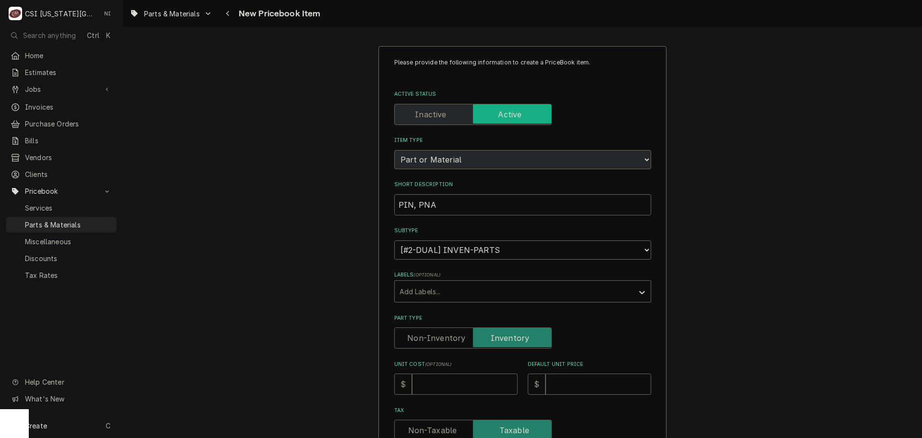
type textarea "x"
type input "8"
type textarea "x"
type input "8.1"
type textarea "x"
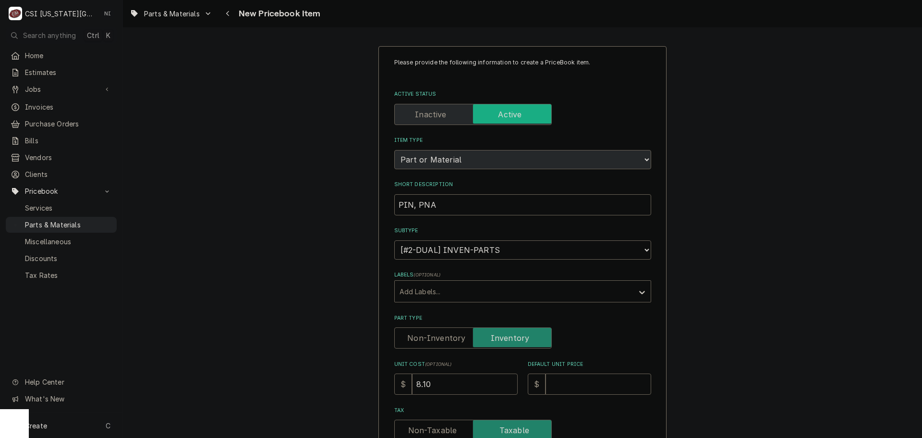
type input "8.10"
type textarea "x"
type input "1"
type textarea "x"
type input "11"
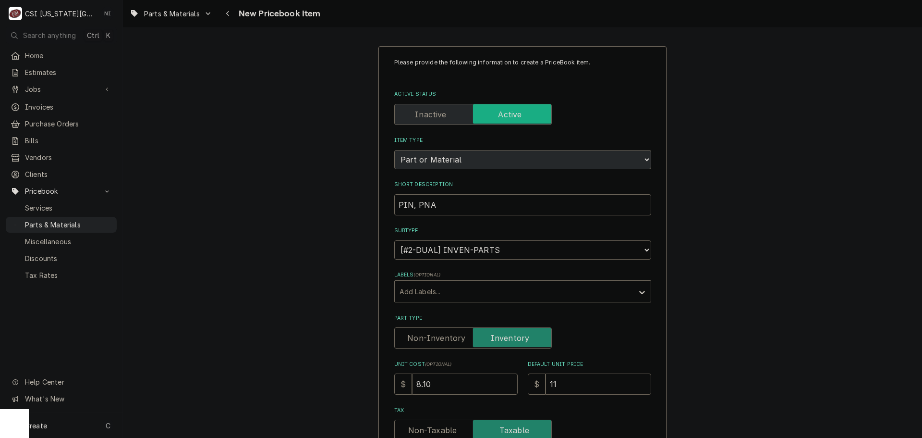
type textarea "x"
type input "11.5"
type textarea "x"
type input "11.56"
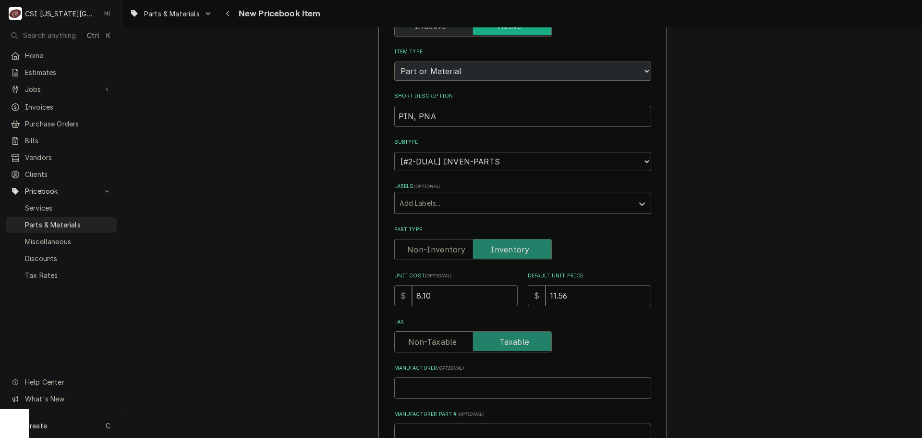
scroll to position [192, 0]
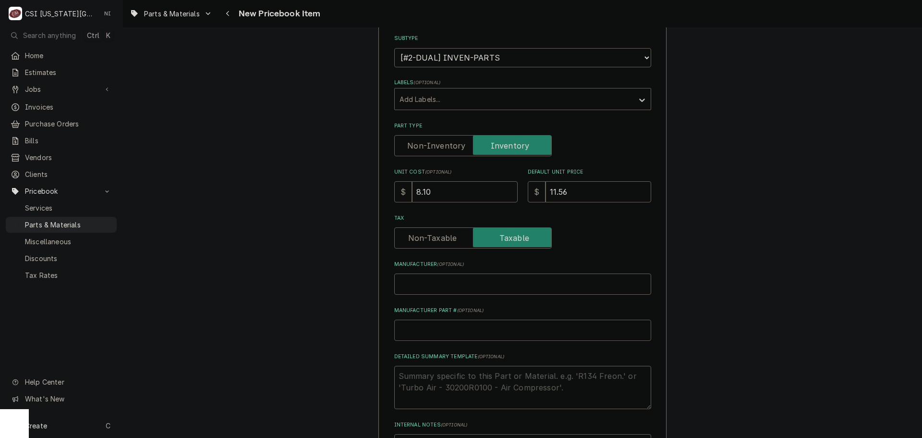
click at [477, 334] on input "Manufacturer Part # ( optional )" at bounding box center [522, 329] width 257 height 21
type textarea "x"
type input "P"
type textarea "x"
type input "PER"
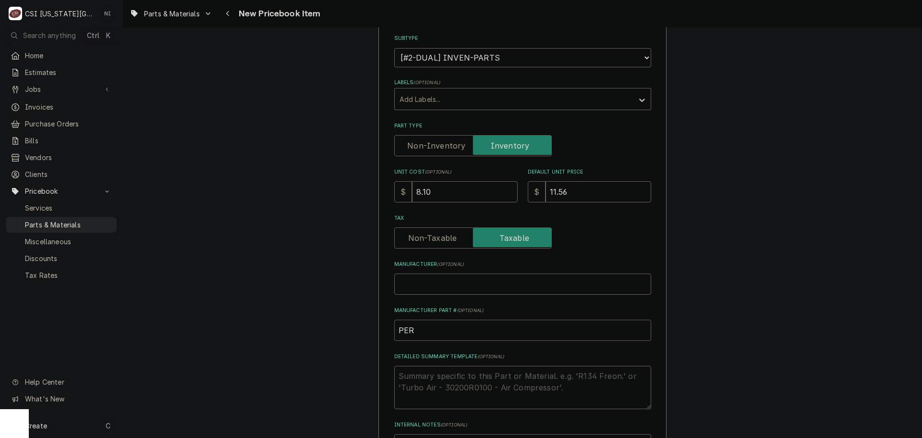
type textarea "x"
type input "PER-"
paste input "GB-H60-025"
type textarea "x"
drag, startPoint x: 495, startPoint y: 326, endPoint x: 345, endPoint y: 329, distance: 149.9
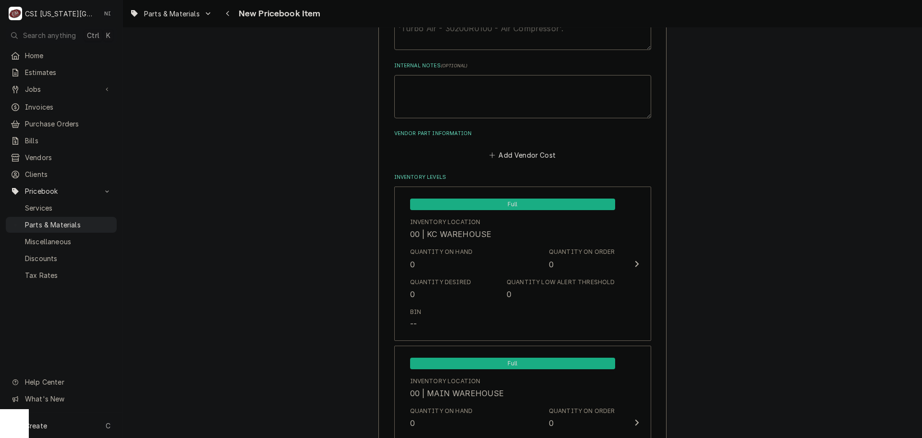
type input "PER-GB-H60-025"
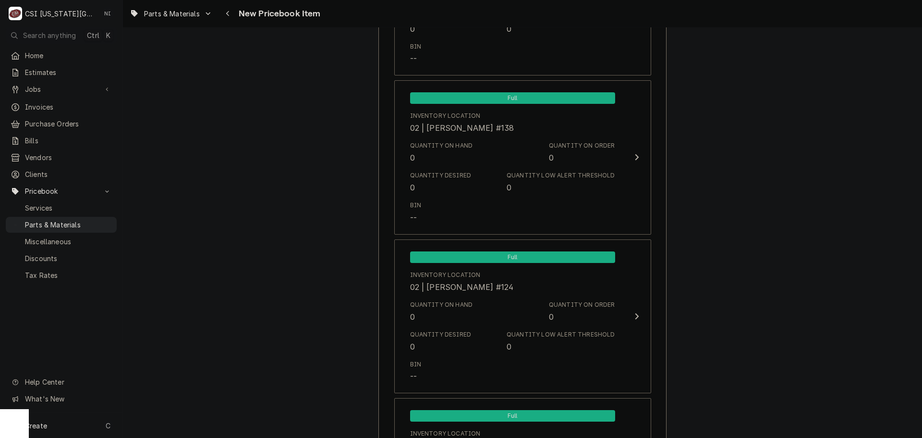
scroll to position [9097, 0]
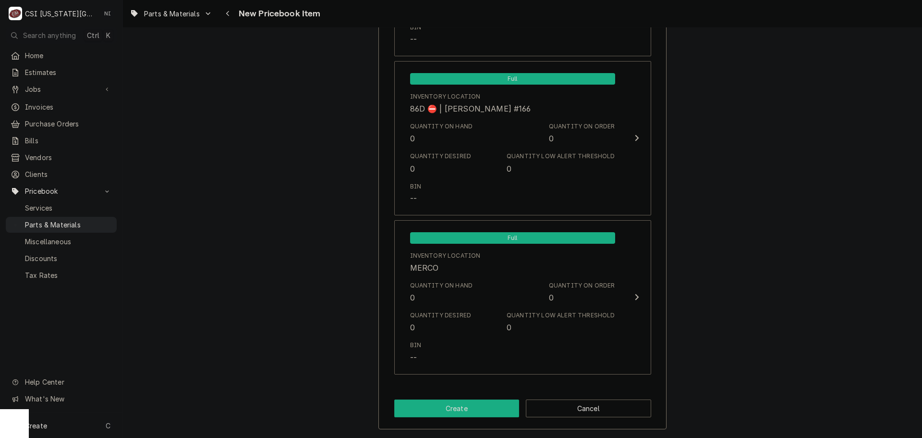
click at [482, 410] on button "Create" at bounding box center [456, 408] width 125 height 18
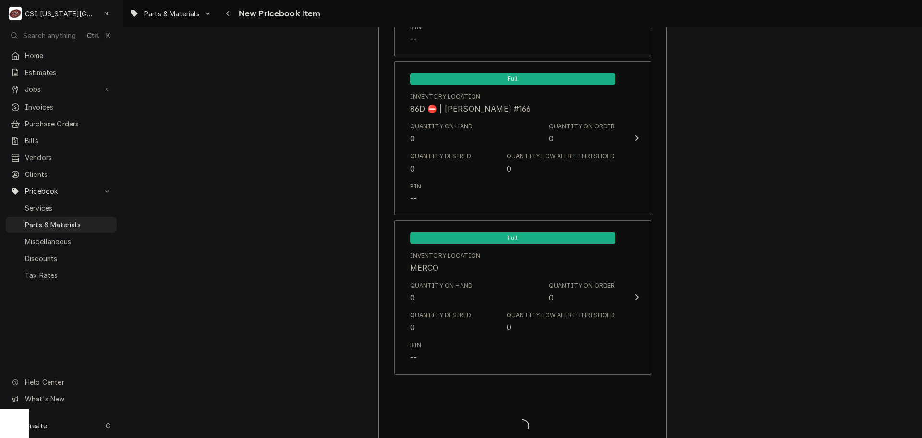
type textarea "x"
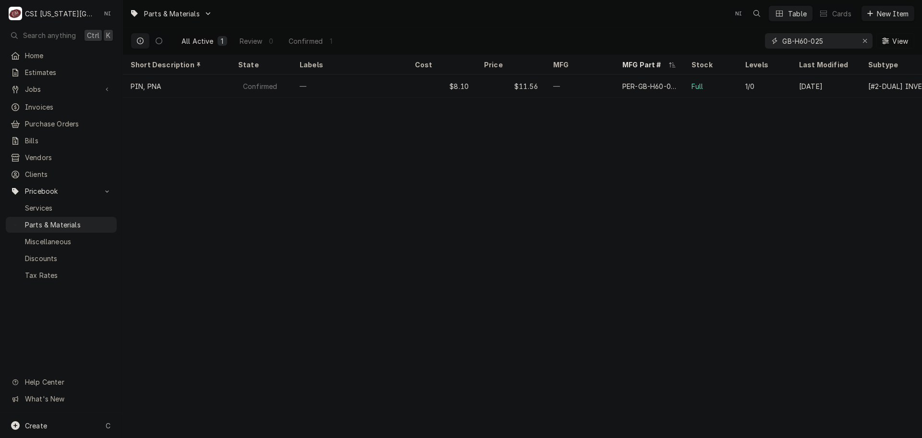
click at [865, 39] on icon "Erase input" at bounding box center [865, 40] width 5 height 7
type input "V"
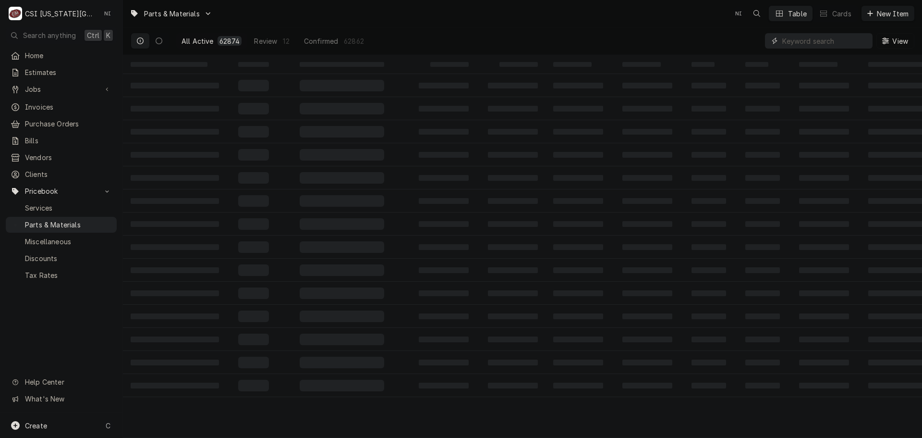
paste input "XLT-XA417A"
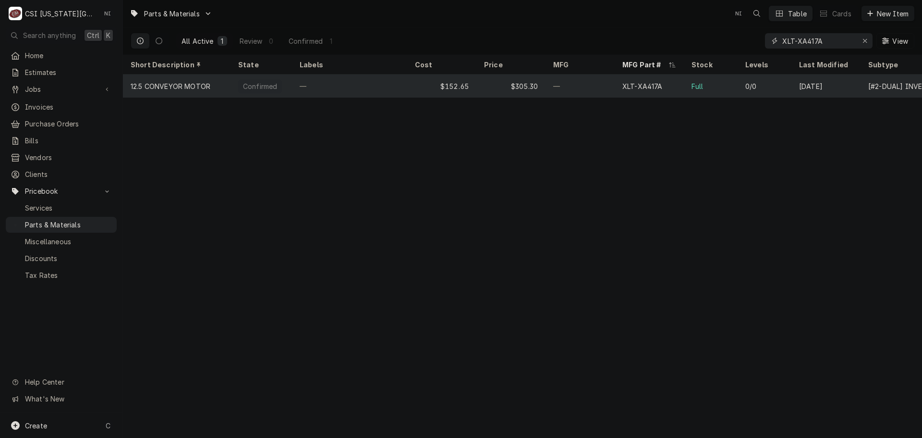
type input "XLT-XA417A"
click at [564, 92] on div "—" at bounding box center [580, 85] width 69 height 23
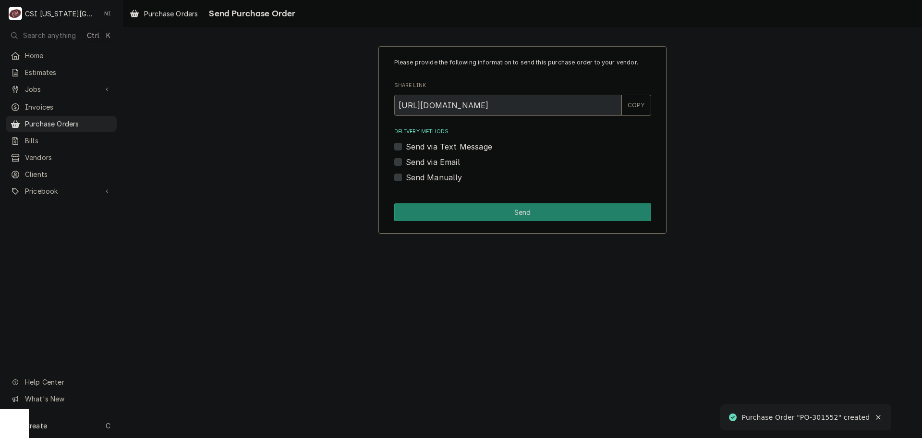
click at [406, 162] on label "Send via Email" at bounding box center [433, 162] width 54 height 12
click at [406, 162] on input "Send via Email" at bounding box center [534, 166] width 257 height 21
checkbox input "true"
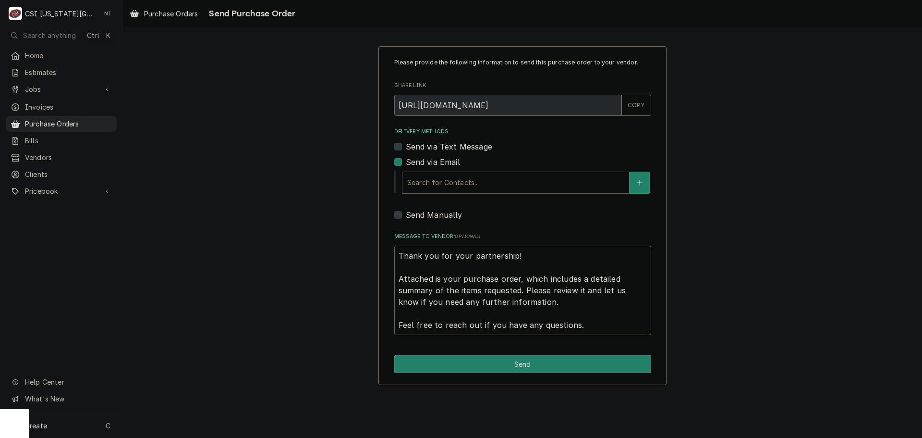
click at [456, 183] on div "Delivery Methods" at bounding box center [515, 182] width 217 height 17
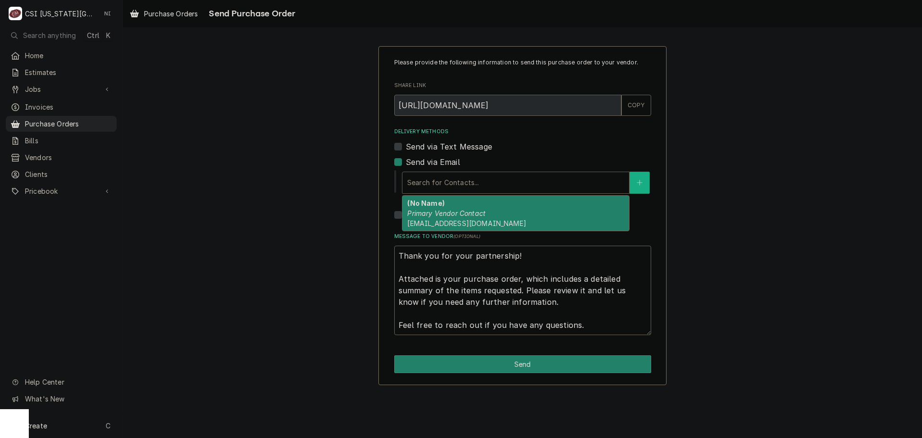
click at [635, 183] on button "Delivery Methods" at bounding box center [640, 182] width 20 height 22
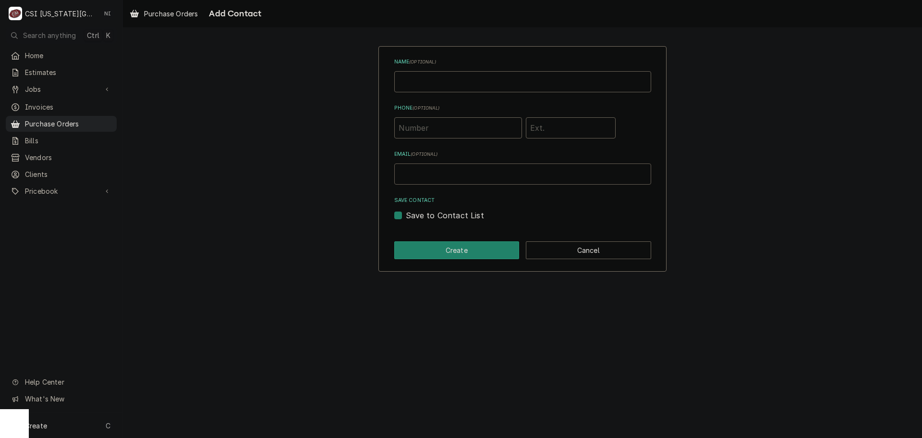
click at [470, 174] on input "Email ( optional )" at bounding box center [522, 173] width 257 height 21
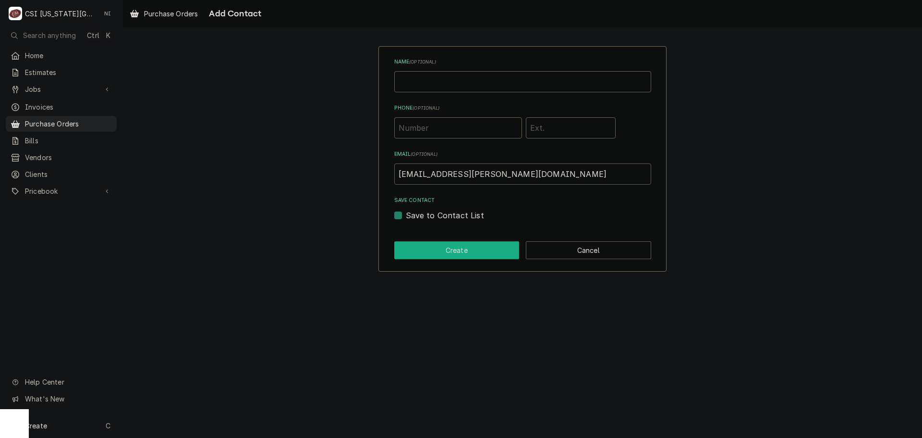
type input "[EMAIL_ADDRESS][PERSON_NAME][DOMAIN_NAME]"
click at [411, 245] on button "Create" at bounding box center [456, 250] width 125 height 18
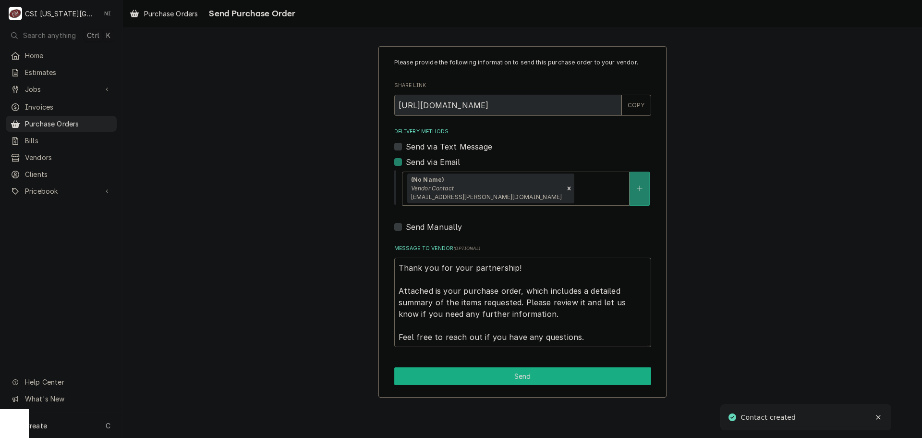
click at [535, 380] on button "Send" at bounding box center [522, 376] width 257 height 18
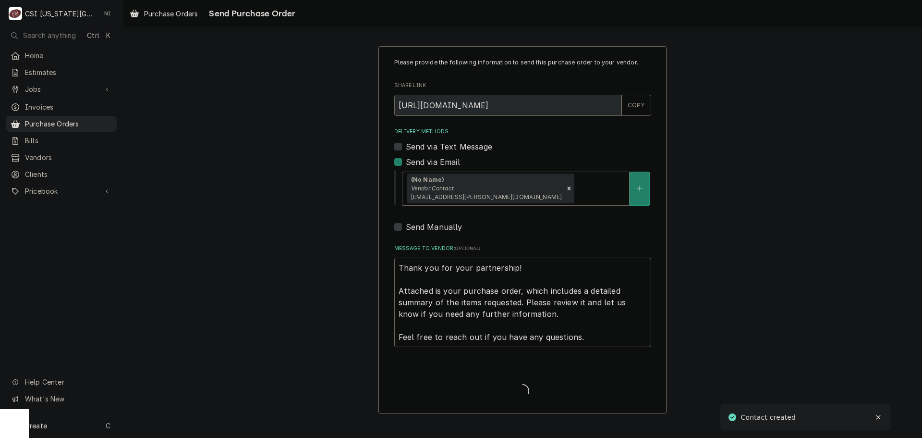
type textarea "x"
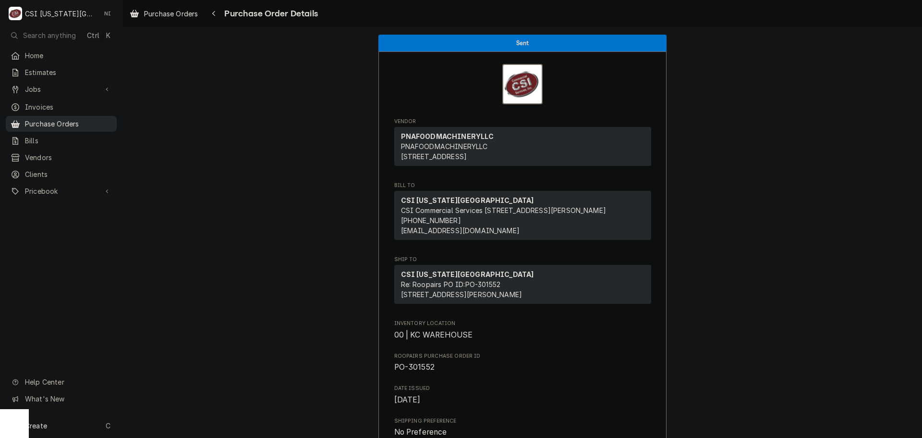
click at [57, 116] on link "Purchase Orders" at bounding box center [61, 124] width 111 height 16
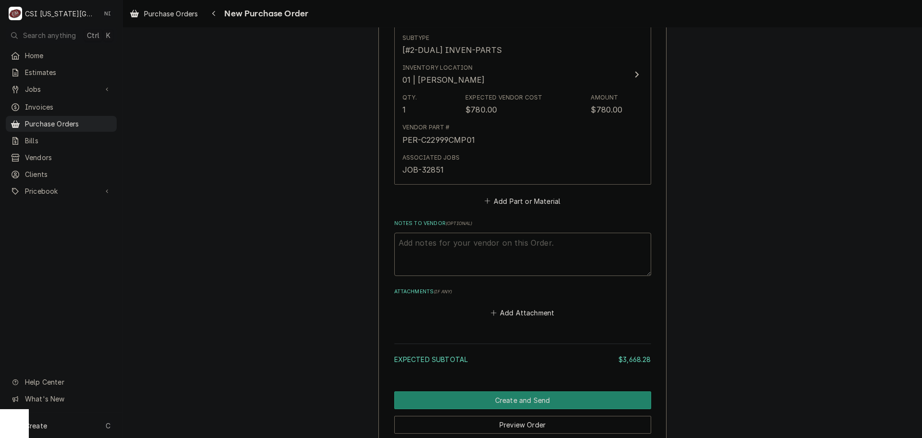
scroll to position [3241, 0]
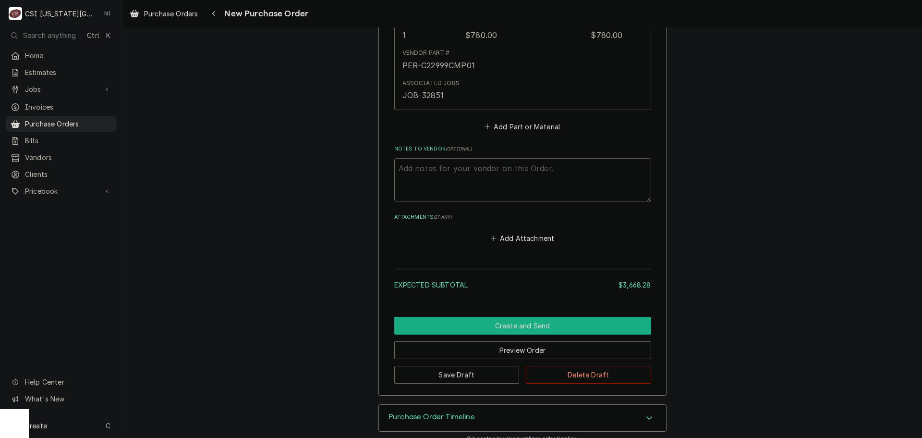
click at [551, 317] on button "Create and Send" at bounding box center [522, 326] width 257 height 18
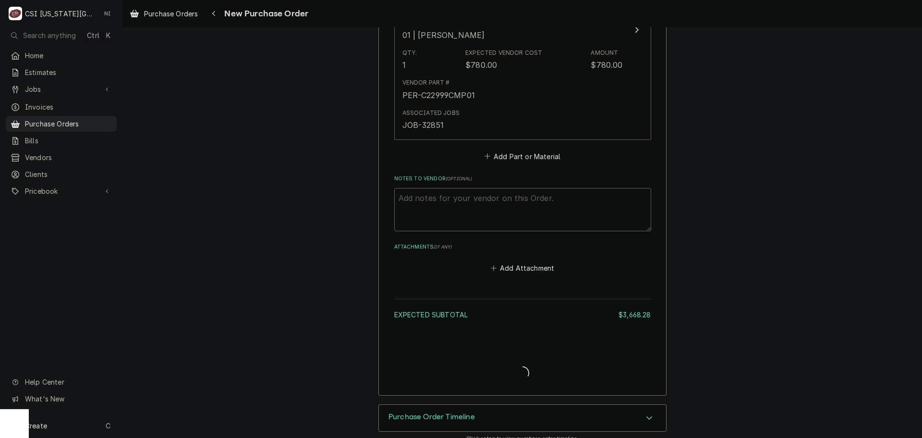
type textarea "x"
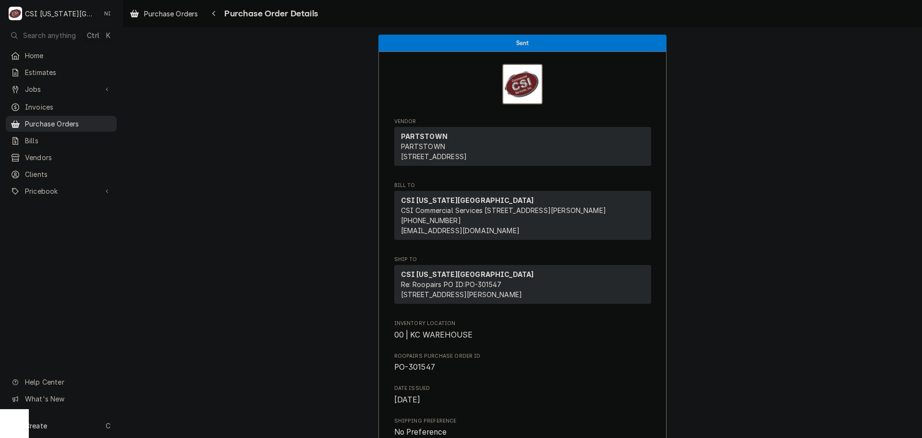
click at [102, 119] on span "Purchase Orders" at bounding box center [68, 124] width 87 height 10
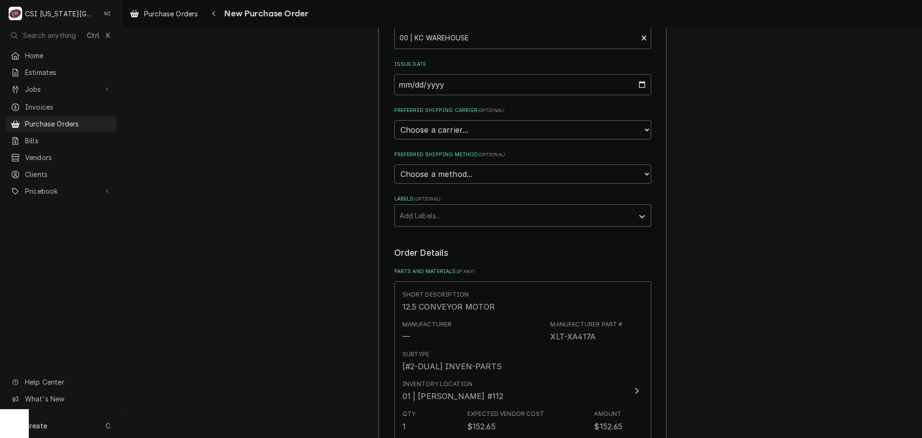
scroll to position [336, 0]
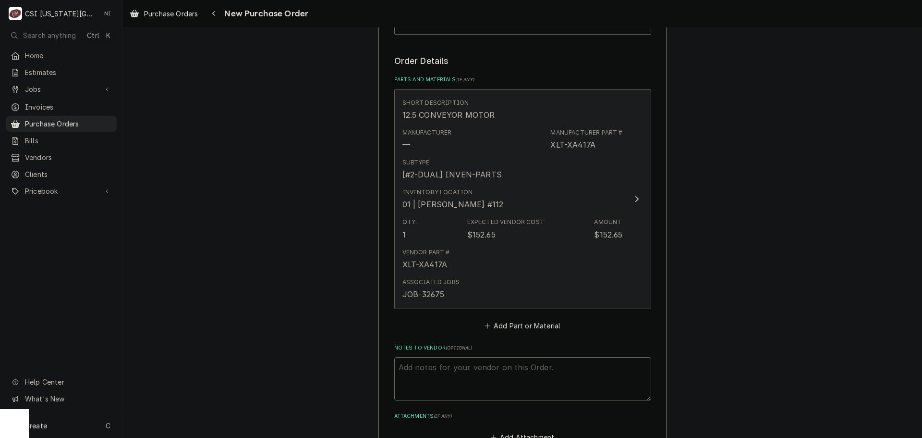
click at [531, 211] on div "Inventory Location 01 | [PERSON_NAME] #112" at bounding box center [513, 199] width 220 height 30
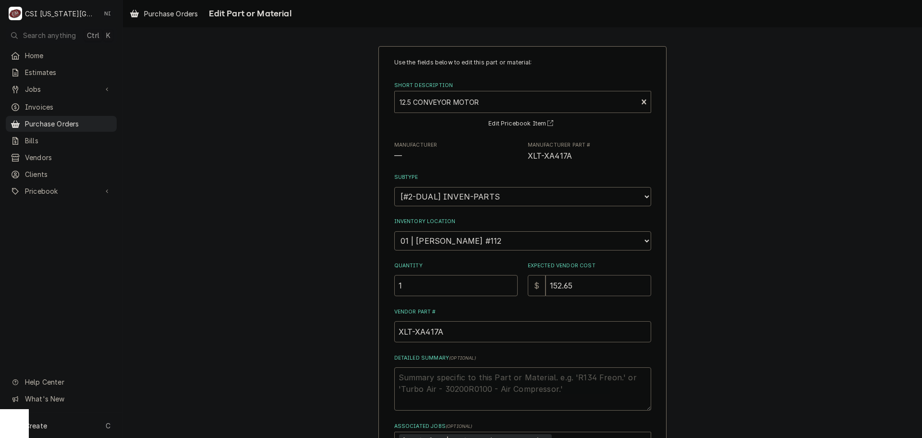
drag, startPoint x: 501, startPoint y: 295, endPoint x: 475, endPoint y: 287, distance: 26.6
click at [479, 294] on div "Quantity 1 Expected Vendor Cost $ 152.65" at bounding box center [522, 279] width 257 height 34
type textarea "x"
type input "2"
type textarea "x"
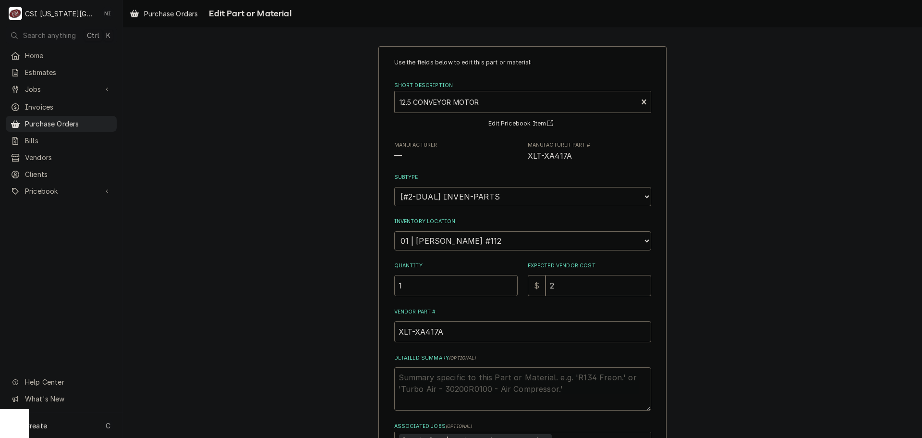
type input "27"
type textarea "x"
type input "274"
type textarea "x"
type input "274.7"
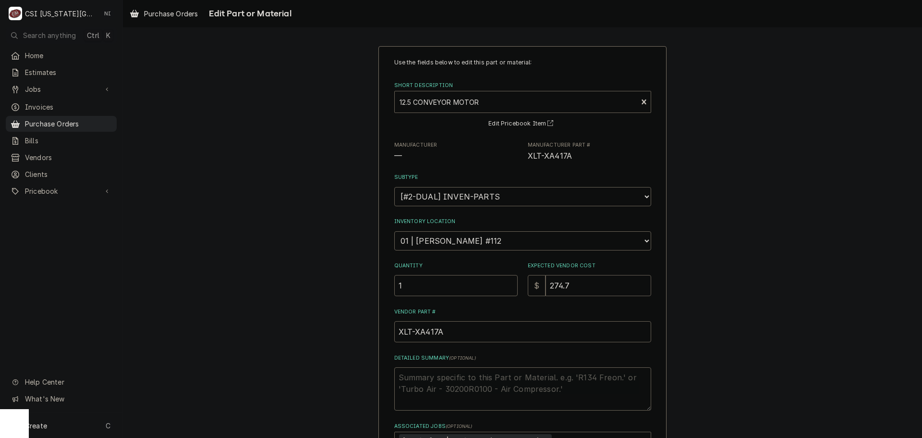
type textarea "x"
type input "274.77"
drag, startPoint x: 572, startPoint y: 157, endPoint x: 520, endPoint y: 158, distance: 51.9
click at [520, 158] on div "Manufacturer — Manufacturer Part # XLT-XA417A" at bounding box center [522, 151] width 257 height 21
copy span "XLT-XA417A"
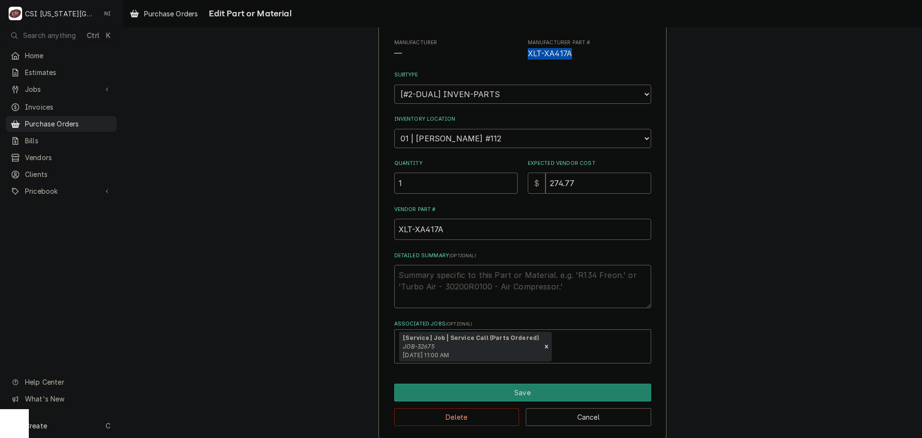
scroll to position [111, 0]
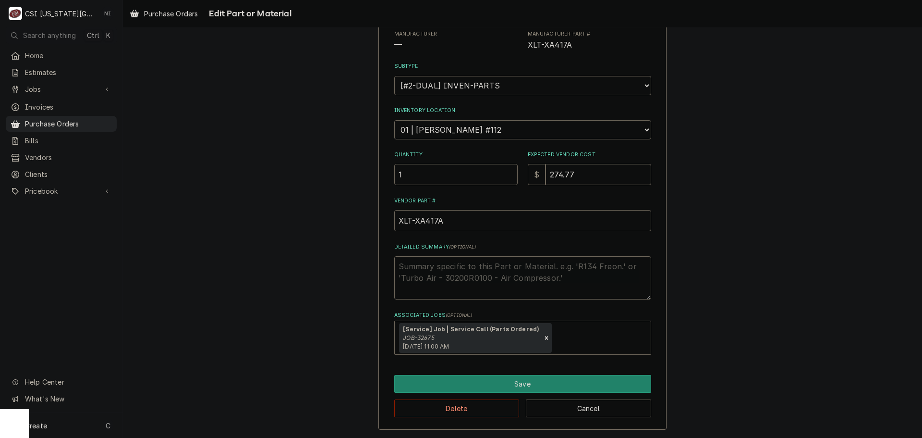
click at [757, 212] on div "Use the fields below to edit this part or material: Short Description 12.5 CONV…" at bounding box center [522, 182] width 799 height 511
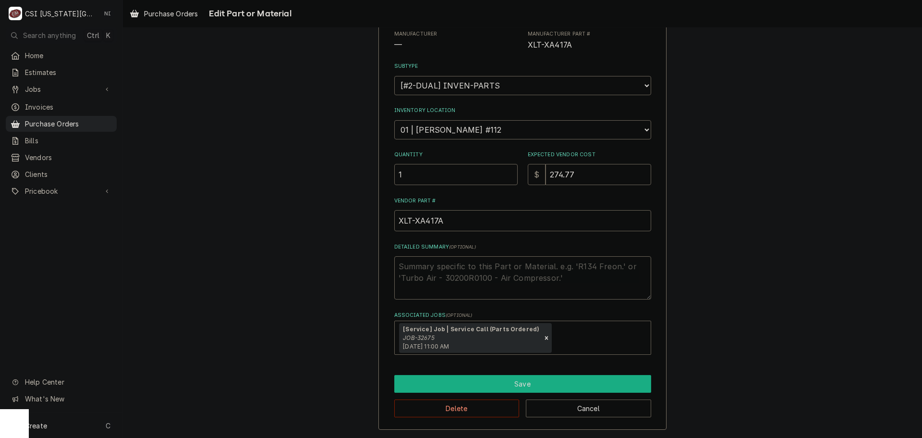
click at [566, 384] on button "Save" at bounding box center [522, 384] width 257 height 18
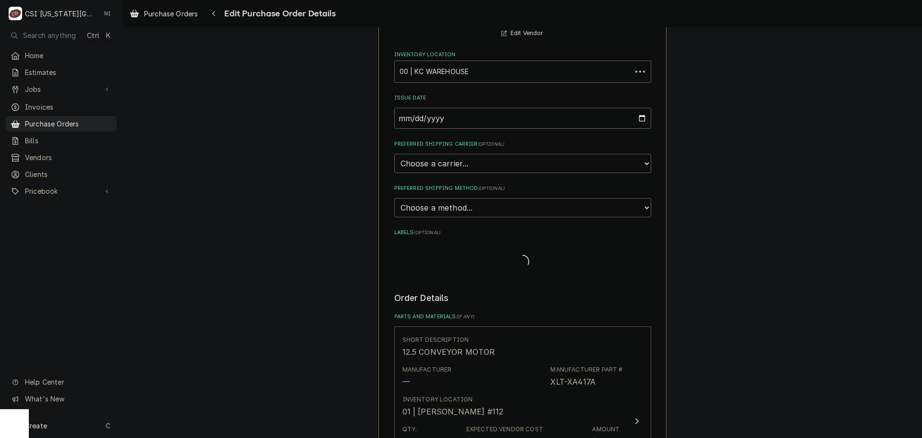
scroll to position [336, 0]
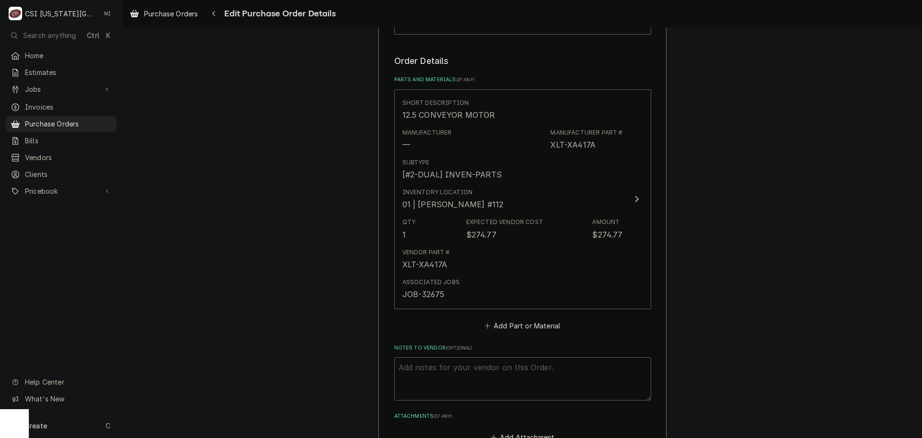
click at [440, 371] on textarea "Notes to Vendor ( optional )" at bounding box center [522, 378] width 257 height 43
click at [463, 376] on textarea "Notes to Vendor ( optional )" at bounding box center [522, 378] width 257 height 43
type textarea "x"
type textarea "A"
type textarea "x"
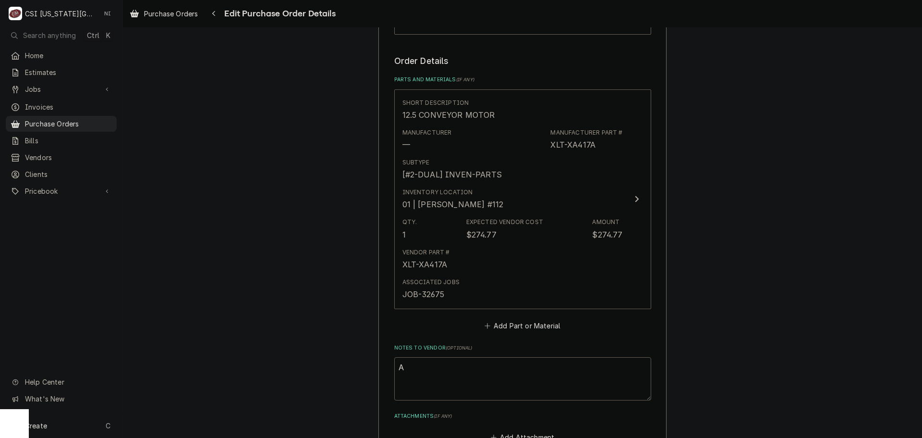
type textarea "AC"
type textarea "x"
type textarea "ACO"
type textarea "x"
type textarea "ACOF"
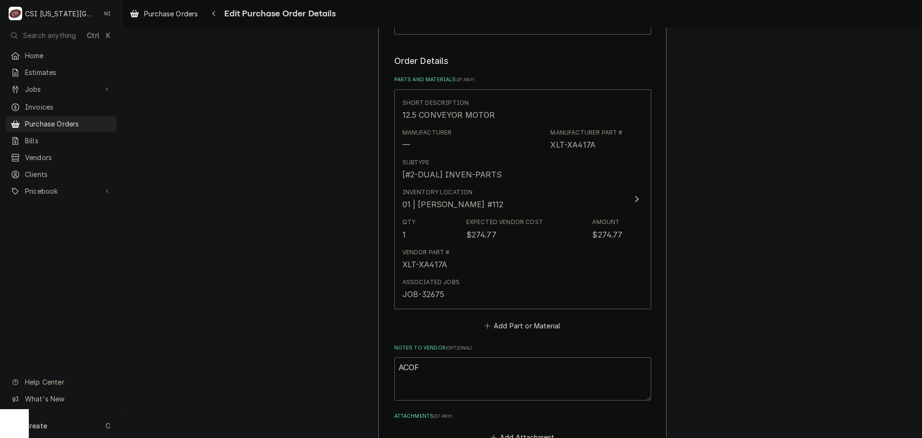
type textarea "x"
type textarea "ACOF"
type textarea "x"
type textarea "ACOF $"
type textarea "x"
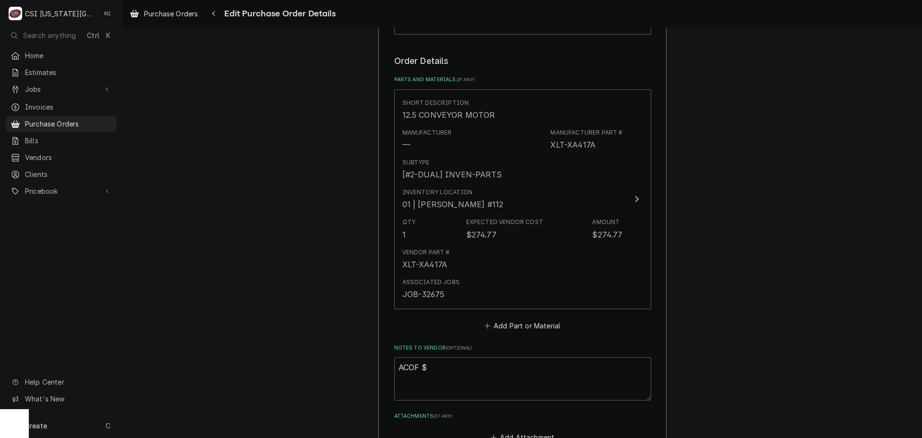
type textarea "ACOF $2"
type textarea "x"
type textarea "ACOF $25"
type textarea "x"
type textarea "ACOF $25."
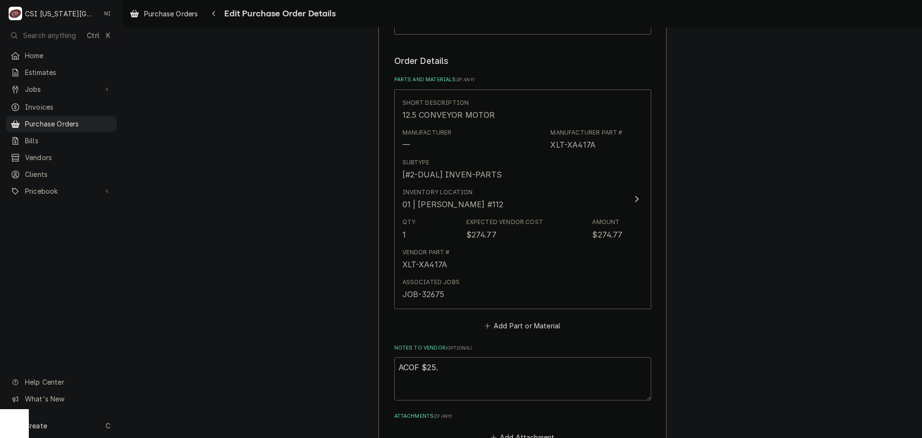
type textarea "x"
type textarea "ACOF $25.2"
type textarea "x"
type textarea "ACOF $25.23"
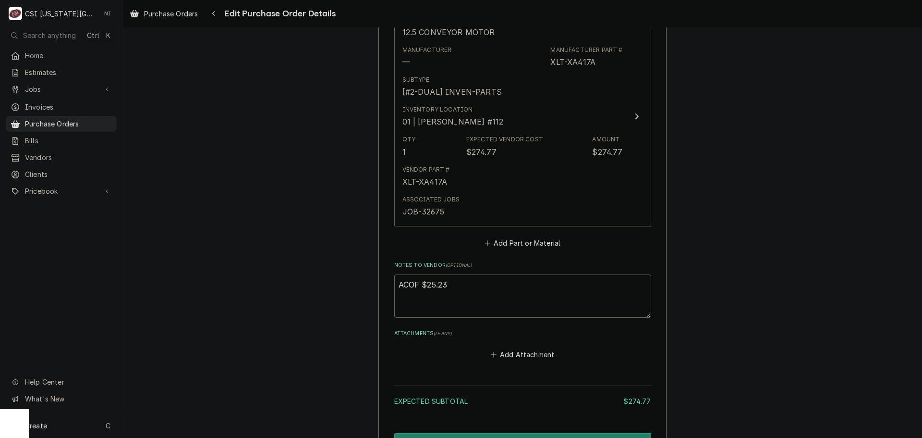
scroll to position [547, 0]
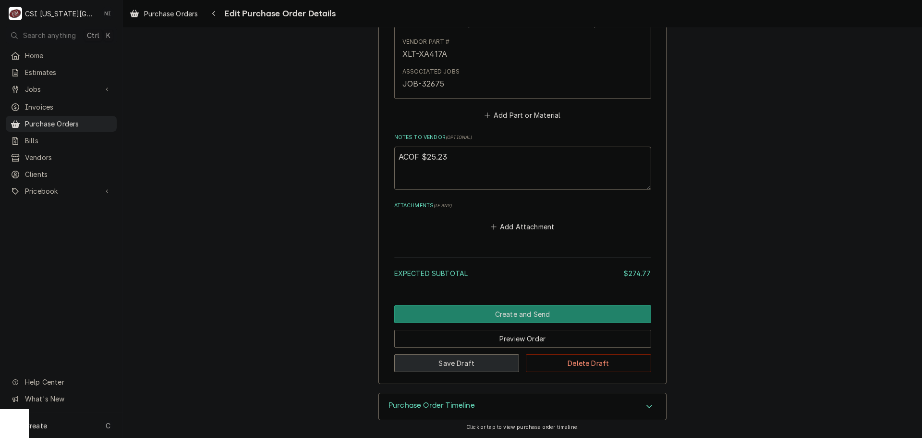
click at [459, 366] on button "Save Draft" at bounding box center [456, 363] width 125 height 18
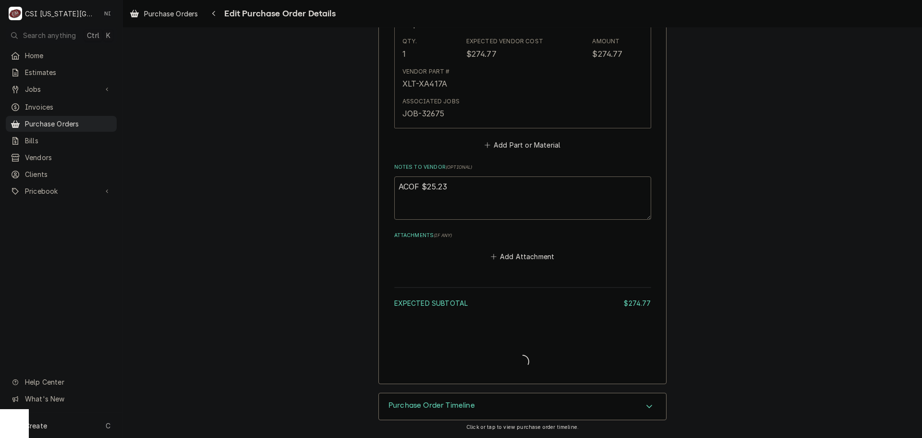
scroll to position [517, 0]
type textarea "x"
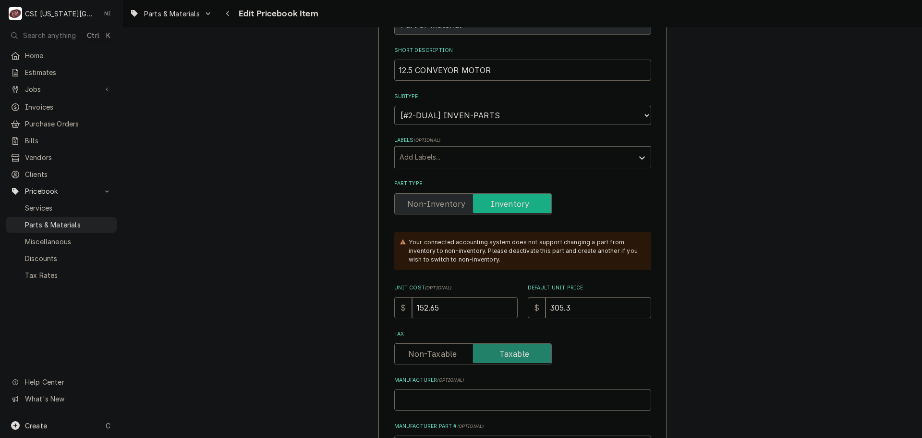
scroll to position [240, 0]
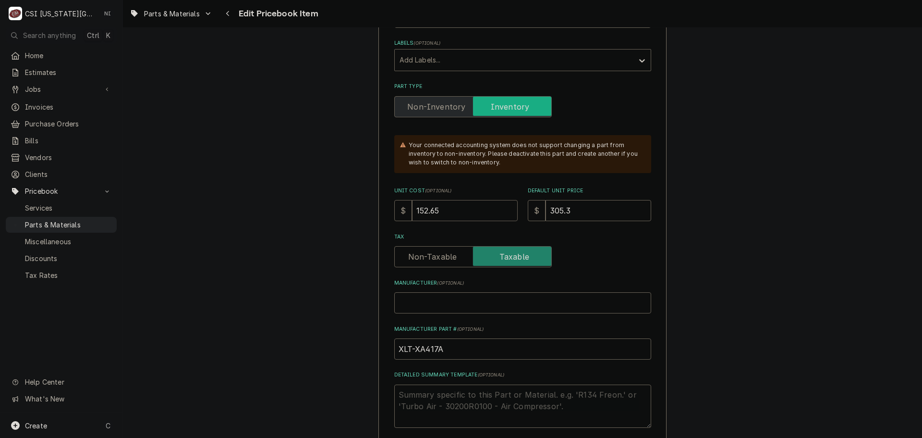
drag, startPoint x: 417, startPoint y: 213, endPoint x: 354, endPoint y: 208, distance: 63.6
type input "2"
type textarea "x"
type input "27"
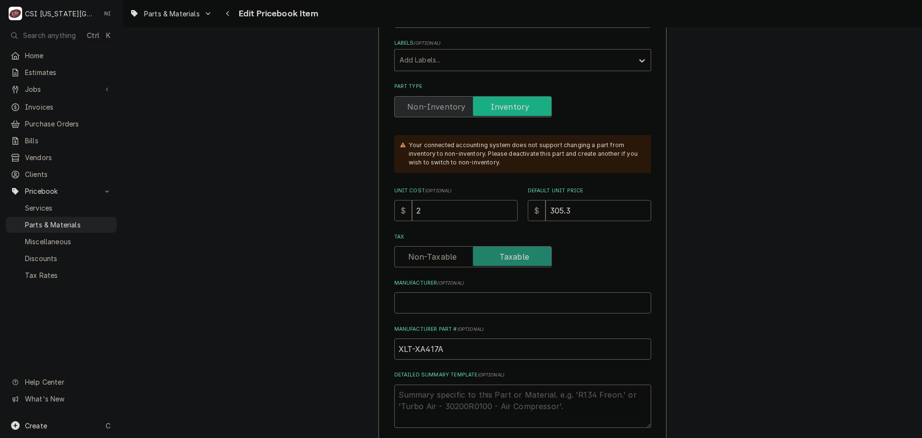
type textarea "x"
type input "274"
type textarea "x"
type input "274.7"
type textarea "x"
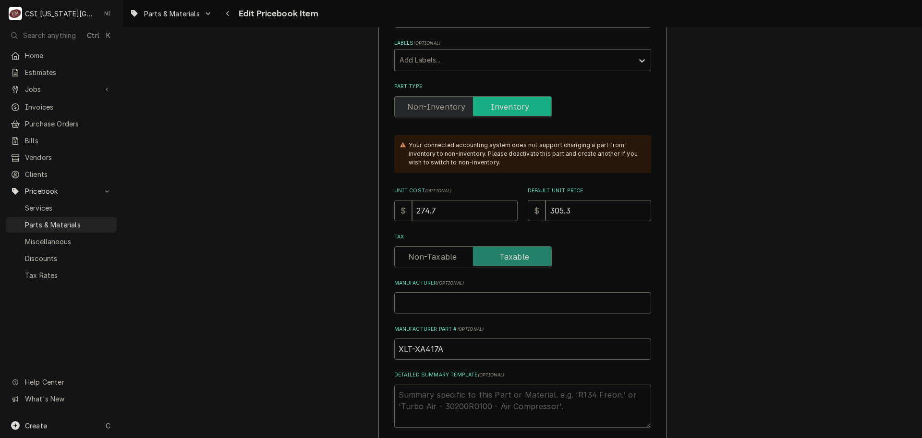
type input "274.77"
type textarea "x"
type input "274.77"
type textarea "x"
type input "3"
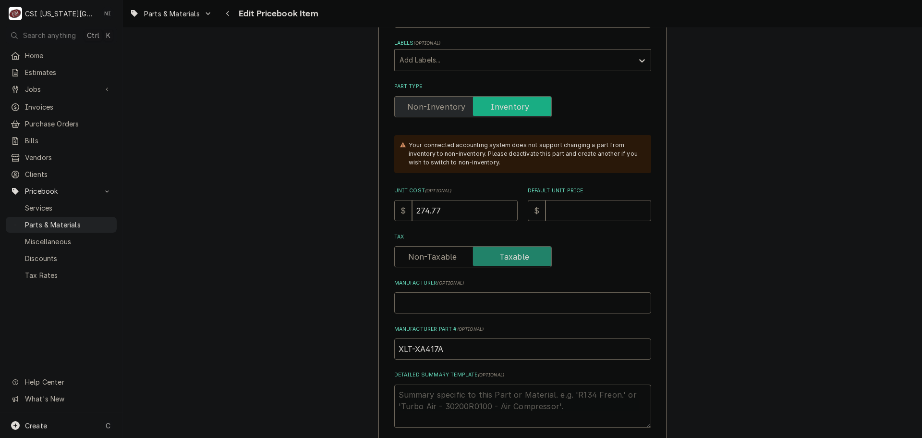
type textarea "x"
type input "30"
type textarea "x"
type input "305"
type textarea "x"
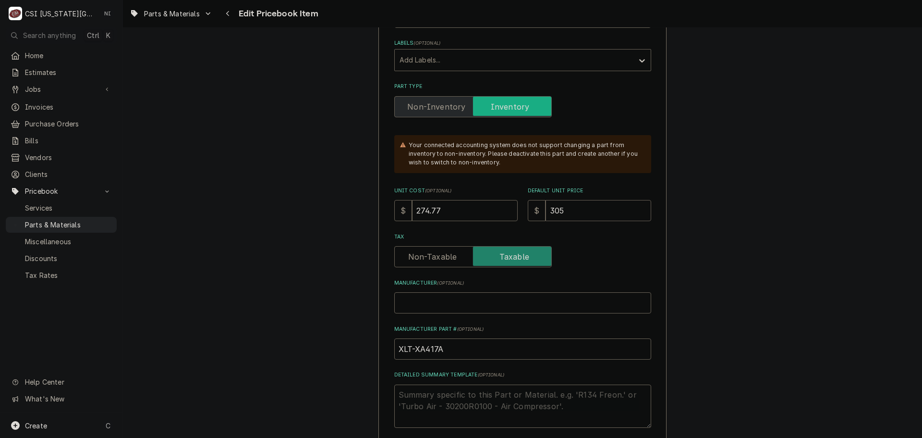
type input "305.3"
type textarea "x"
type input "305.30"
type textarea "x"
type input "305.30"
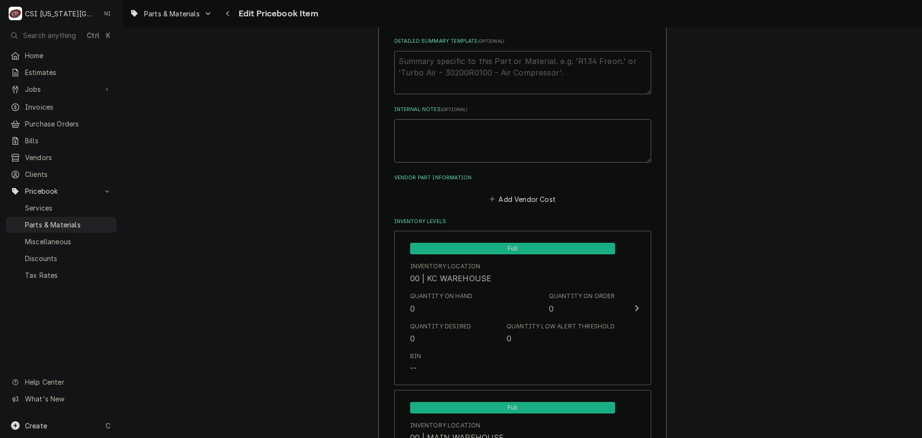
scroll to position [624, 0]
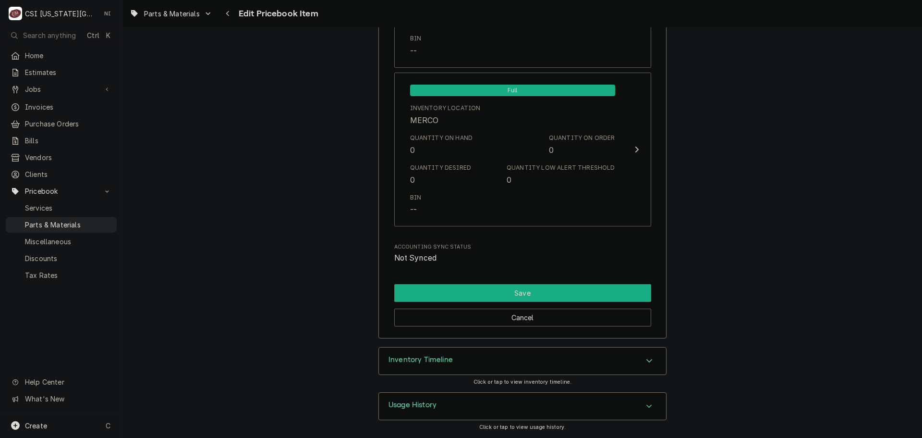
click at [571, 295] on button "Save" at bounding box center [522, 293] width 257 height 18
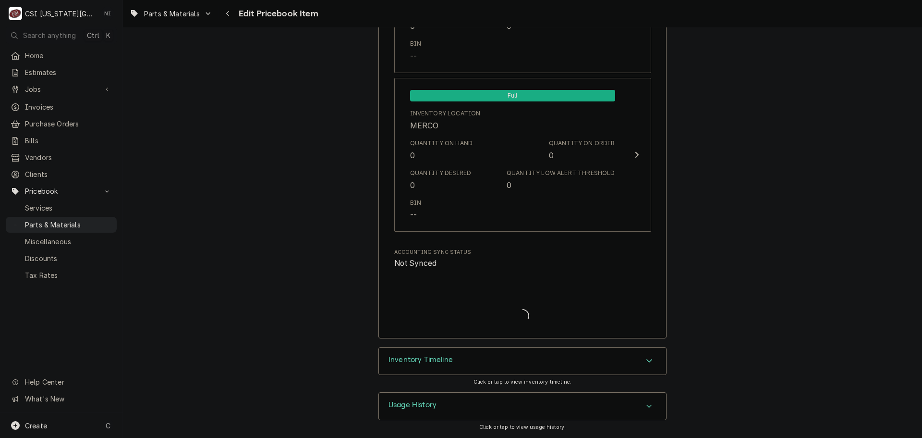
type textarea "x"
